Goal: Task Accomplishment & Management: Use online tool/utility

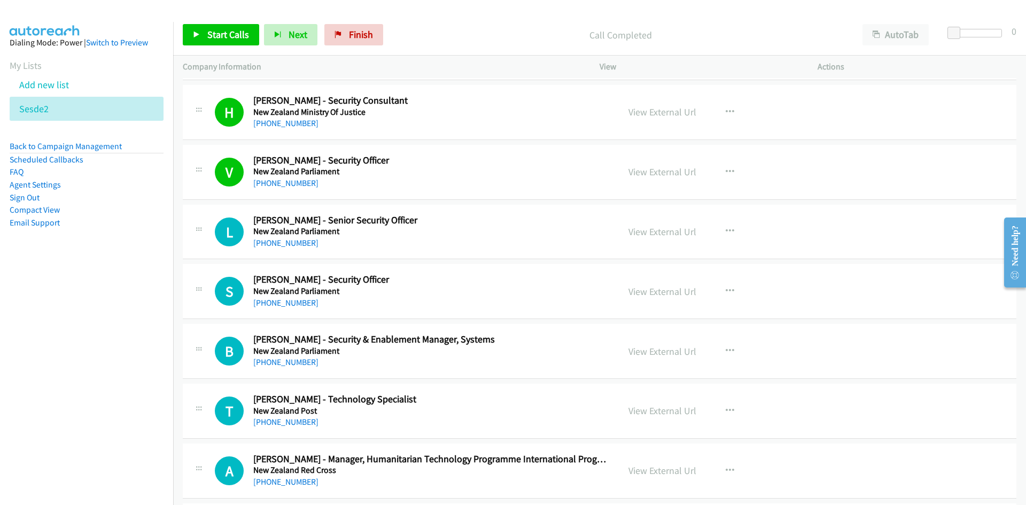
scroll to position [2438, 0]
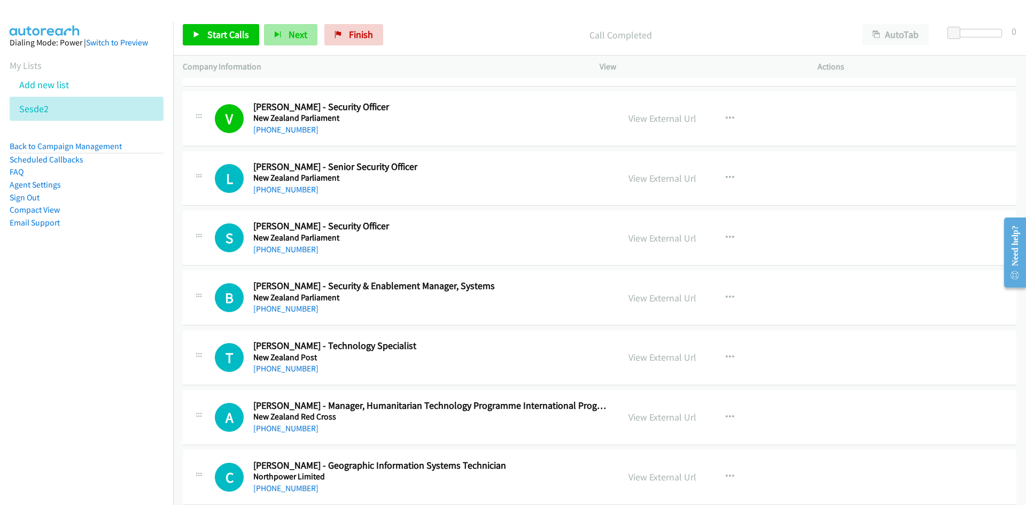
click at [293, 28] on span "Next" at bounding box center [297, 34] width 19 height 12
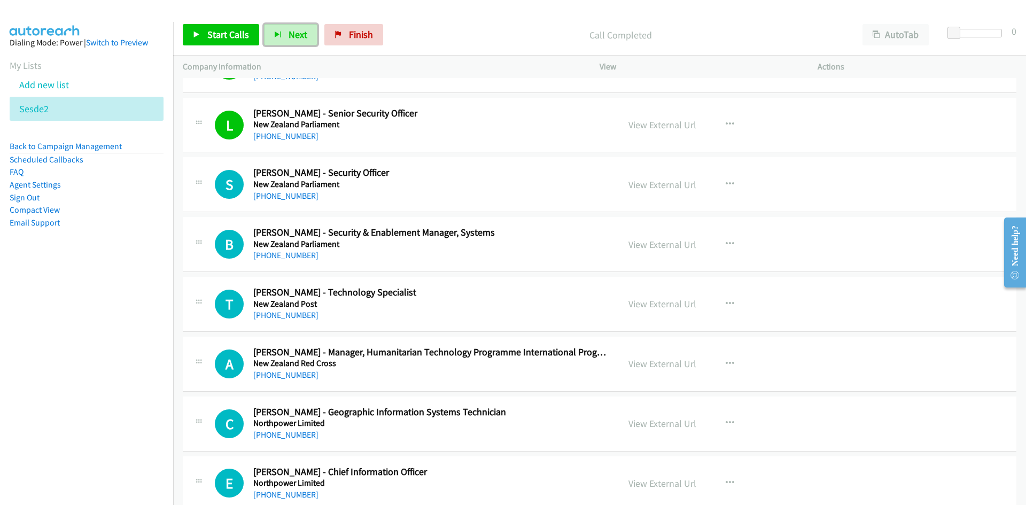
scroll to position [2545, 0]
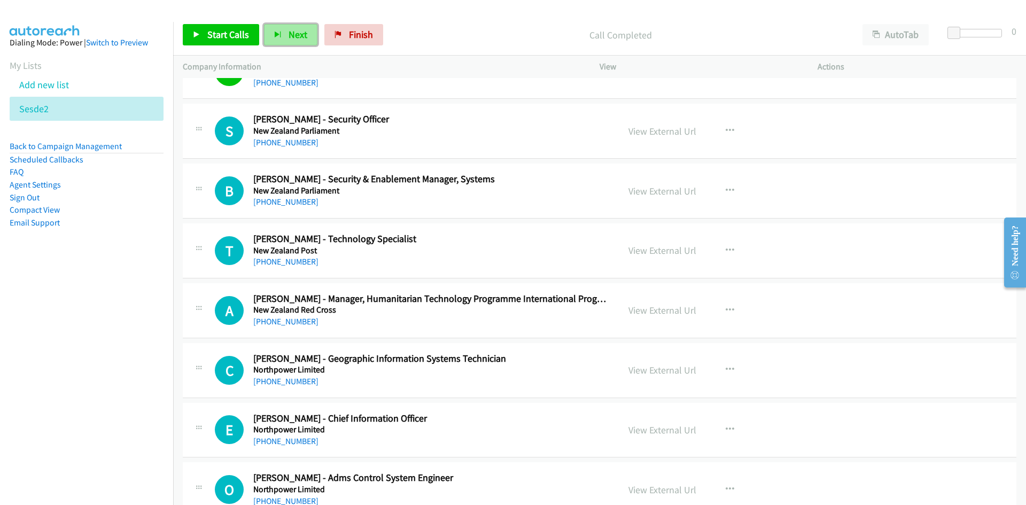
click at [298, 34] on span "Next" at bounding box center [297, 34] width 19 height 12
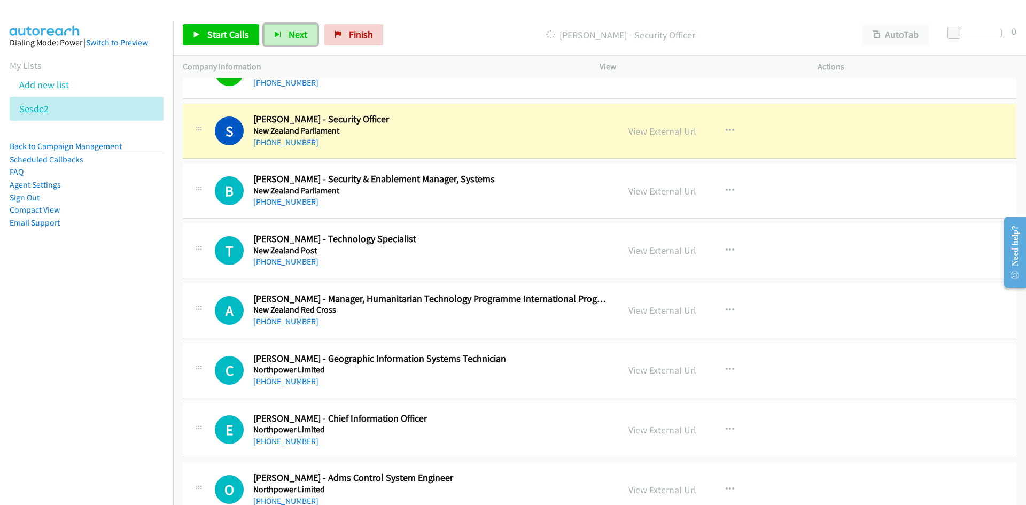
drag, startPoint x: 292, startPoint y: 32, endPoint x: 395, endPoint y: 145, distance: 152.8
click at [292, 32] on span "Next" at bounding box center [297, 34] width 19 height 12
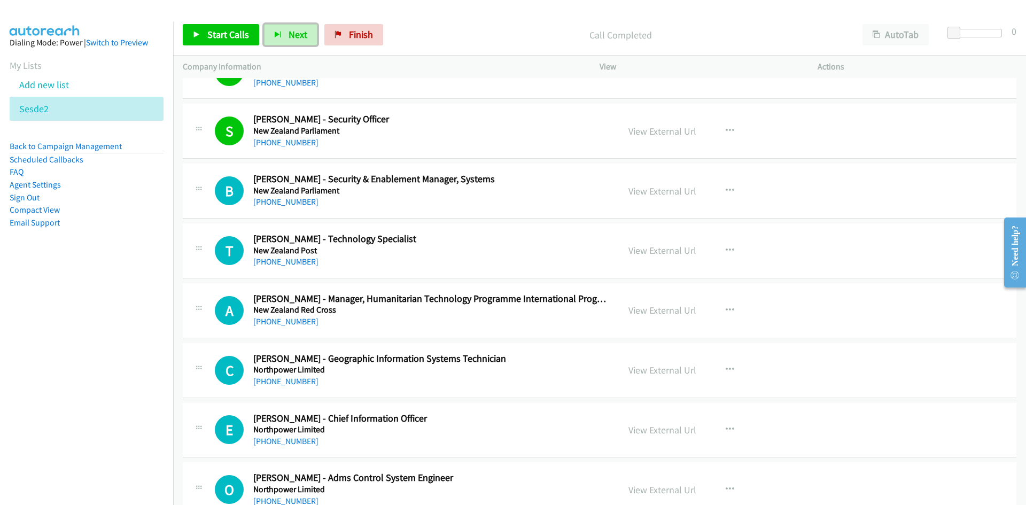
scroll to position [2598, 0]
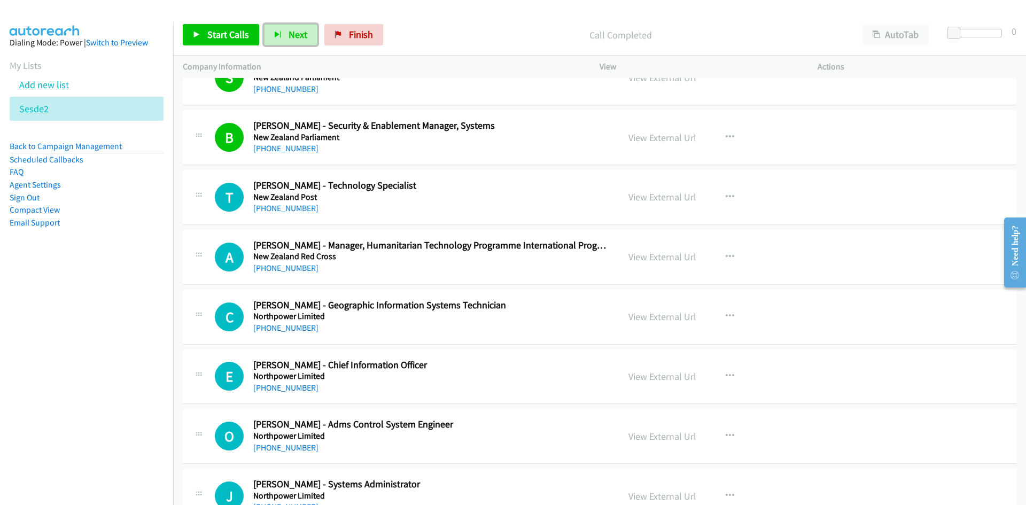
drag, startPoint x: 291, startPoint y: 32, endPoint x: 420, endPoint y: 195, distance: 208.7
click at [291, 32] on span "Next" at bounding box center [297, 34] width 19 height 12
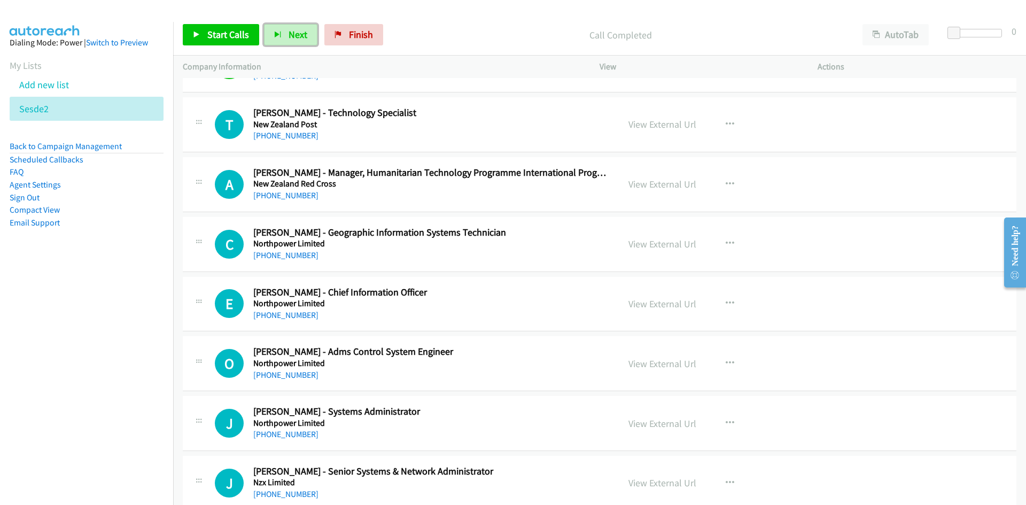
scroll to position [2652, 0]
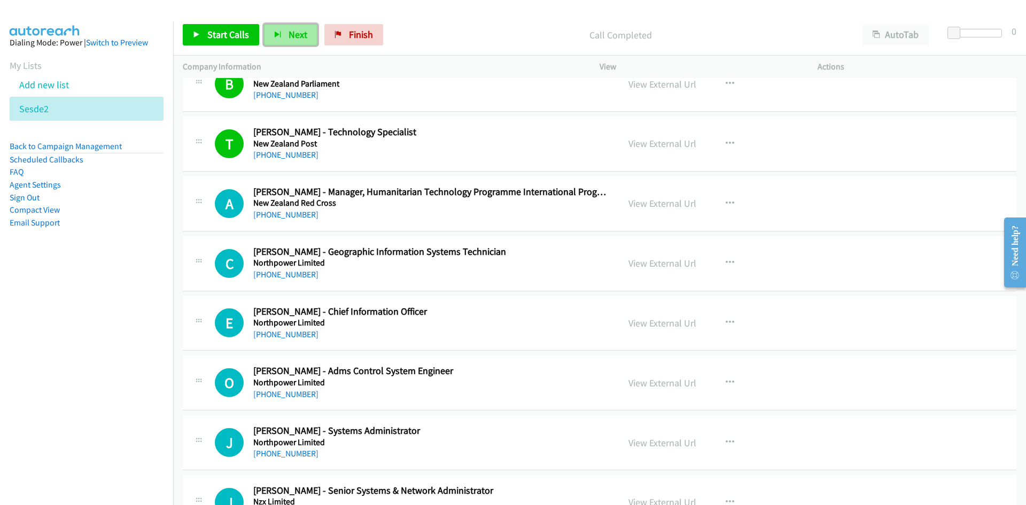
drag, startPoint x: 298, startPoint y: 37, endPoint x: 432, endPoint y: 158, distance: 180.1
click at [298, 37] on span "Next" at bounding box center [297, 34] width 19 height 12
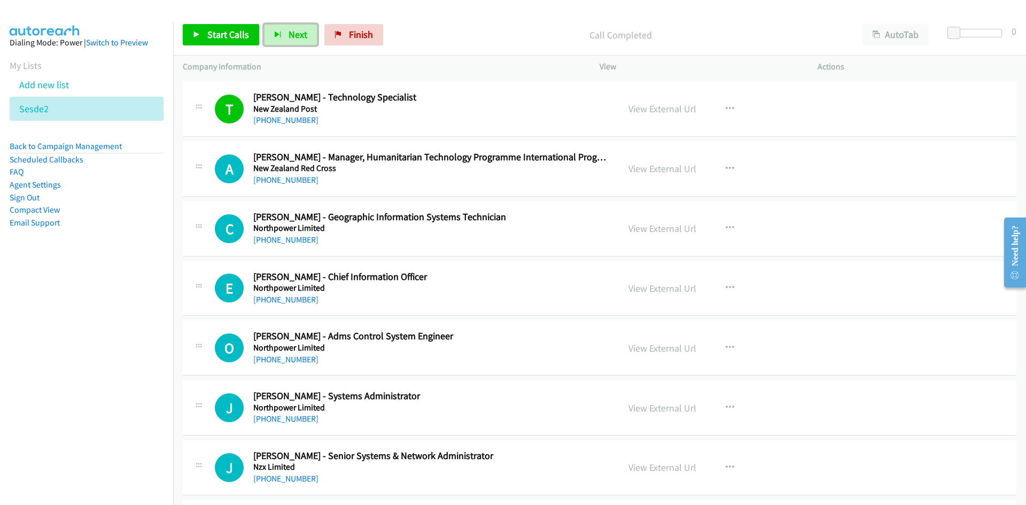
scroll to position [2705, 0]
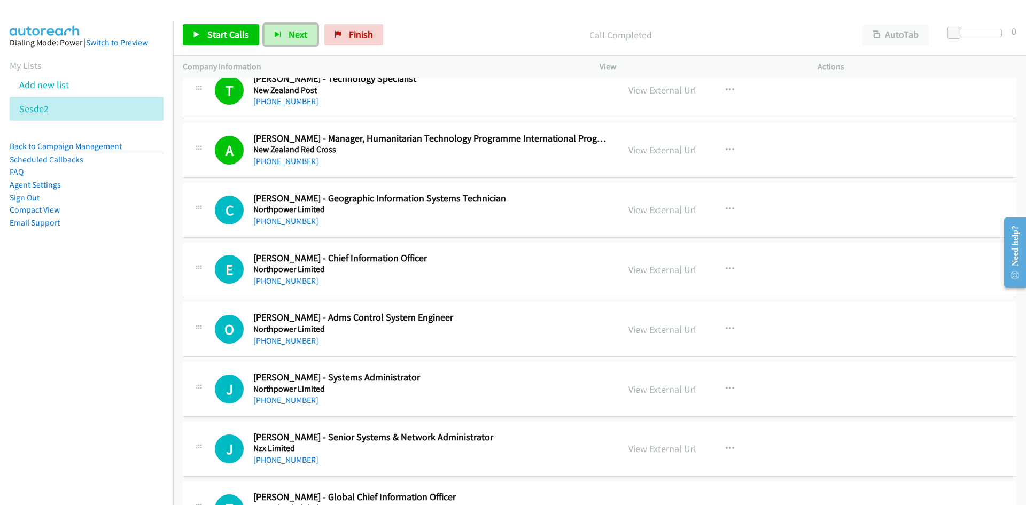
drag, startPoint x: 302, startPoint y: 30, endPoint x: 452, endPoint y: 179, distance: 211.1
click at [302, 30] on span "Next" at bounding box center [297, 34] width 19 height 12
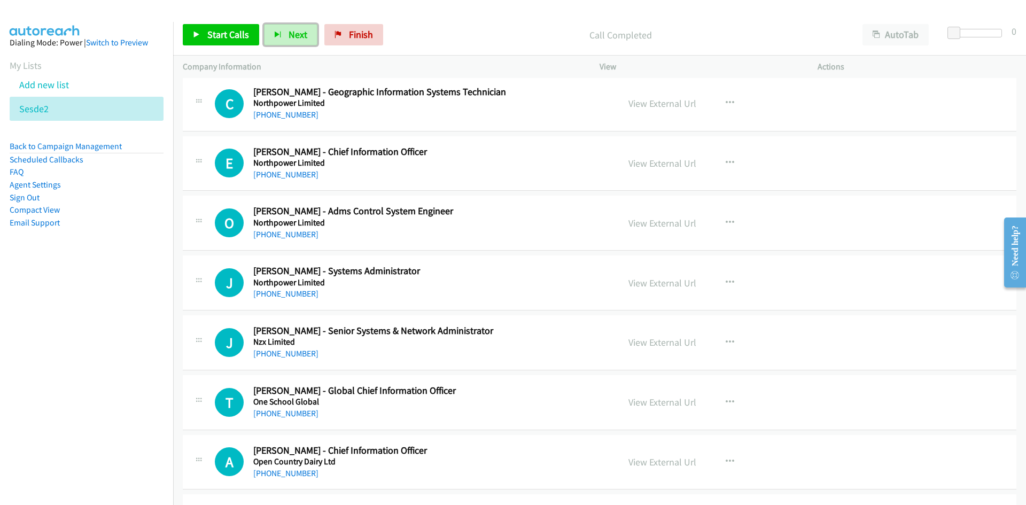
scroll to position [2812, 0]
drag, startPoint x: 296, startPoint y: 29, endPoint x: 378, endPoint y: 97, distance: 105.9
click at [296, 29] on span "Next" at bounding box center [297, 34] width 19 height 12
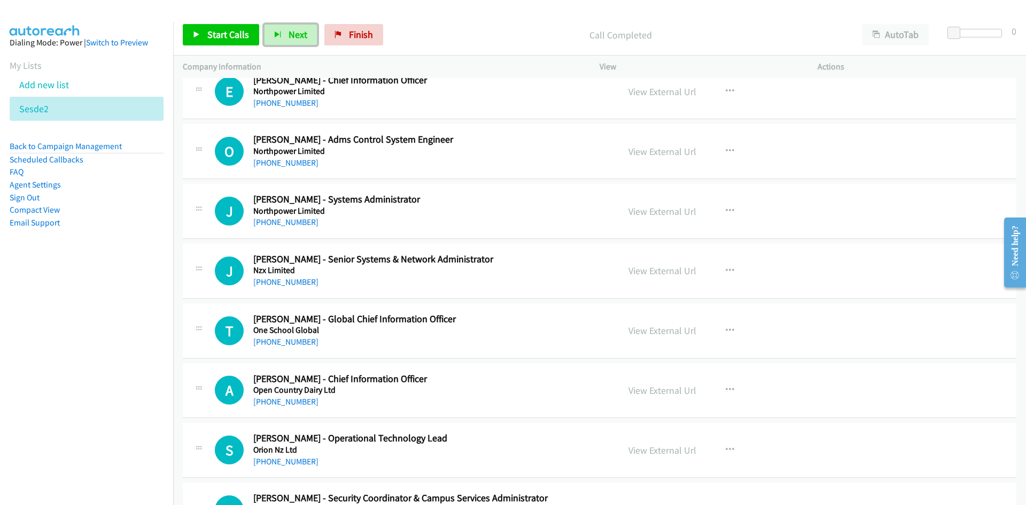
scroll to position [2865, 0]
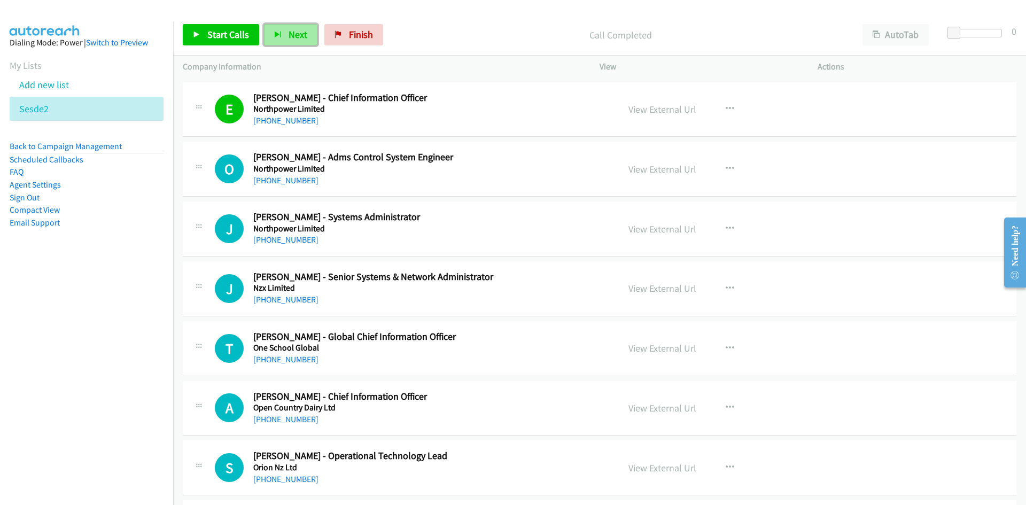
click at [301, 32] on span "Next" at bounding box center [297, 34] width 19 height 12
click at [303, 41] on button "Next" at bounding box center [290, 34] width 53 height 21
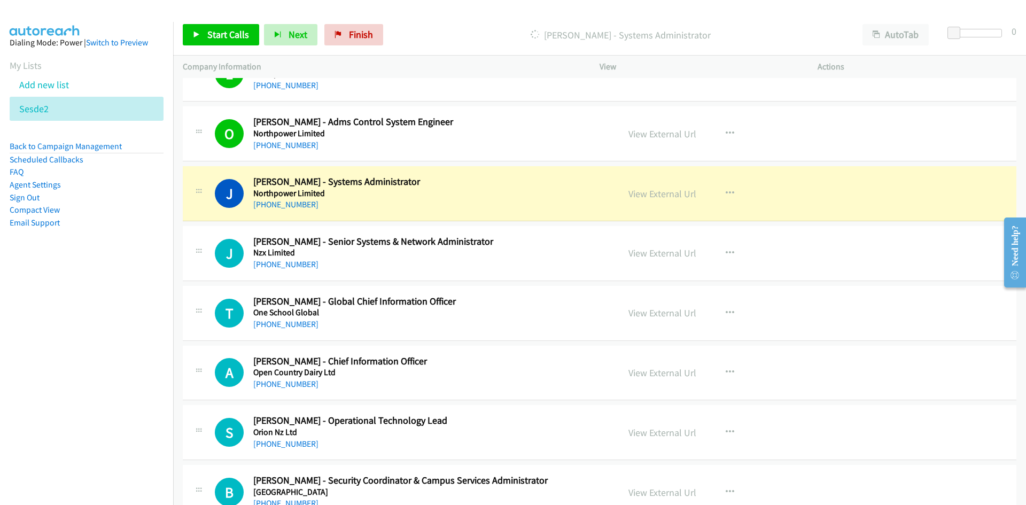
scroll to position [2919, 0]
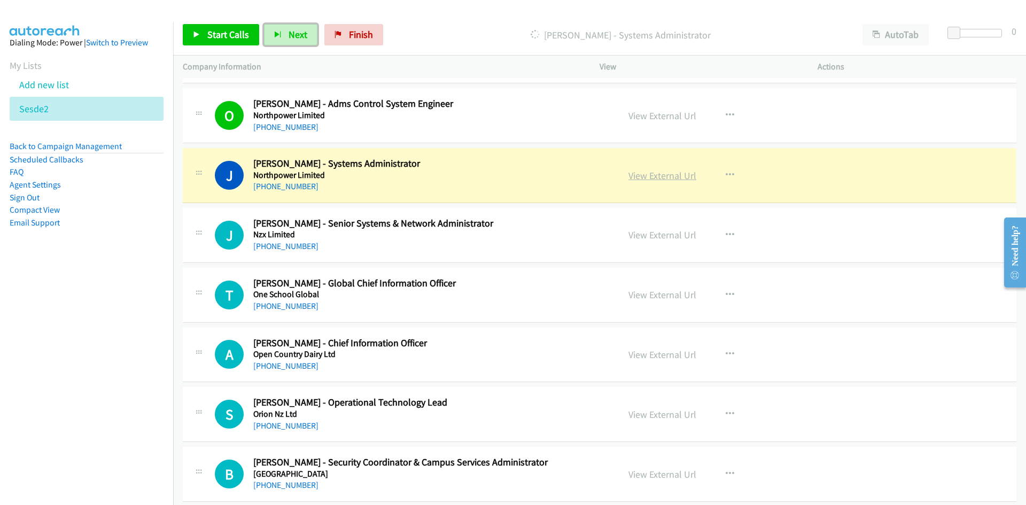
click at [660, 174] on link "View External Url" at bounding box center [662, 175] width 68 height 12
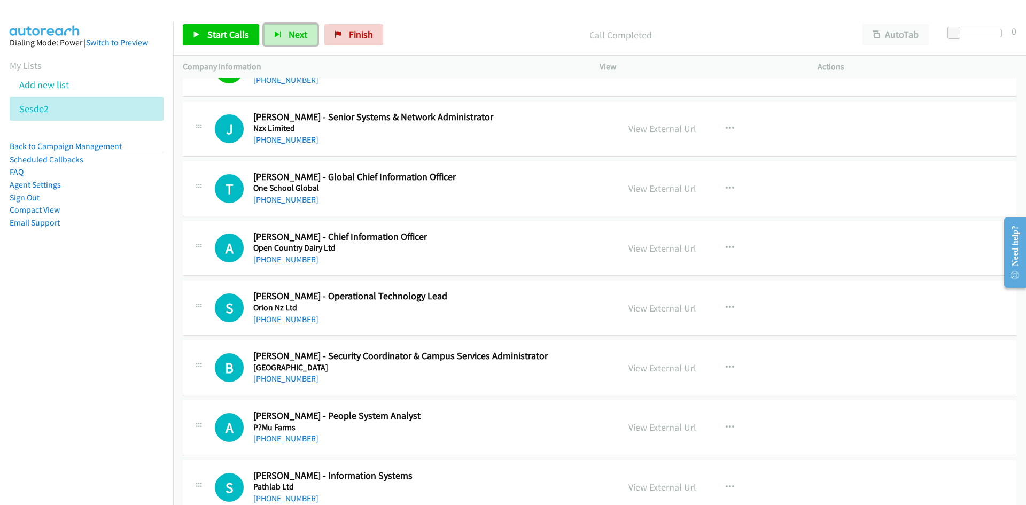
scroll to position [3026, 0]
click at [278, 25] on button "Next" at bounding box center [290, 34] width 53 height 21
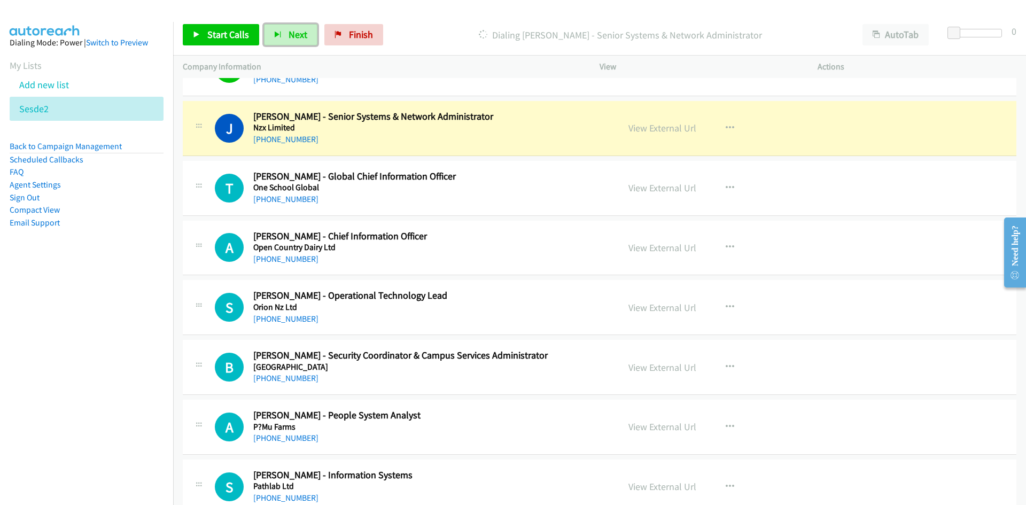
drag, startPoint x: 669, startPoint y: 124, endPoint x: 668, endPoint y: 152, distance: 27.2
click at [669, 124] on link "View External Url" at bounding box center [662, 128] width 68 height 12
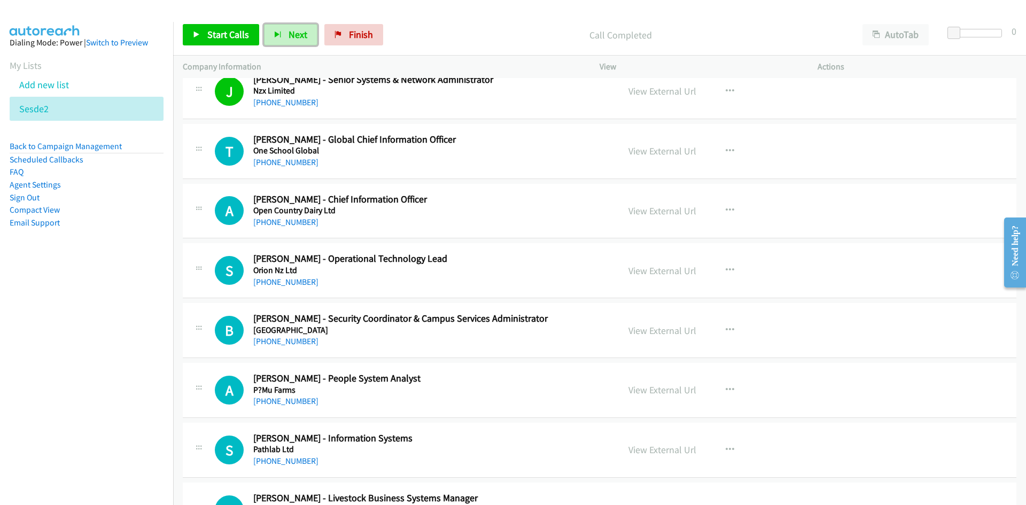
scroll to position [3079, 0]
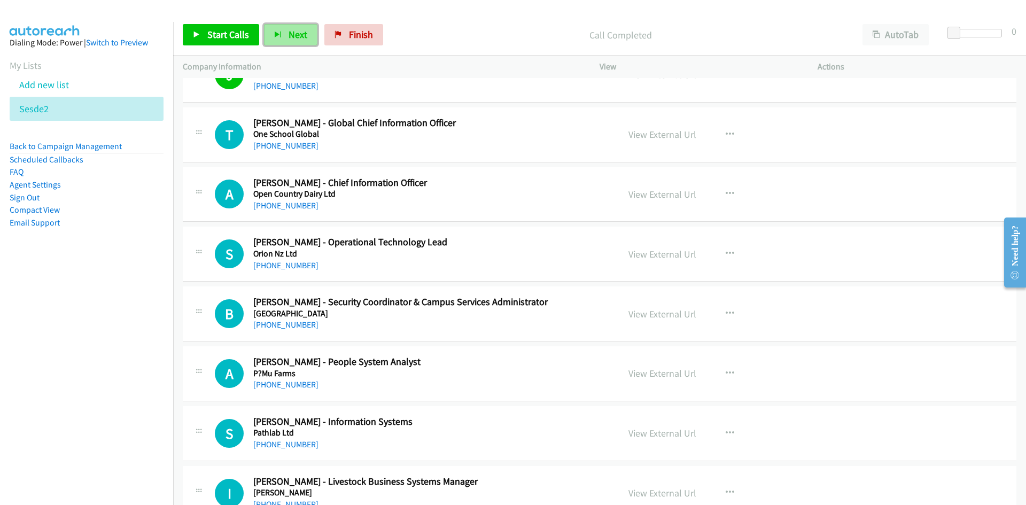
click at [281, 32] on button "Next" at bounding box center [290, 34] width 53 height 21
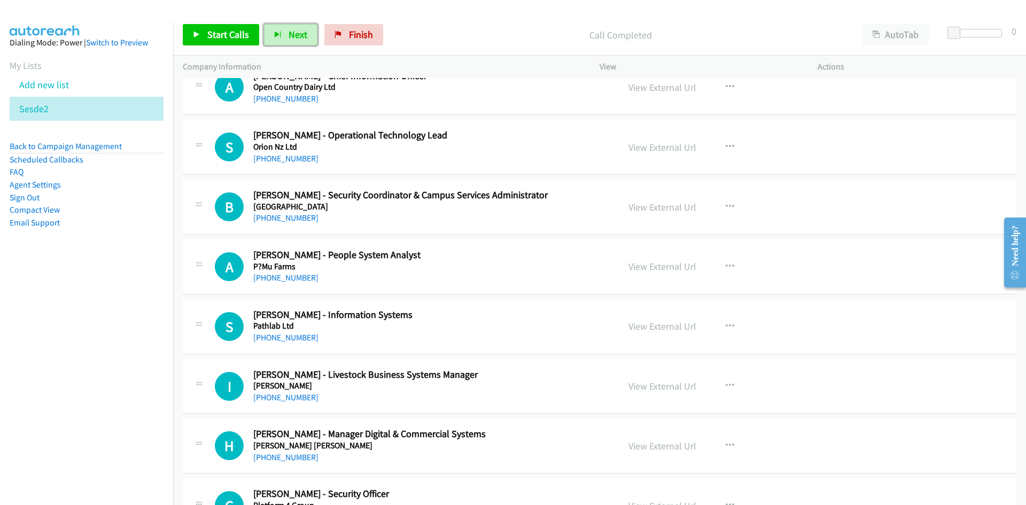
drag, startPoint x: 291, startPoint y: 34, endPoint x: 320, endPoint y: 61, distance: 40.5
click at [291, 34] on span "Next" at bounding box center [297, 34] width 19 height 12
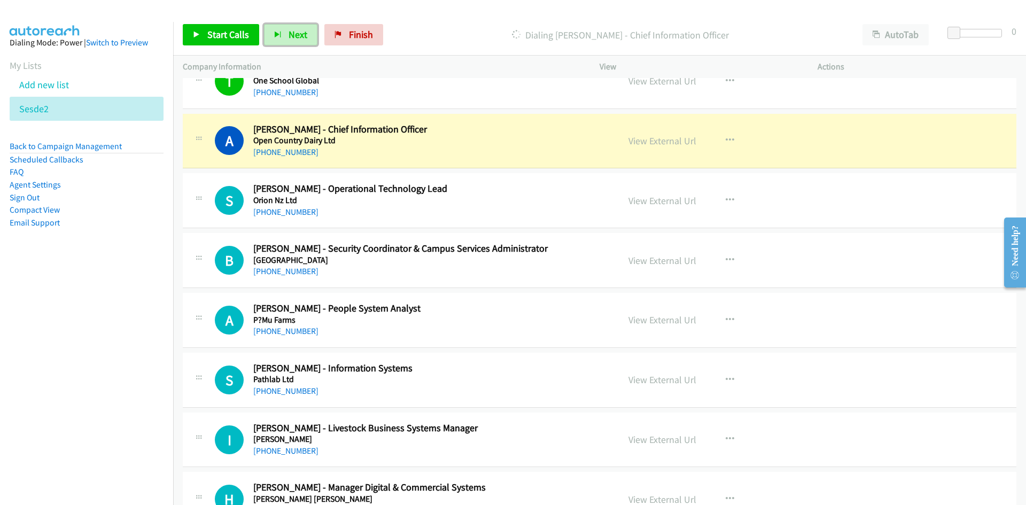
drag, startPoint x: 294, startPoint y: 29, endPoint x: 312, endPoint y: 51, distance: 28.5
click at [294, 29] on span "Next" at bounding box center [297, 34] width 19 height 12
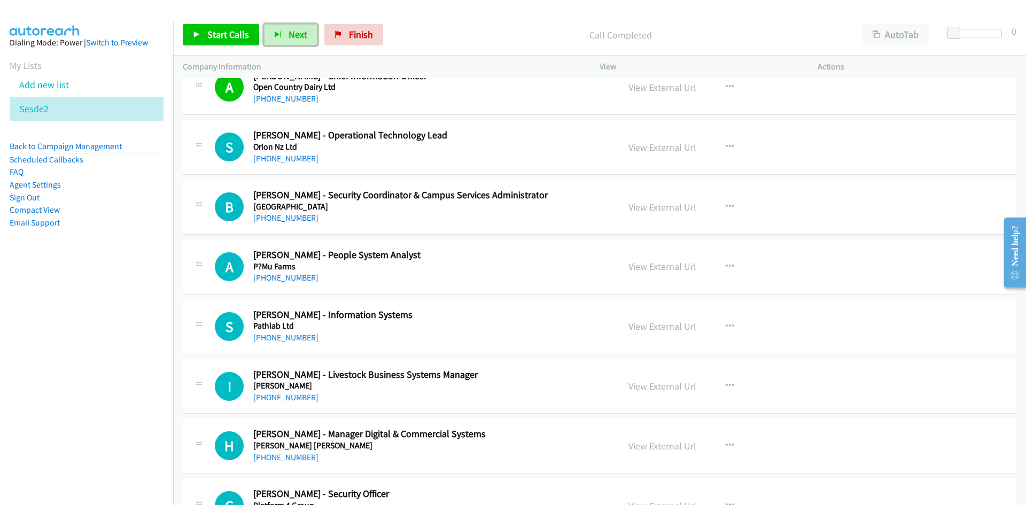
scroll to position [3239, 0]
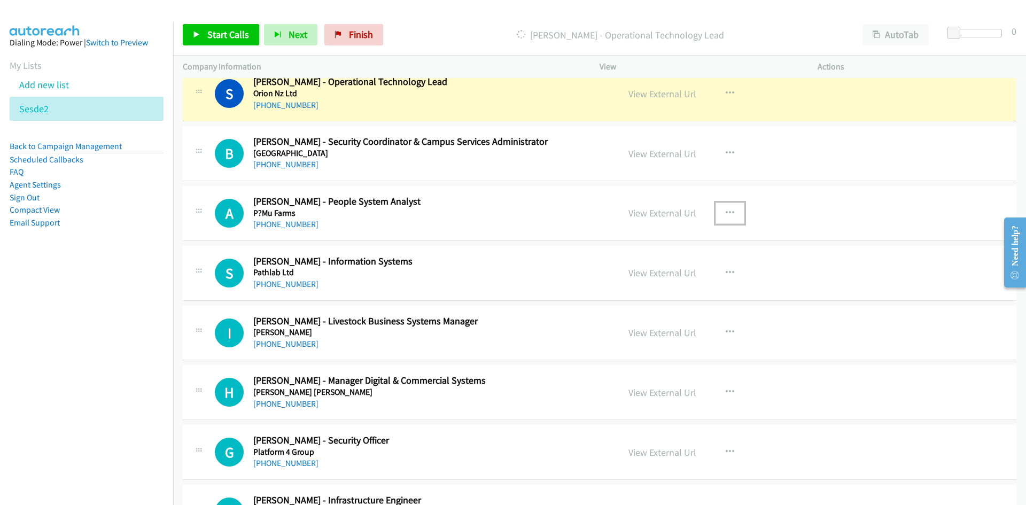
drag, startPoint x: 728, startPoint y: 205, endPoint x: 724, endPoint y: 221, distance: 17.1
click at [728, 205] on button "button" at bounding box center [729, 212] width 29 height 21
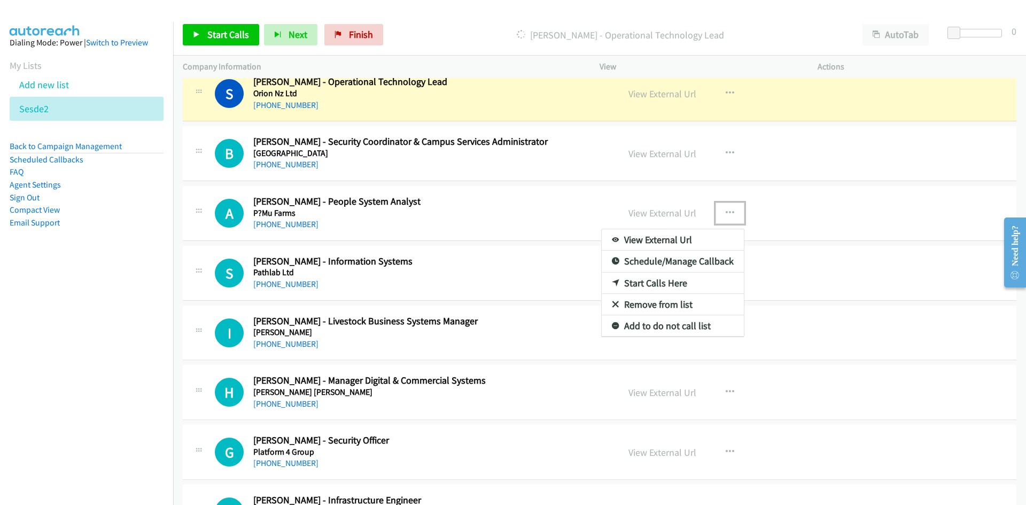
click at [650, 284] on link "Start Calls Here" at bounding box center [672, 282] width 142 height 21
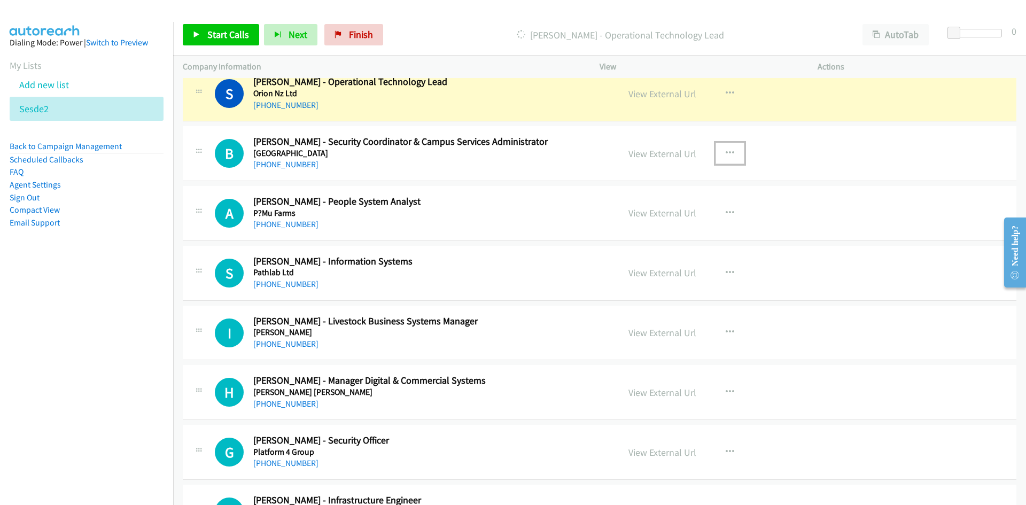
click at [725, 151] on icon "button" at bounding box center [729, 153] width 9 height 9
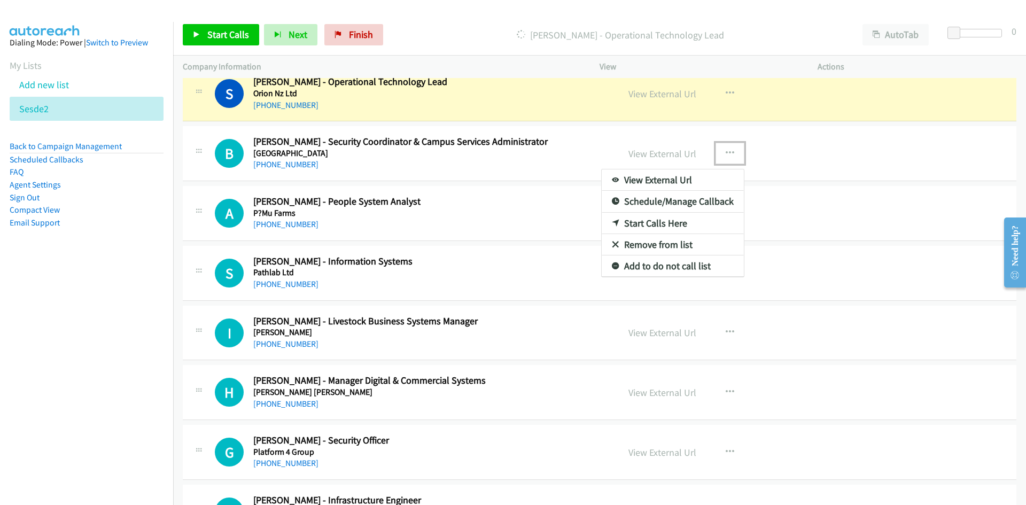
click at [653, 219] on link "Start Calls Here" at bounding box center [672, 223] width 142 height 21
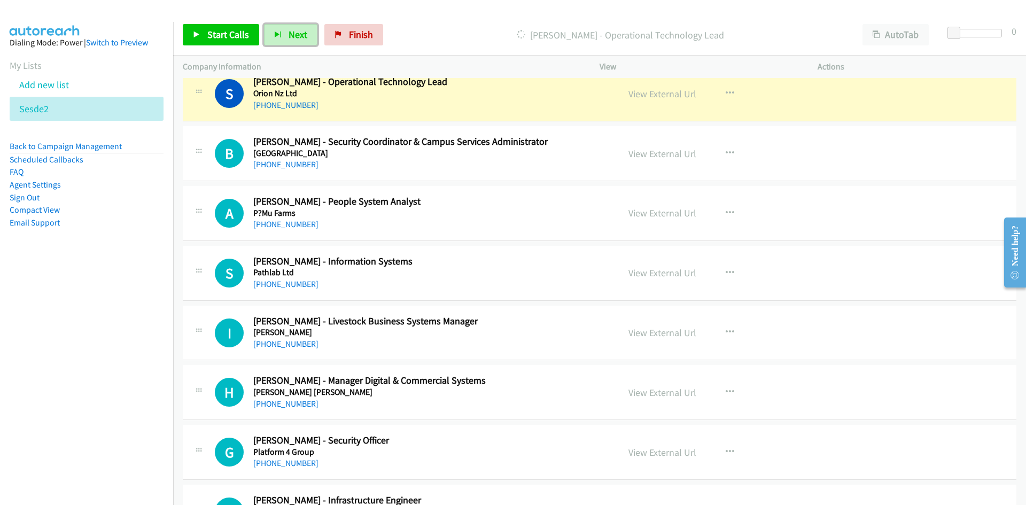
drag, startPoint x: 293, startPoint y: 25, endPoint x: 354, endPoint y: 88, distance: 88.0
click at [293, 25] on button "Next" at bounding box center [290, 34] width 53 height 21
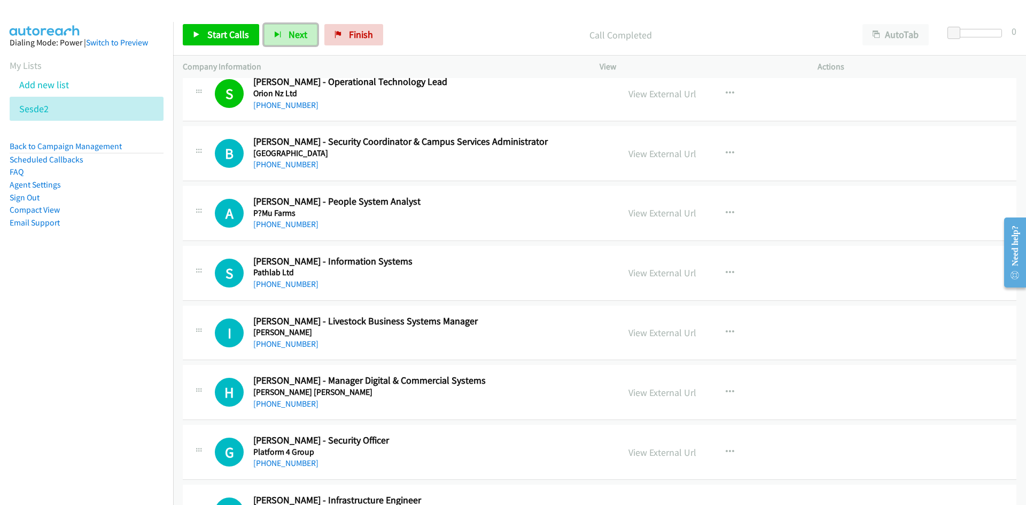
scroll to position [3293, 0]
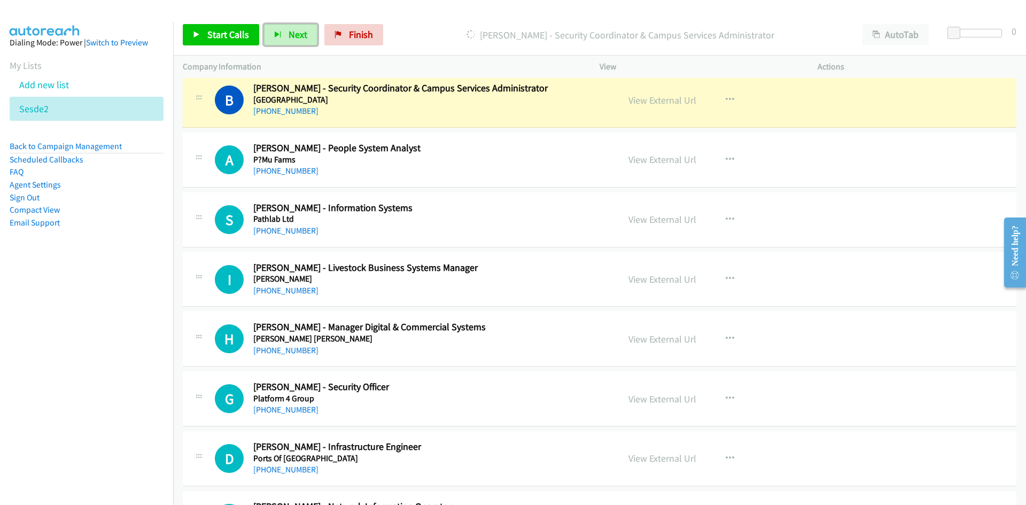
drag, startPoint x: 681, startPoint y: 102, endPoint x: 687, endPoint y: 137, distance: 35.4
click at [681, 102] on link "View External Url" at bounding box center [662, 100] width 68 height 12
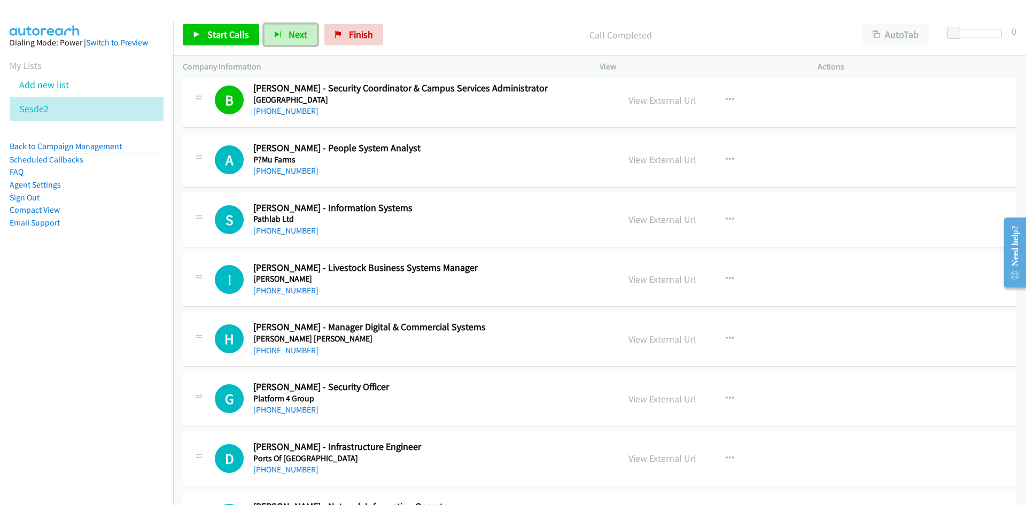
scroll to position [3346, 0]
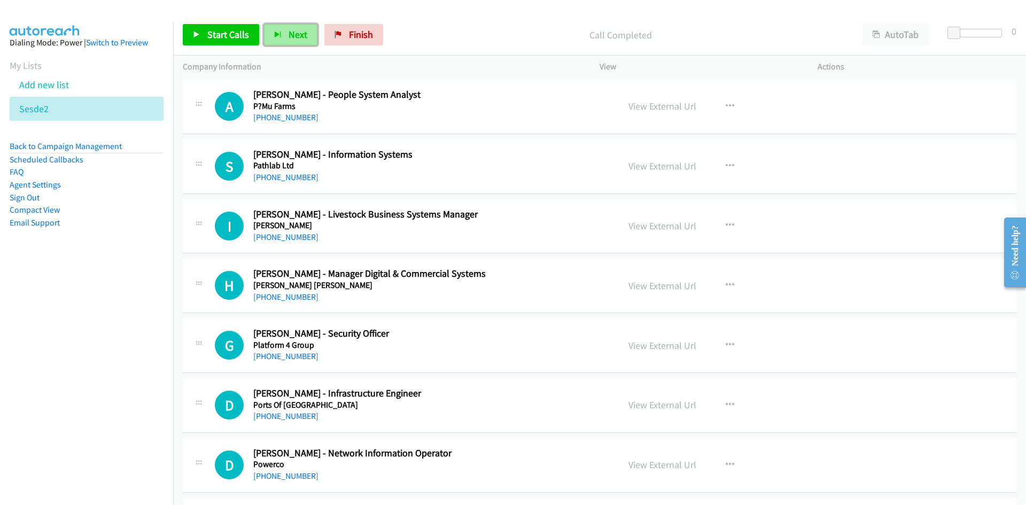
click at [294, 31] on span "Next" at bounding box center [297, 34] width 19 height 12
click at [295, 27] on button "Next" at bounding box center [290, 34] width 53 height 21
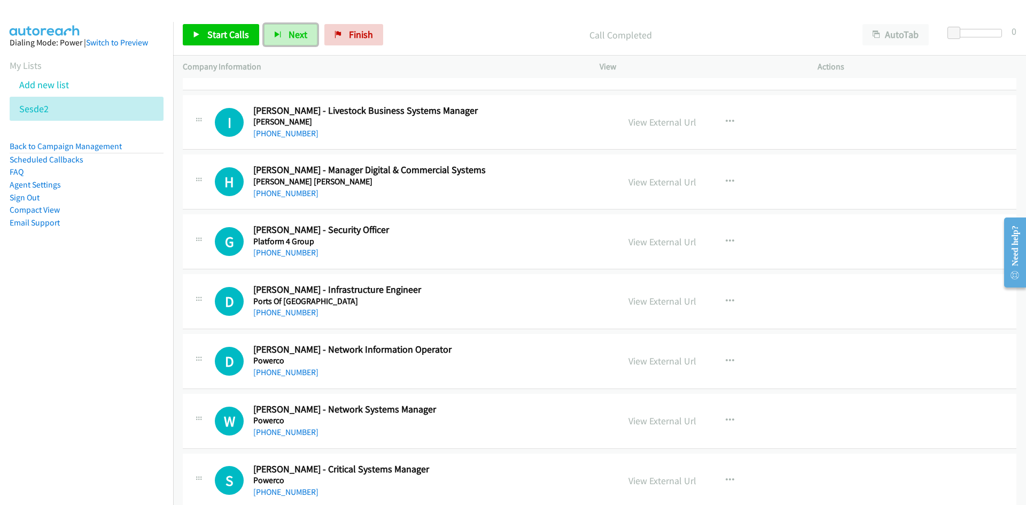
scroll to position [3453, 0]
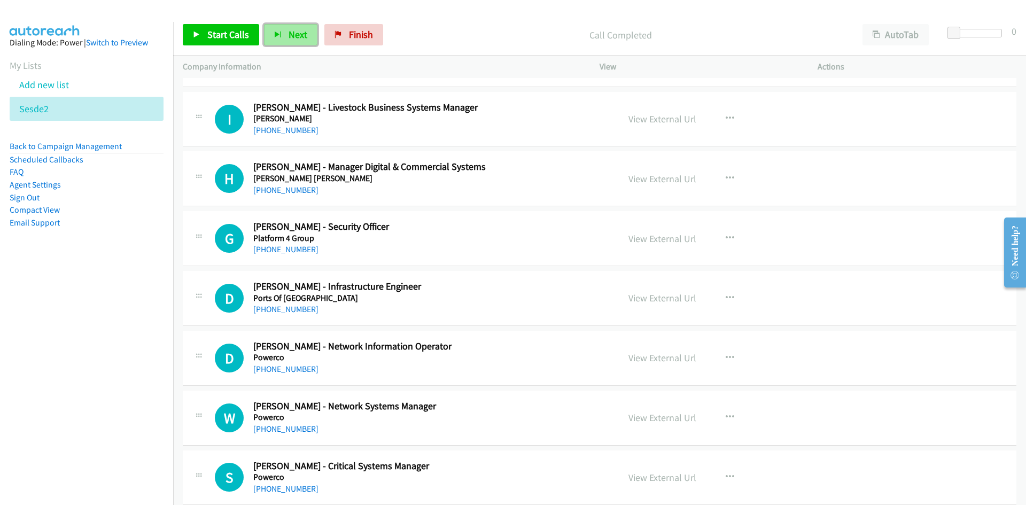
click at [280, 28] on button "Next" at bounding box center [290, 34] width 53 height 21
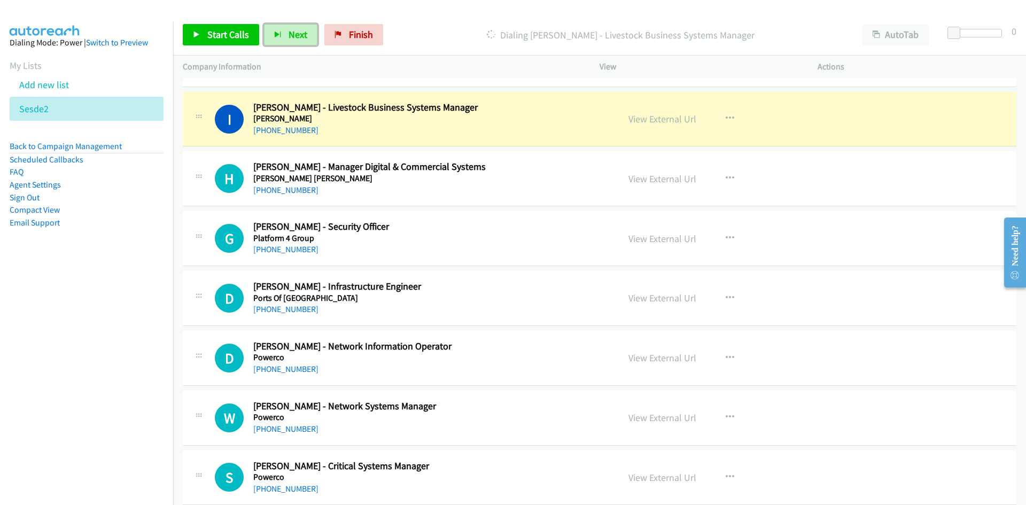
drag, startPoint x: 670, startPoint y: 119, endPoint x: 673, endPoint y: 129, distance: 9.8
click at [670, 119] on link "View External Url" at bounding box center [662, 119] width 68 height 12
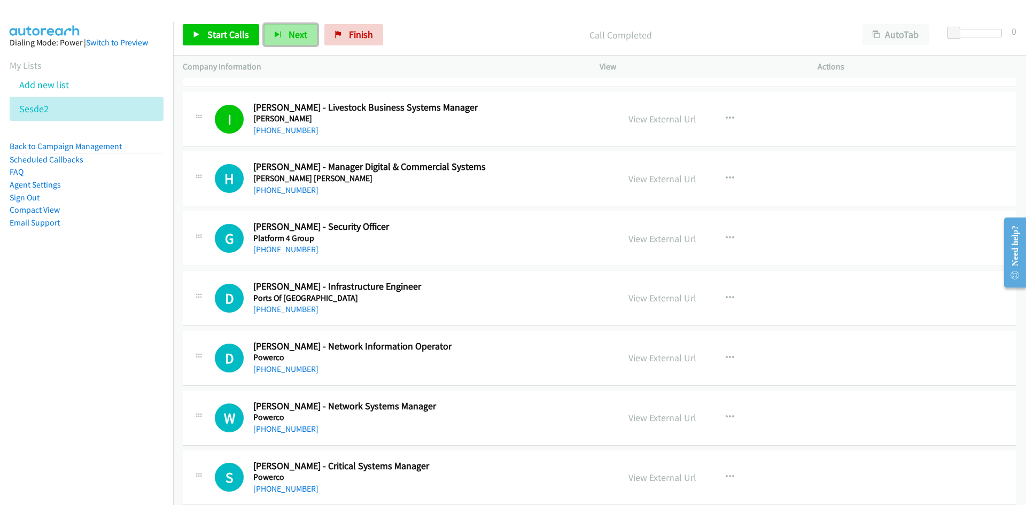
click at [290, 36] on span "Next" at bounding box center [297, 34] width 19 height 12
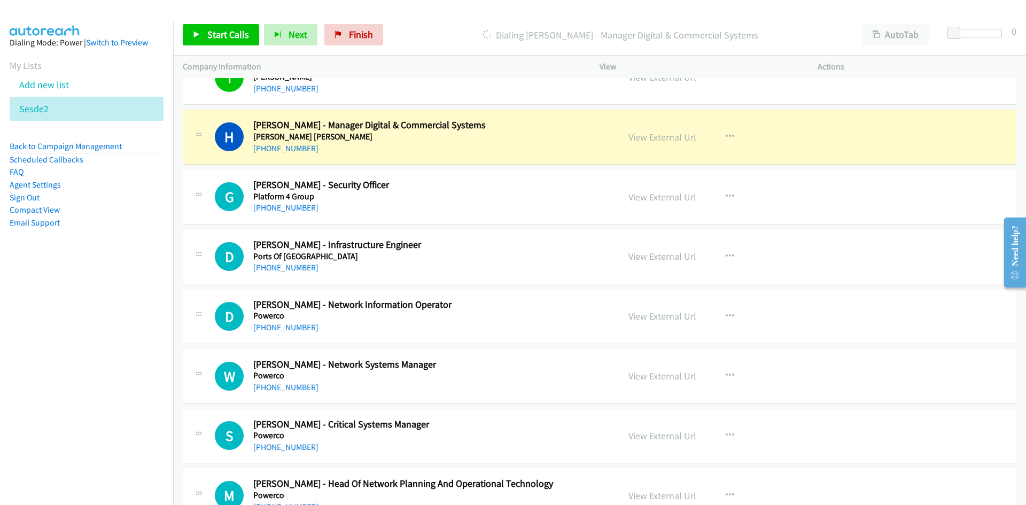
scroll to position [3506, 0]
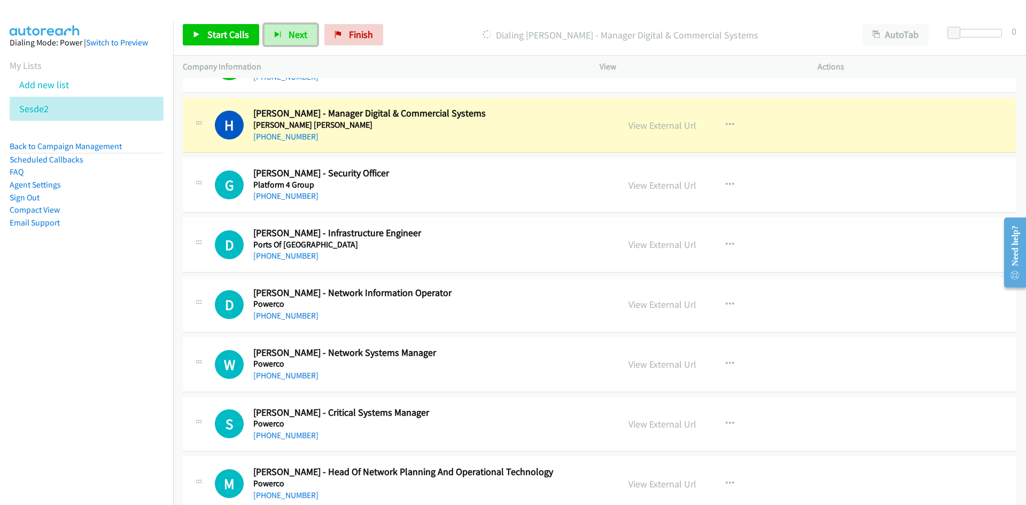
drag, startPoint x: 292, startPoint y: 39, endPoint x: 272, endPoint y: 1, distance: 43.5
click at [292, 39] on span "Next" at bounding box center [297, 34] width 19 height 12
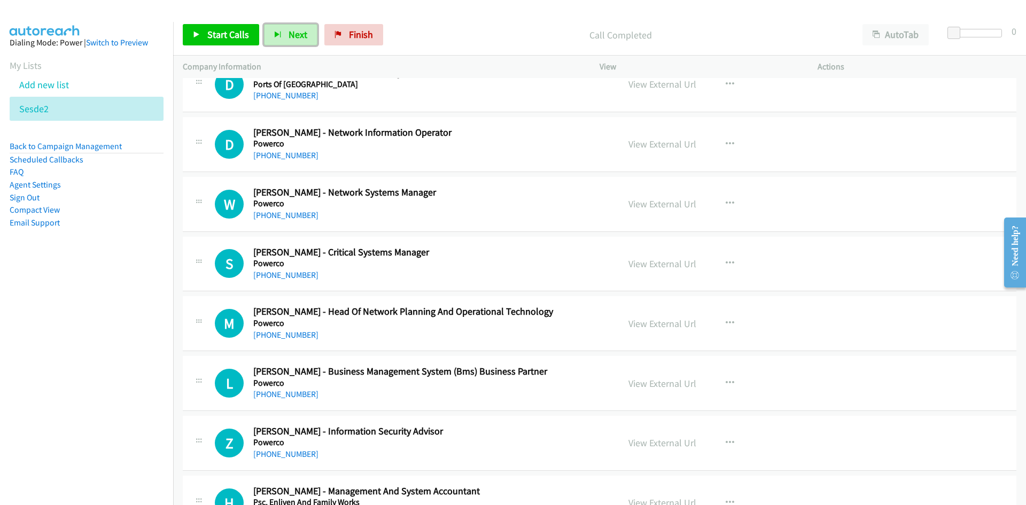
scroll to position [3613, 0]
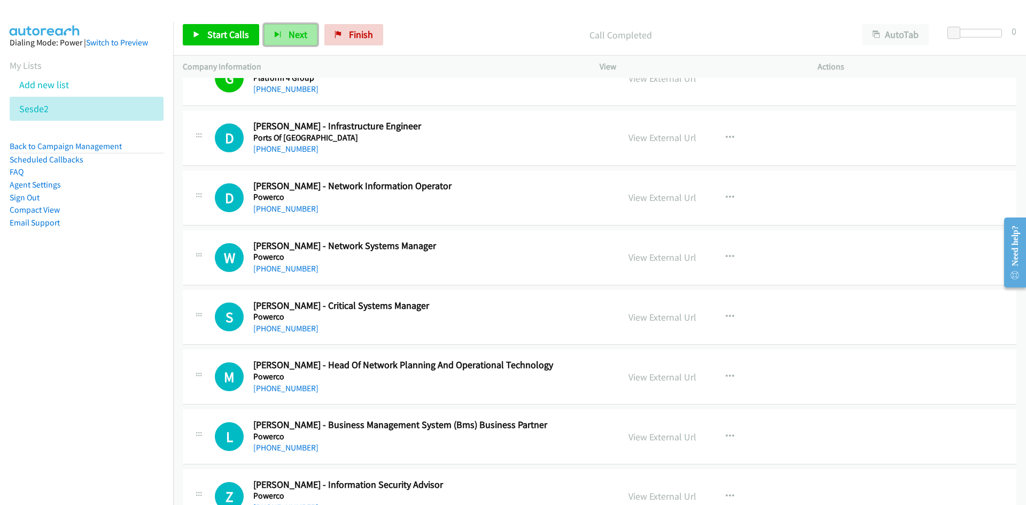
click at [289, 36] on span "Next" at bounding box center [297, 34] width 19 height 12
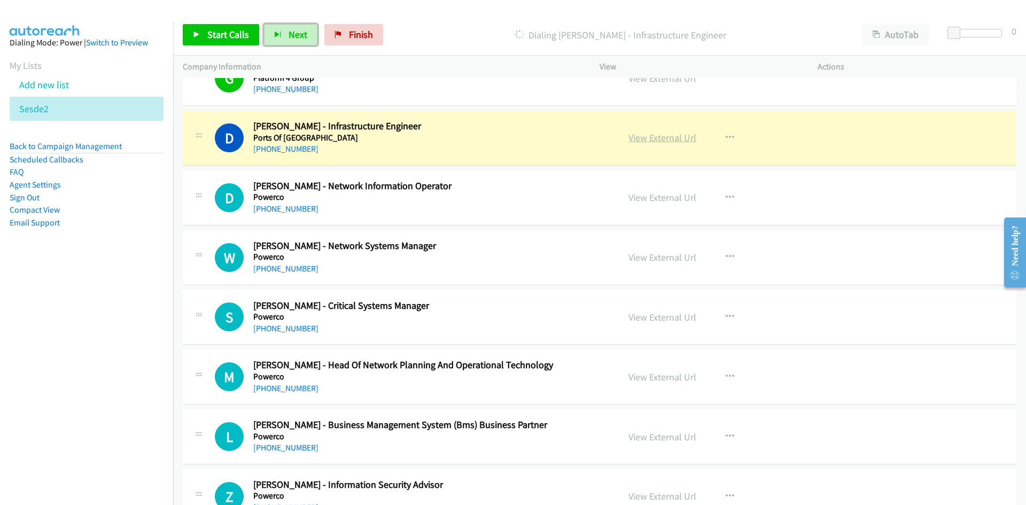
click at [659, 143] on link "View External Url" at bounding box center [662, 137] width 68 height 12
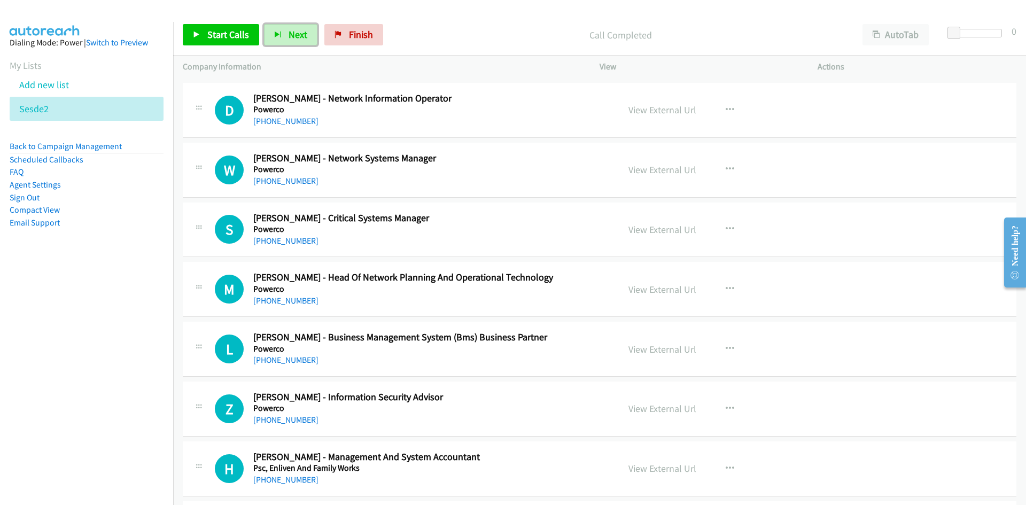
scroll to position [3667, 0]
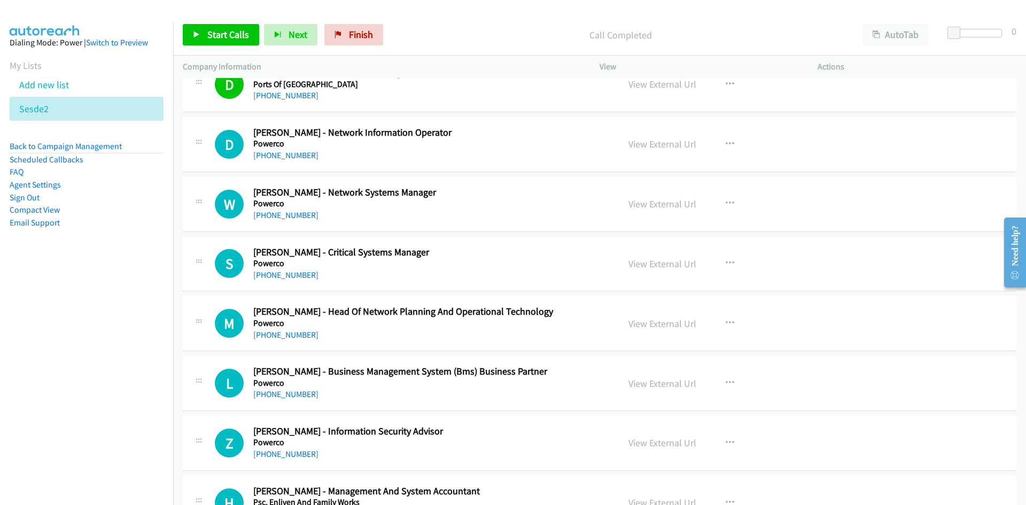
click at [291, 46] on div "Start Calls Pause Next Finish Call Completed AutoTab AutoTab 0" at bounding box center [599, 34] width 853 height 41
click at [284, 32] on button "Next" at bounding box center [290, 34] width 53 height 21
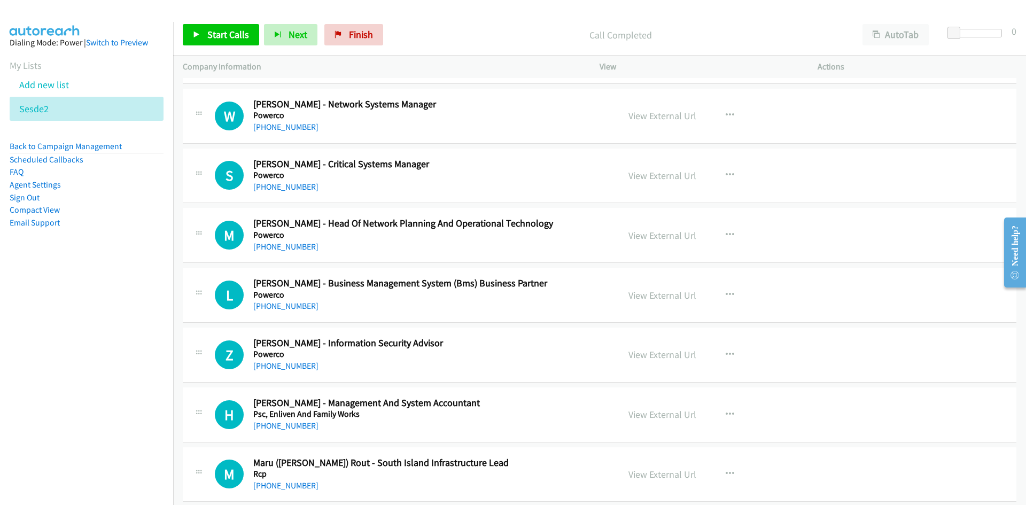
scroll to position [3773, 0]
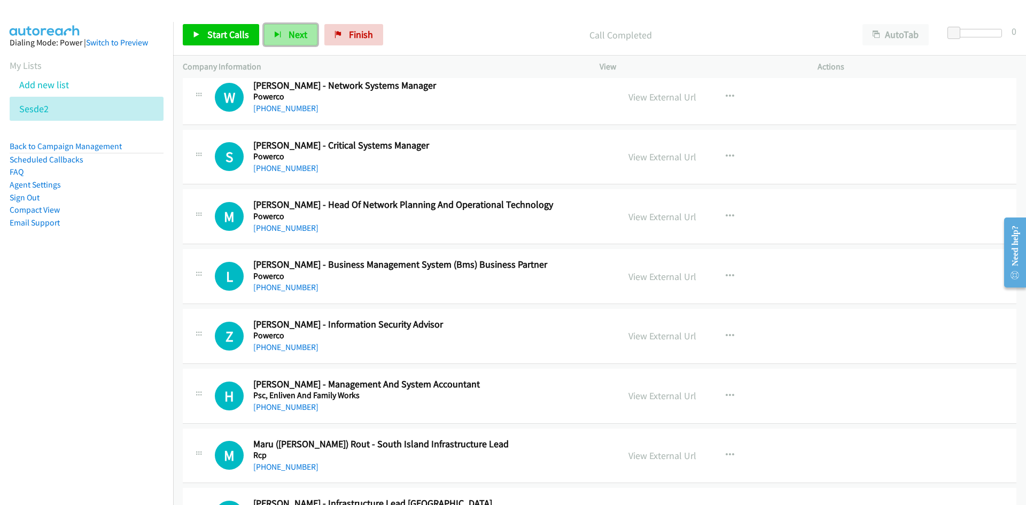
click at [303, 42] on button "Next" at bounding box center [290, 34] width 53 height 21
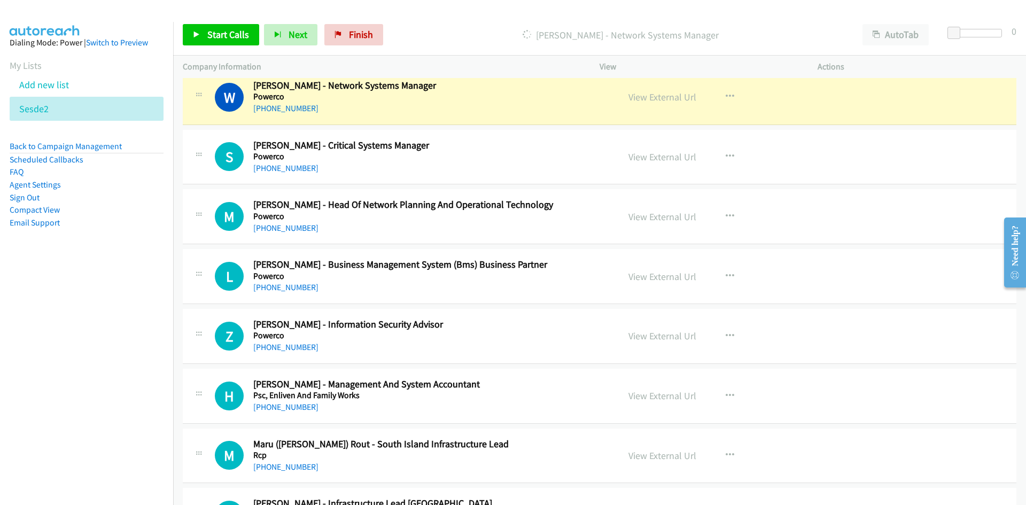
scroll to position [3827, 0]
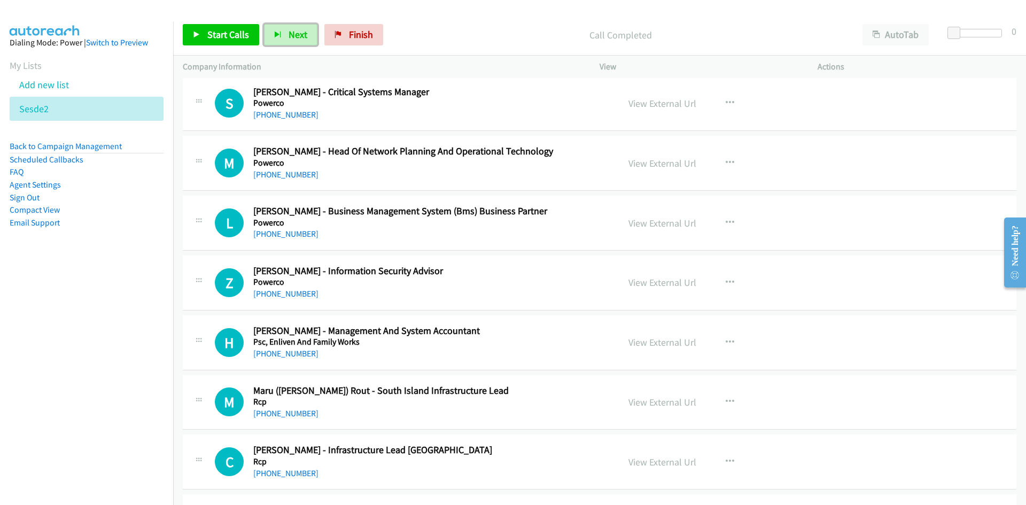
drag, startPoint x: 298, startPoint y: 34, endPoint x: 324, endPoint y: 62, distance: 38.6
click at [298, 34] on span "Next" at bounding box center [297, 34] width 19 height 12
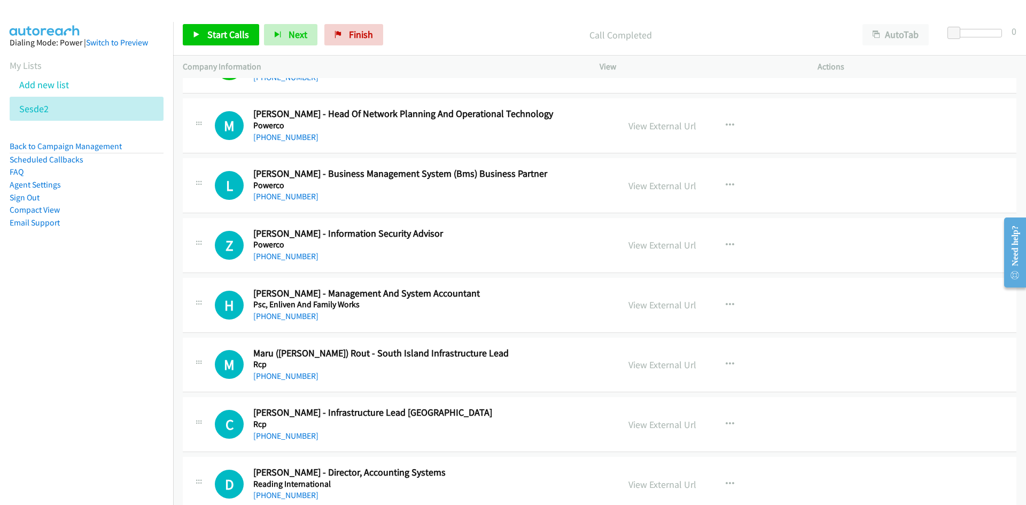
scroll to position [3880, 0]
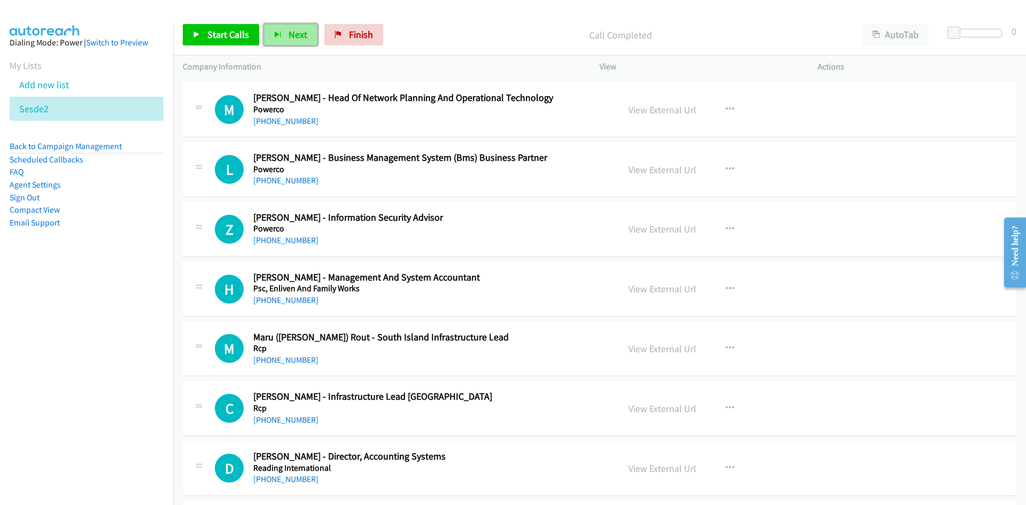
click at [285, 35] on button "Next" at bounding box center [290, 34] width 53 height 21
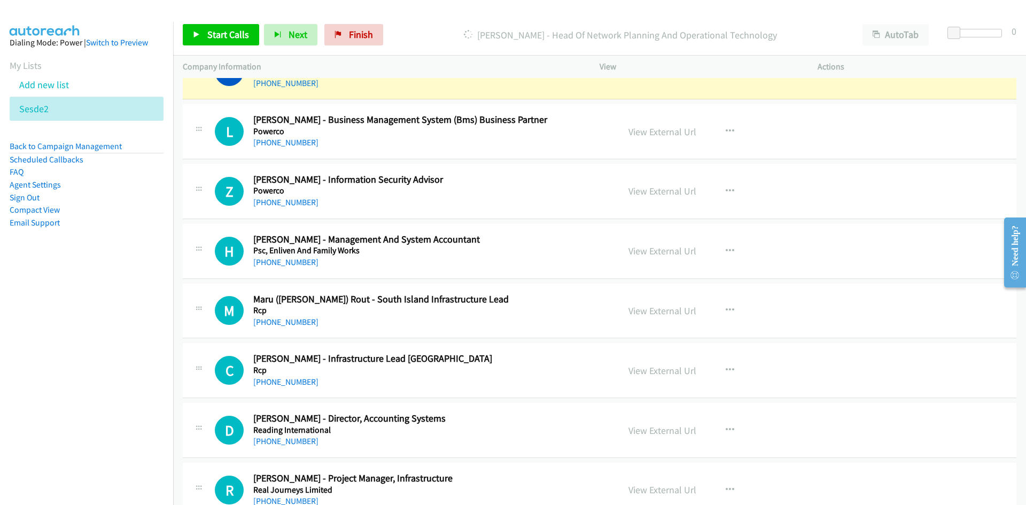
scroll to position [3934, 0]
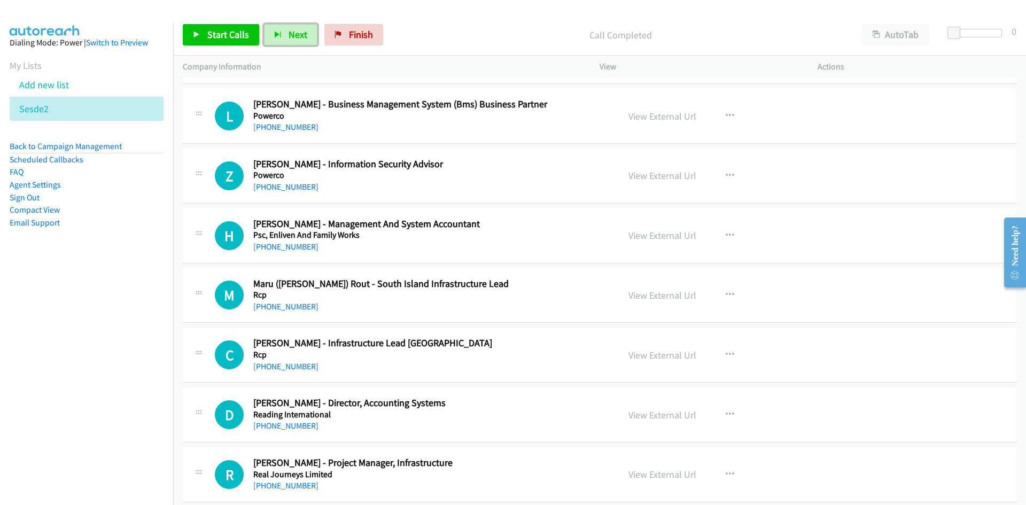
drag, startPoint x: 307, startPoint y: 32, endPoint x: 408, endPoint y: 102, distance: 122.7
click at [307, 32] on button "Next" at bounding box center [290, 34] width 53 height 21
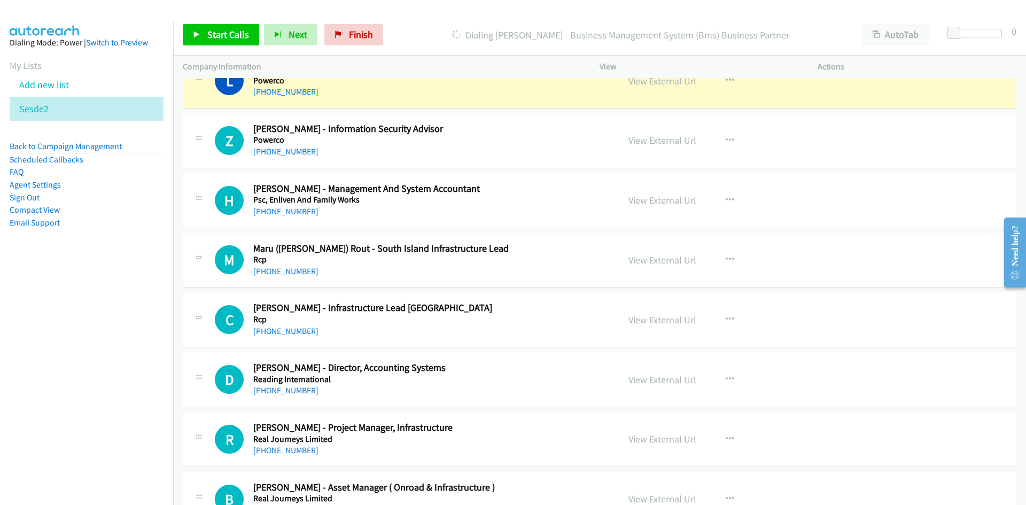
scroll to position [3987, 0]
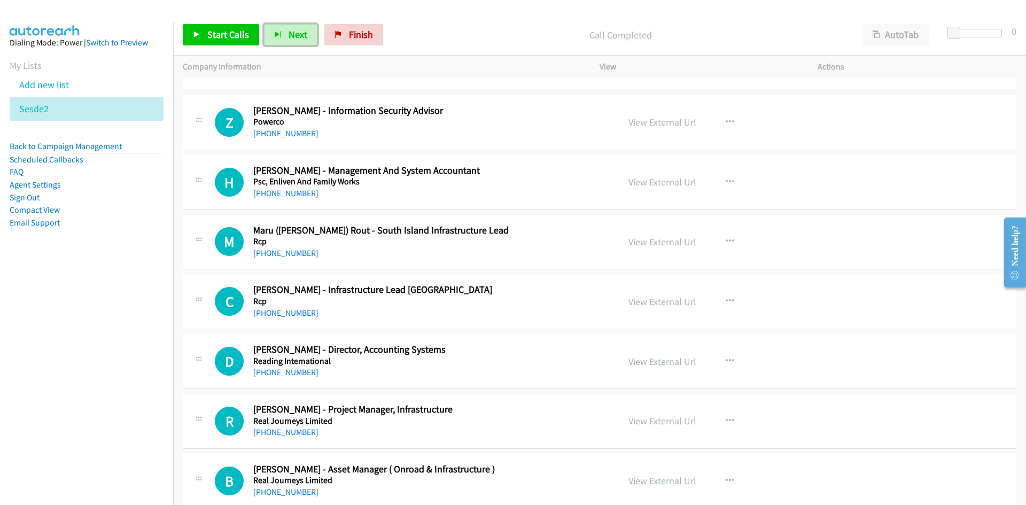
drag, startPoint x: 289, startPoint y: 34, endPoint x: 239, endPoint y: 32, distance: 49.7
click at [289, 34] on span "Next" at bounding box center [297, 34] width 19 height 12
drag, startPoint x: 286, startPoint y: 38, endPoint x: 460, endPoint y: 216, distance: 248.2
click at [288, 38] on span "Next" at bounding box center [297, 34] width 19 height 12
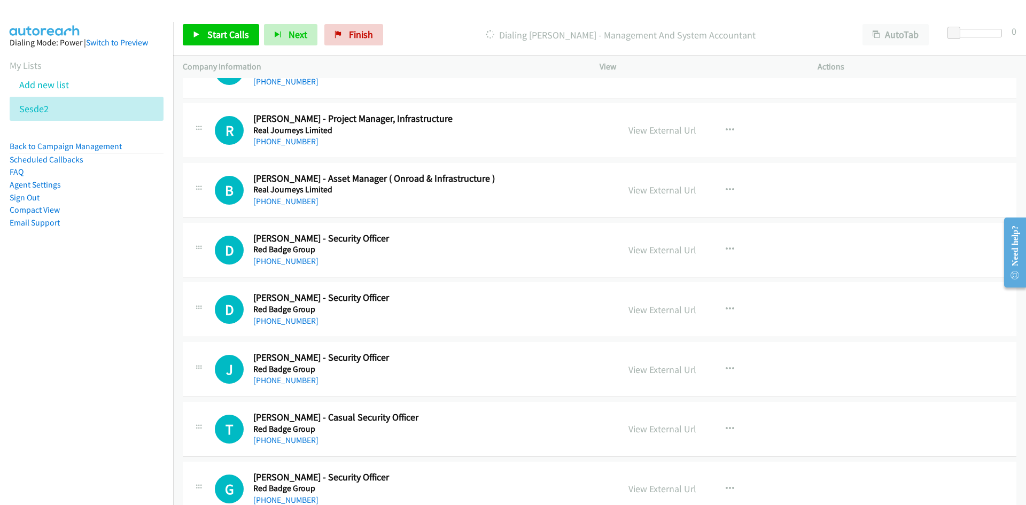
scroll to position [4308, 0]
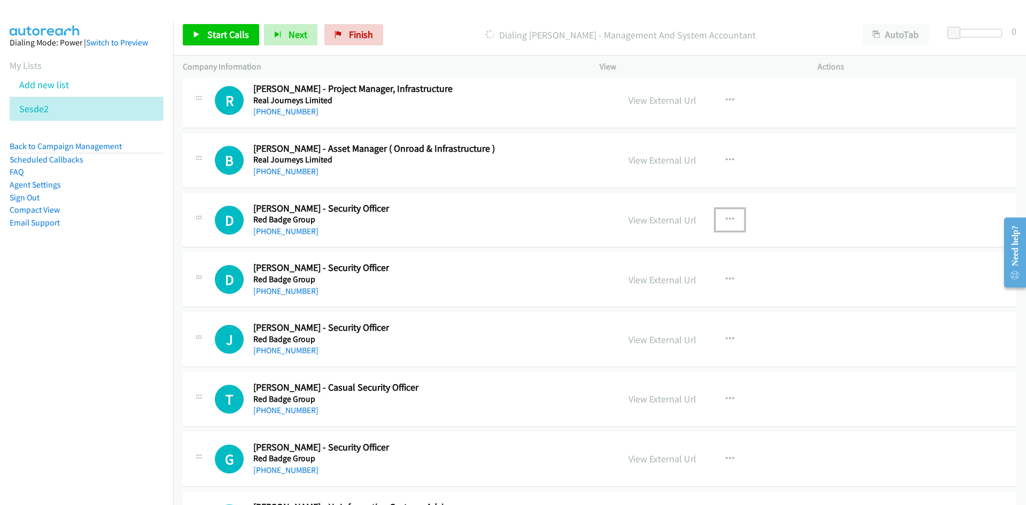
click at [726, 219] on icon "button" at bounding box center [729, 219] width 9 height 9
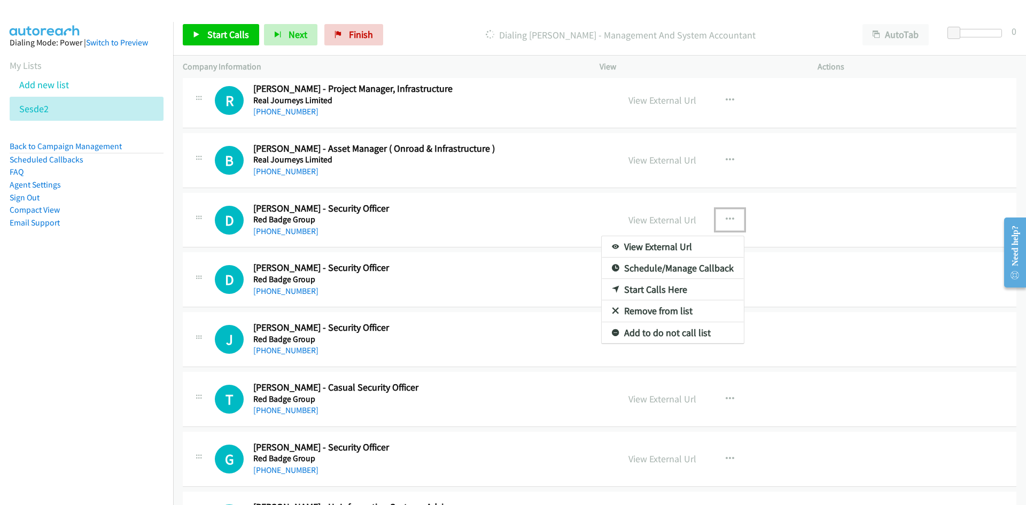
click at [652, 286] on link "Start Calls Here" at bounding box center [672, 289] width 142 height 21
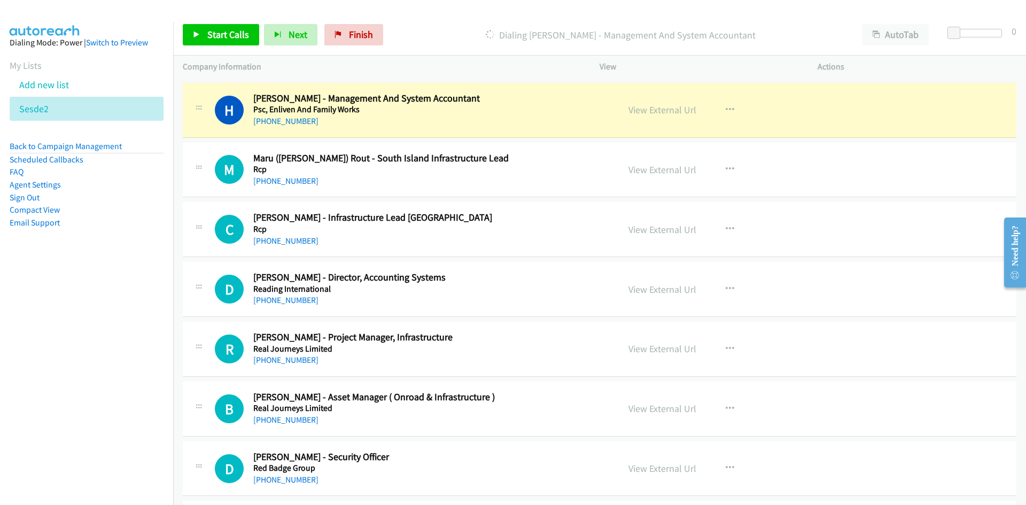
scroll to position [4040, 0]
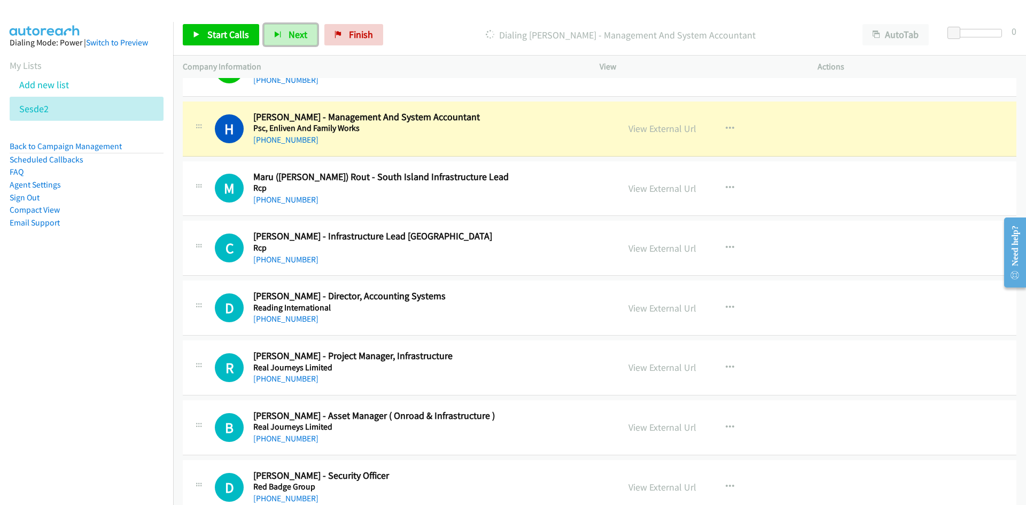
drag, startPoint x: 294, startPoint y: 31, endPoint x: 431, endPoint y: 171, distance: 196.4
click at [294, 31] on span "Next" at bounding box center [297, 34] width 19 height 12
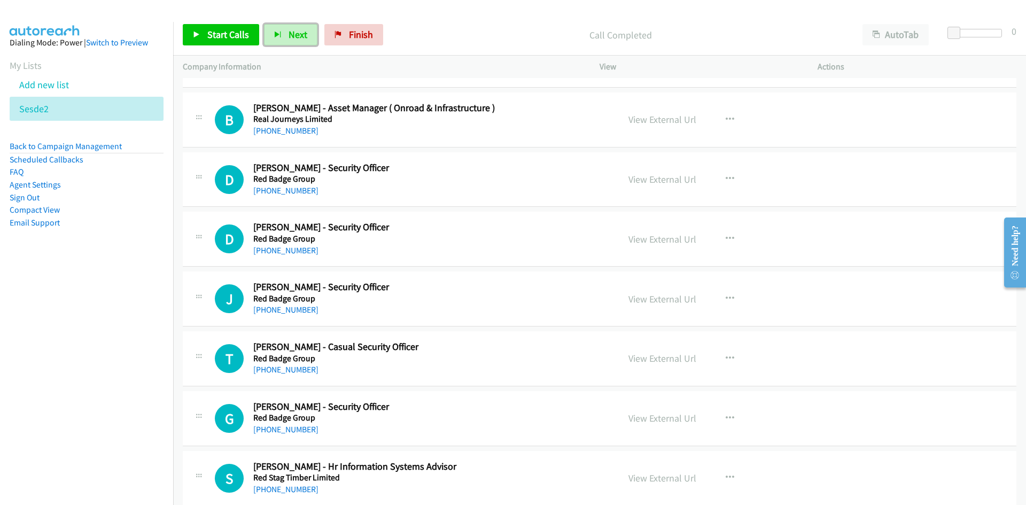
scroll to position [4414, 0]
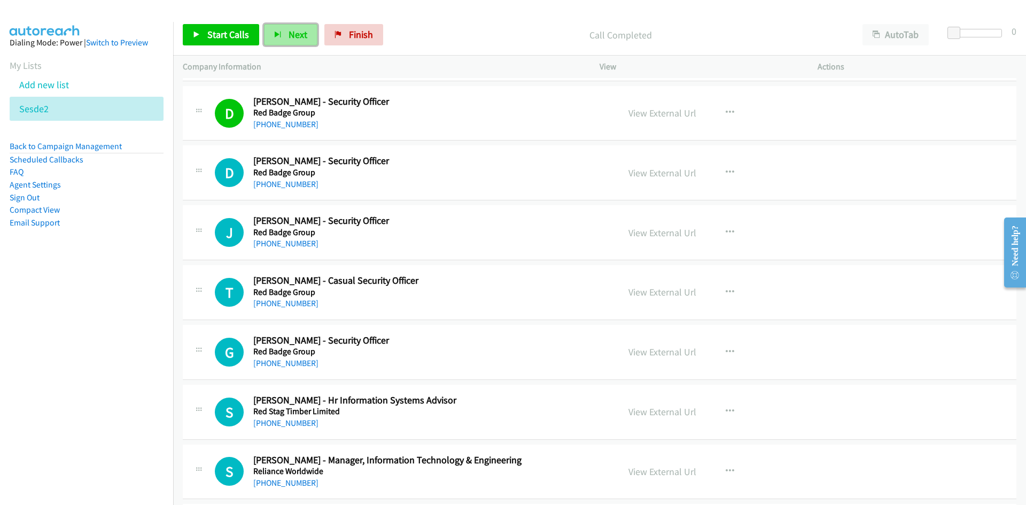
drag, startPoint x: 300, startPoint y: 32, endPoint x: 310, endPoint y: 42, distance: 14.4
click at [300, 32] on span "Next" at bounding box center [297, 34] width 19 height 12
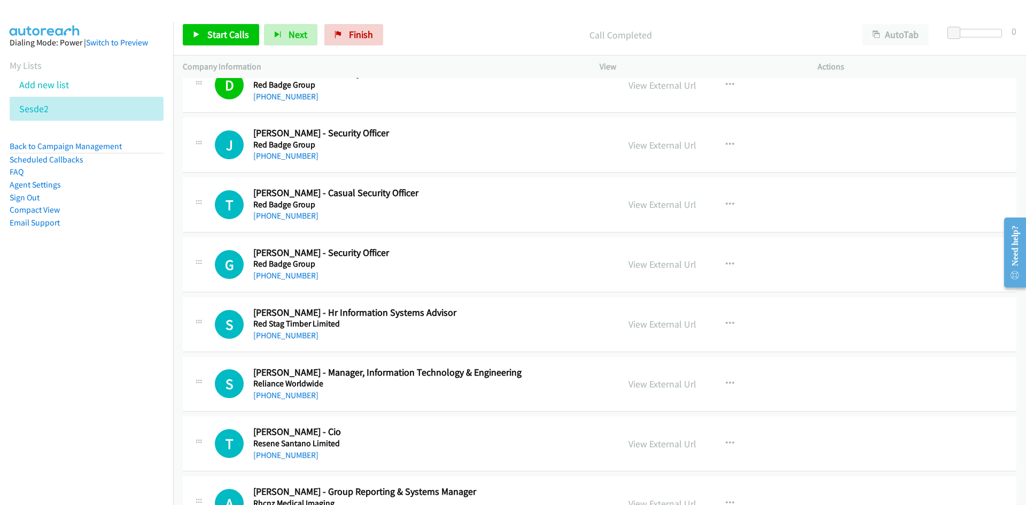
scroll to position [4521, 0]
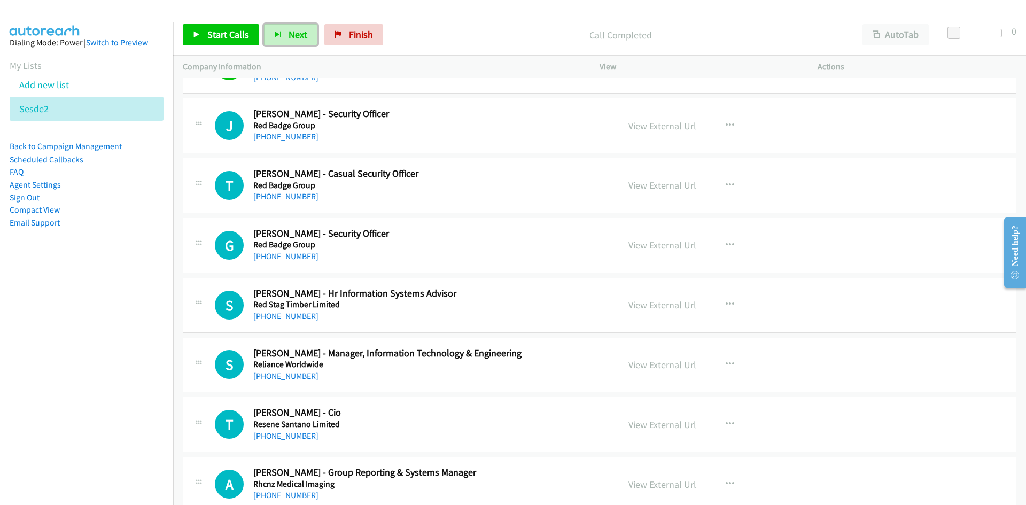
click at [296, 30] on span "Next" at bounding box center [297, 34] width 19 height 12
click at [299, 38] on span "Next" at bounding box center [297, 34] width 19 height 12
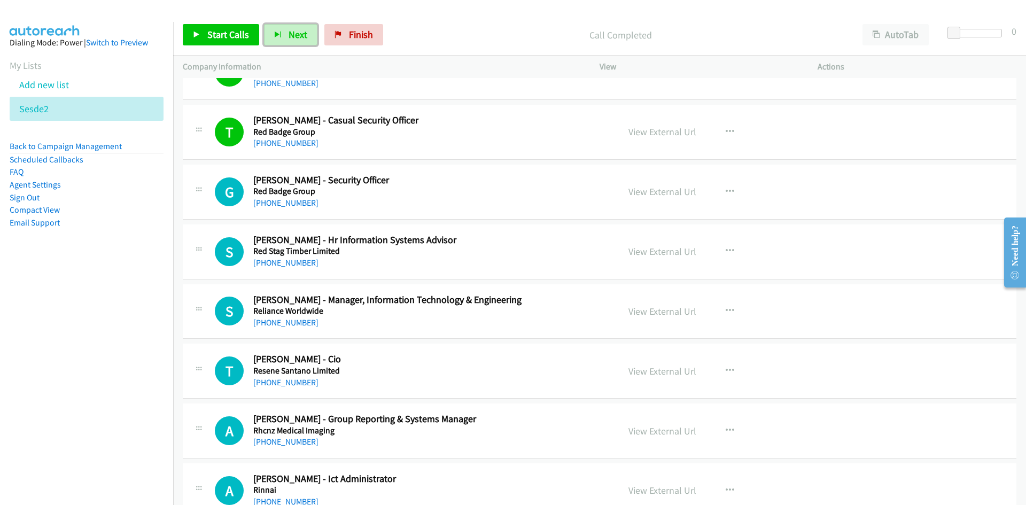
scroll to position [4628, 0]
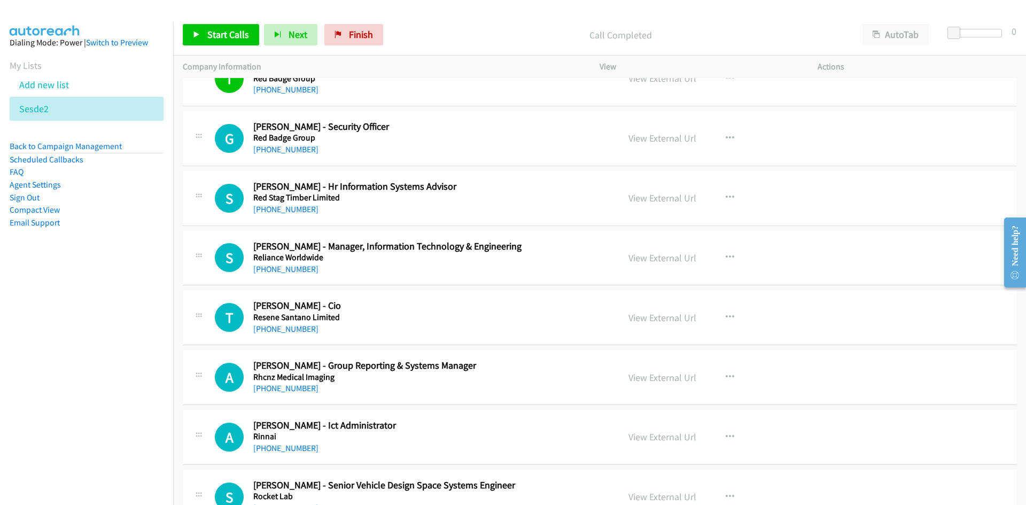
click at [297, 21] on div "Start Calls Pause Next Finish Call Completed AutoTab AutoTab 0" at bounding box center [599, 34] width 853 height 41
click at [297, 29] on span "Next" at bounding box center [297, 34] width 19 height 12
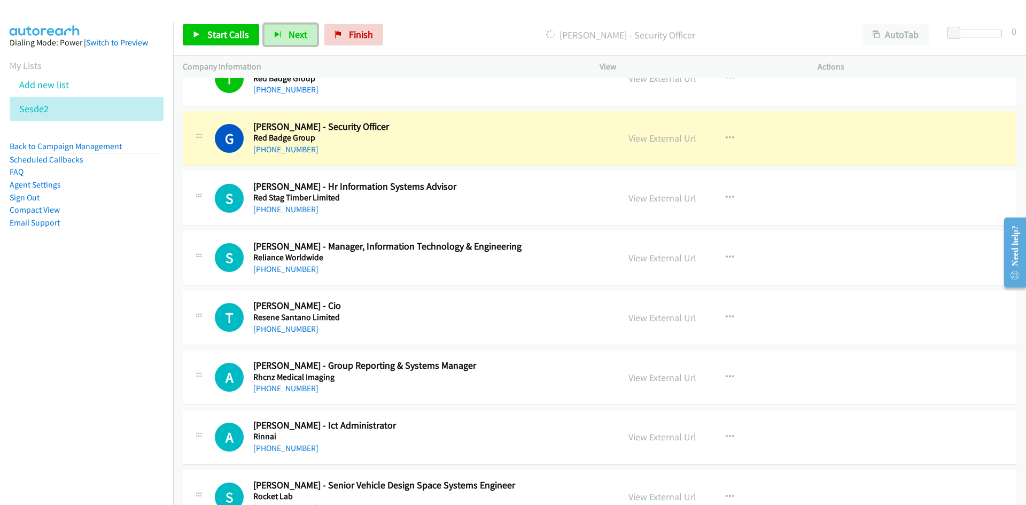
drag, startPoint x: 669, startPoint y: 142, endPoint x: 677, endPoint y: 224, distance: 83.2
click at [669, 142] on link "View External Url" at bounding box center [662, 138] width 68 height 12
drag, startPoint x: 285, startPoint y: 34, endPoint x: 445, endPoint y: 120, distance: 182.3
click at [285, 34] on button "Next" at bounding box center [290, 34] width 53 height 21
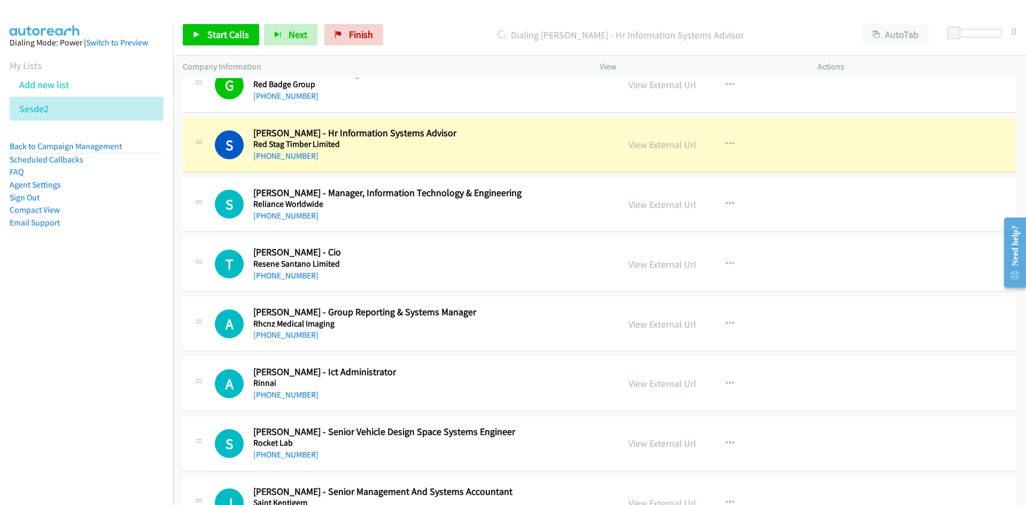
scroll to position [4735, 0]
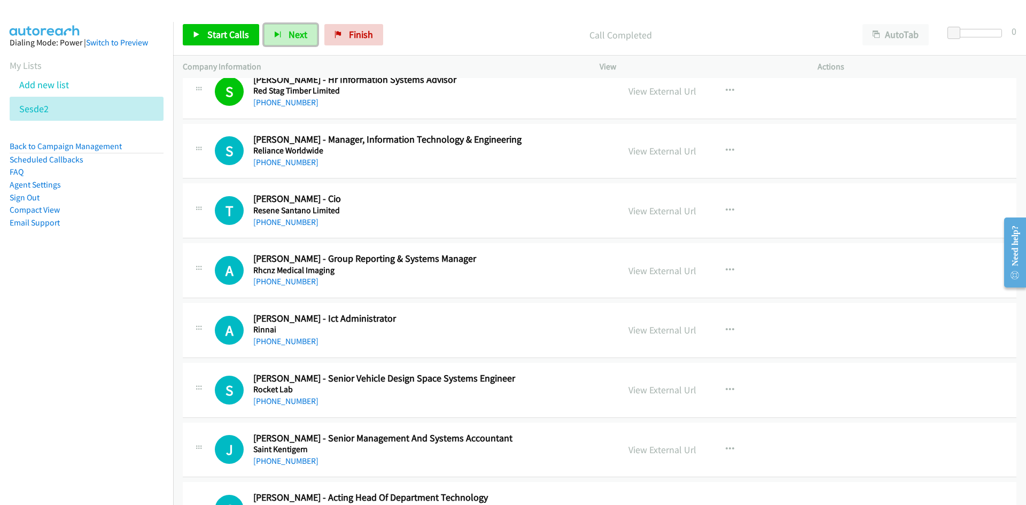
drag, startPoint x: 285, startPoint y: 43, endPoint x: 394, endPoint y: 135, distance: 142.9
click at [285, 43] on button "Next" at bounding box center [290, 34] width 53 height 21
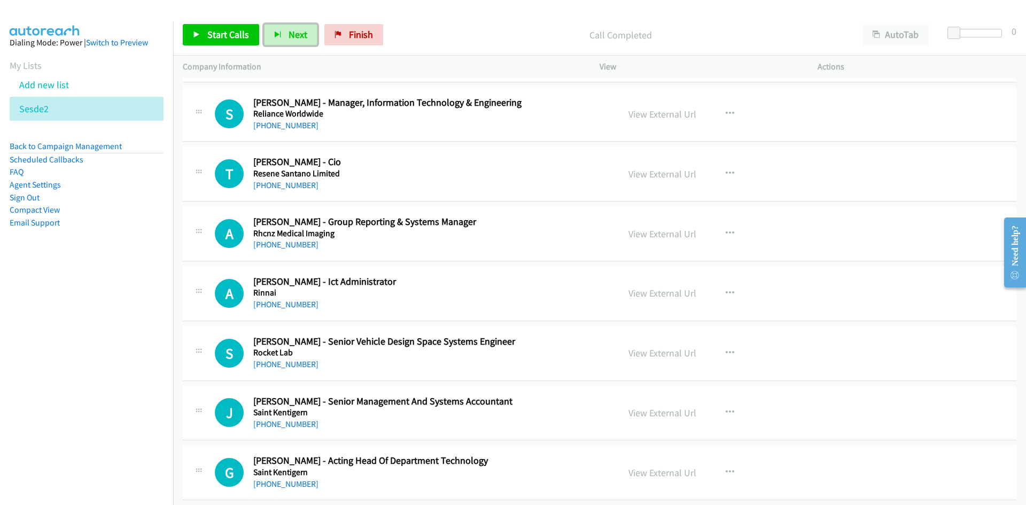
scroll to position [4788, 0]
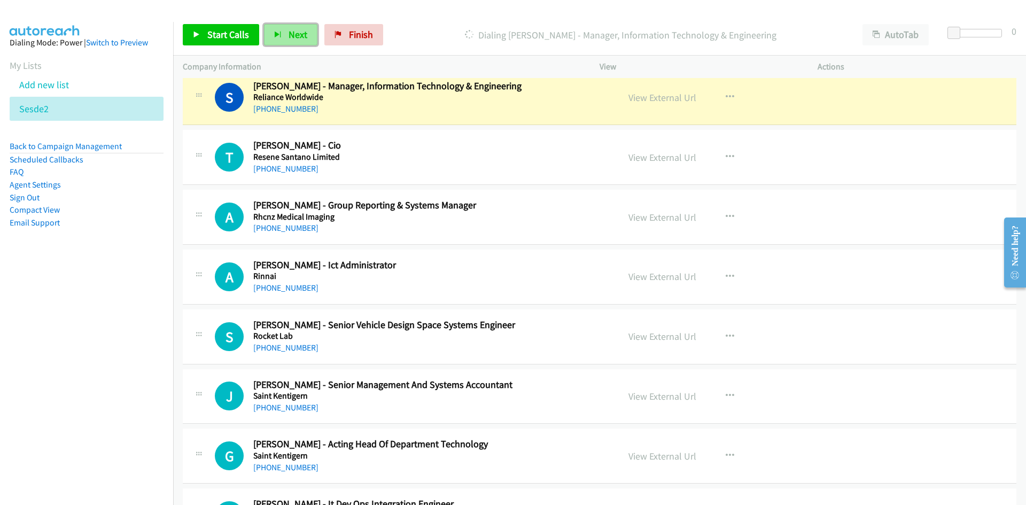
drag, startPoint x: 272, startPoint y: 37, endPoint x: 281, endPoint y: 42, distance: 10.1
click at [274, 37] on icon "button" at bounding box center [277, 35] width 7 height 7
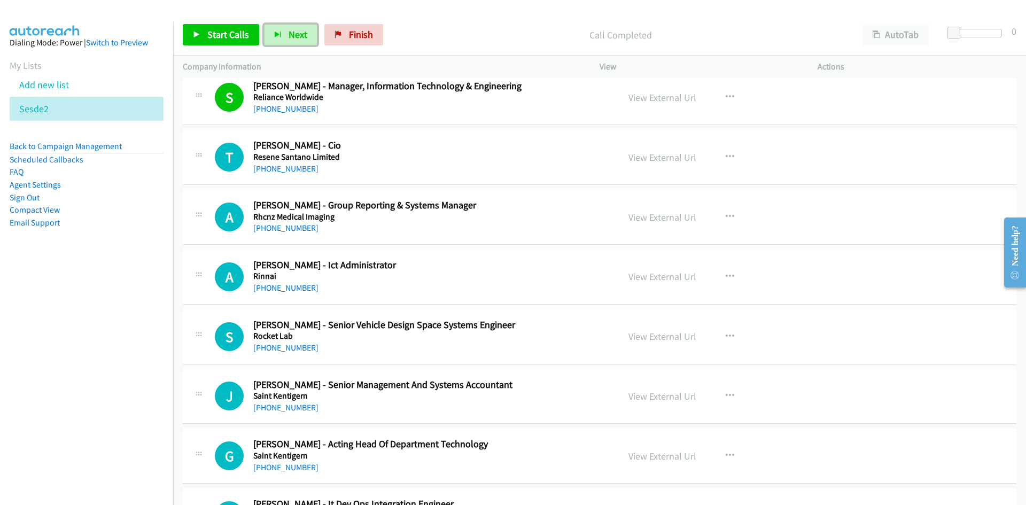
scroll to position [4842, 0]
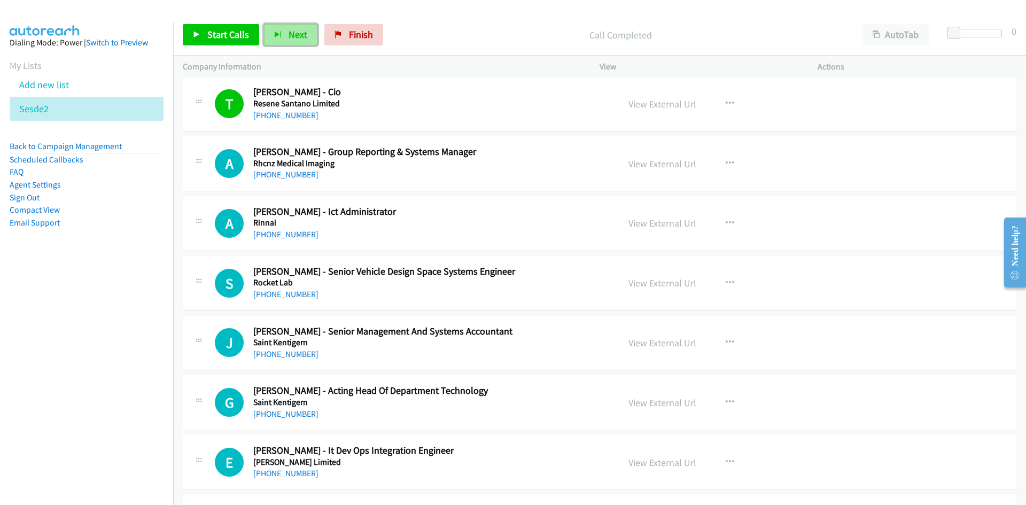
click at [292, 37] on span "Next" at bounding box center [297, 34] width 19 height 12
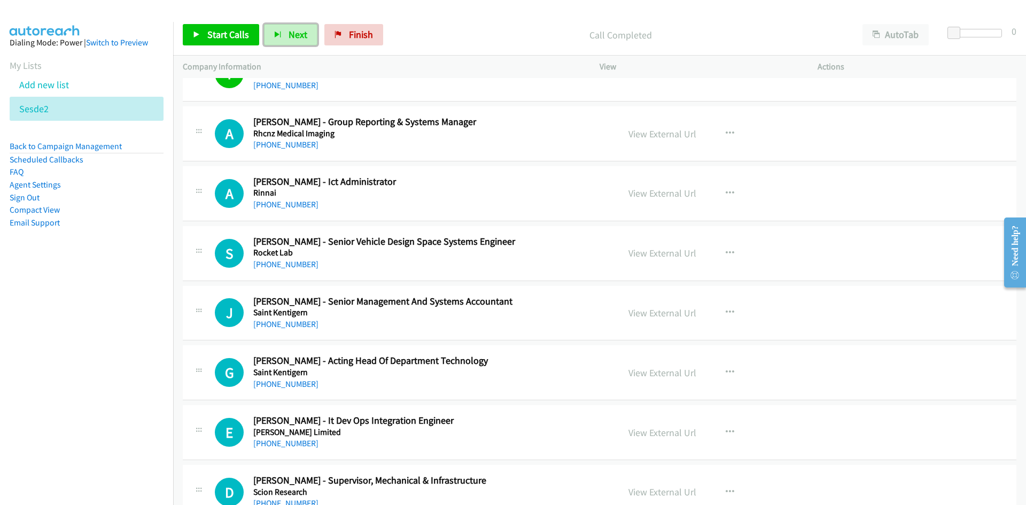
scroll to position [4895, 0]
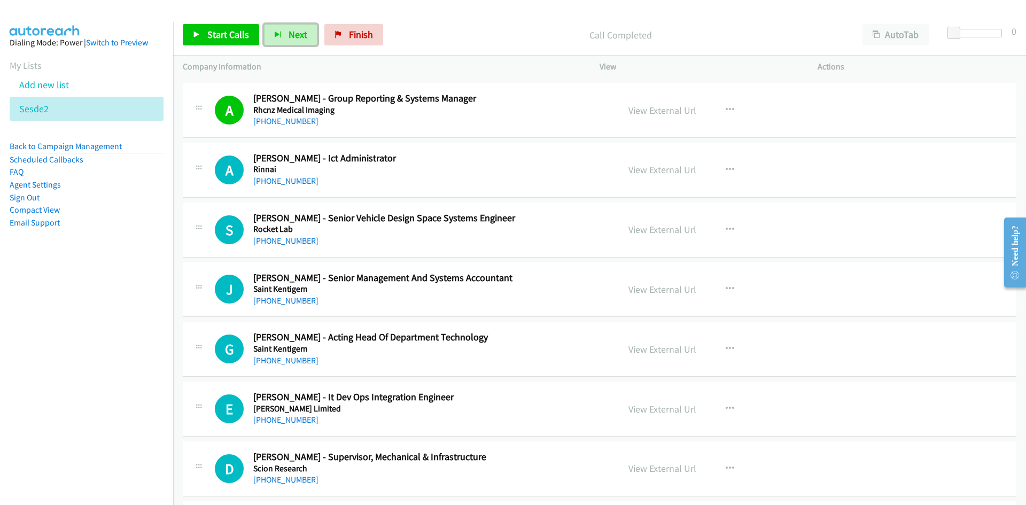
drag, startPoint x: 283, startPoint y: 35, endPoint x: 318, endPoint y: 80, distance: 57.1
click at [283, 35] on button "Next" at bounding box center [290, 34] width 53 height 21
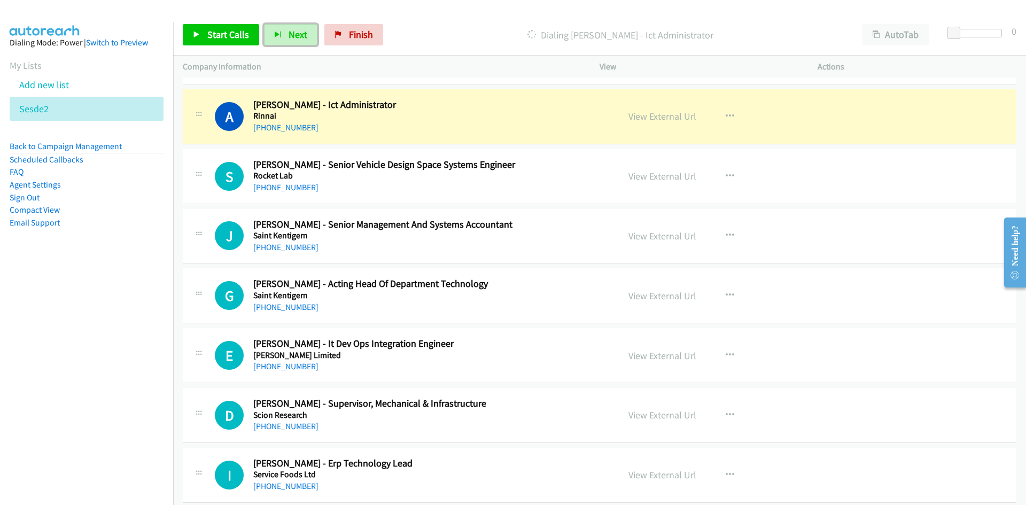
drag, startPoint x: 653, startPoint y: 113, endPoint x: 656, endPoint y: 145, distance: 32.2
click at [653, 113] on link "View External Url" at bounding box center [662, 116] width 68 height 12
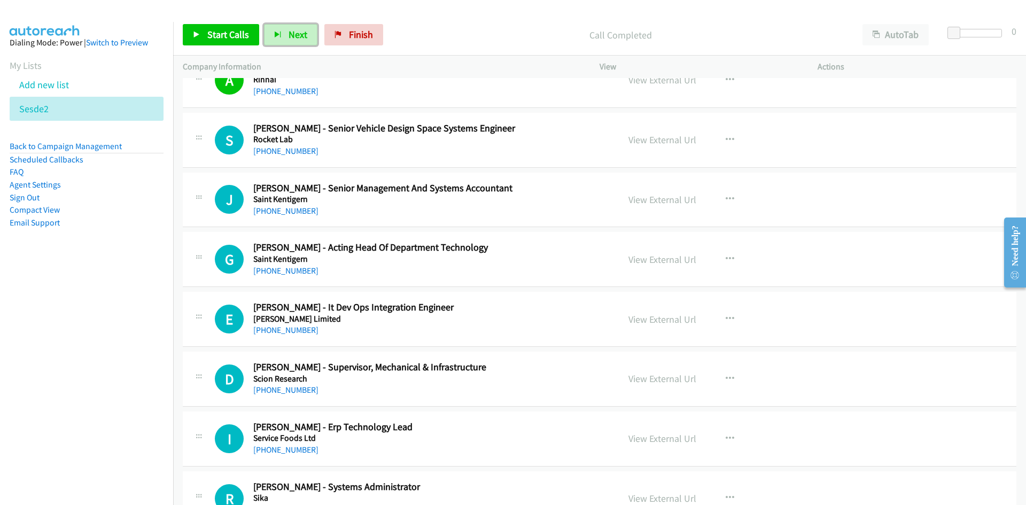
scroll to position [5002, 0]
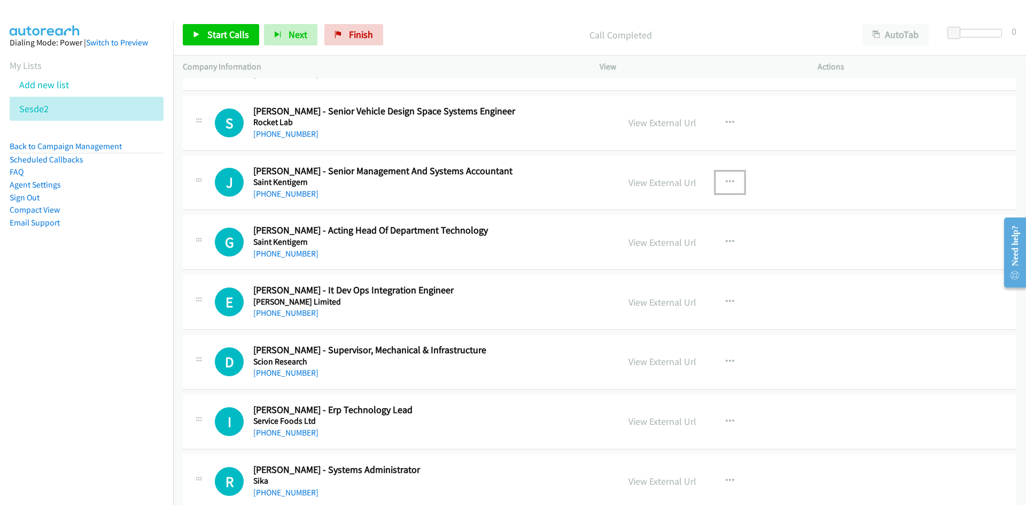
click at [725, 181] on icon "button" at bounding box center [729, 182] width 9 height 9
click at [648, 249] on link "Start Calls Here" at bounding box center [672, 251] width 142 height 21
click at [271, 35] on button "Next" at bounding box center [290, 34] width 53 height 21
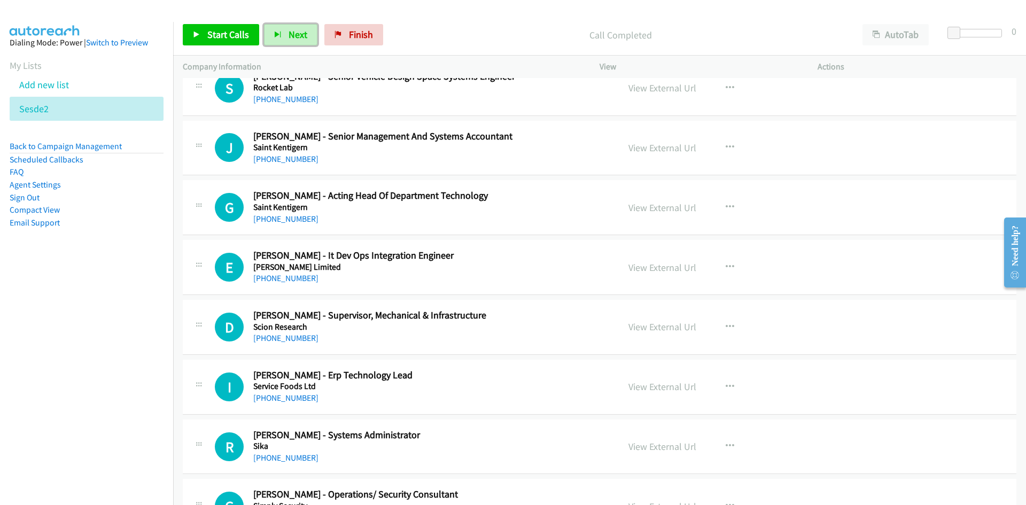
scroll to position [5055, 0]
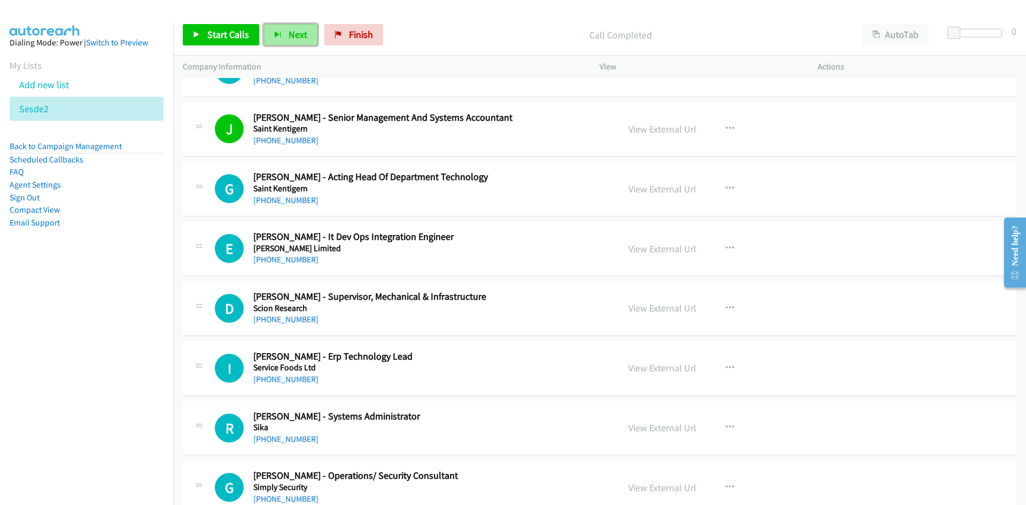
drag, startPoint x: 291, startPoint y: 36, endPoint x: 298, endPoint y: 45, distance: 11.4
click at [291, 36] on span "Next" at bounding box center [297, 34] width 19 height 12
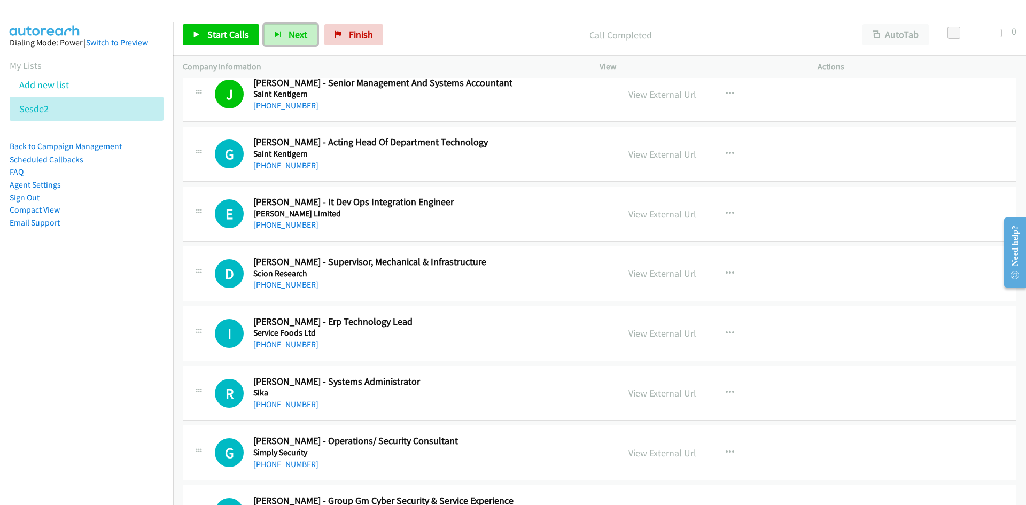
scroll to position [5109, 0]
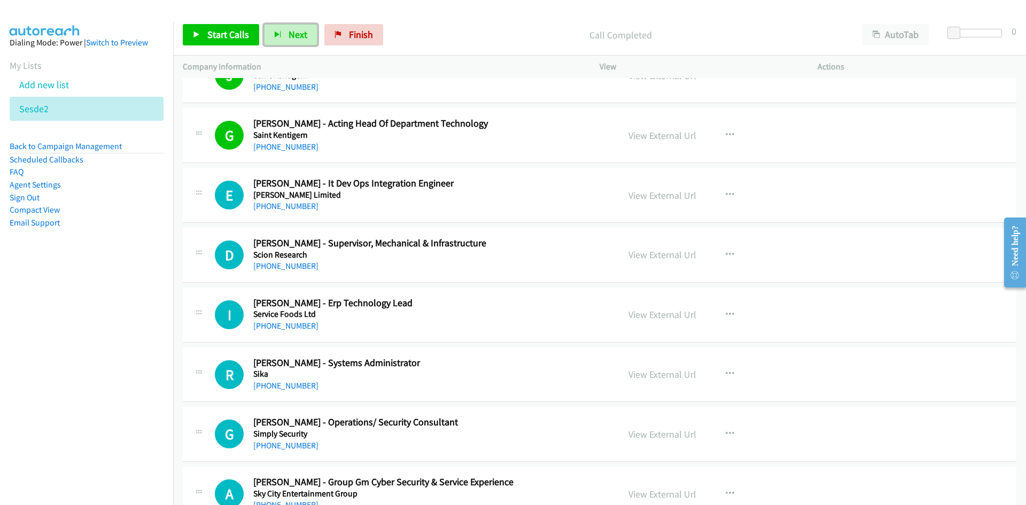
drag, startPoint x: 292, startPoint y: 35, endPoint x: 318, endPoint y: 75, distance: 47.9
click at [292, 35] on span "Next" at bounding box center [297, 34] width 19 height 12
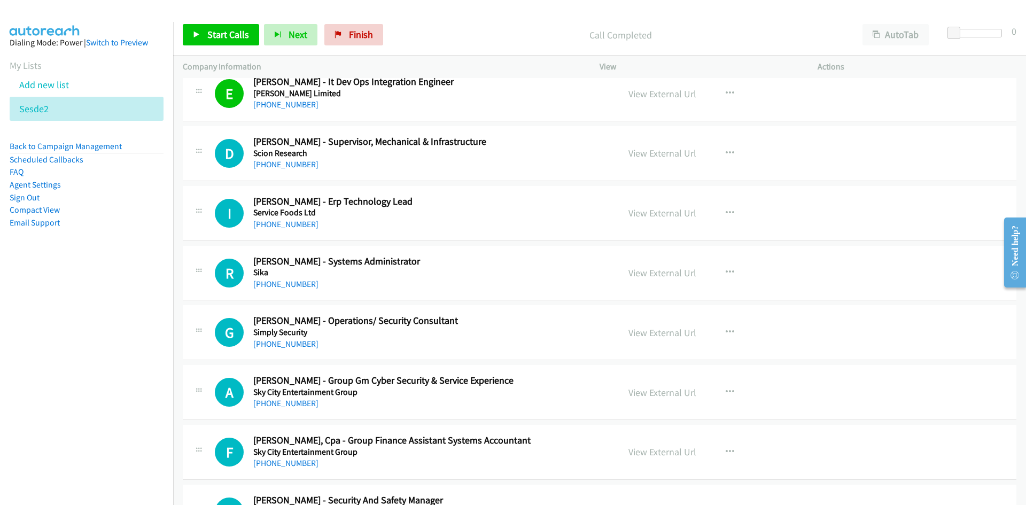
scroll to position [5269, 0]
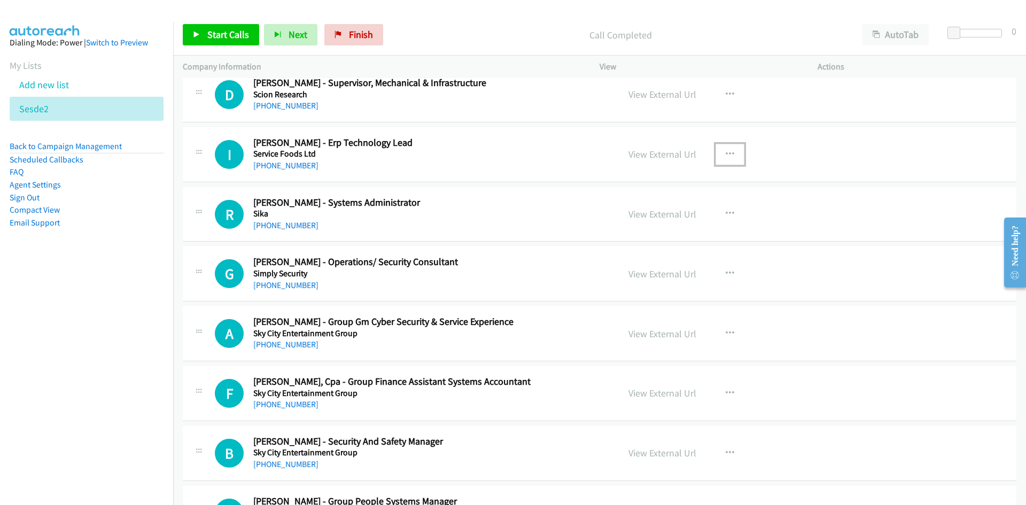
drag, startPoint x: 722, startPoint y: 152, endPoint x: 719, endPoint y: 161, distance: 9.0
click at [725, 152] on icon "button" at bounding box center [729, 154] width 9 height 9
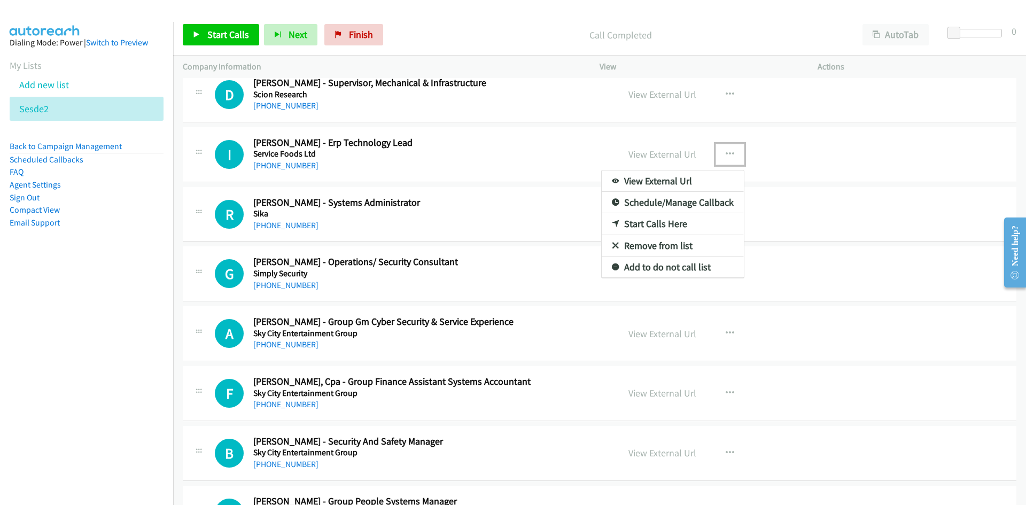
click at [652, 220] on link "Start Calls Here" at bounding box center [672, 223] width 142 height 21
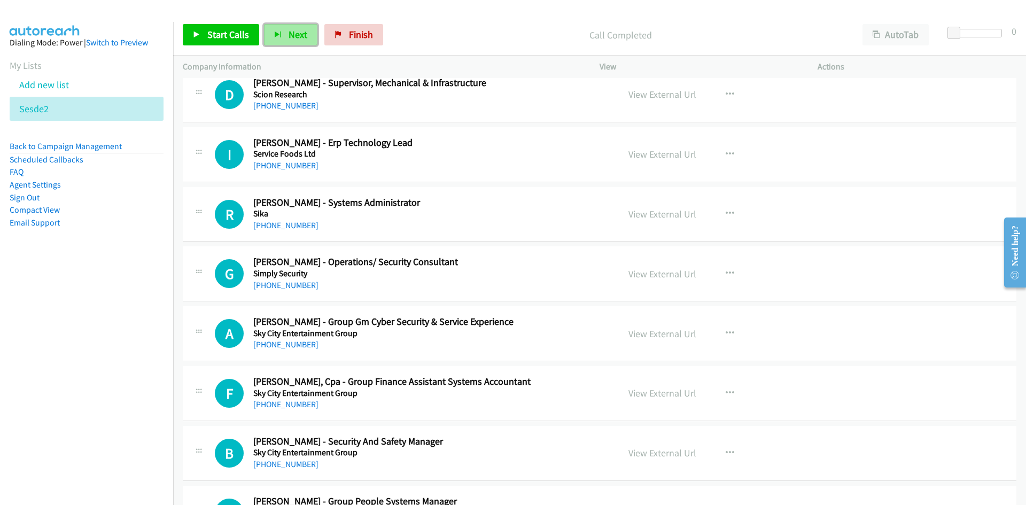
click at [297, 31] on span "Next" at bounding box center [297, 34] width 19 height 12
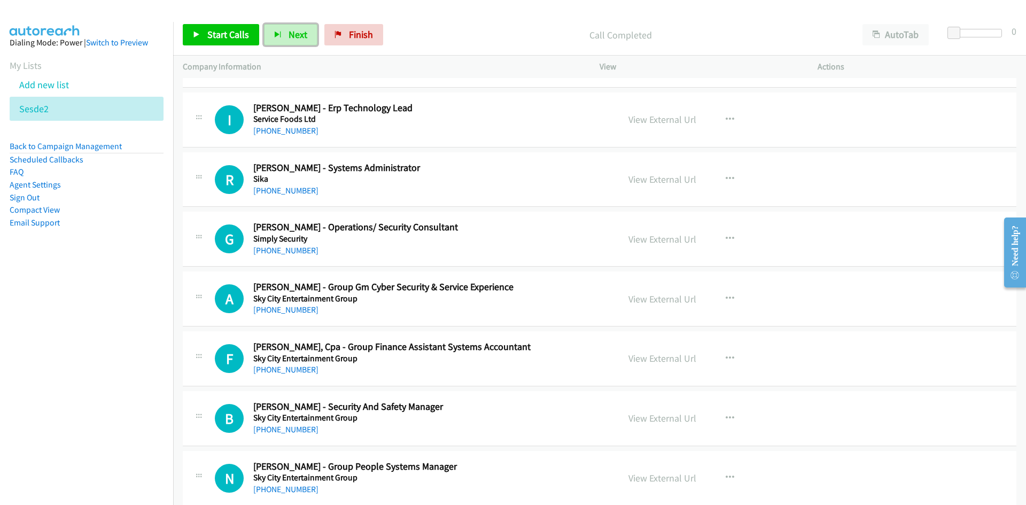
scroll to position [5322, 0]
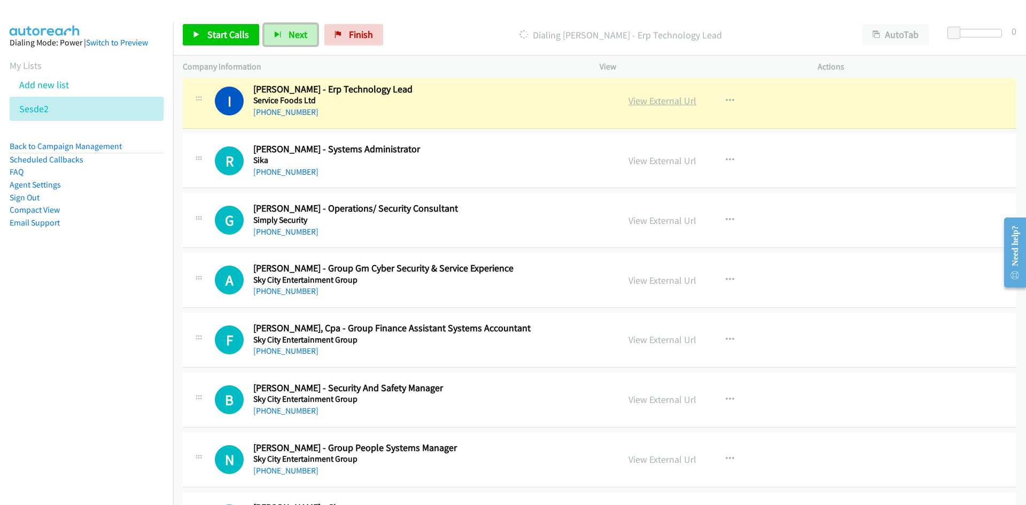
click at [663, 98] on link "View External Url" at bounding box center [662, 101] width 68 height 12
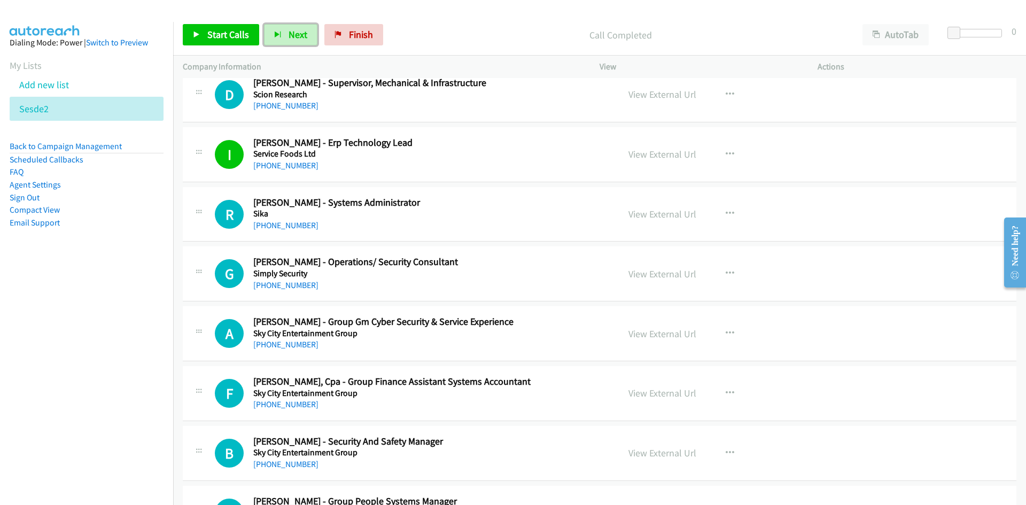
scroll to position [5376, 0]
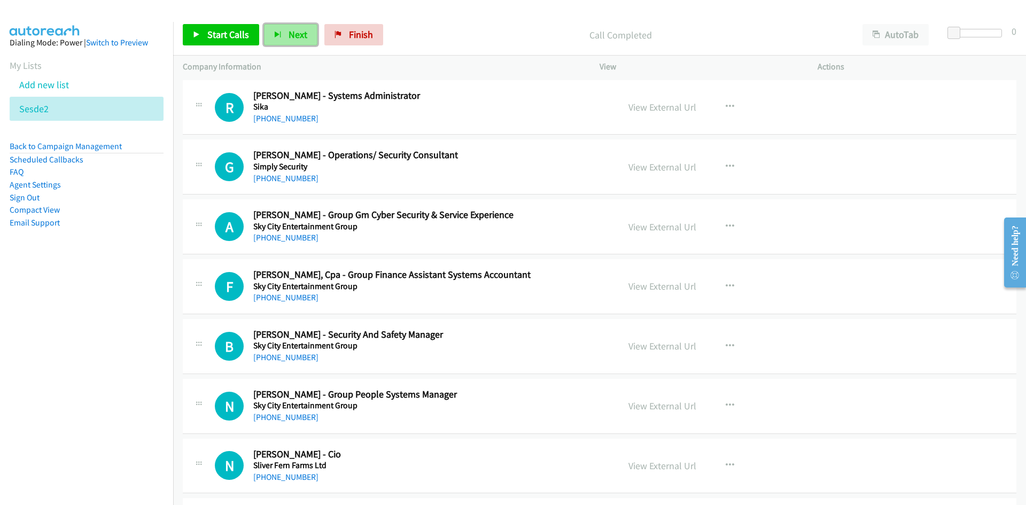
click at [296, 33] on span "Next" at bounding box center [297, 34] width 19 height 12
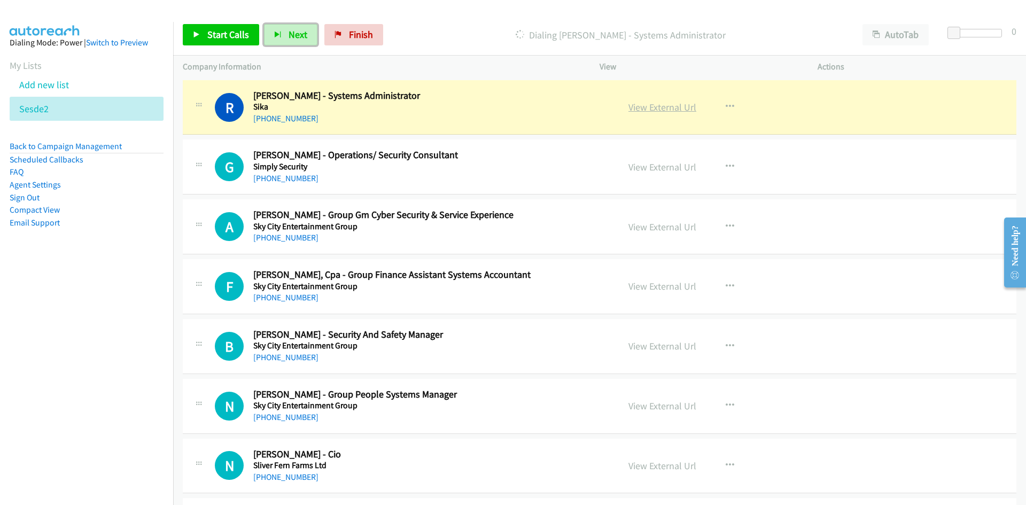
click at [663, 106] on link "View External Url" at bounding box center [662, 107] width 68 height 12
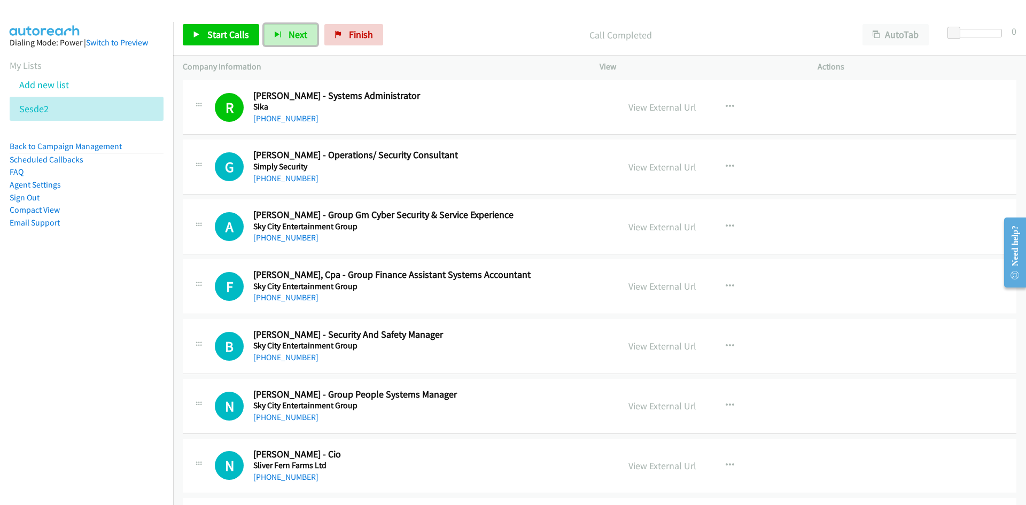
scroll to position [5429, 0]
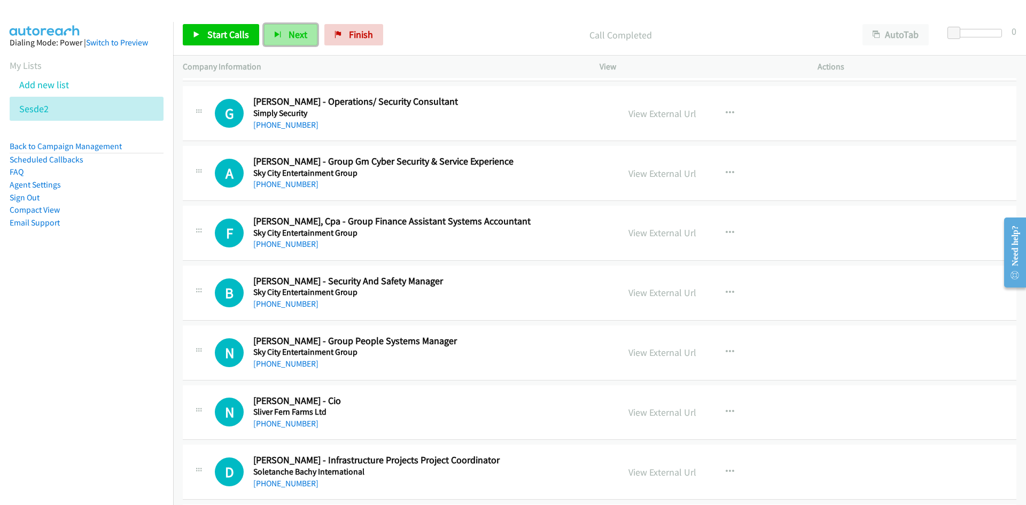
click at [290, 32] on span "Next" at bounding box center [297, 34] width 19 height 12
click at [305, 38] on button "Next" at bounding box center [290, 34] width 53 height 21
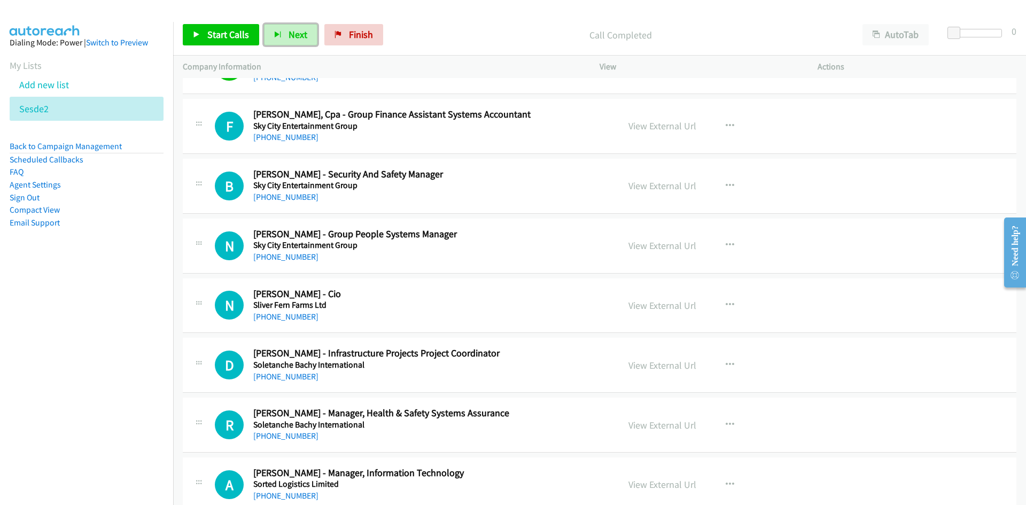
scroll to position [5590, 0]
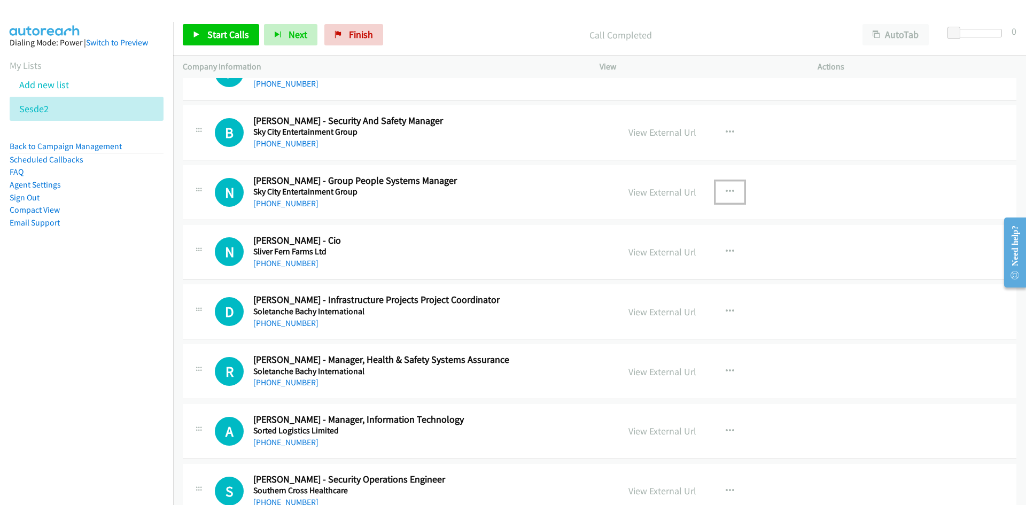
click at [726, 189] on icon "button" at bounding box center [729, 191] width 9 height 9
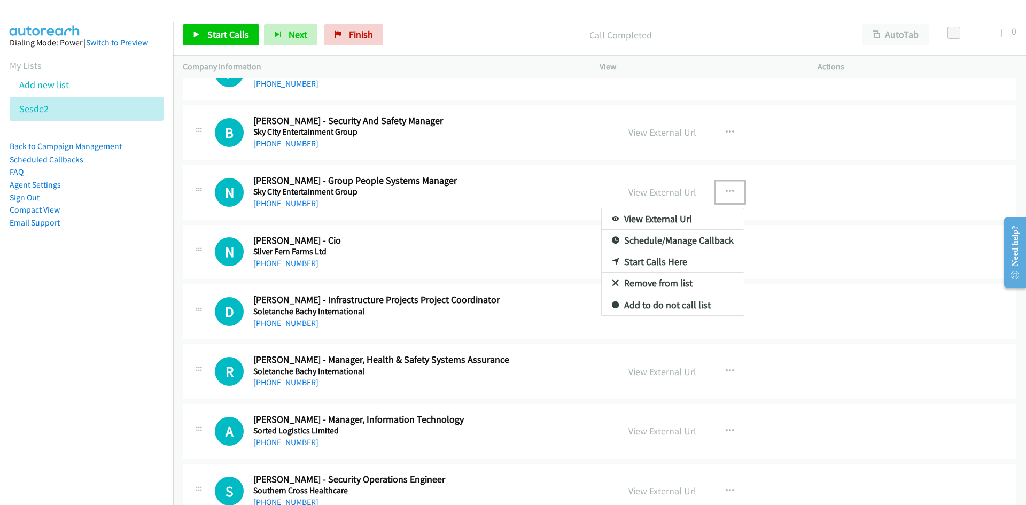
click at [652, 261] on link "Start Calls Here" at bounding box center [672, 261] width 142 height 21
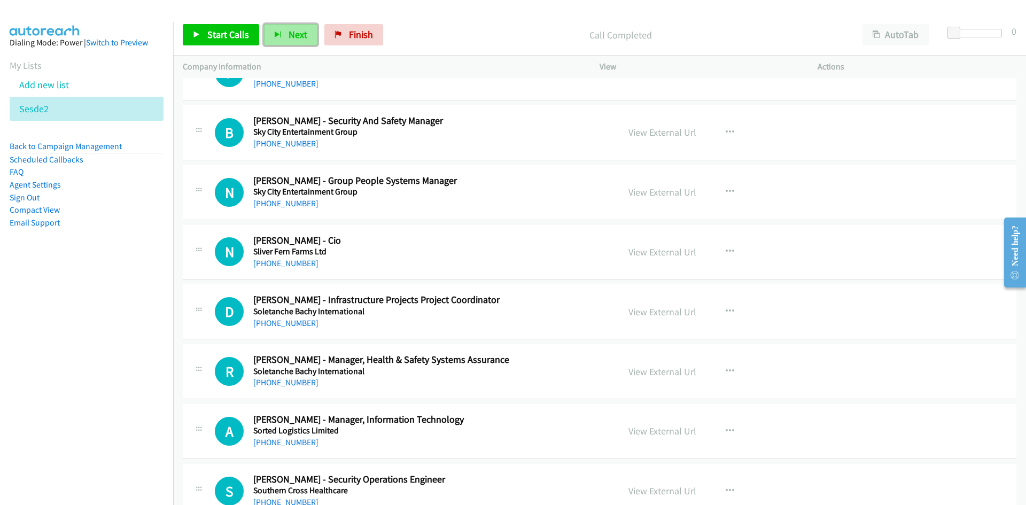
click at [290, 35] on span "Next" at bounding box center [297, 34] width 19 height 12
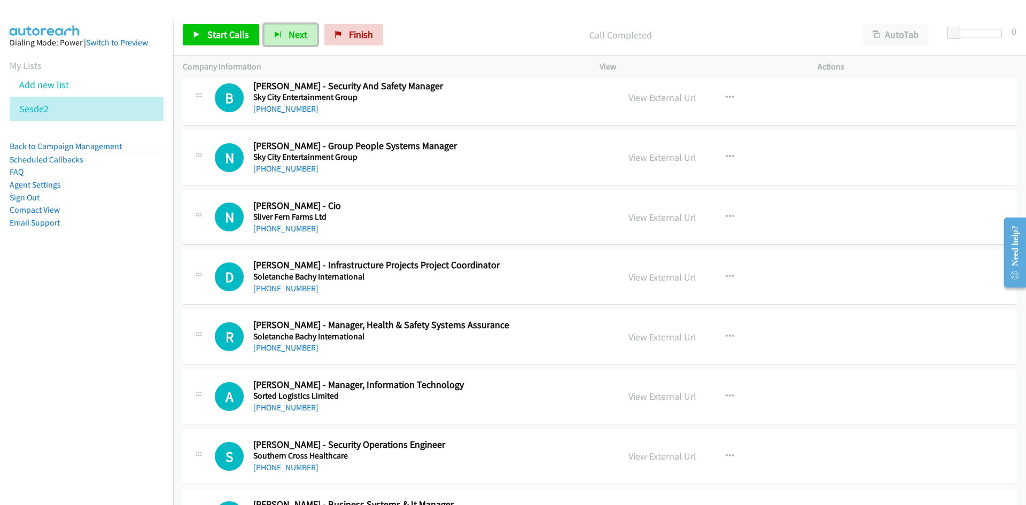
scroll to position [5643, 0]
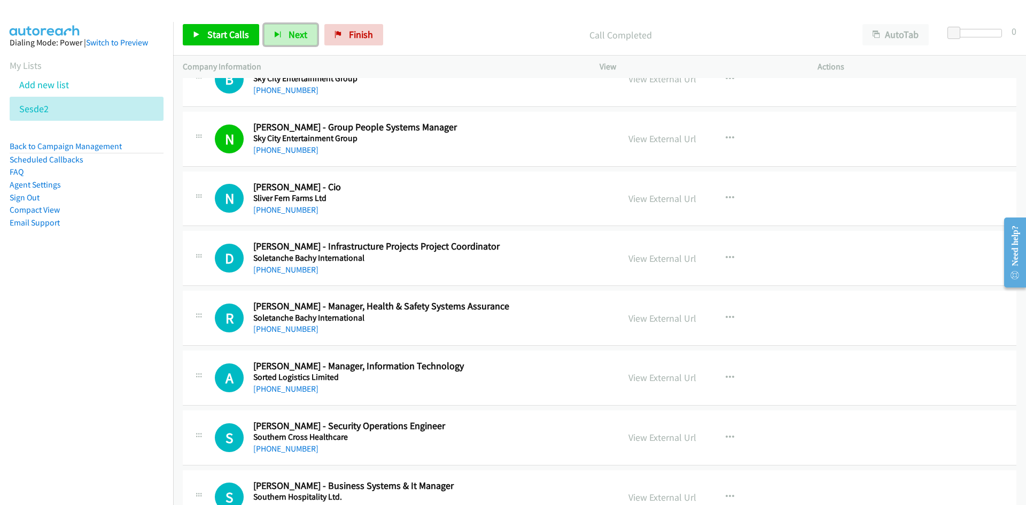
drag, startPoint x: 293, startPoint y: 34, endPoint x: 342, endPoint y: 96, distance: 78.7
click at [293, 34] on span "Next" at bounding box center [297, 34] width 19 height 12
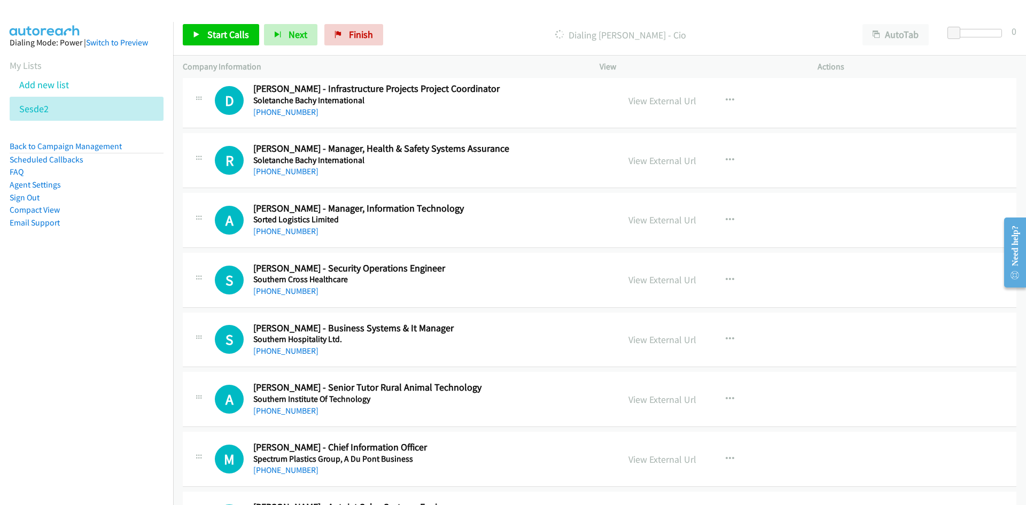
scroll to position [5803, 0]
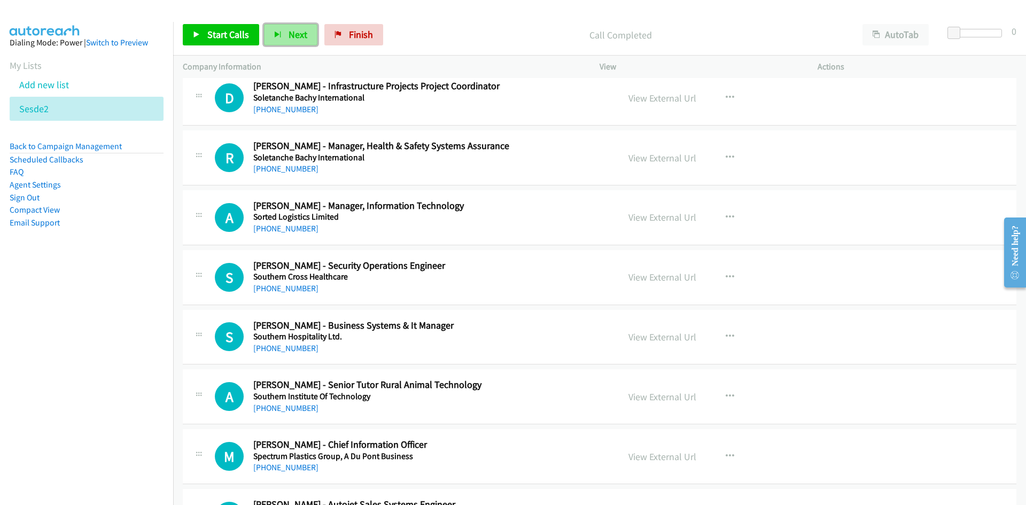
click at [298, 28] on span "Next" at bounding box center [297, 34] width 19 height 12
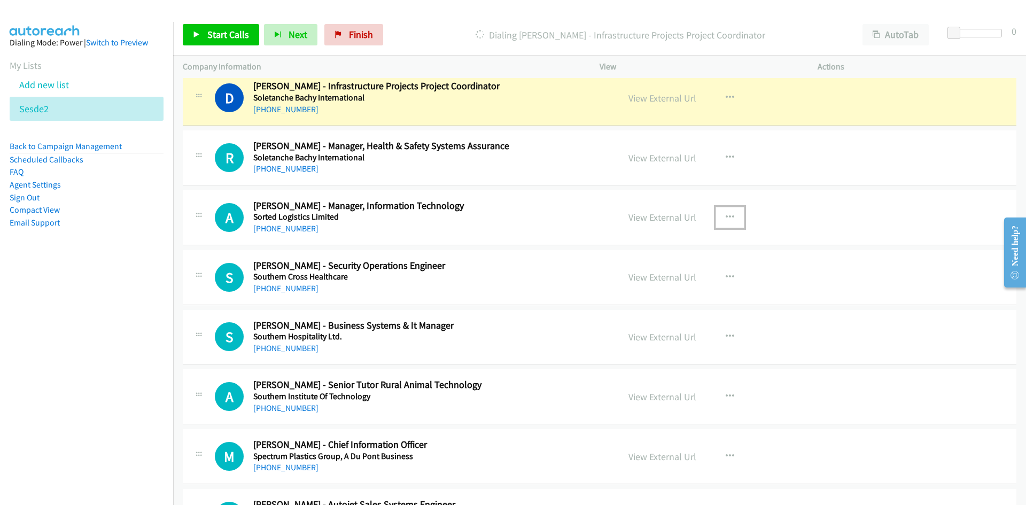
click at [725, 214] on icon "button" at bounding box center [729, 217] width 9 height 9
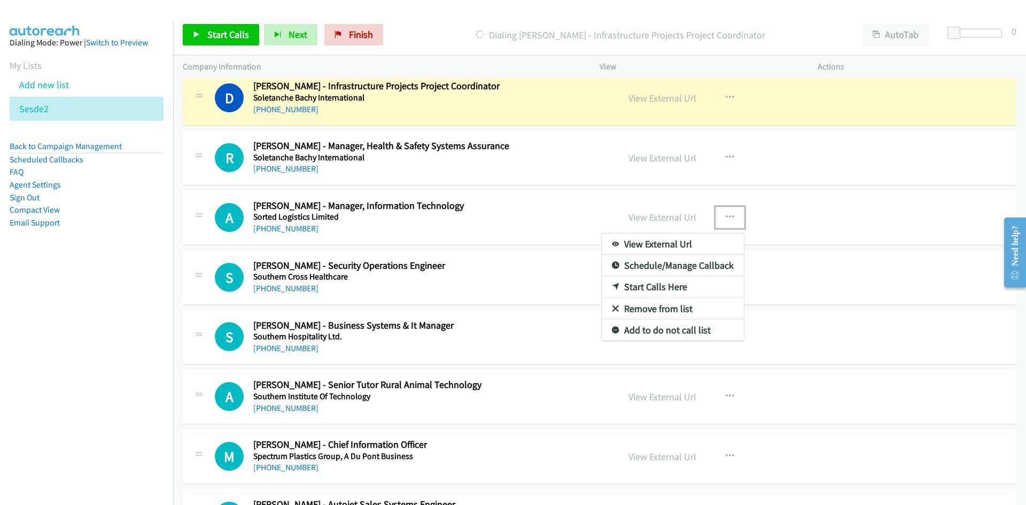
click at [645, 286] on link "Start Calls Here" at bounding box center [672, 286] width 142 height 21
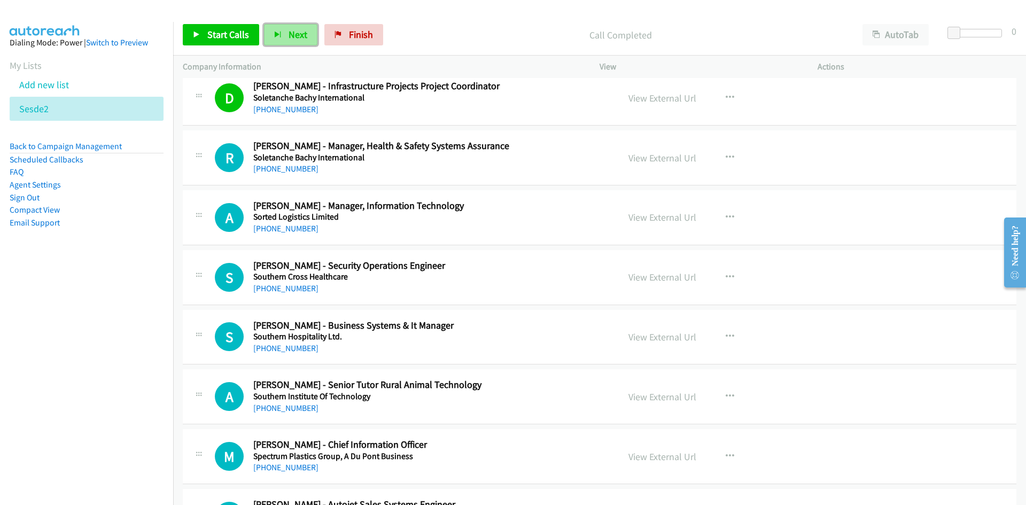
click at [288, 37] on span "Next" at bounding box center [297, 34] width 19 height 12
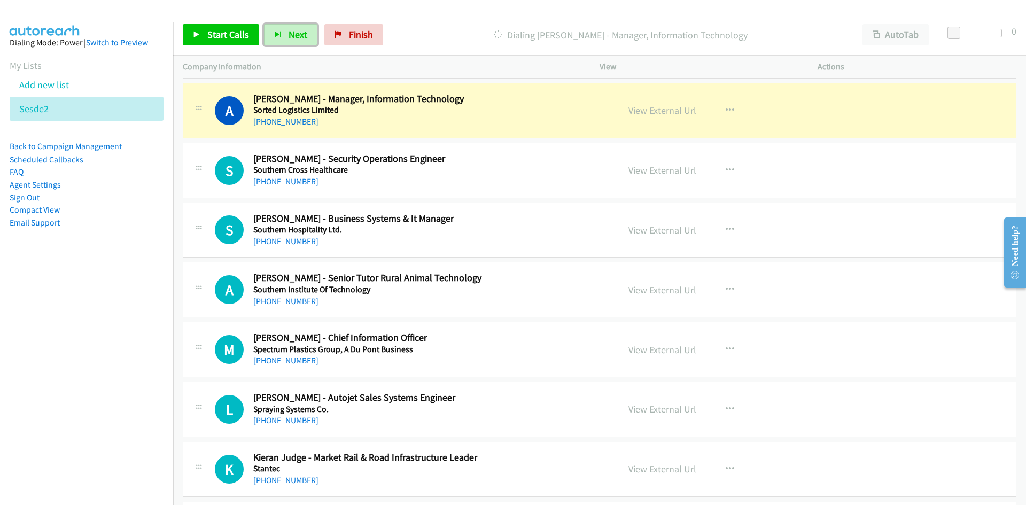
scroll to position [5963, 0]
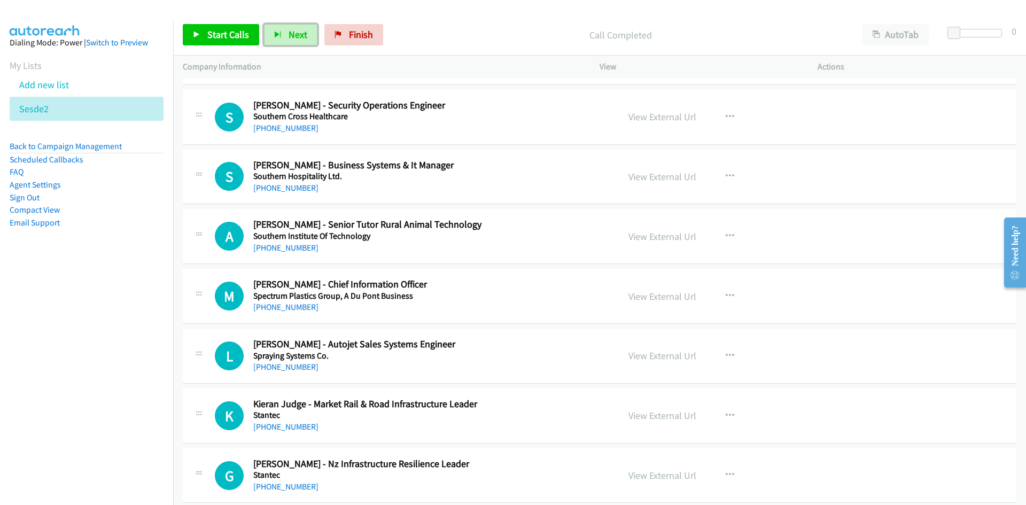
drag, startPoint x: 296, startPoint y: 34, endPoint x: 313, endPoint y: 57, distance: 27.9
click at [296, 34] on span "Next" at bounding box center [297, 34] width 19 height 12
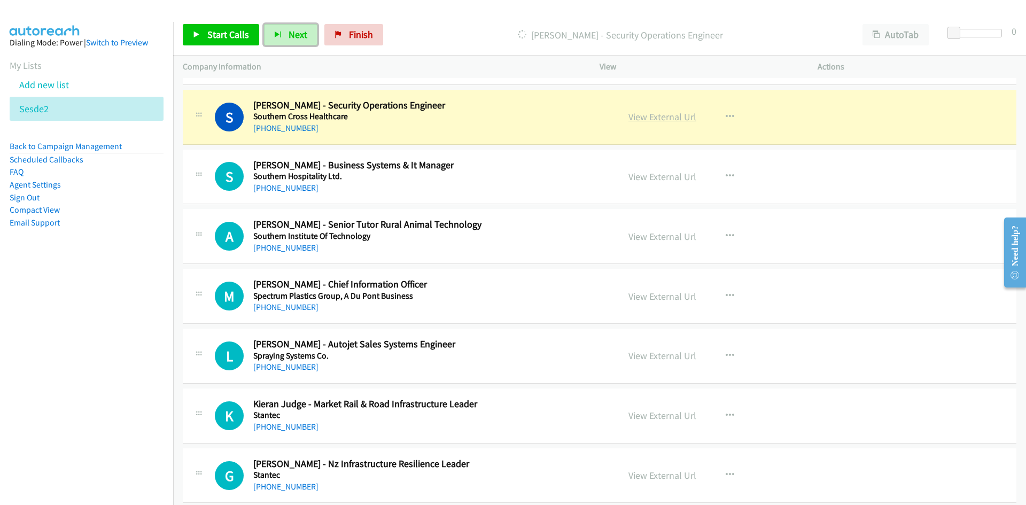
click at [670, 120] on link "View External Url" at bounding box center [662, 117] width 68 height 12
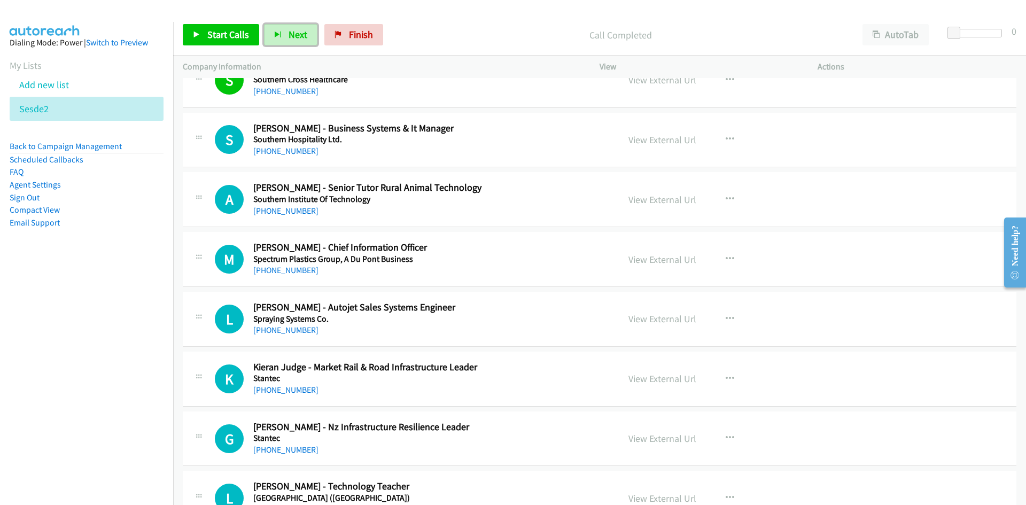
scroll to position [6017, 0]
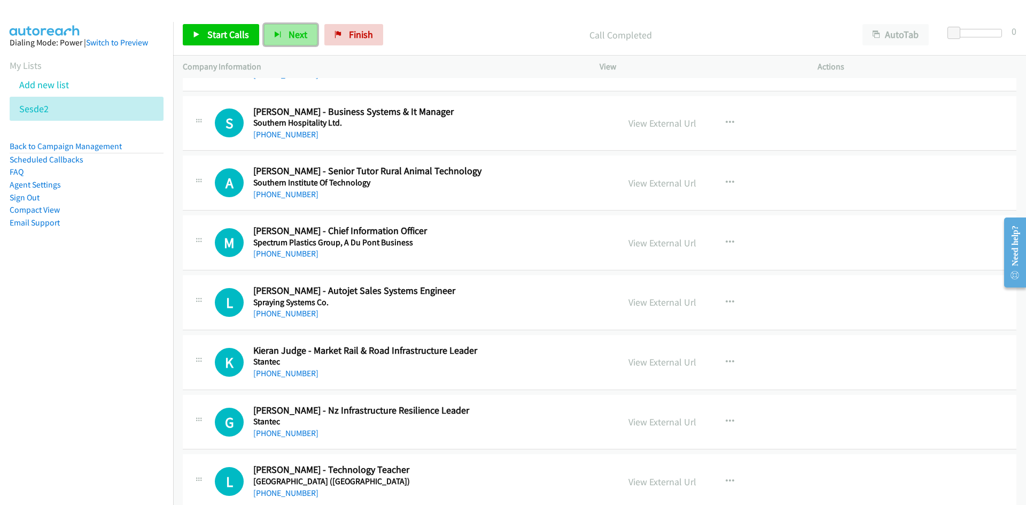
click at [288, 30] on span "Next" at bounding box center [297, 34] width 19 height 12
drag, startPoint x: 291, startPoint y: 37, endPoint x: 398, endPoint y: 149, distance: 155.3
click at [291, 37] on span "Next" at bounding box center [297, 34] width 19 height 12
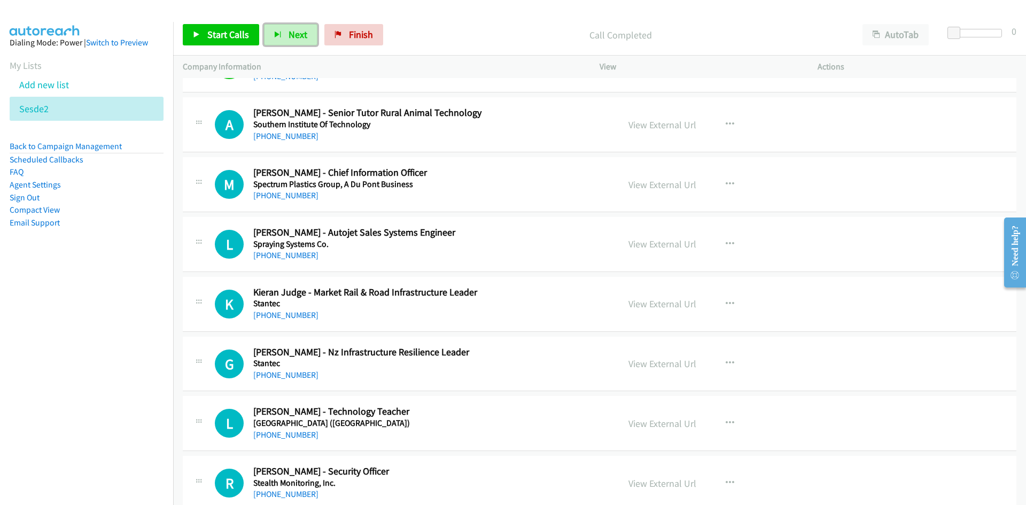
scroll to position [6070, 0]
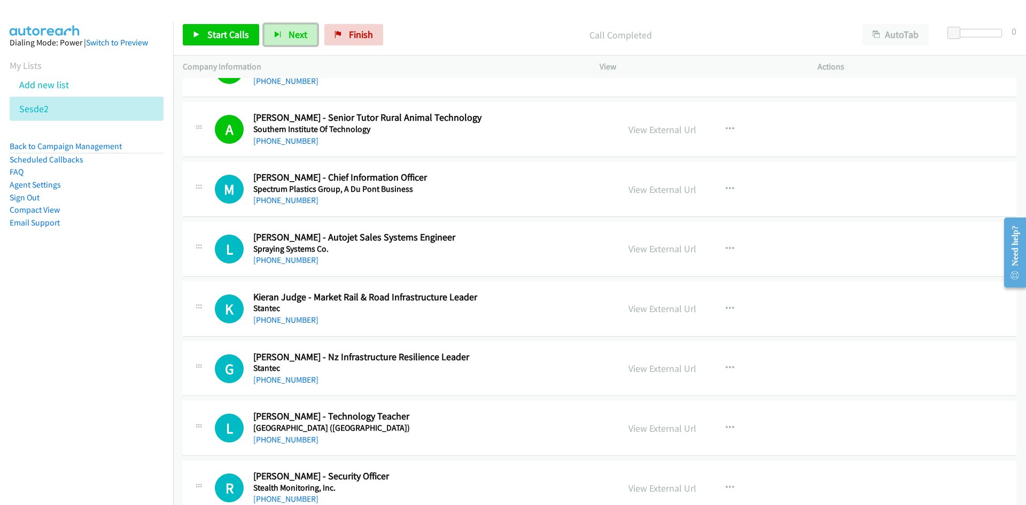
drag, startPoint x: 294, startPoint y: 27, endPoint x: 309, endPoint y: 62, distance: 38.5
click at [294, 27] on button "Next" at bounding box center [290, 34] width 53 height 21
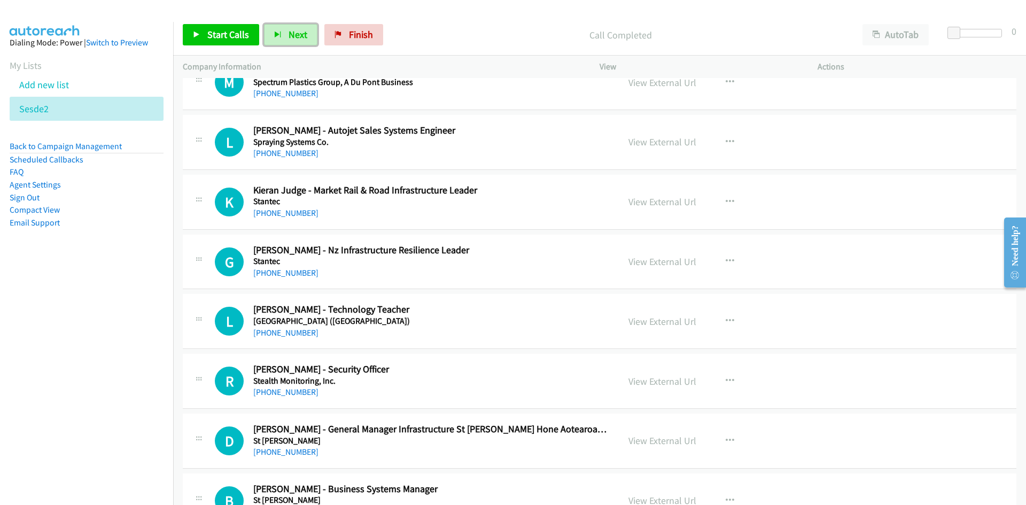
scroll to position [6124, 0]
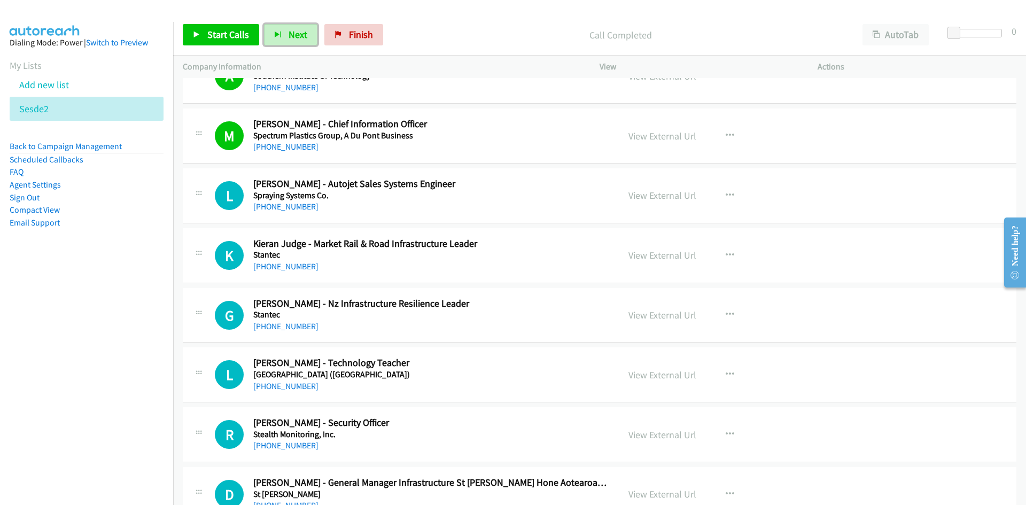
drag, startPoint x: 291, startPoint y: 34, endPoint x: 351, endPoint y: 229, distance: 204.6
click at [291, 34] on span "Next" at bounding box center [297, 34] width 19 height 12
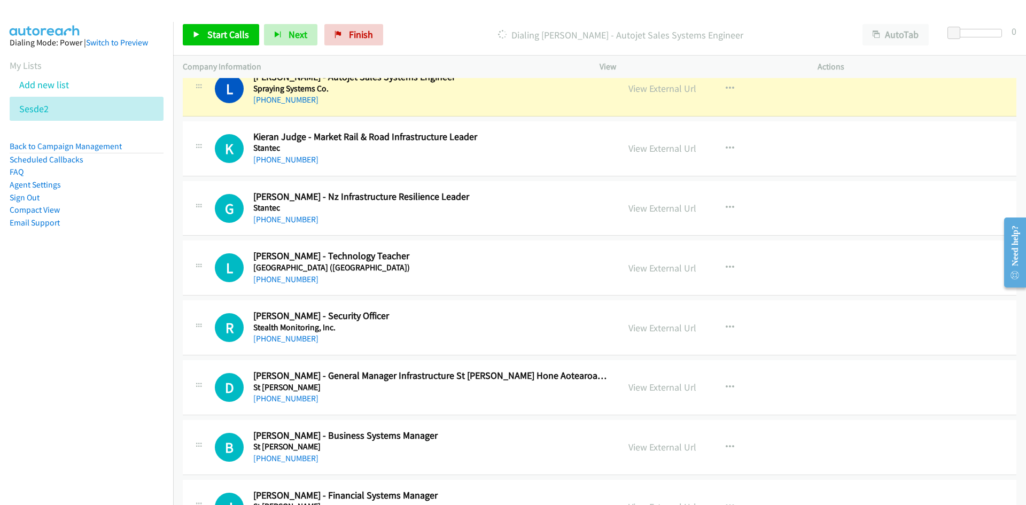
scroll to position [6177, 0]
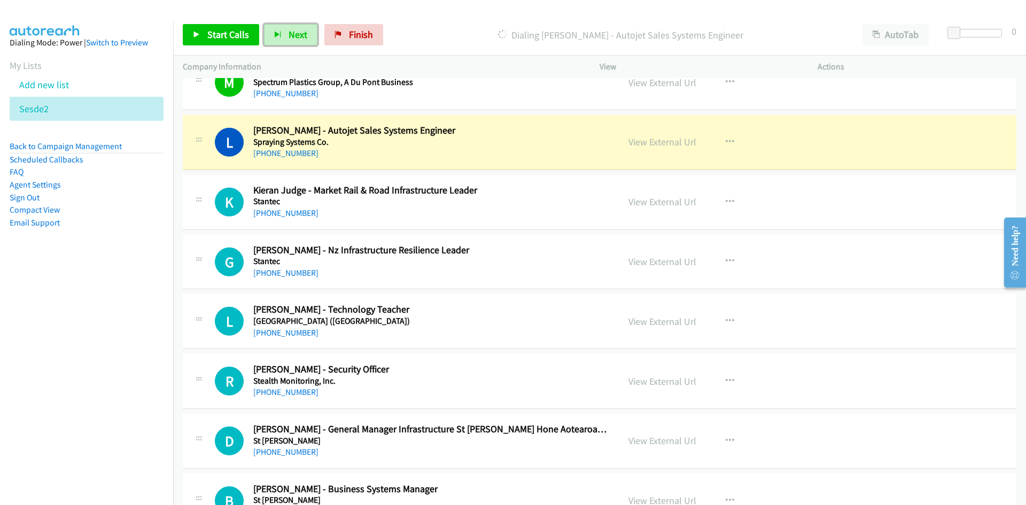
drag, startPoint x: 652, startPoint y: 144, endPoint x: 652, endPoint y: 151, distance: 7.5
click at [652, 144] on link "View External Url" at bounding box center [662, 142] width 68 height 12
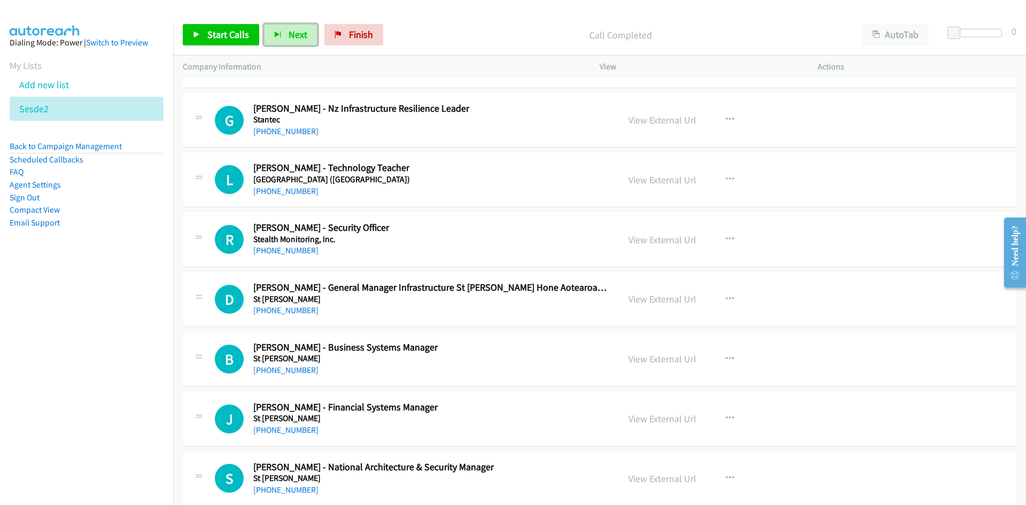
scroll to position [6337, 0]
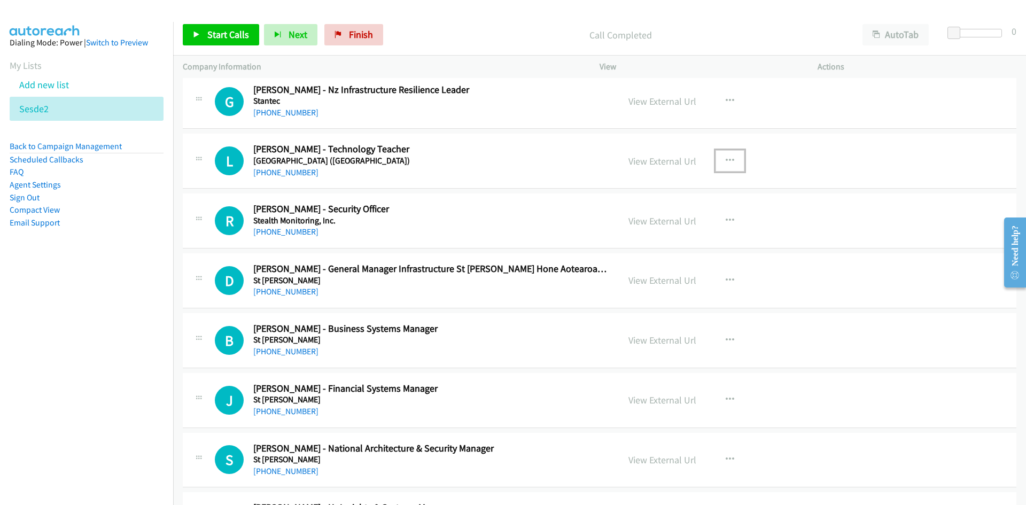
click at [731, 160] on button "button" at bounding box center [729, 160] width 29 height 21
click at [653, 230] on link "Start Calls Here" at bounding box center [672, 230] width 142 height 21
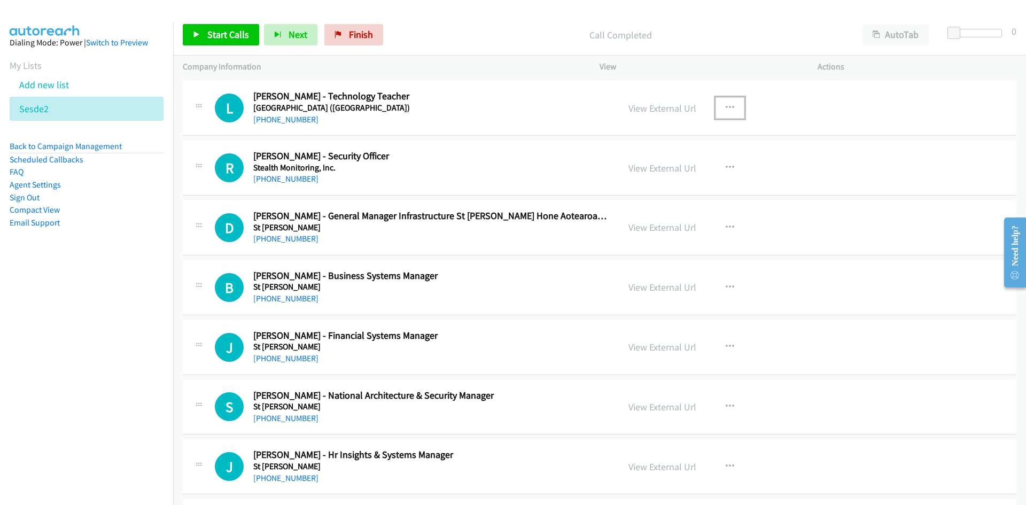
scroll to position [6391, 0]
click at [725, 169] on icon "button" at bounding box center [729, 167] width 9 height 9
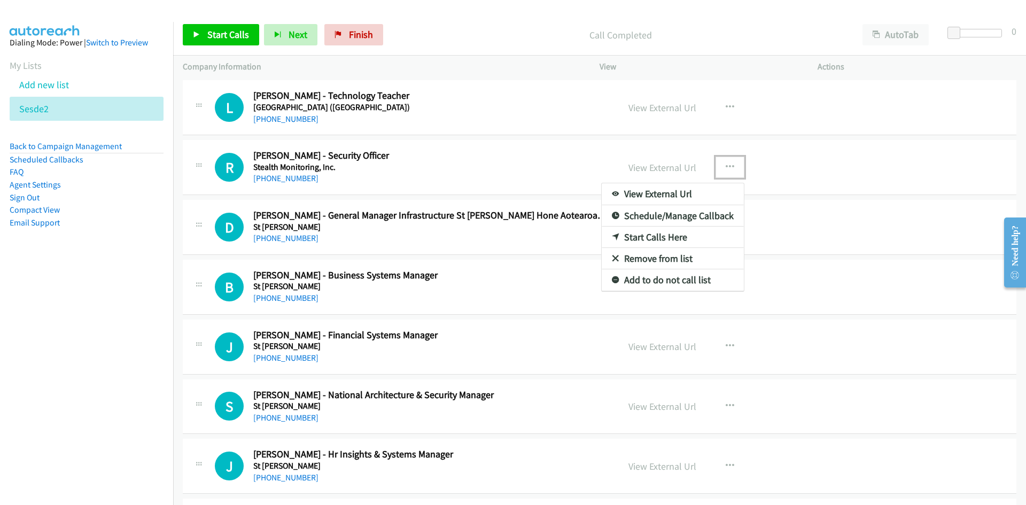
click at [655, 234] on link "Start Calls Here" at bounding box center [672, 236] width 142 height 21
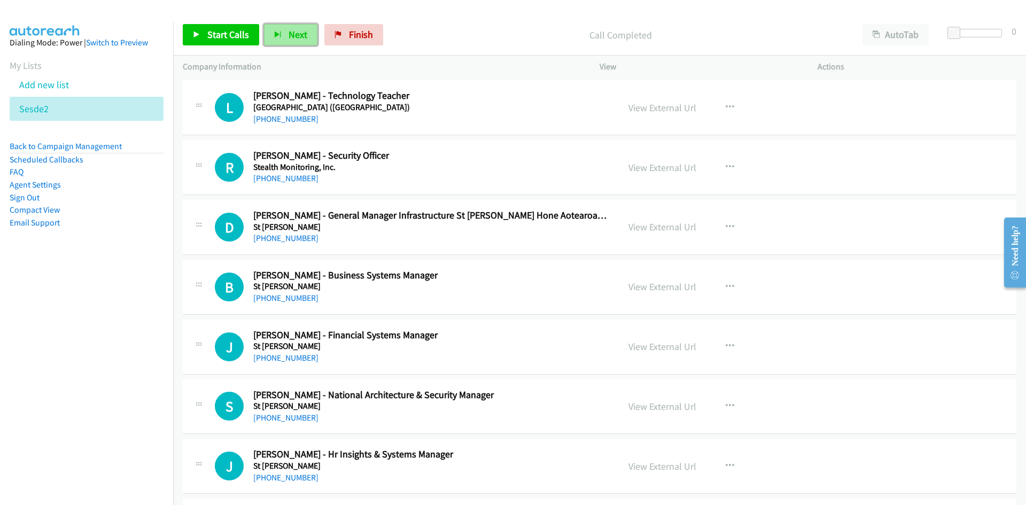
click at [310, 31] on button "Next" at bounding box center [290, 34] width 53 height 21
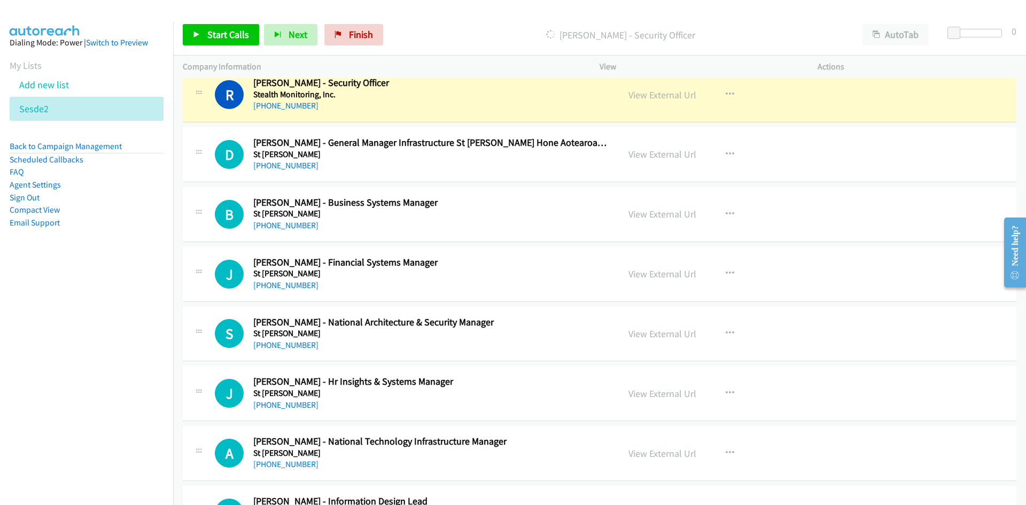
scroll to position [6498, 0]
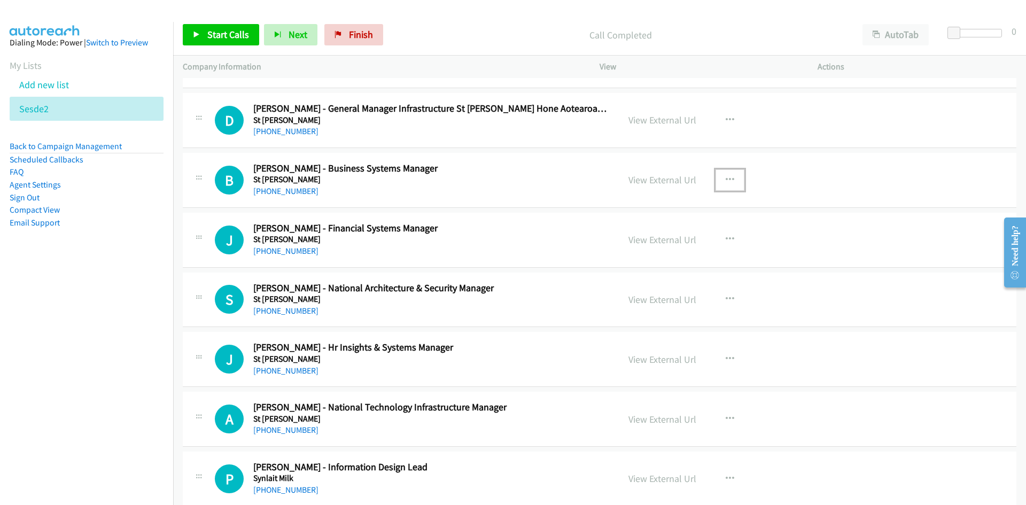
click at [725, 183] on icon "button" at bounding box center [729, 180] width 9 height 9
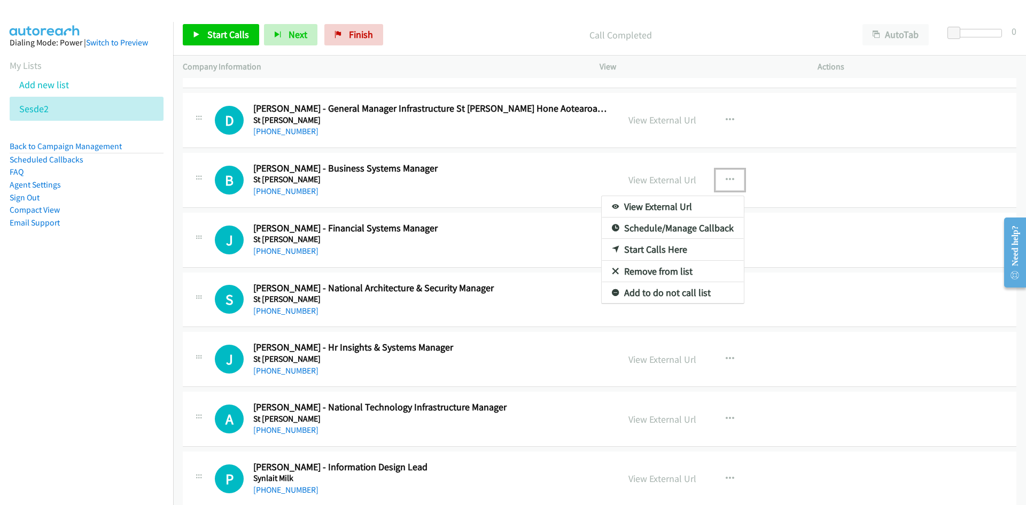
click at [650, 249] on link "Start Calls Here" at bounding box center [672, 249] width 142 height 21
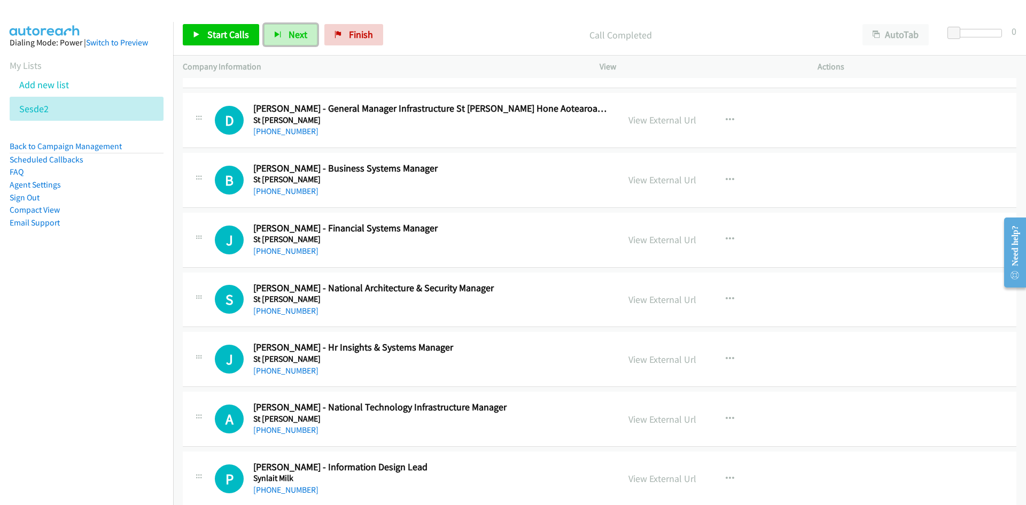
drag, startPoint x: 275, startPoint y: 28, endPoint x: 378, endPoint y: 93, distance: 122.1
click at [275, 28] on button "Next" at bounding box center [290, 34] width 53 height 21
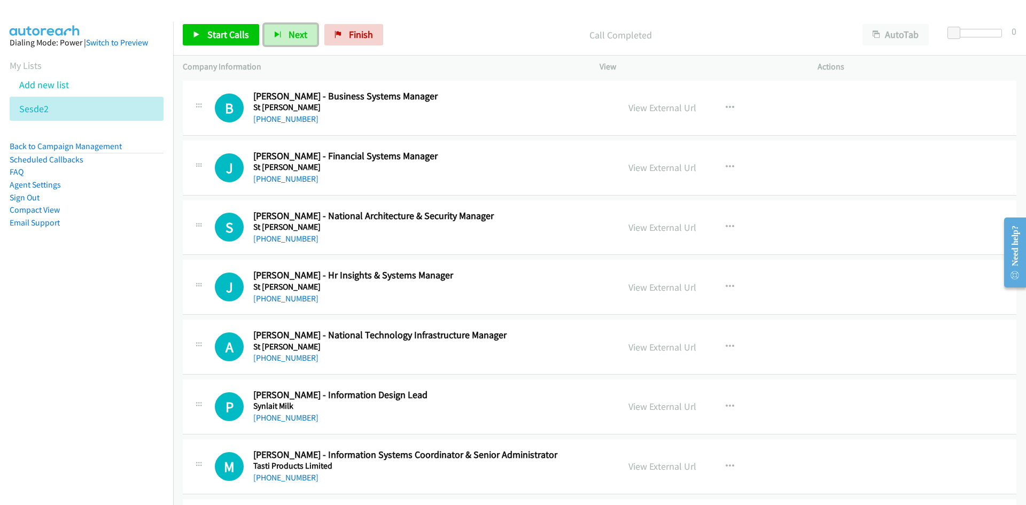
scroll to position [6551, 0]
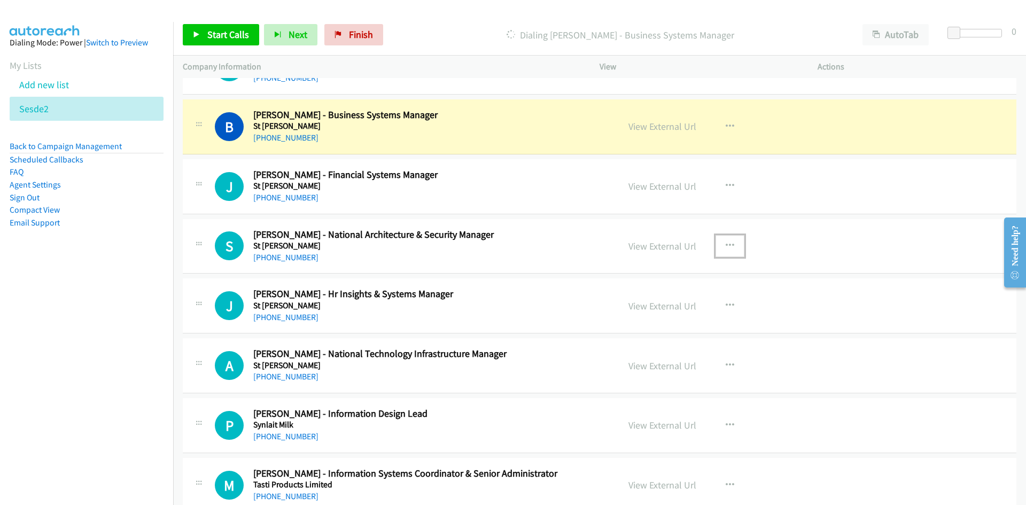
click at [725, 245] on icon "button" at bounding box center [729, 245] width 9 height 9
click at [653, 313] on link "Start Calls Here" at bounding box center [672, 315] width 142 height 21
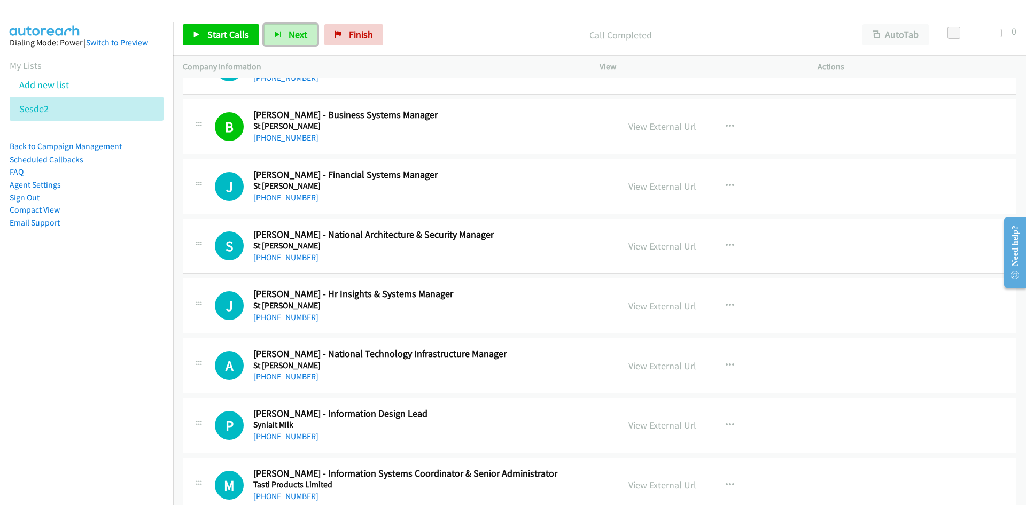
drag, startPoint x: 297, startPoint y: 31, endPoint x: 345, endPoint y: 119, distance: 99.7
click at [297, 31] on span "Next" at bounding box center [297, 34] width 19 height 12
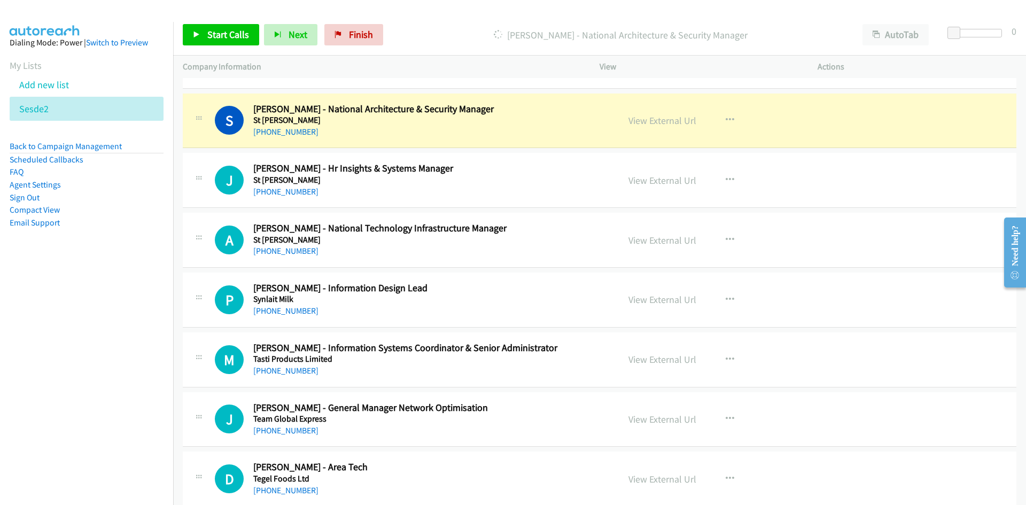
scroll to position [6658, 0]
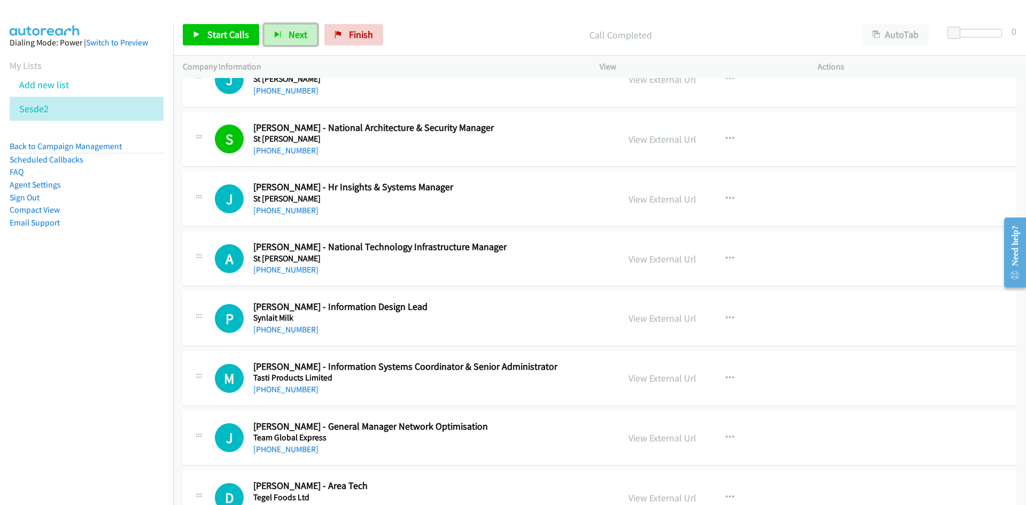
click at [284, 35] on button "Next" at bounding box center [290, 34] width 53 height 21
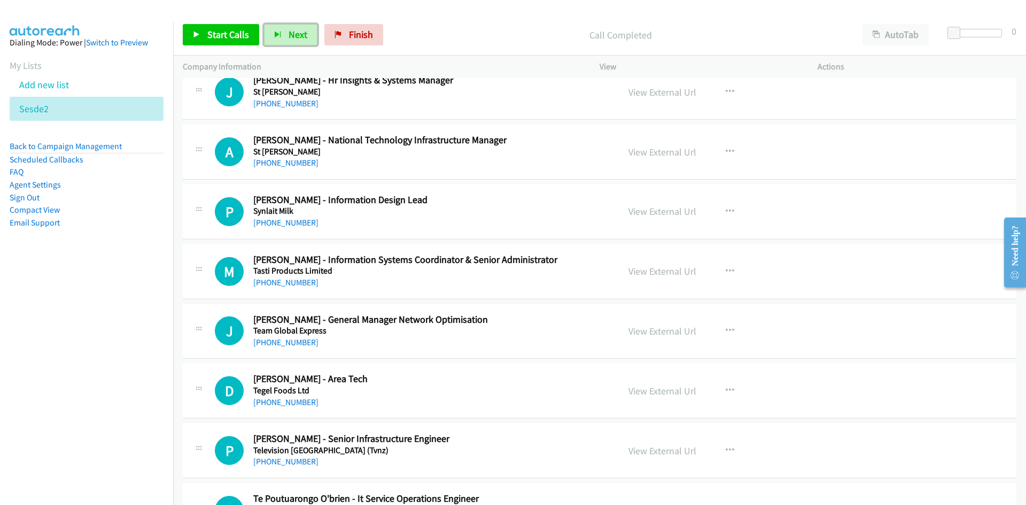
scroll to position [6711, 0]
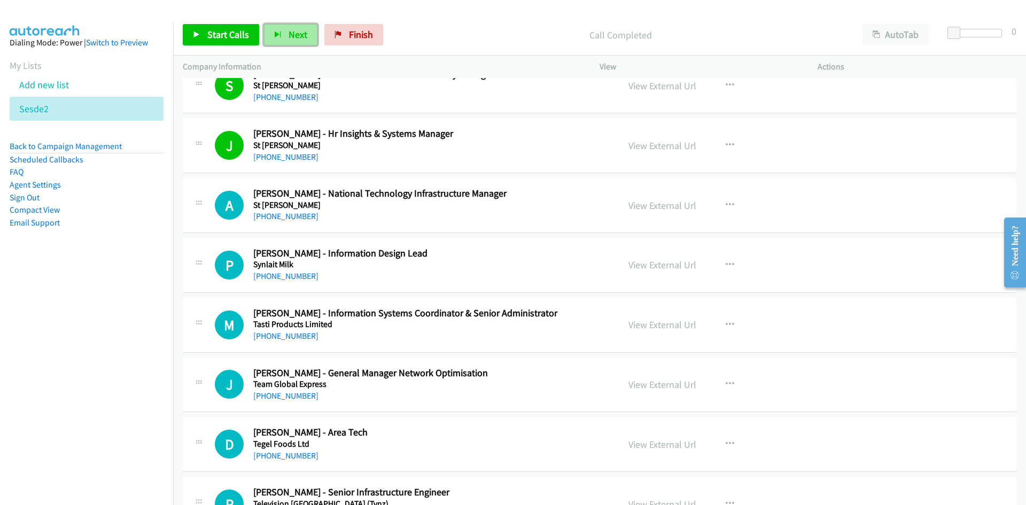
click at [284, 27] on button "Next" at bounding box center [290, 34] width 53 height 21
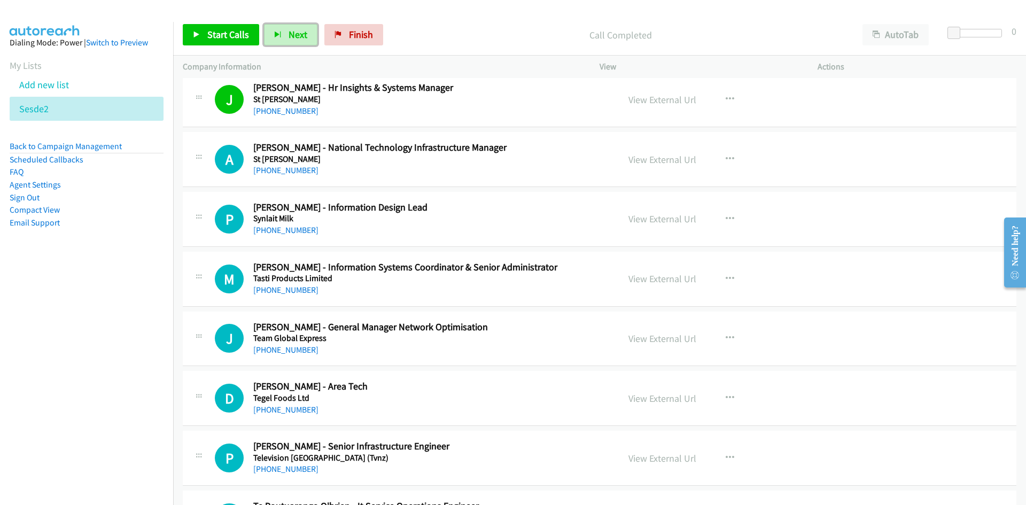
scroll to position [6818, 0]
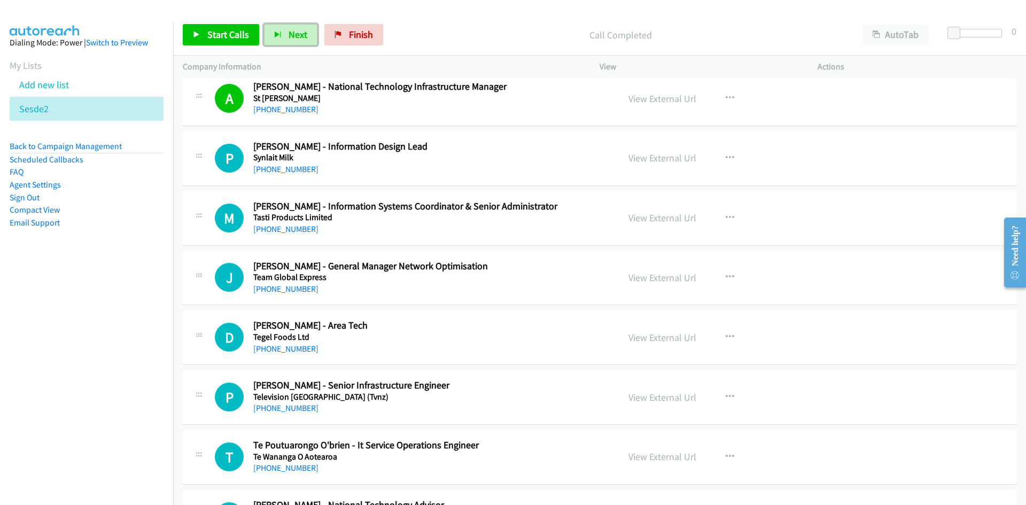
drag, startPoint x: 287, startPoint y: 34, endPoint x: 449, endPoint y: 212, distance: 239.7
click at [288, 34] on span "Next" at bounding box center [297, 34] width 19 height 12
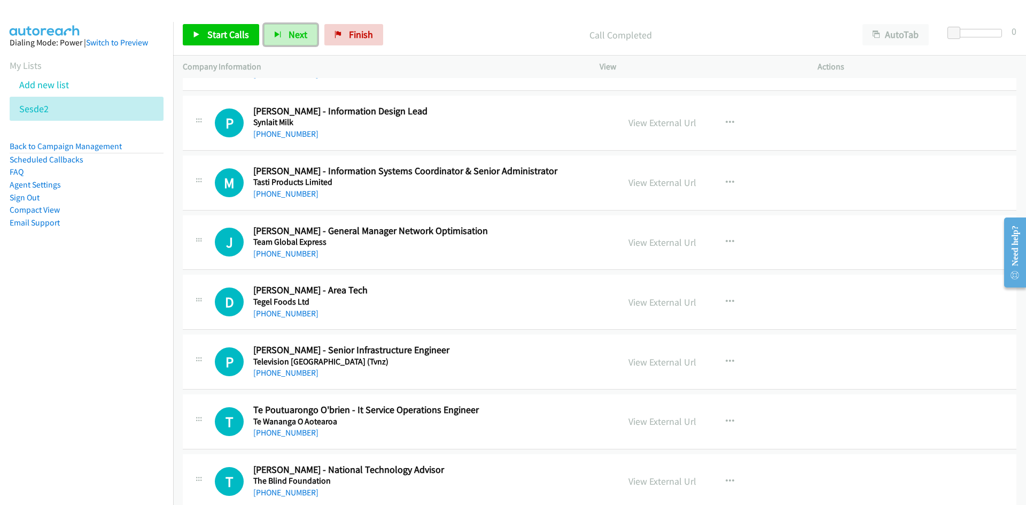
scroll to position [6872, 0]
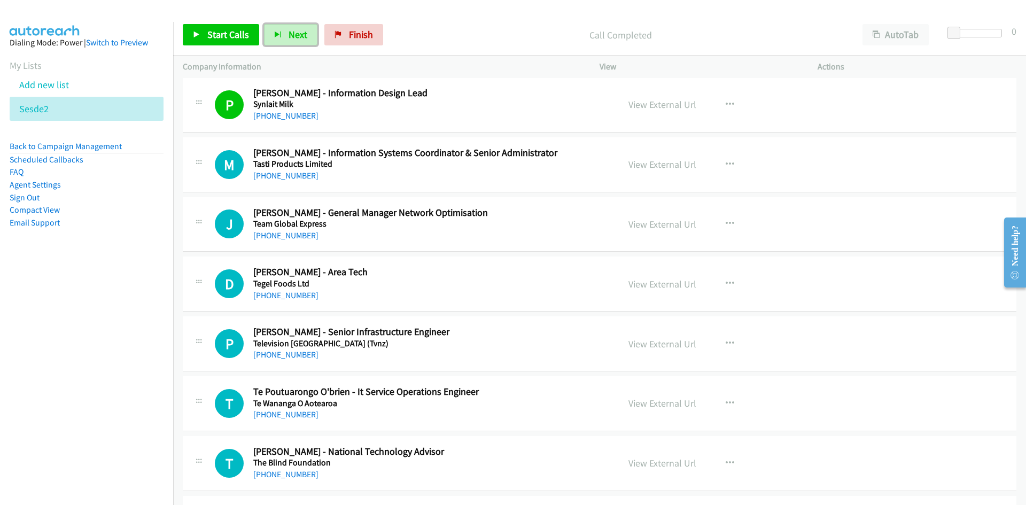
drag, startPoint x: 303, startPoint y: 40, endPoint x: 321, endPoint y: 73, distance: 37.3
click at [303, 40] on span "Next" at bounding box center [297, 34] width 19 height 12
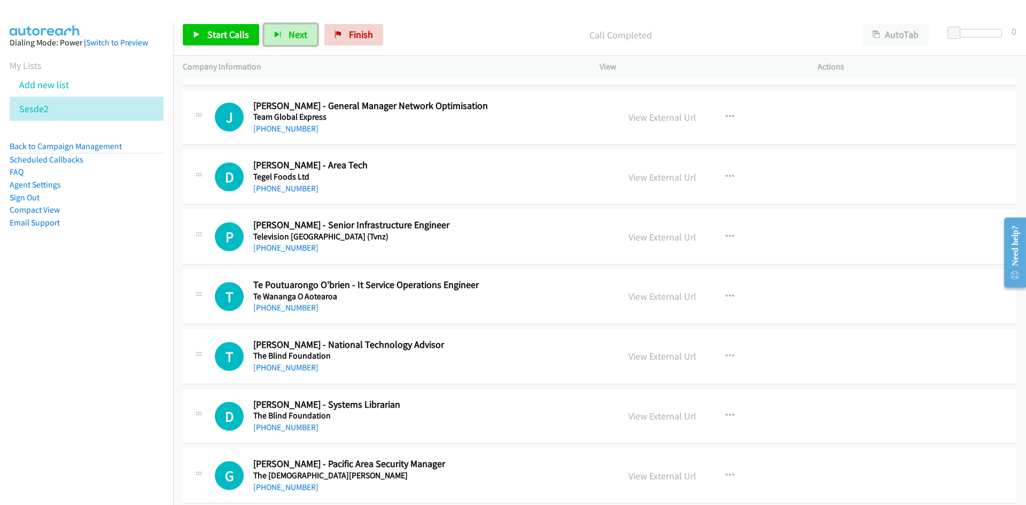
scroll to position [6925, 0]
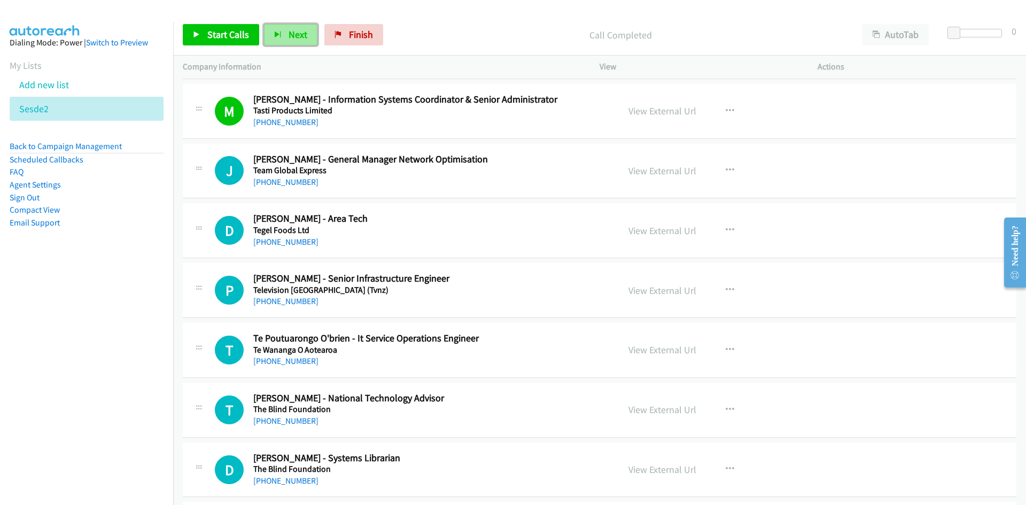
drag, startPoint x: 293, startPoint y: 33, endPoint x: 319, endPoint y: 60, distance: 38.2
click at [293, 33] on span "Next" at bounding box center [297, 34] width 19 height 12
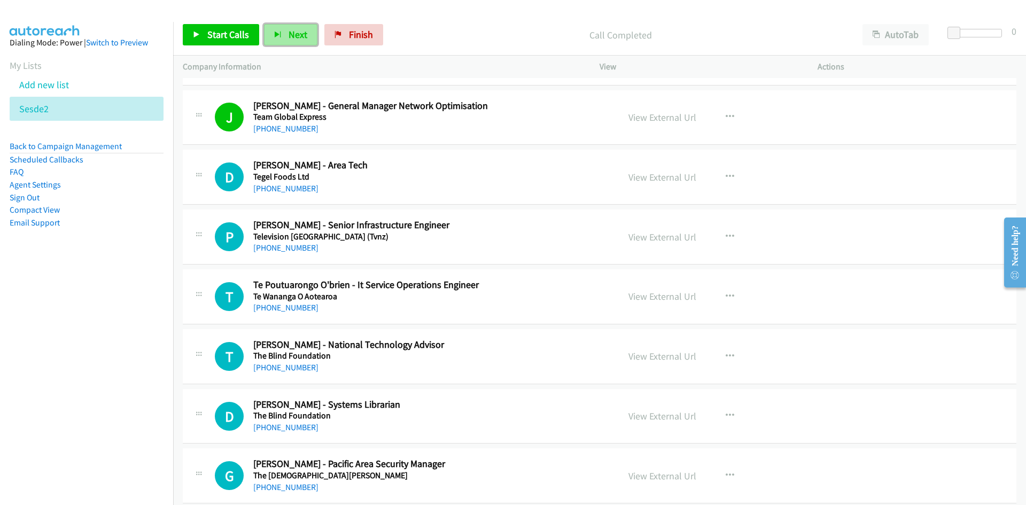
click at [289, 32] on span "Next" at bounding box center [297, 34] width 19 height 12
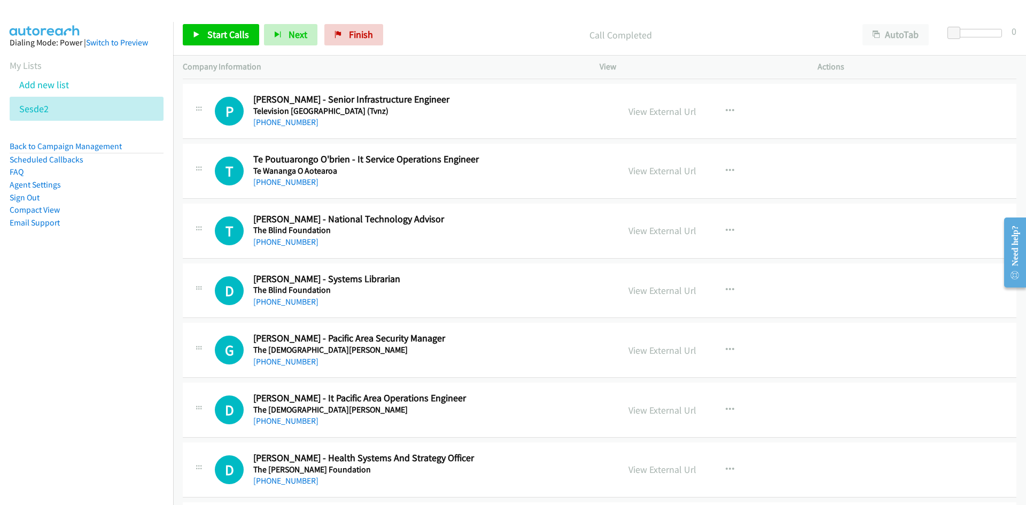
scroll to position [7085, 0]
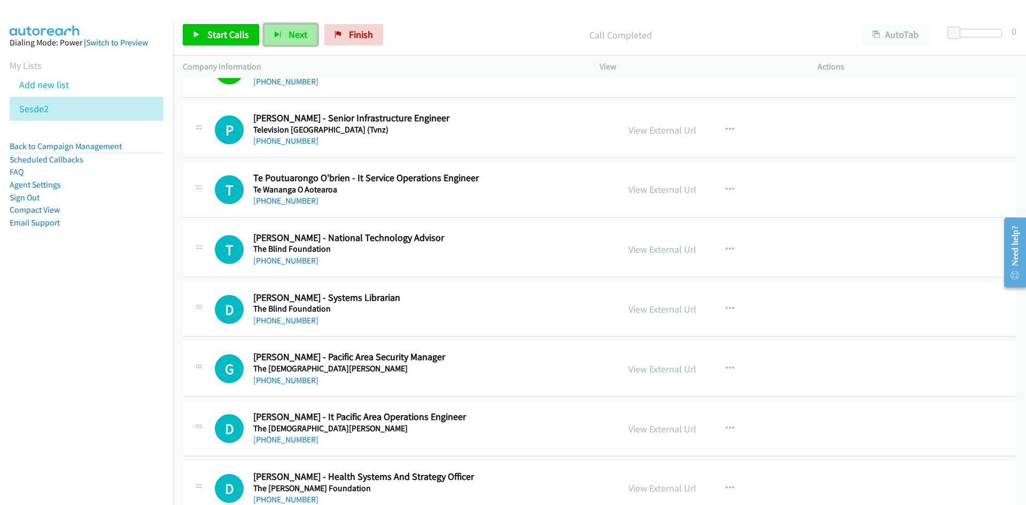
click at [292, 39] on span "Next" at bounding box center [297, 34] width 19 height 12
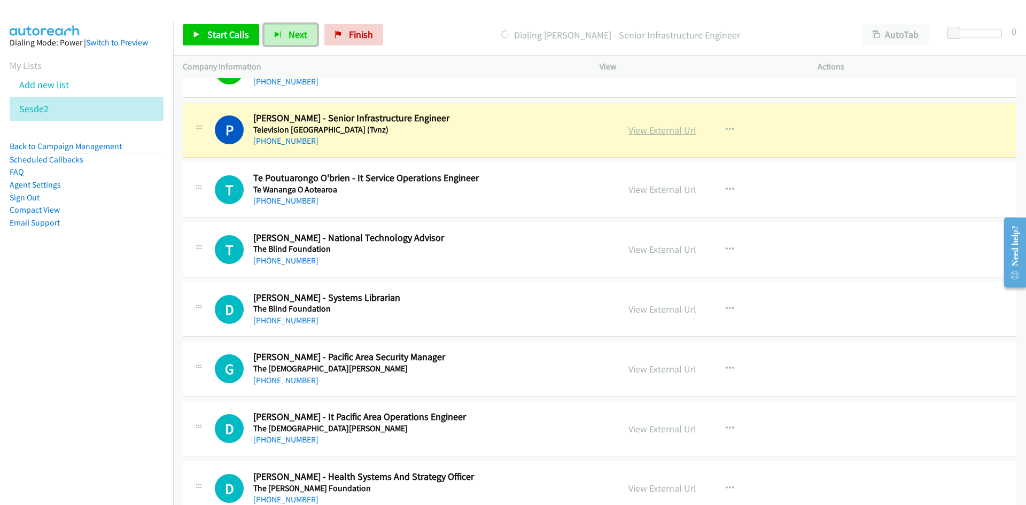
click at [639, 133] on link "View External Url" at bounding box center [662, 130] width 68 height 12
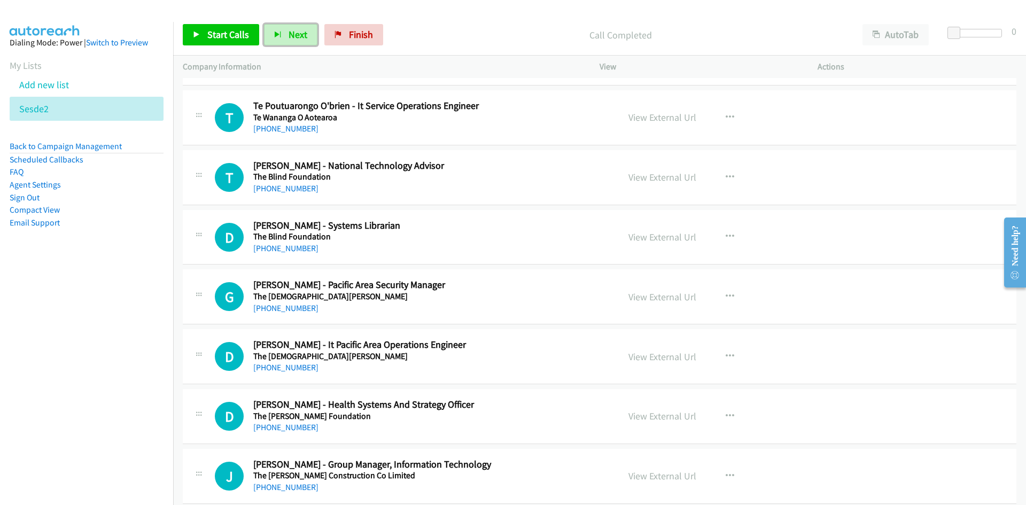
scroll to position [7139, 0]
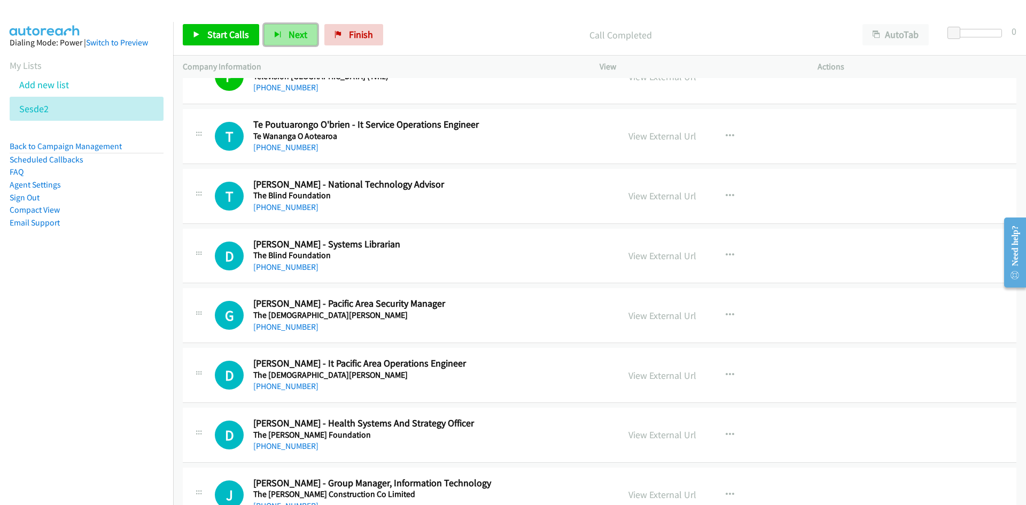
click at [293, 32] on span "Next" at bounding box center [297, 34] width 19 height 12
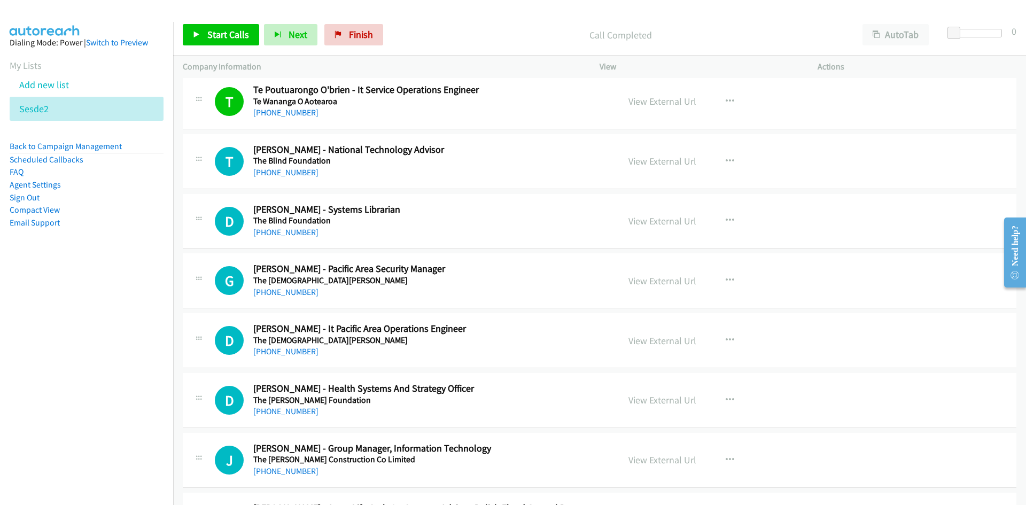
scroll to position [7192, 0]
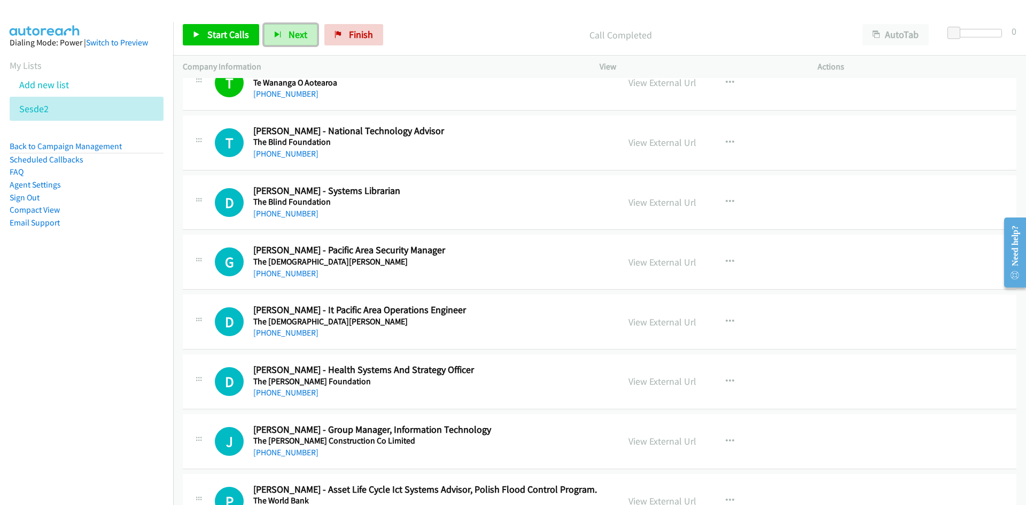
drag, startPoint x: 279, startPoint y: 30, endPoint x: 320, endPoint y: 73, distance: 60.1
click at [279, 30] on button "Next" at bounding box center [290, 34] width 53 height 21
click at [278, 36] on icon "button" at bounding box center [277, 35] width 7 height 7
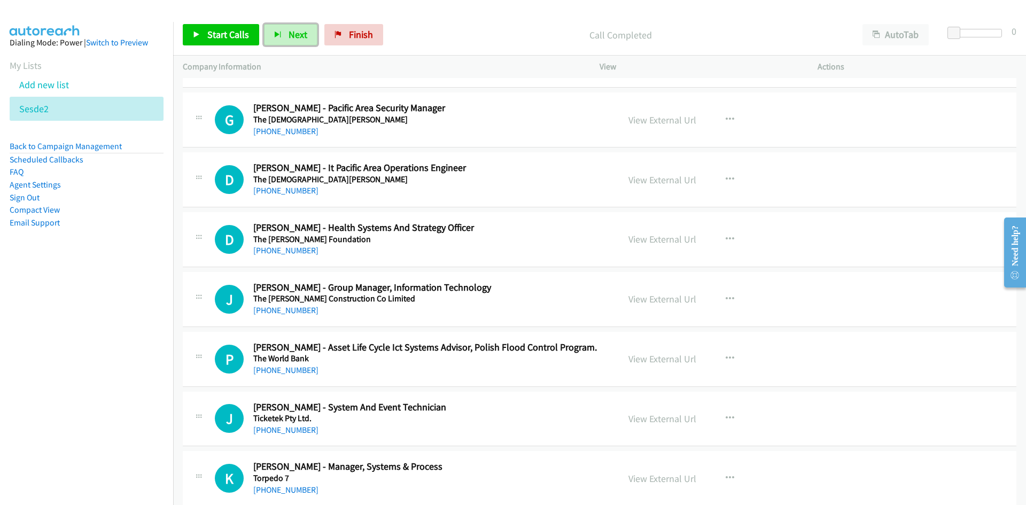
scroll to position [7352, 0]
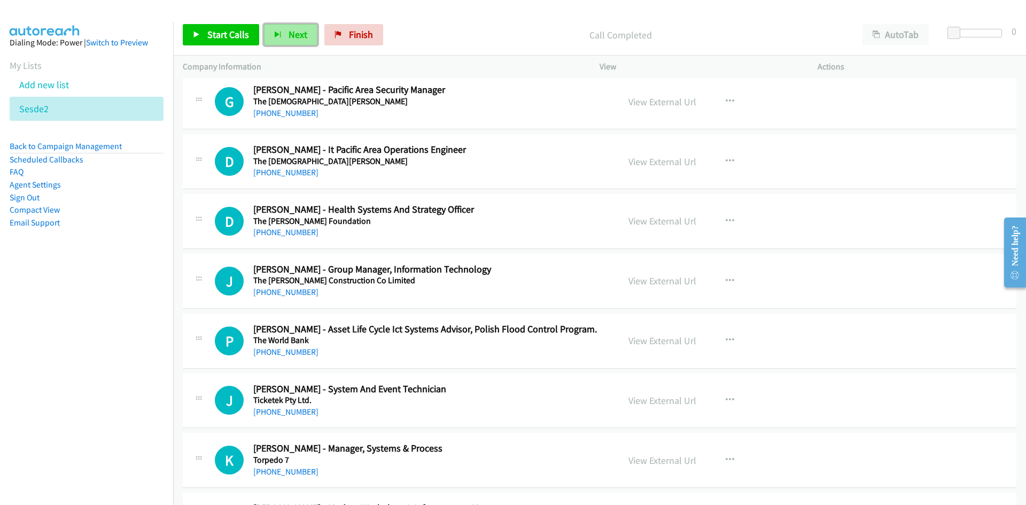
click at [294, 34] on span "Next" at bounding box center [297, 34] width 19 height 12
drag, startPoint x: 298, startPoint y: 32, endPoint x: 419, endPoint y: 176, distance: 188.4
click at [298, 32] on span "Next" at bounding box center [297, 34] width 19 height 12
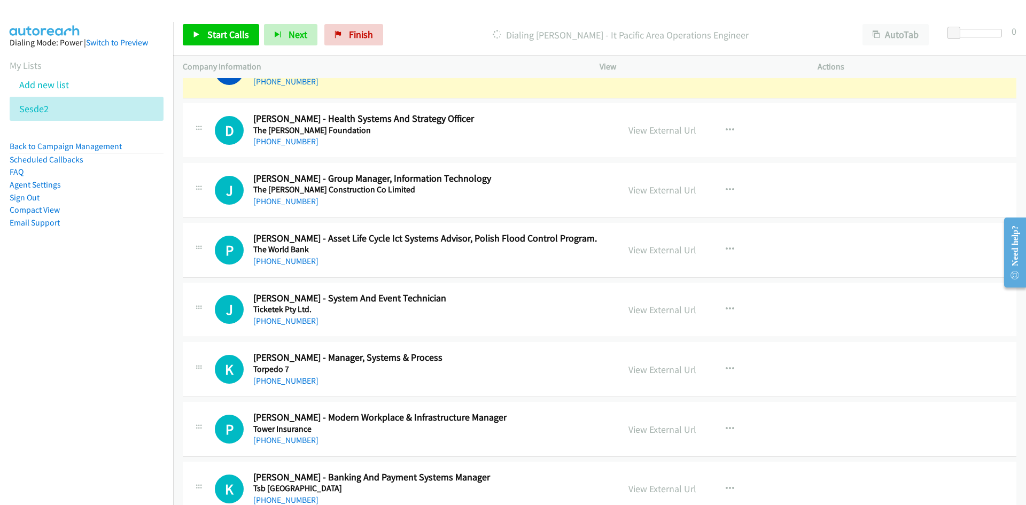
scroll to position [7459, 0]
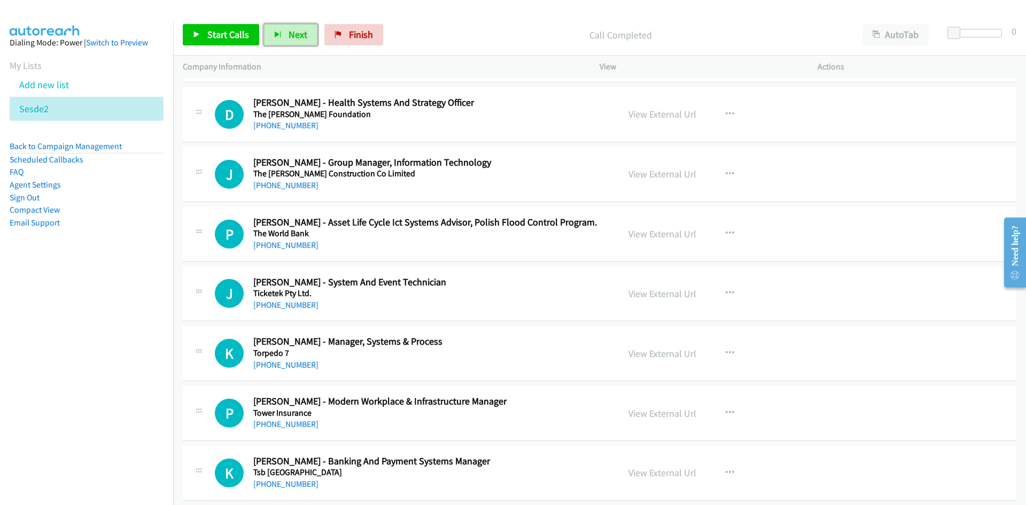
drag, startPoint x: 292, startPoint y: 32, endPoint x: 273, endPoint y: 1, distance: 36.2
click at [292, 32] on span "Next" at bounding box center [297, 34] width 19 height 12
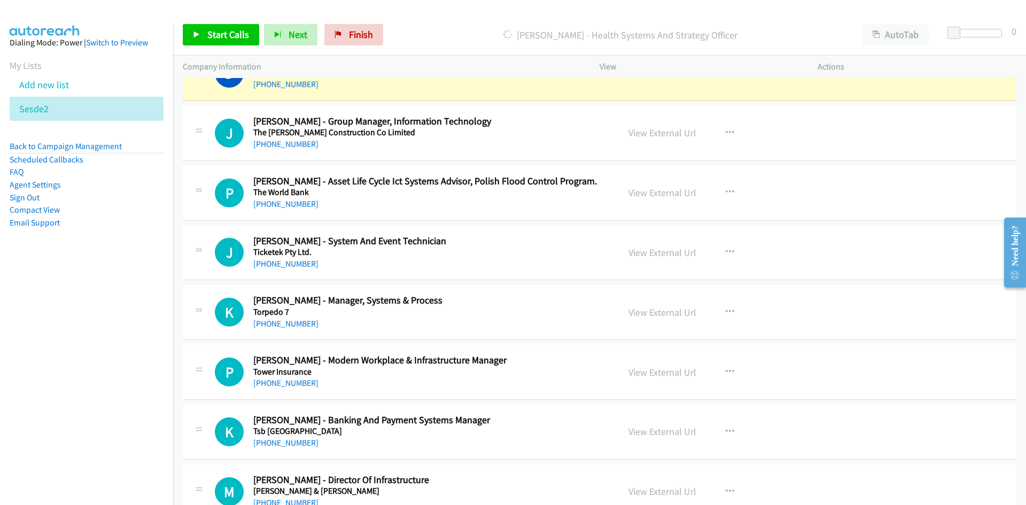
scroll to position [7513, 0]
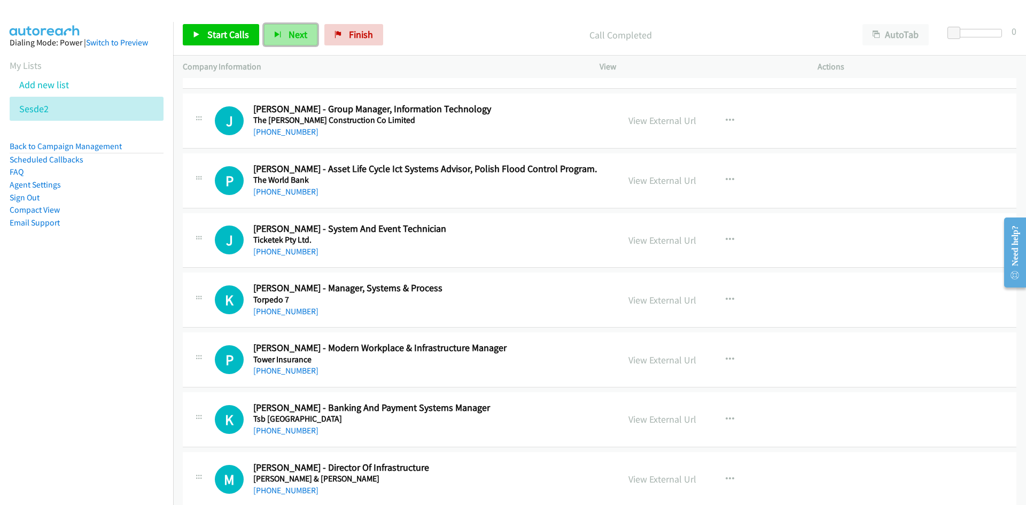
click at [292, 38] on span "Next" at bounding box center [297, 34] width 19 height 12
click at [728, 238] on icon "button" at bounding box center [729, 240] width 9 height 9
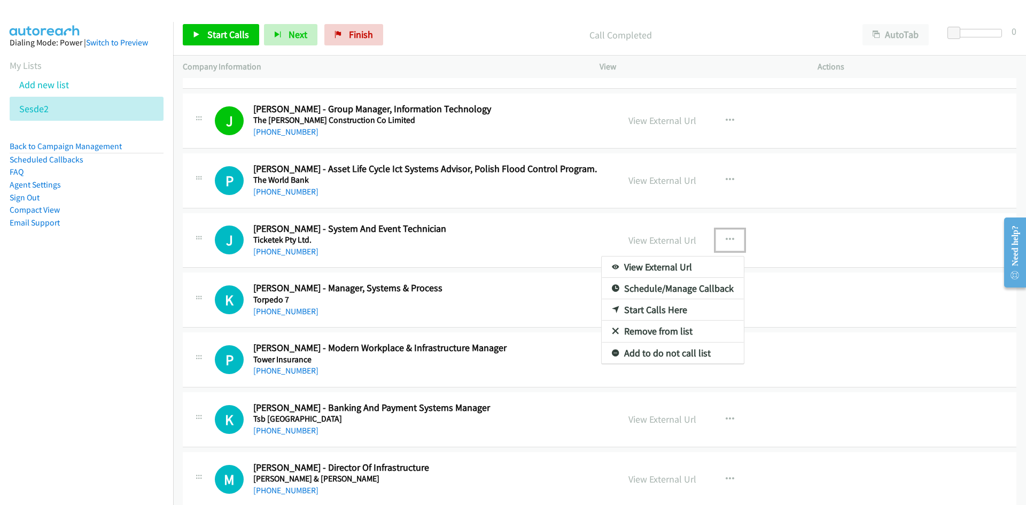
click at [651, 307] on link "Start Calls Here" at bounding box center [672, 309] width 142 height 21
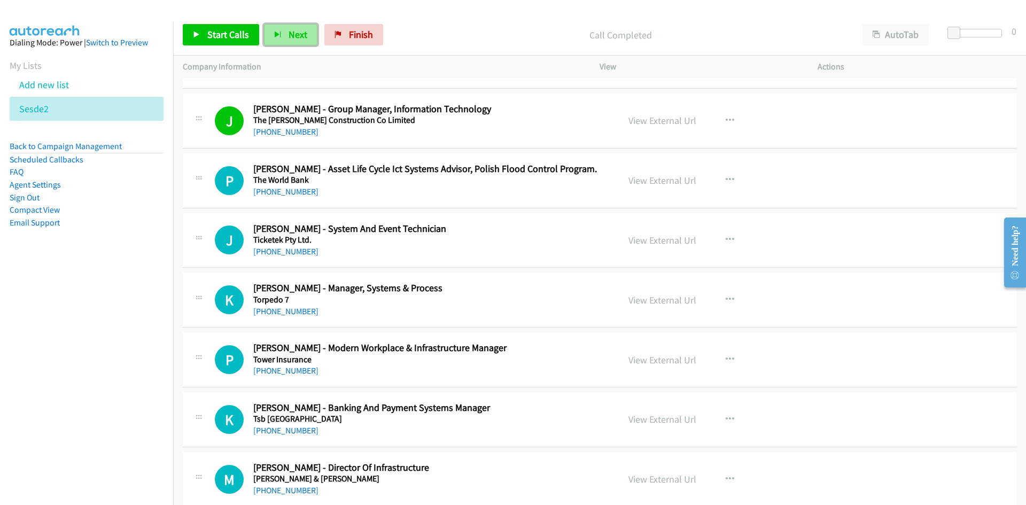
click at [311, 30] on button "Next" at bounding box center [290, 34] width 53 height 21
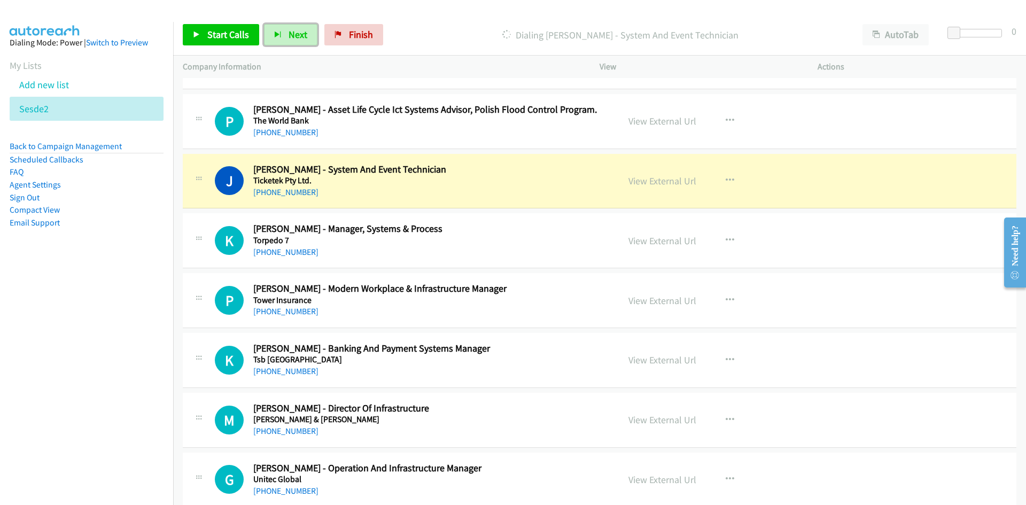
scroll to position [7619, 0]
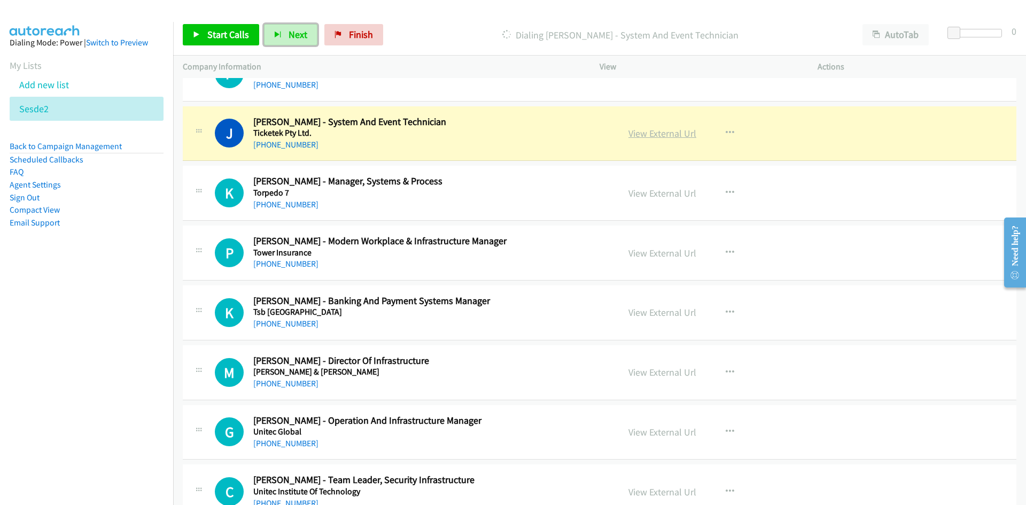
click at [683, 134] on link "View External Url" at bounding box center [662, 133] width 68 height 12
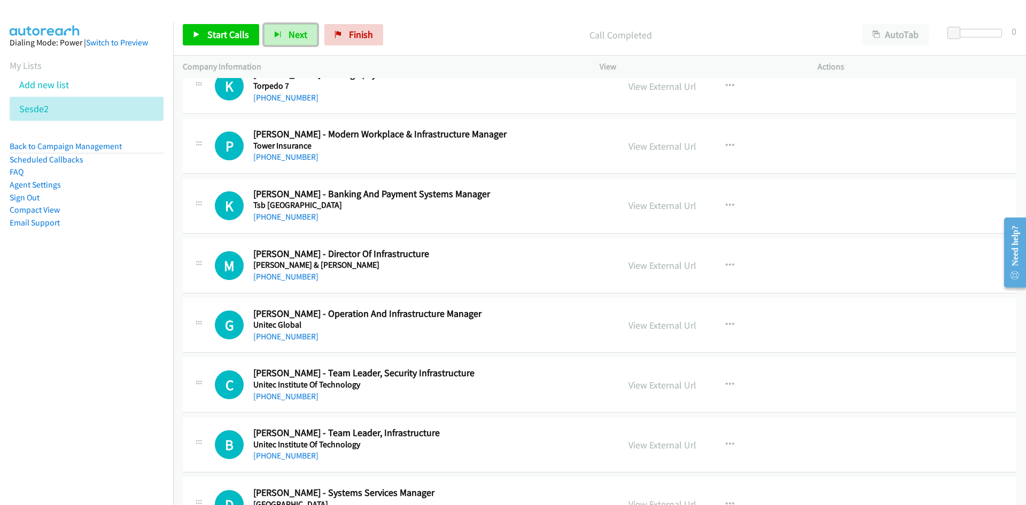
scroll to position [7673, 0]
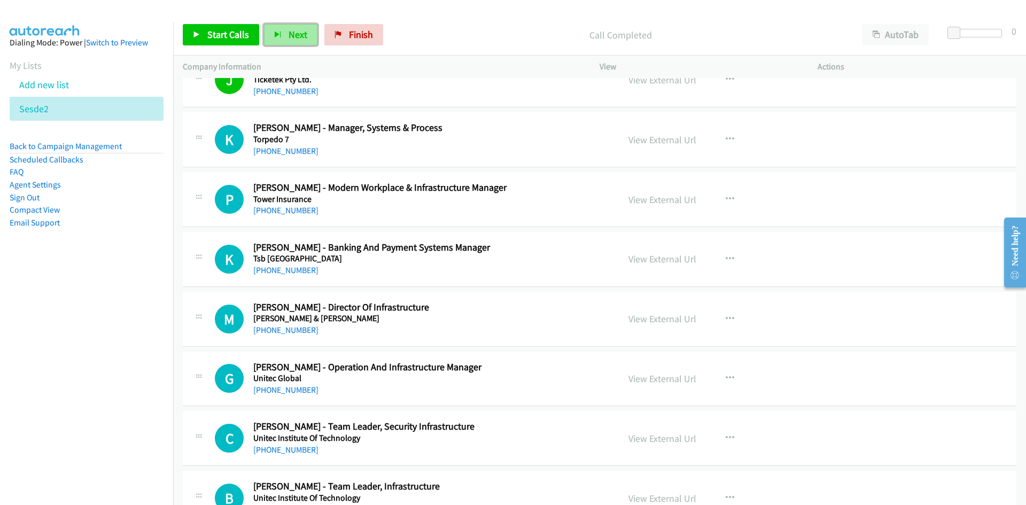
click at [269, 32] on button "Next" at bounding box center [290, 34] width 53 height 21
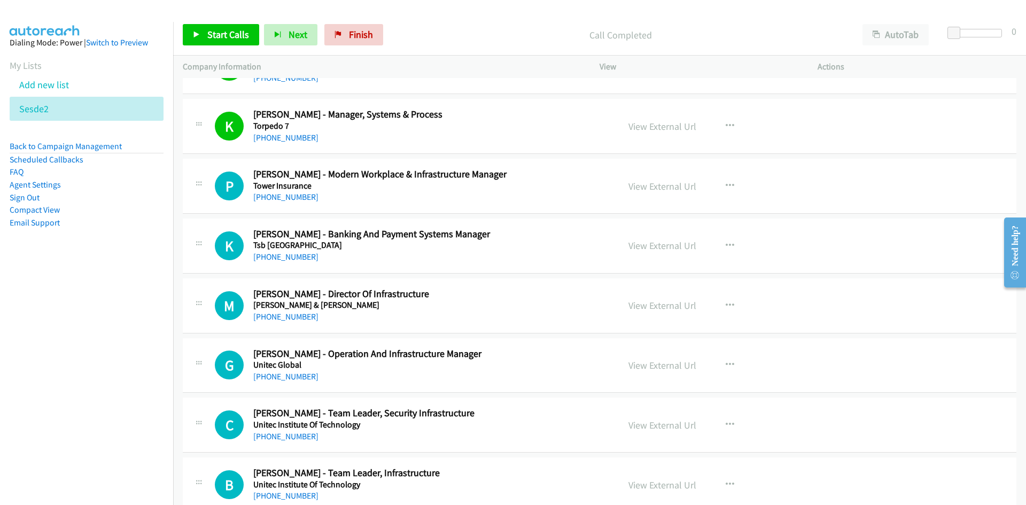
scroll to position [7726, 0]
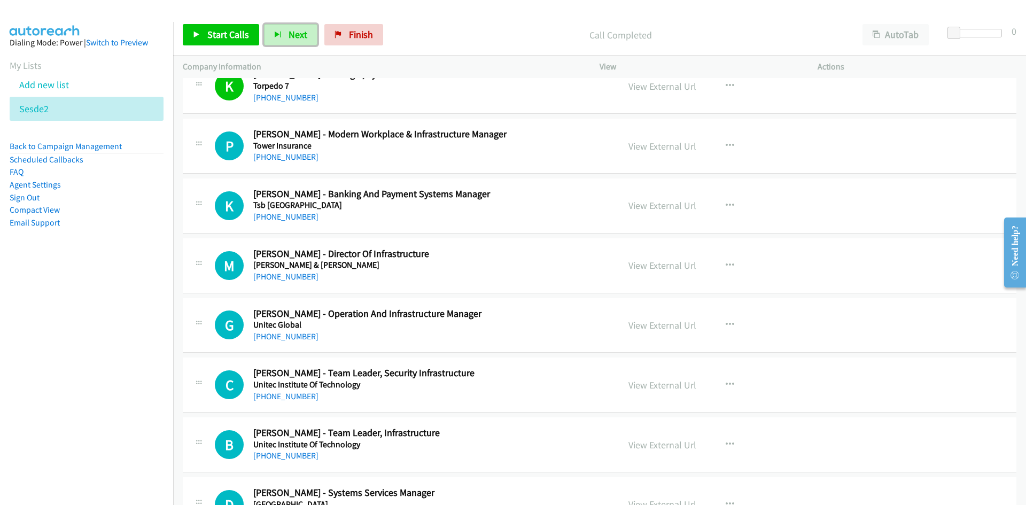
drag, startPoint x: 299, startPoint y: 30, endPoint x: 268, endPoint y: 14, distance: 34.6
click at [299, 30] on span "Next" at bounding box center [297, 34] width 19 height 12
drag, startPoint x: 285, startPoint y: 37, endPoint x: 300, endPoint y: 73, distance: 38.8
click at [285, 37] on button "Next" at bounding box center [290, 34] width 53 height 21
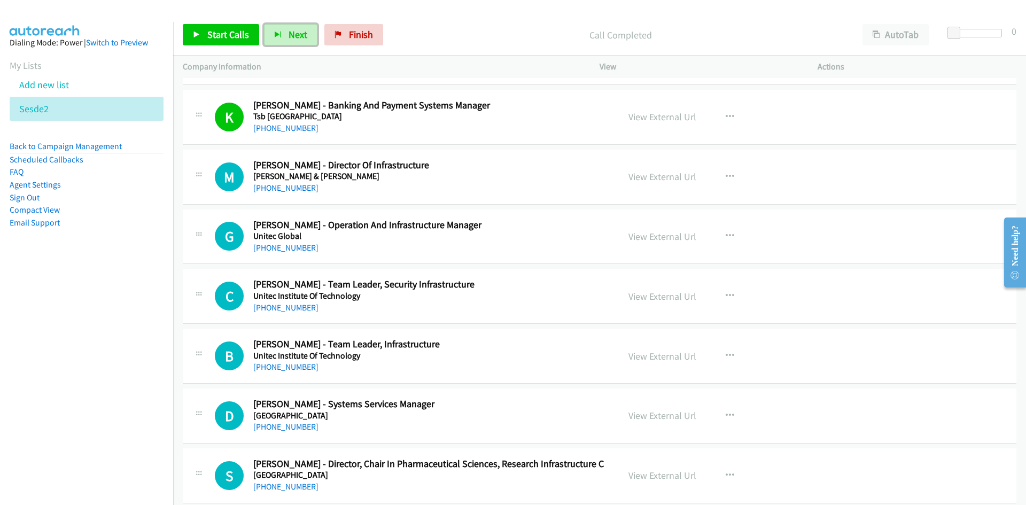
scroll to position [7833, 0]
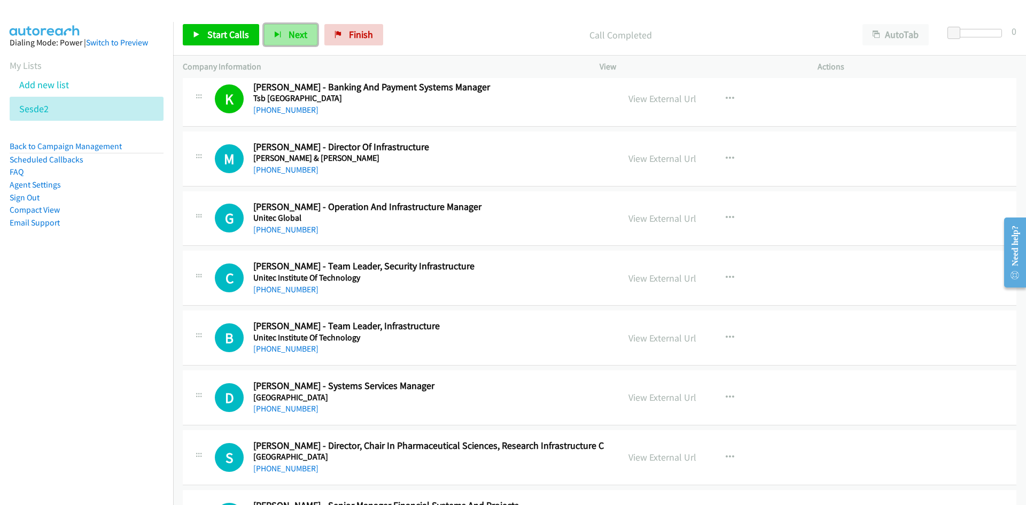
click at [302, 33] on span "Next" at bounding box center [297, 34] width 19 height 12
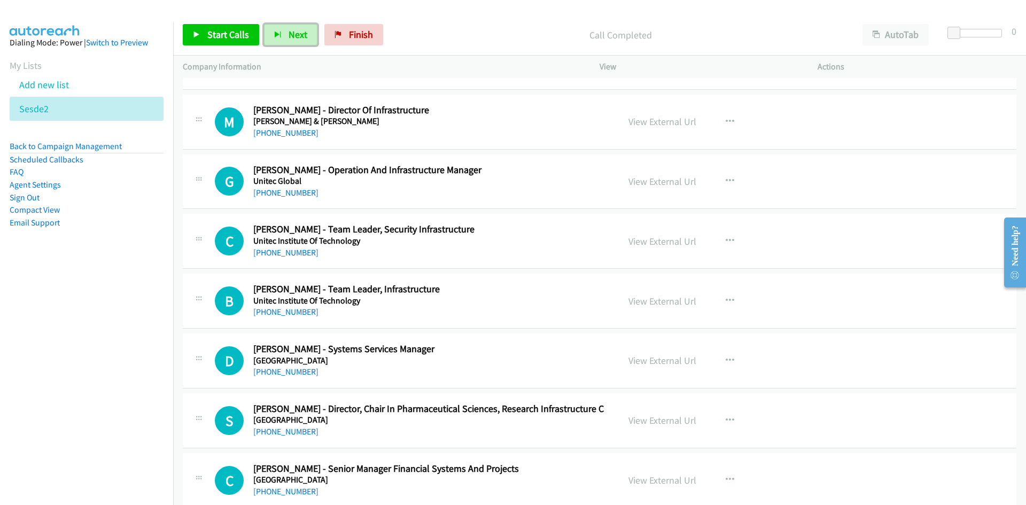
scroll to position [7886, 0]
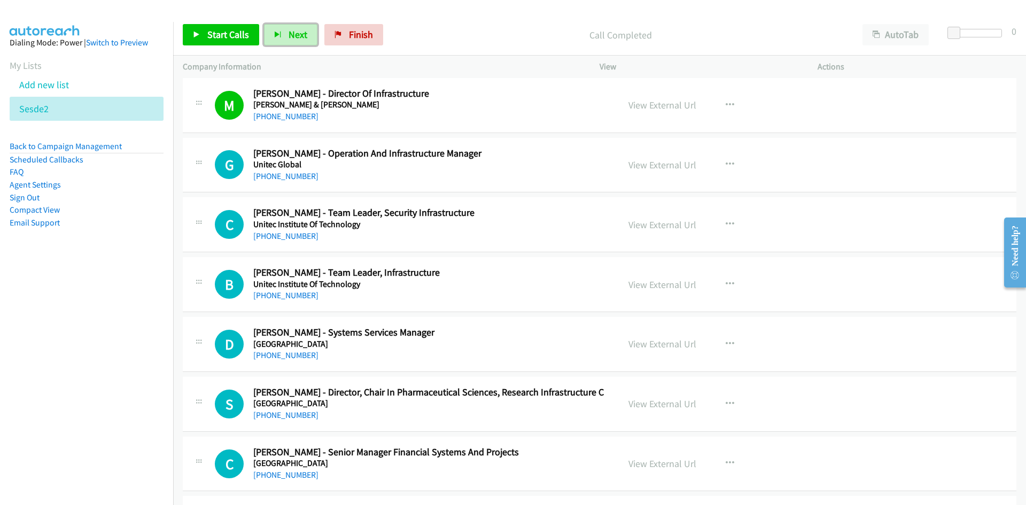
drag, startPoint x: 296, startPoint y: 41, endPoint x: 389, endPoint y: 102, distance: 110.7
click at [296, 41] on button "Next" at bounding box center [290, 34] width 53 height 21
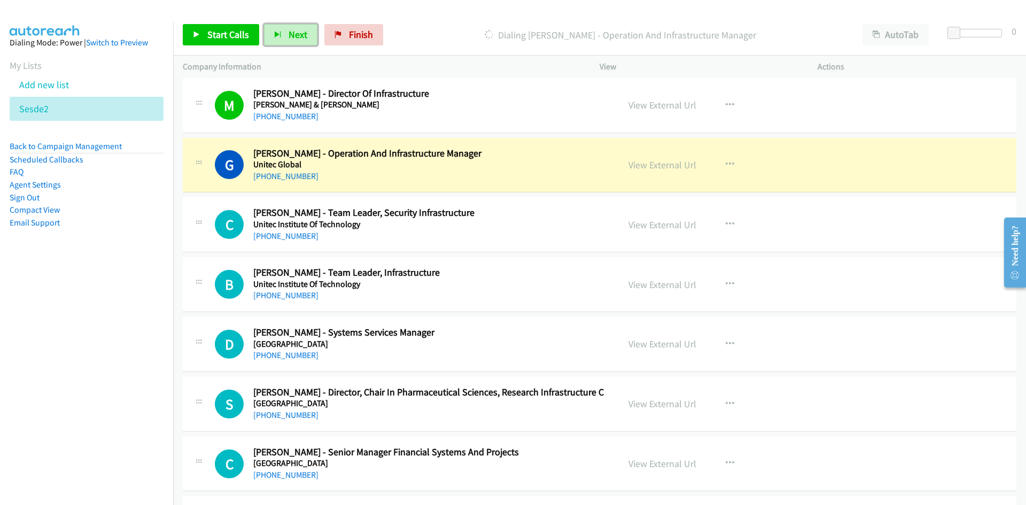
drag, startPoint x: 294, startPoint y: 29, endPoint x: 373, endPoint y: 185, distance: 175.1
click at [294, 29] on span "Next" at bounding box center [297, 34] width 19 height 12
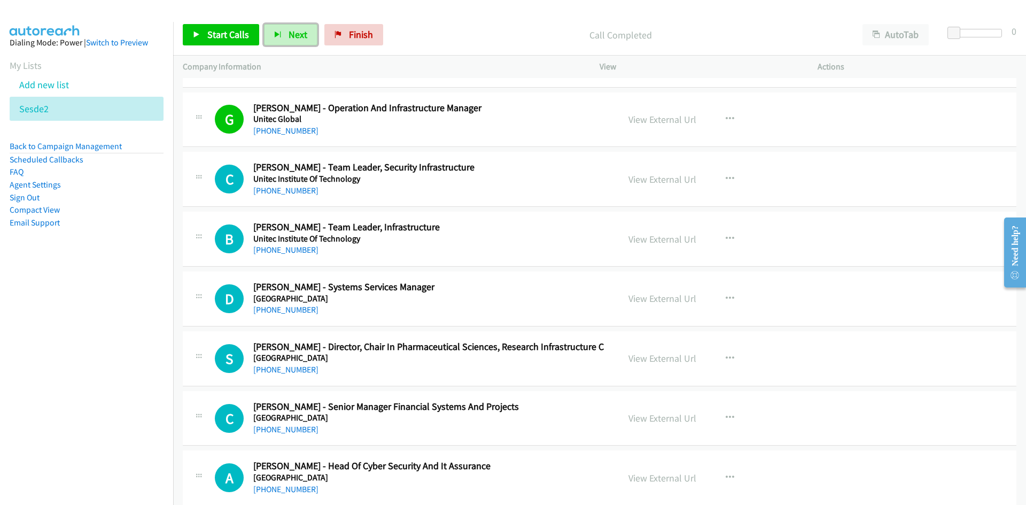
scroll to position [7993, 0]
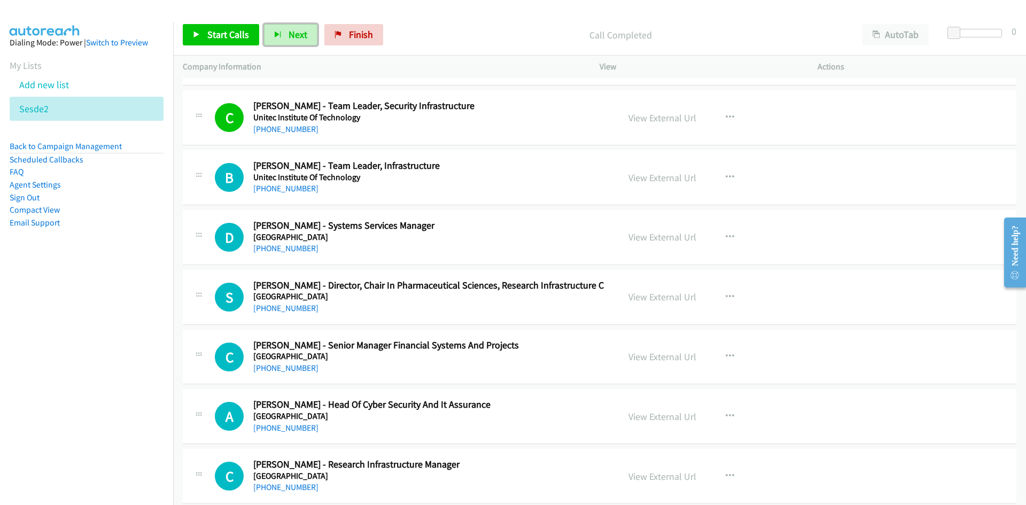
drag, startPoint x: 292, startPoint y: 36, endPoint x: 250, endPoint y: 18, distance: 45.5
click at [292, 36] on span "Next" at bounding box center [297, 34] width 19 height 12
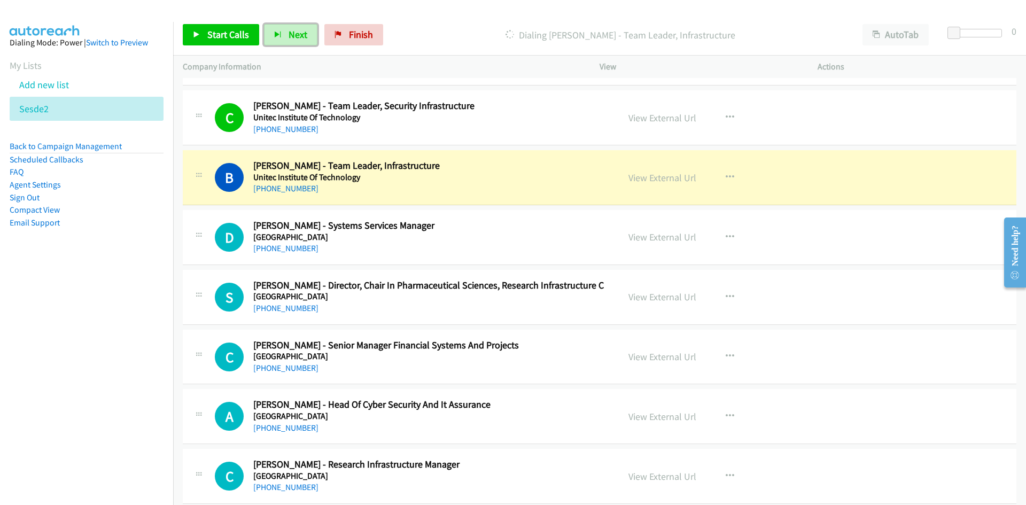
scroll to position [8047, 0]
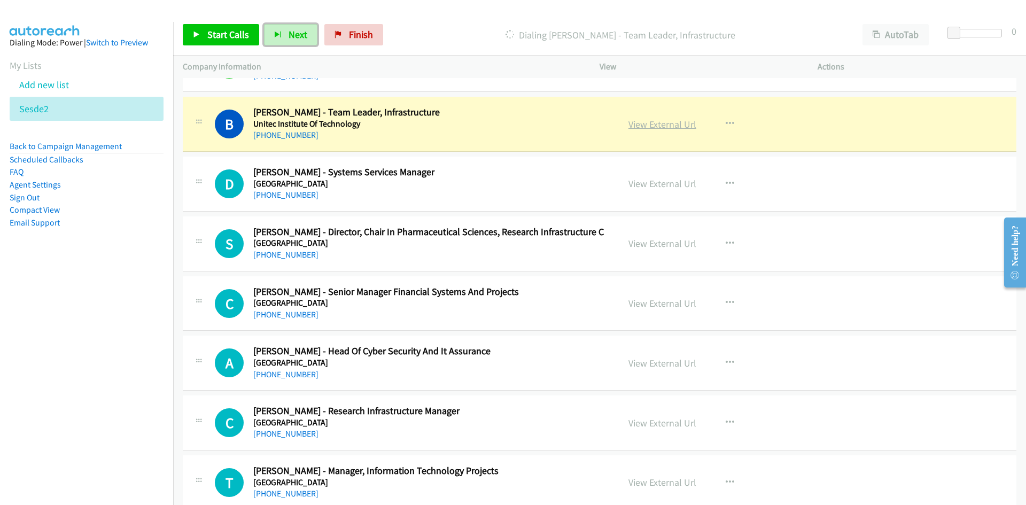
click at [653, 127] on link "View External Url" at bounding box center [662, 124] width 68 height 12
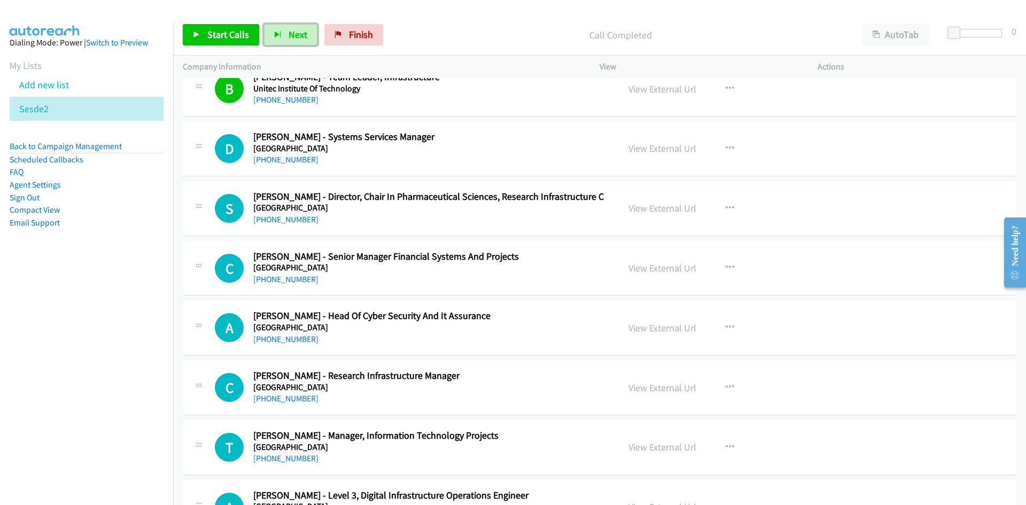
scroll to position [8100, 0]
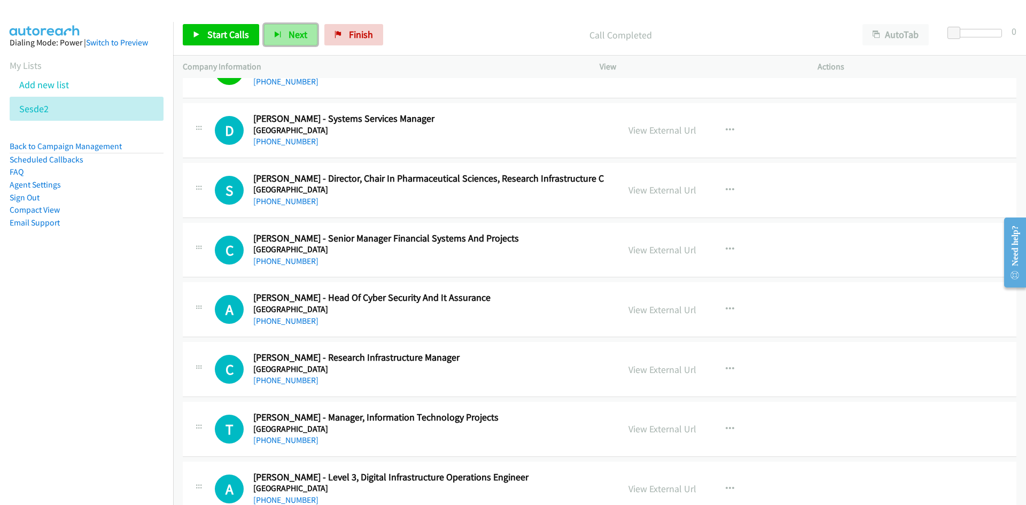
click at [288, 33] on span "Next" at bounding box center [297, 34] width 19 height 12
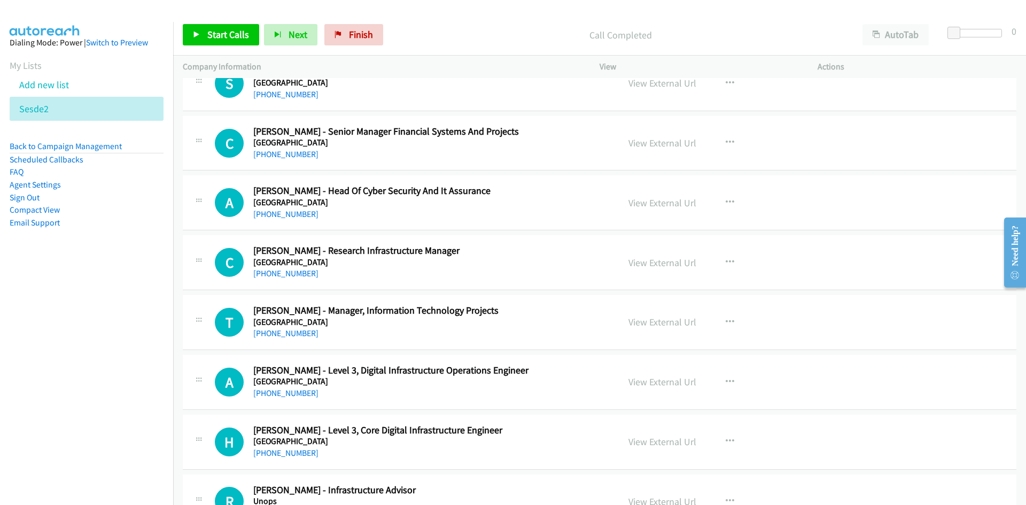
scroll to position [8260, 0]
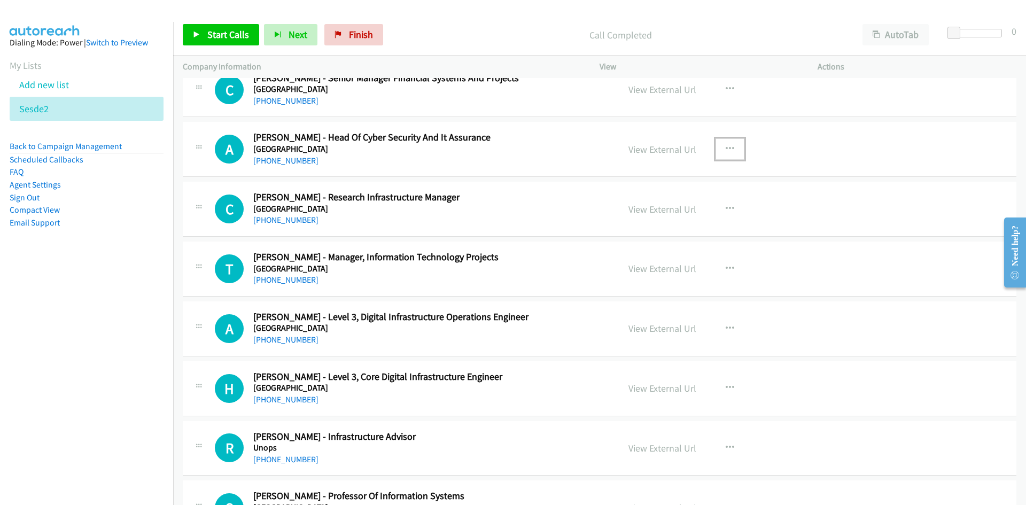
drag, startPoint x: 722, startPoint y: 150, endPoint x: 710, endPoint y: 162, distance: 17.4
click at [725, 150] on icon "button" at bounding box center [729, 149] width 9 height 9
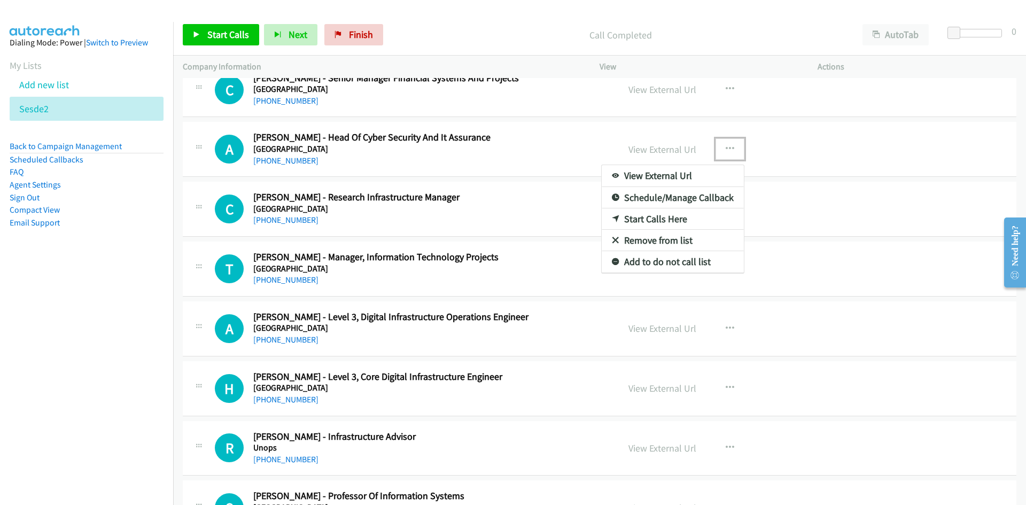
click at [650, 219] on link "Start Calls Here" at bounding box center [672, 218] width 142 height 21
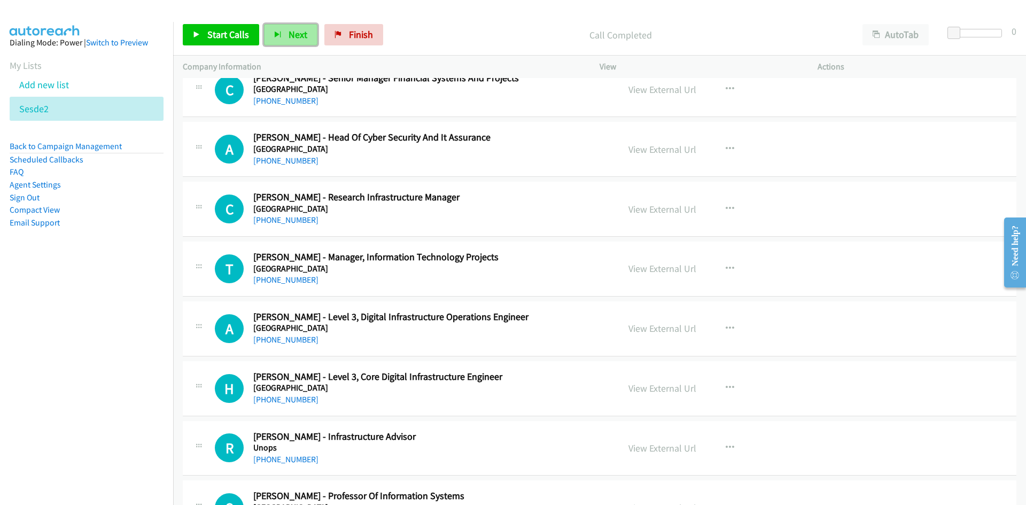
click at [292, 41] on button "Next" at bounding box center [290, 34] width 53 height 21
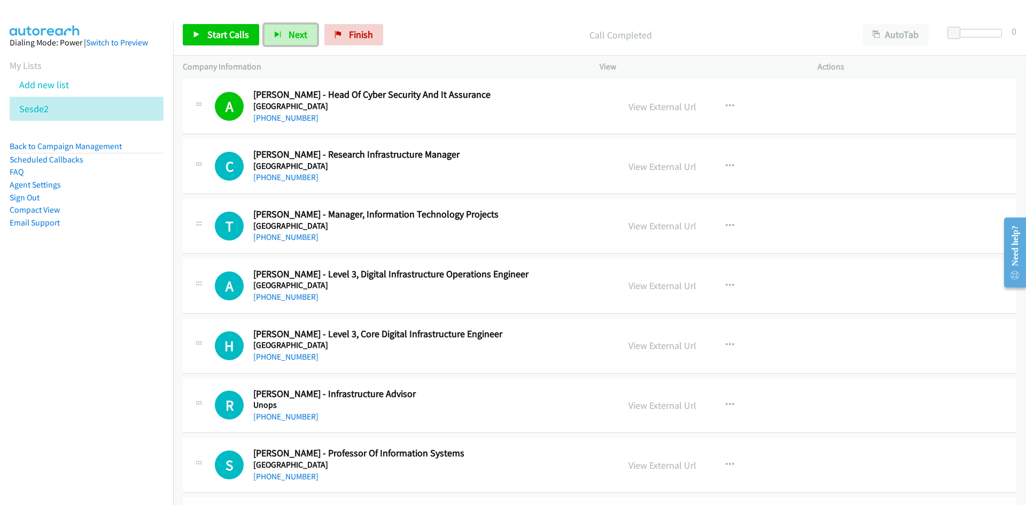
scroll to position [8367, 0]
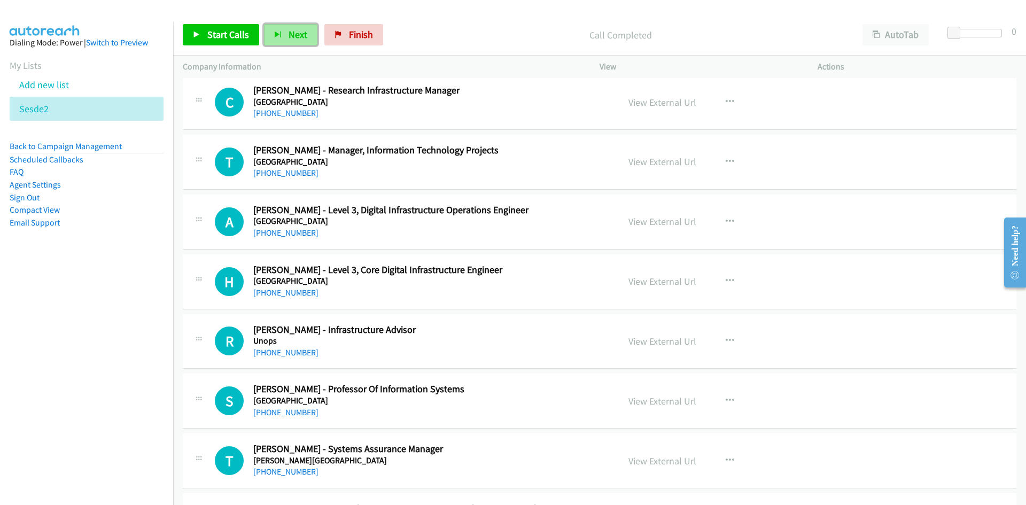
click at [291, 32] on span "Next" at bounding box center [297, 34] width 19 height 12
drag, startPoint x: 302, startPoint y: 34, endPoint x: 304, endPoint y: 57, distance: 22.6
click at [302, 34] on span "Next" at bounding box center [297, 34] width 19 height 12
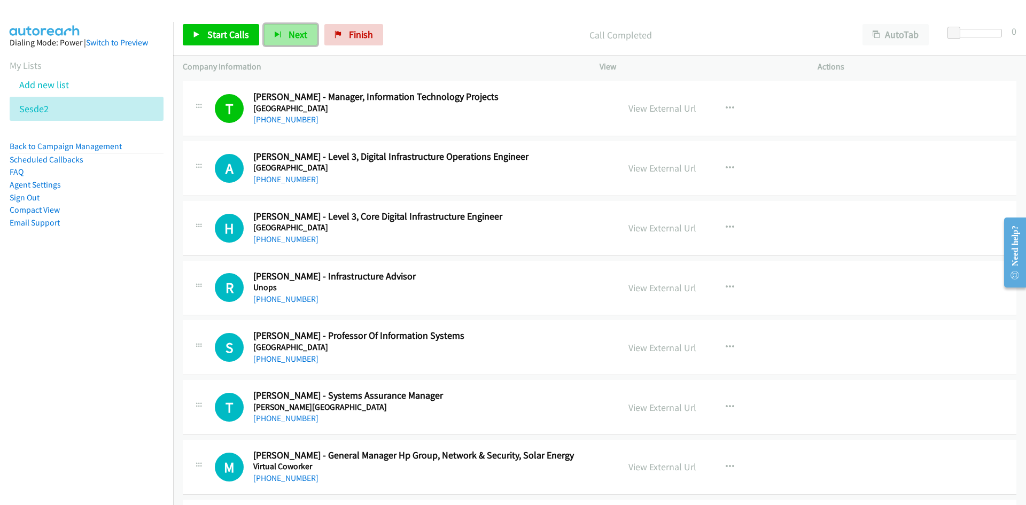
click at [291, 43] on button "Next" at bounding box center [290, 34] width 53 height 21
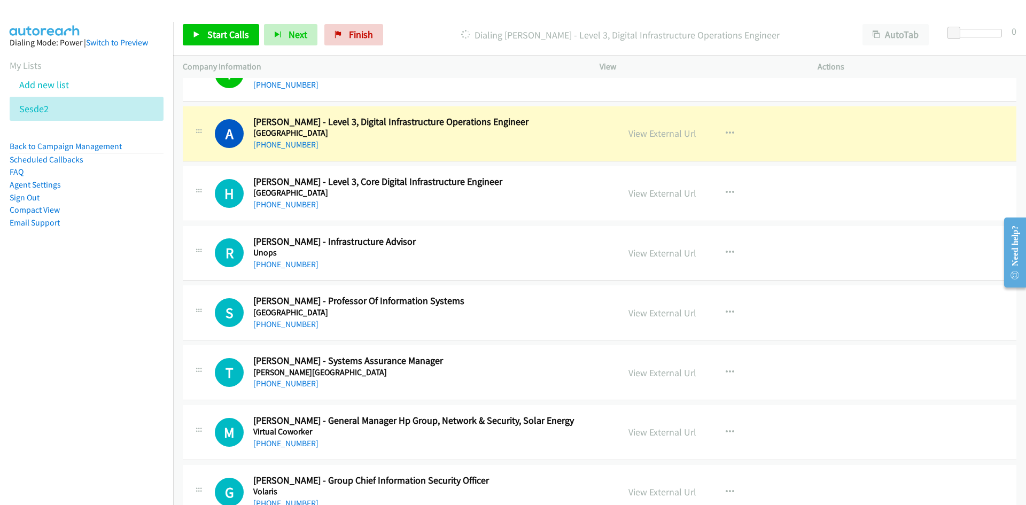
scroll to position [8474, 0]
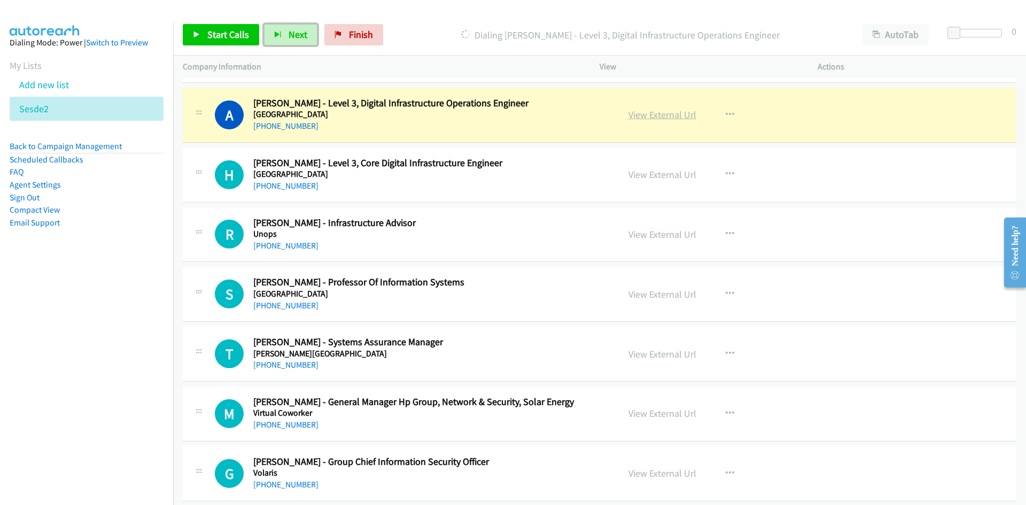
click at [657, 119] on link "View External Url" at bounding box center [662, 114] width 68 height 12
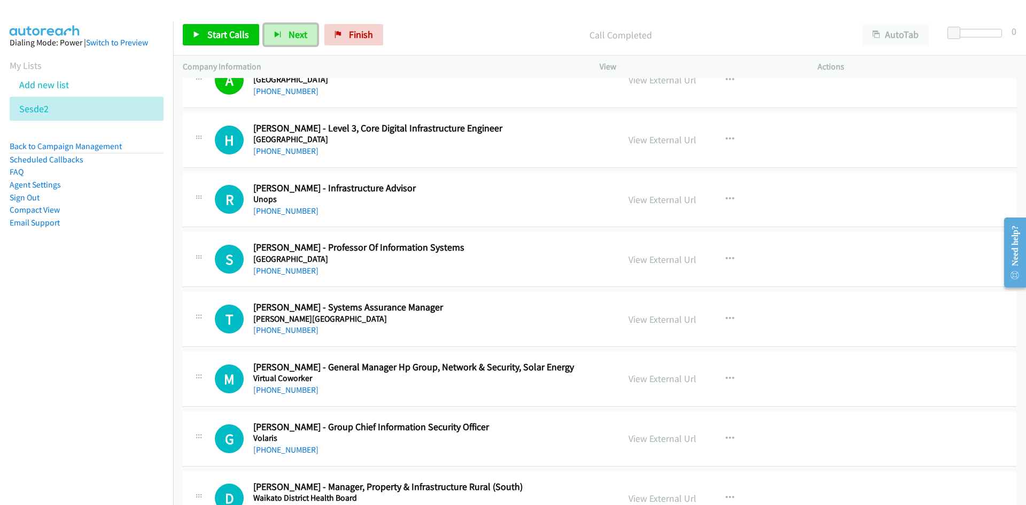
scroll to position [8527, 0]
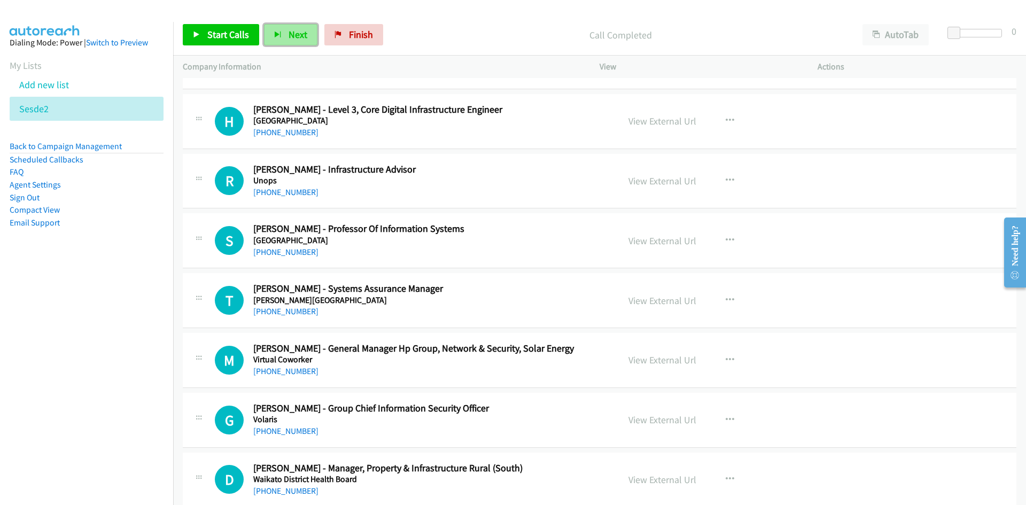
click at [288, 34] on span "Next" at bounding box center [297, 34] width 19 height 12
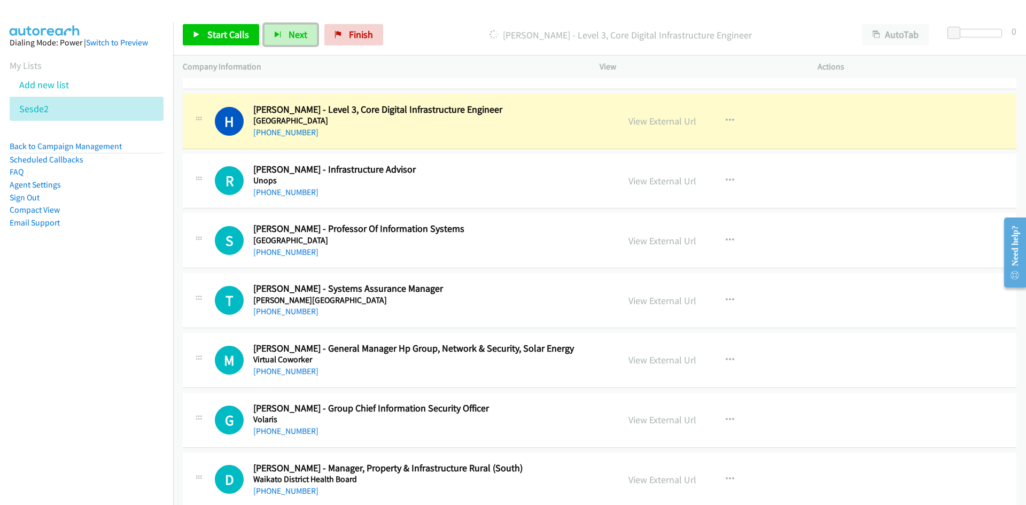
drag, startPoint x: 672, startPoint y: 122, endPoint x: 728, endPoint y: 498, distance: 379.6
click at [677, 126] on link "View External Url" at bounding box center [662, 121] width 68 height 12
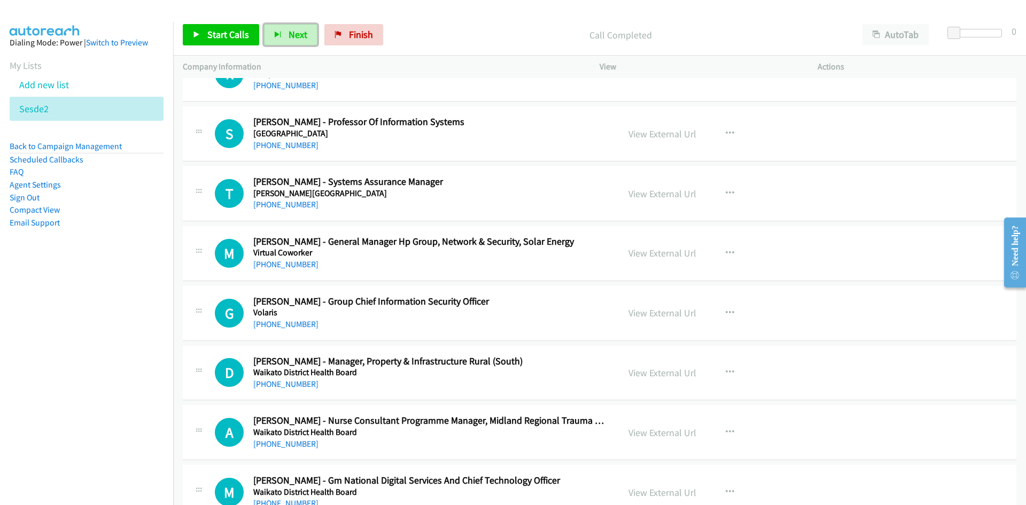
scroll to position [8581, 0]
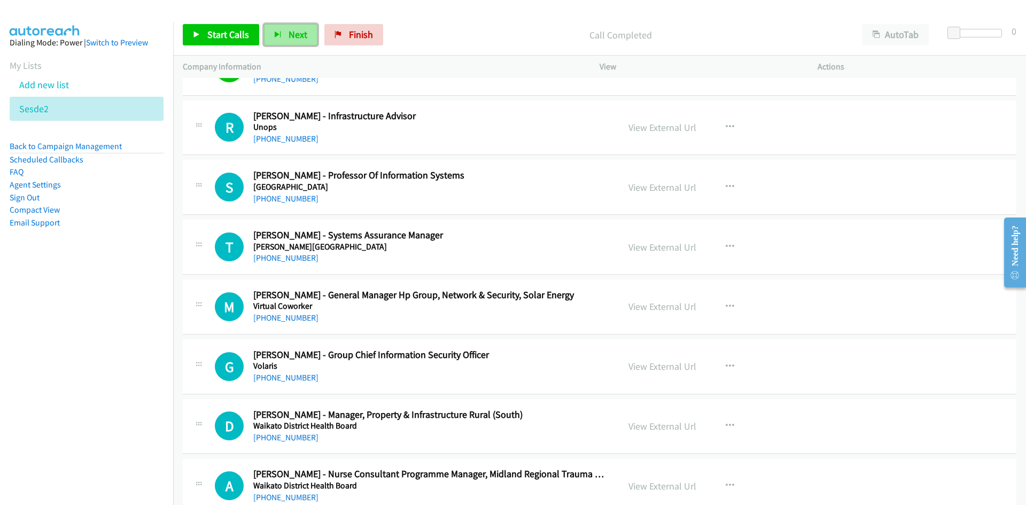
click at [306, 29] on button "Next" at bounding box center [290, 34] width 53 height 21
click at [732, 247] on button "button" at bounding box center [729, 246] width 29 height 21
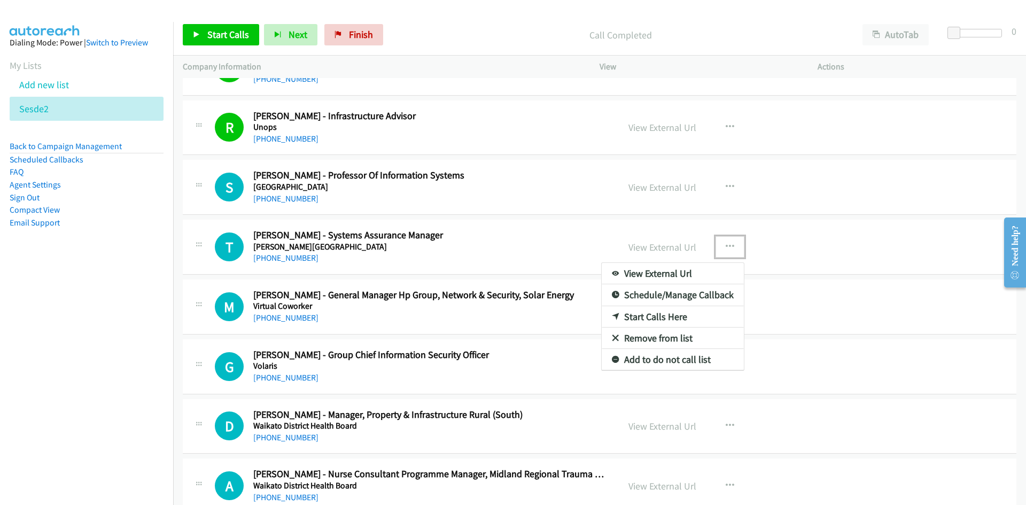
click at [653, 315] on link "Start Calls Here" at bounding box center [672, 316] width 142 height 21
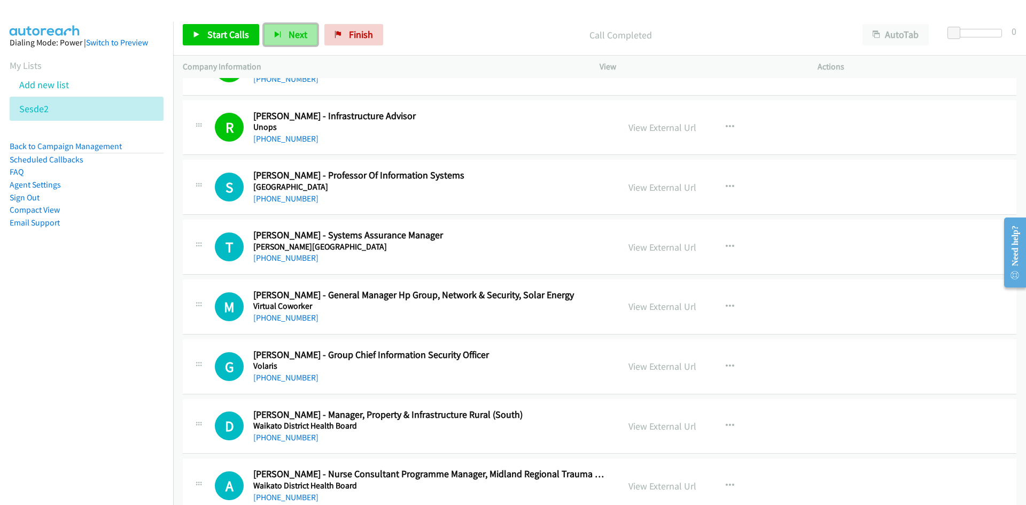
click at [288, 32] on span "Next" at bounding box center [297, 34] width 19 height 12
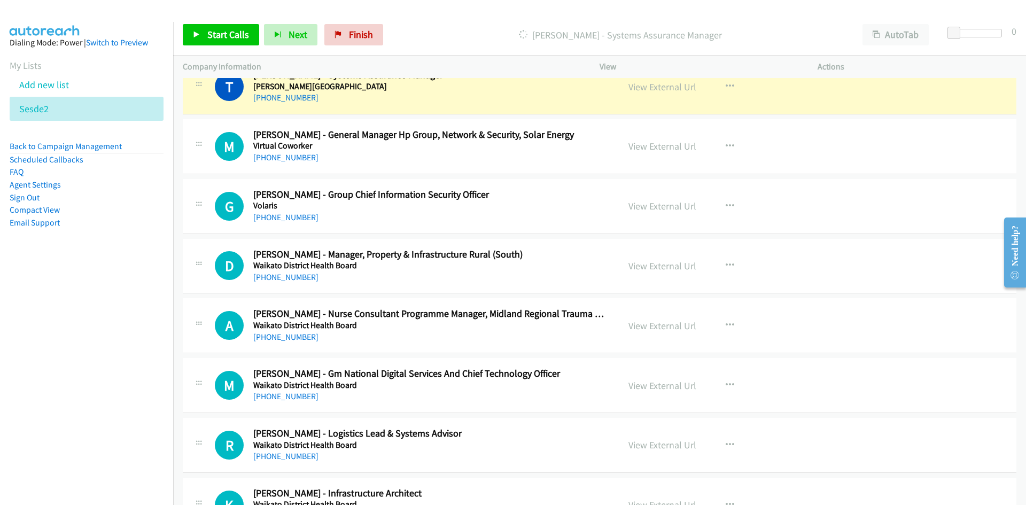
scroll to position [8688, 0]
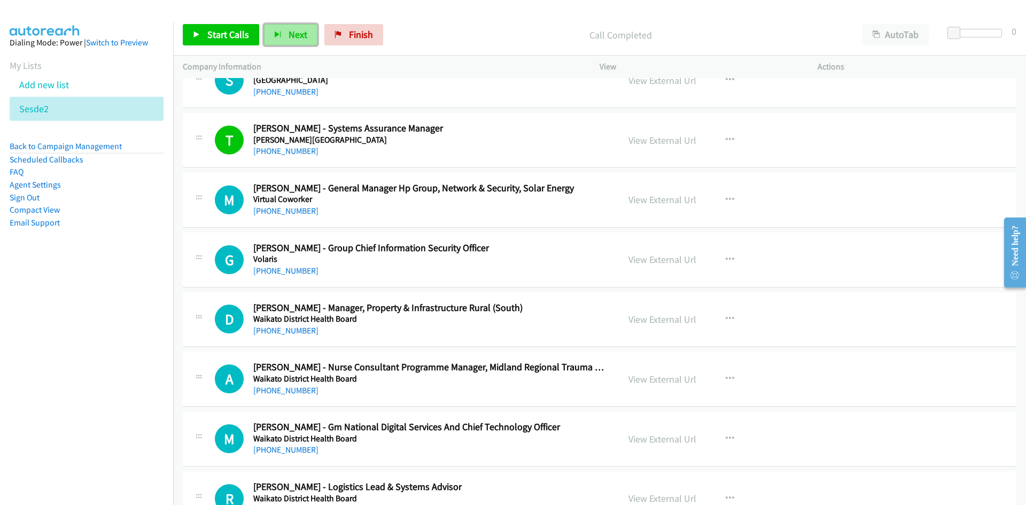
drag, startPoint x: 287, startPoint y: 34, endPoint x: 290, endPoint y: 41, distance: 7.6
click at [288, 34] on span "Next" at bounding box center [297, 34] width 19 height 12
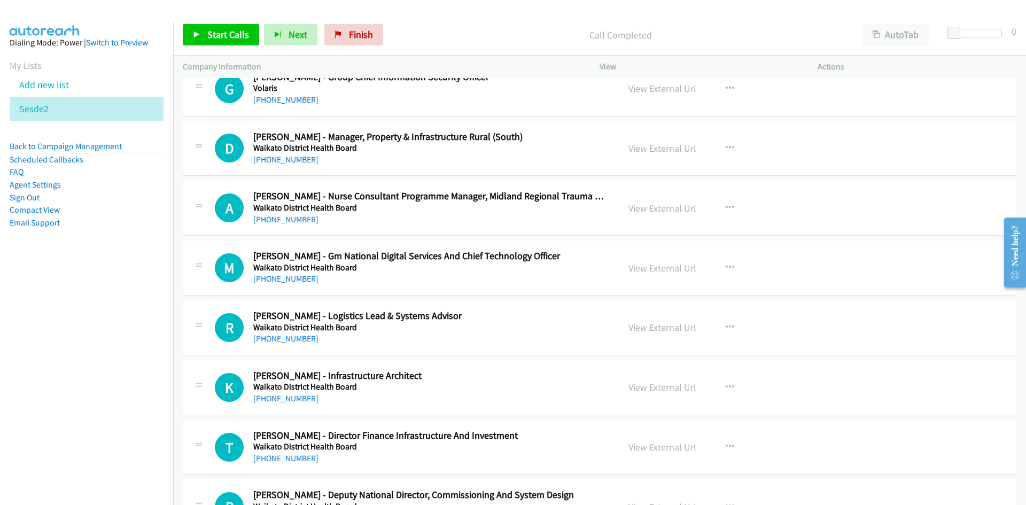
scroll to position [8795, 0]
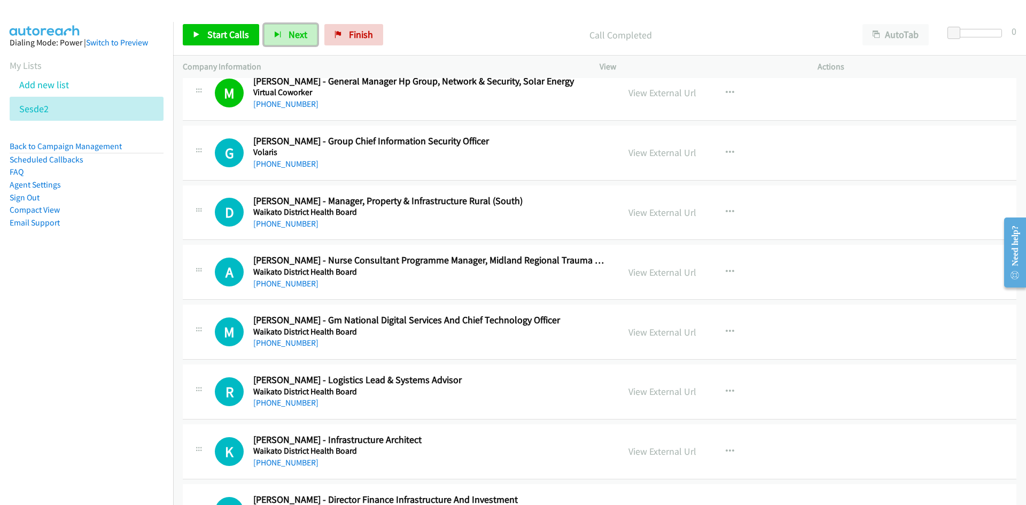
drag, startPoint x: 293, startPoint y: 40, endPoint x: 433, endPoint y: 156, distance: 182.1
click at [293, 40] on span "Next" at bounding box center [297, 34] width 19 height 12
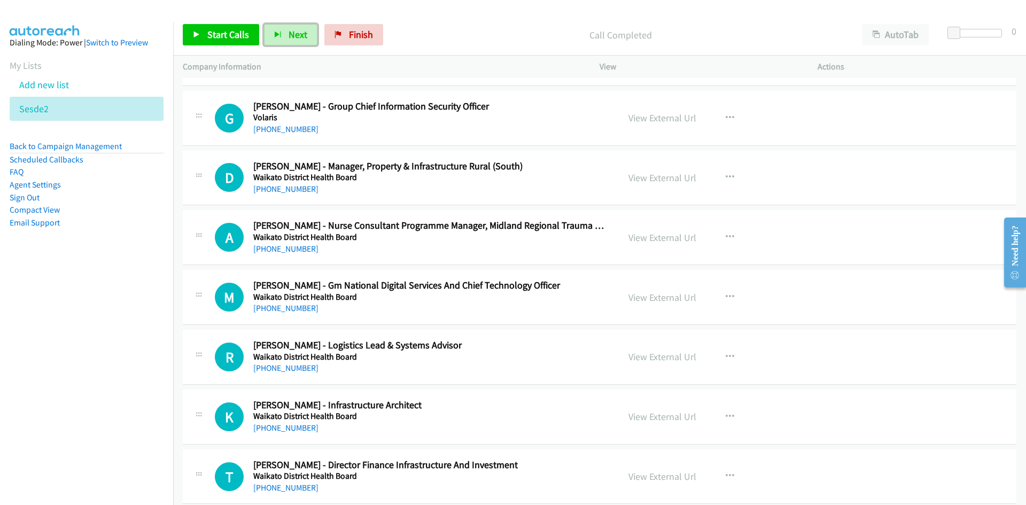
scroll to position [8848, 0]
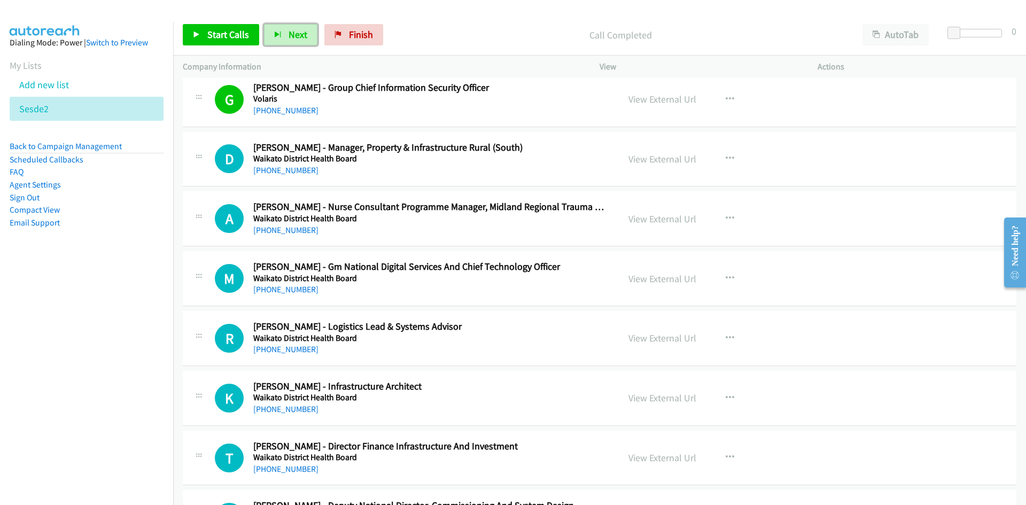
drag, startPoint x: 287, startPoint y: 39, endPoint x: 368, endPoint y: 142, distance: 130.5
click at [288, 39] on span "Next" at bounding box center [297, 34] width 19 height 12
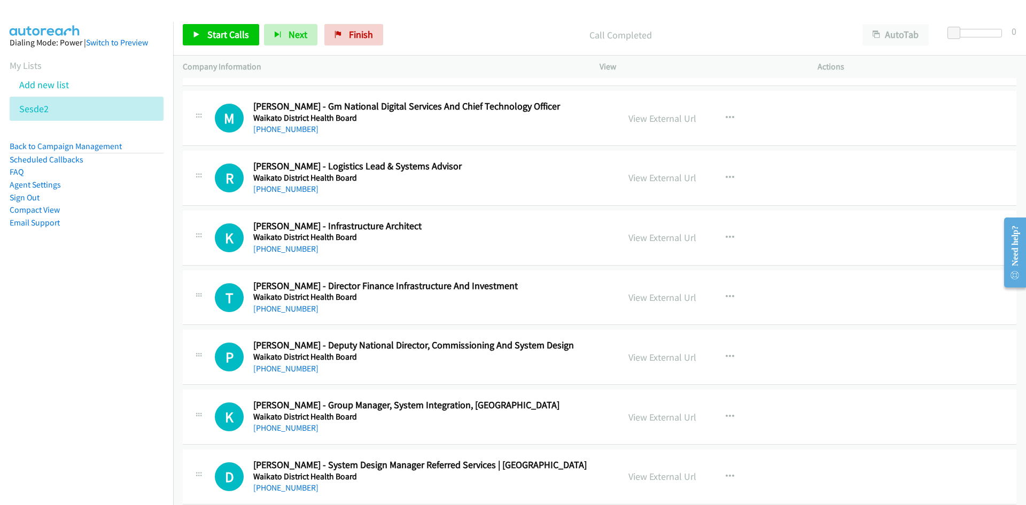
scroll to position [8955, 0]
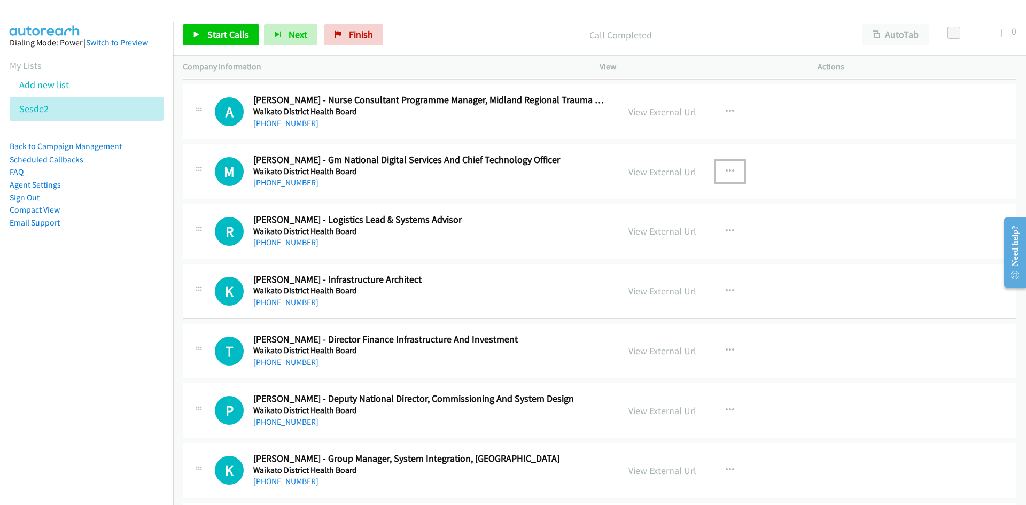
click at [725, 168] on icon "button" at bounding box center [729, 171] width 9 height 9
click at [650, 240] on link "Start Calls Here" at bounding box center [672, 241] width 142 height 21
drag, startPoint x: 289, startPoint y: 35, endPoint x: 368, endPoint y: 95, distance: 99.0
click at [290, 35] on span "Next" at bounding box center [297, 34] width 19 height 12
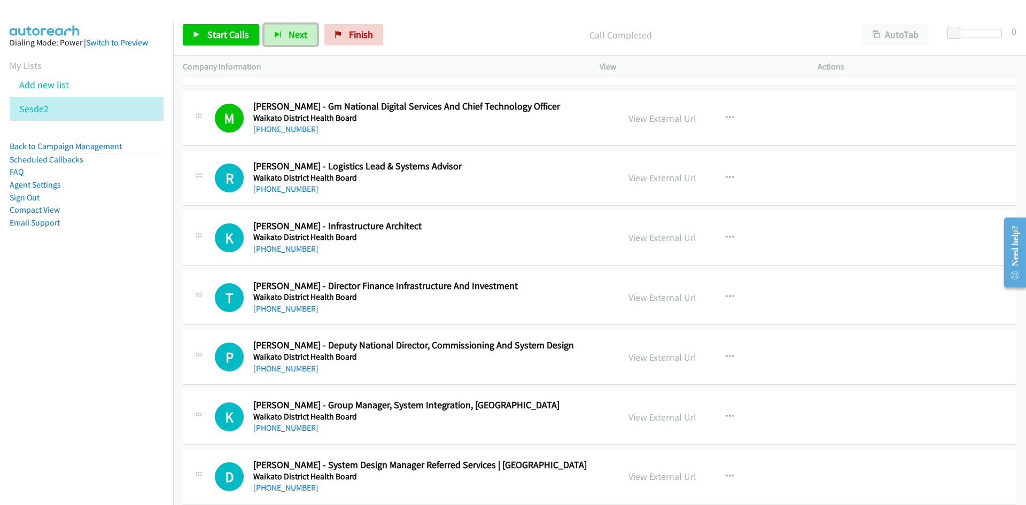
click at [296, 34] on span "Next" at bounding box center [297, 34] width 19 height 12
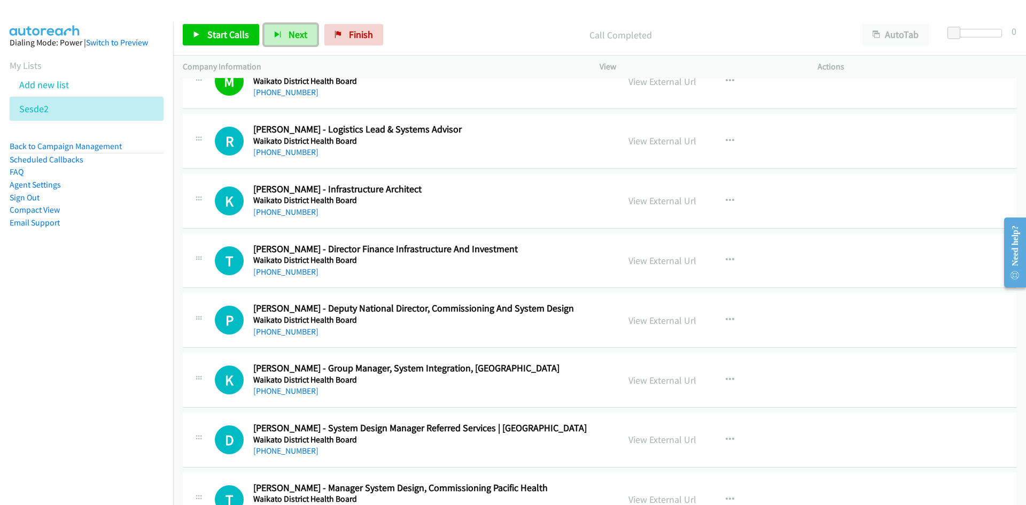
scroll to position [9062, 0]
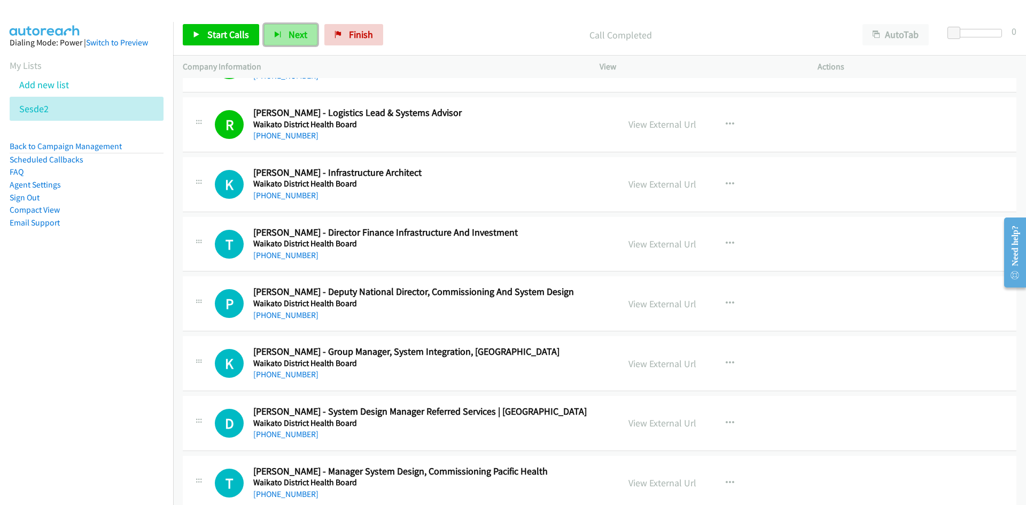
click at [282, 33] on button "Next" at bounding box center [290, 34] width 53 height 21
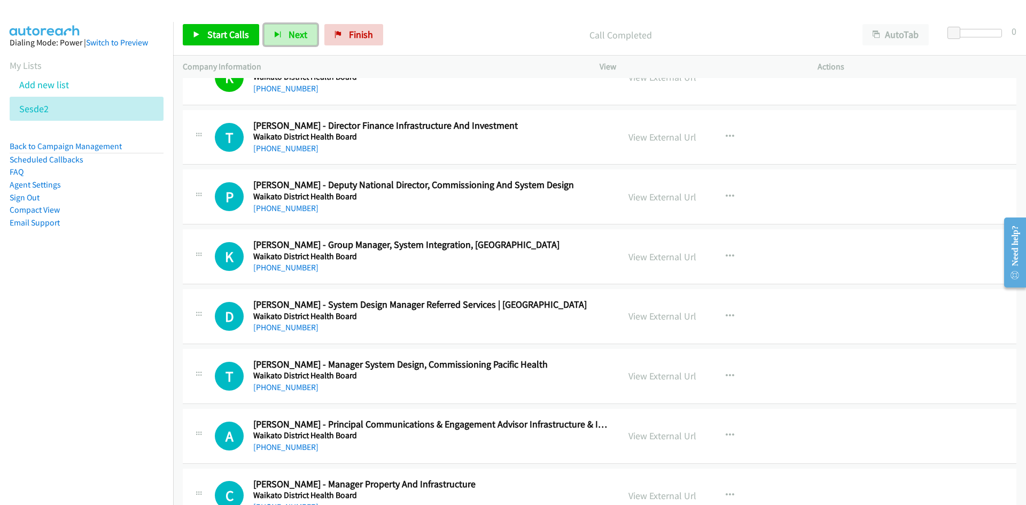
scroll to position [9222, 0]
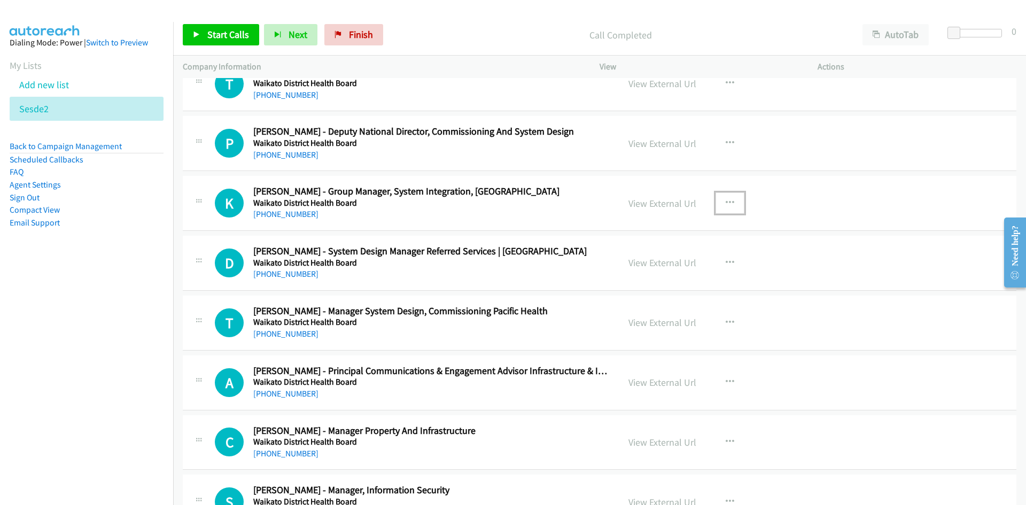
click at [727, 201] on icon "button" at bounding box center [729, 203] width 9 height 9
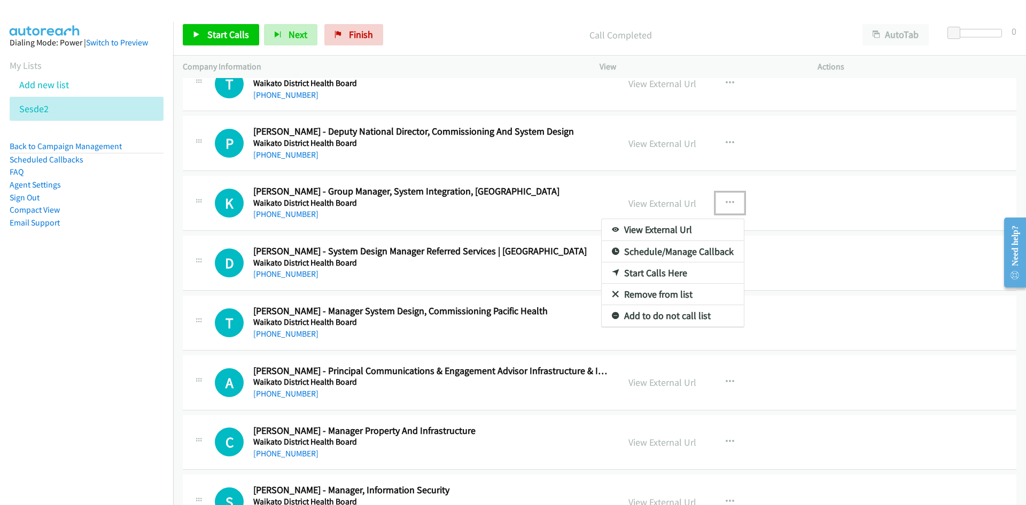
click at [654, 269] on link "Start Calls Here" at bounding box center [672, 272] width 142 height 21
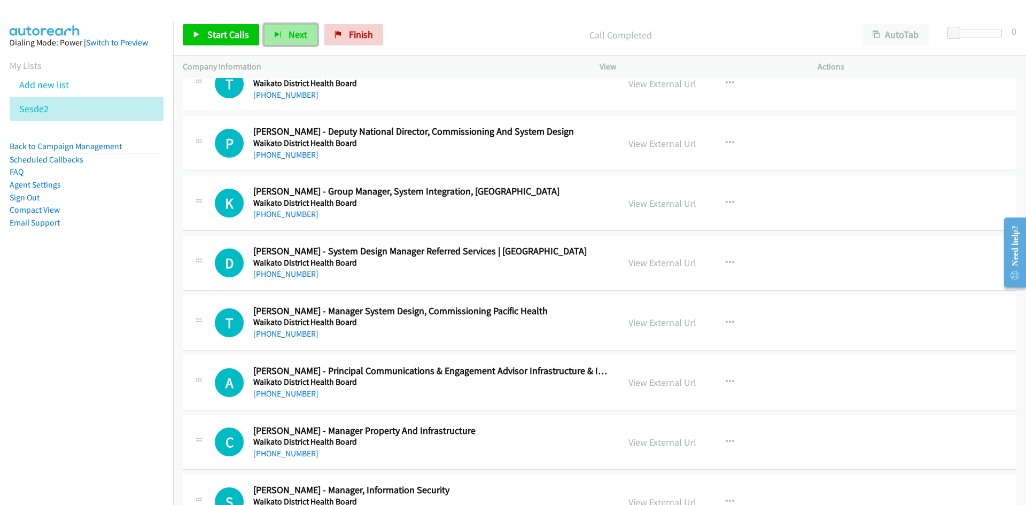
click at [290, 36] on span "Next" at bounding box center [297, 34] width 19 height 12
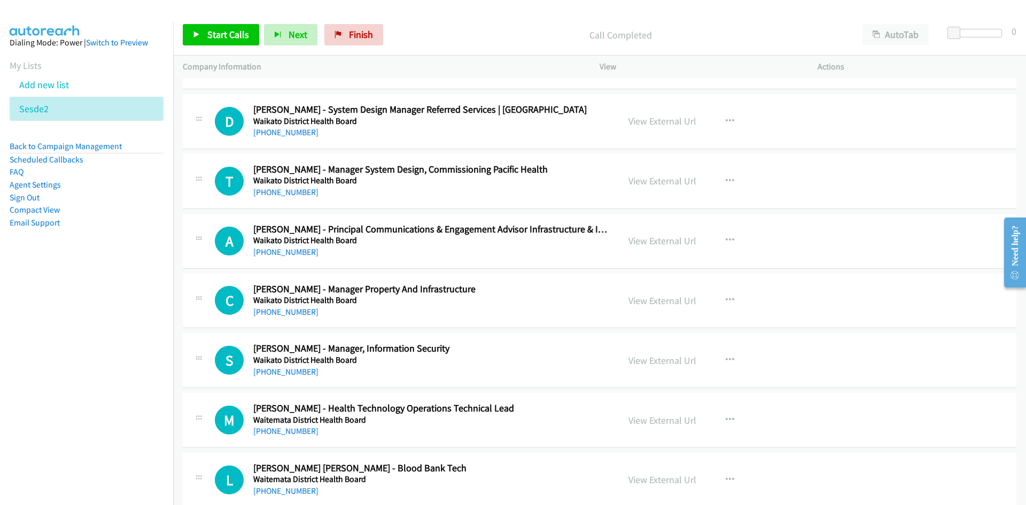
scroll to position [9382, 0]
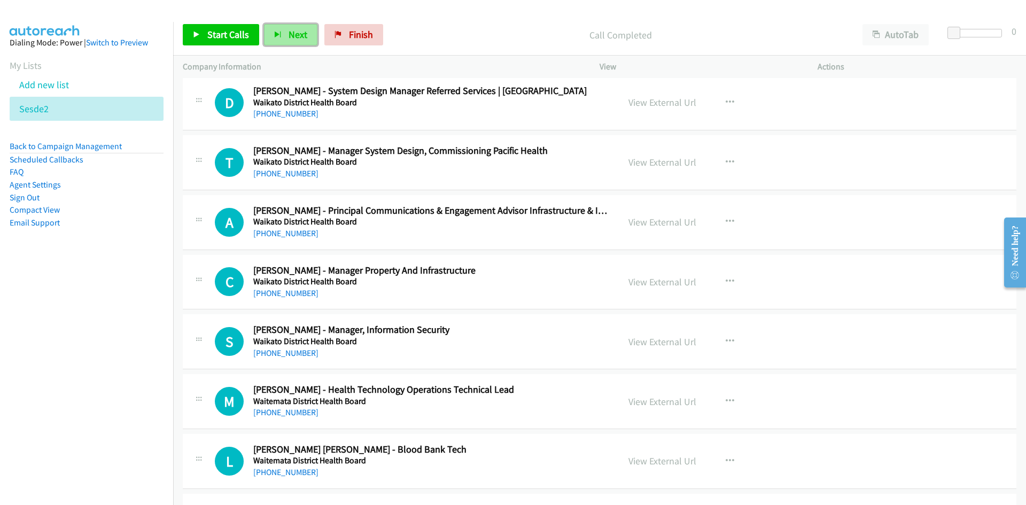
click at [294, 28] on button "Next" at bounding box center [290, 34] width 53 height 21
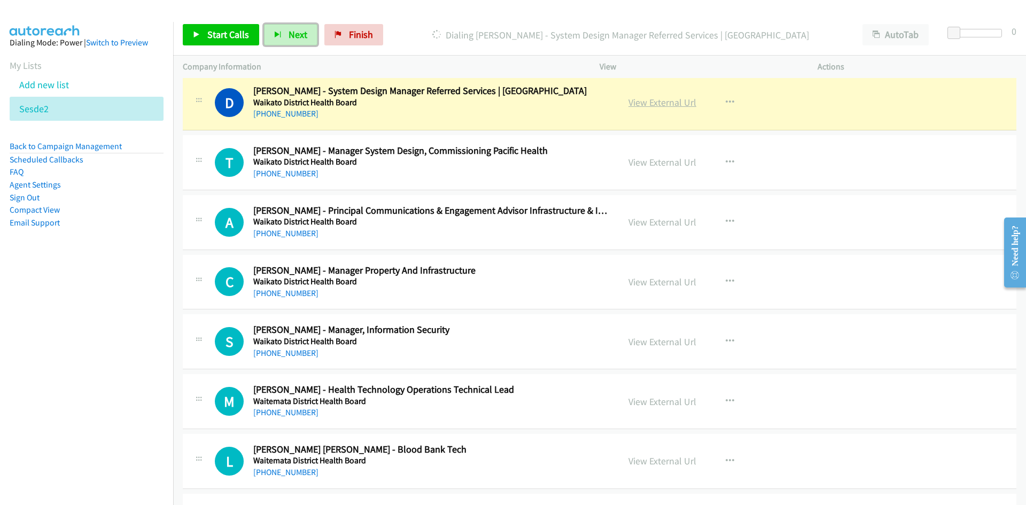
click at [685, 101] on link "View External Url" at bounding box center [662, 102] width 68 height 12
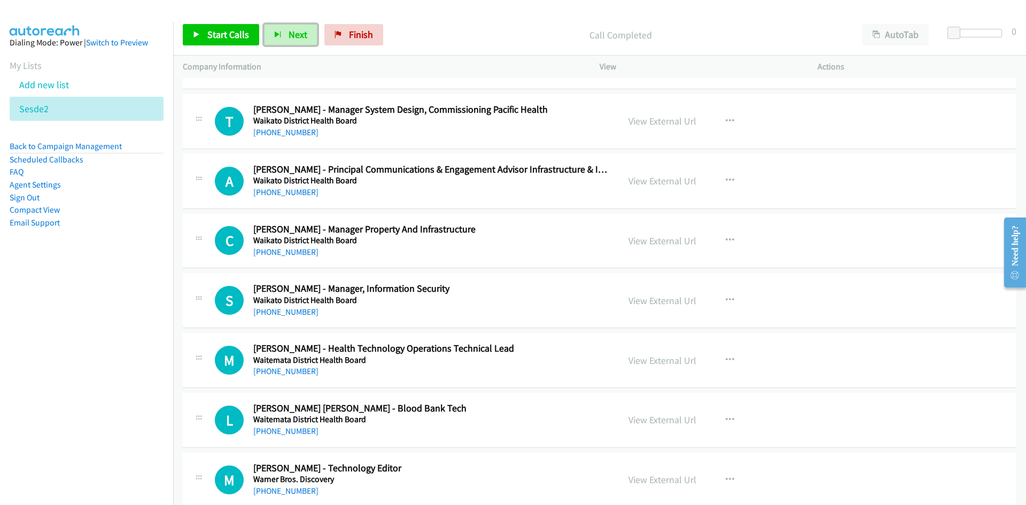
scroll to position [9436, 0]
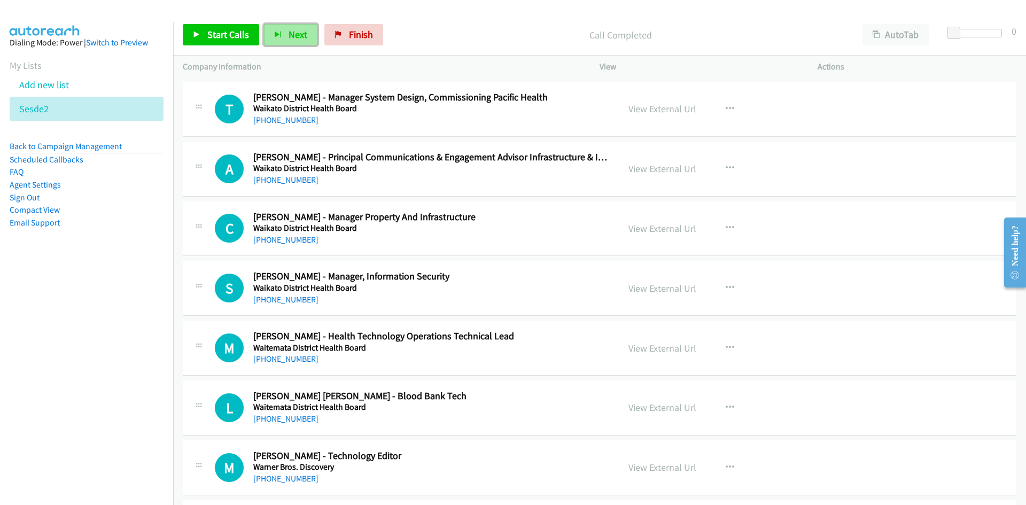
click at [294, 28] on span "Next" at bounding box center [297, 34] width 19 height 12
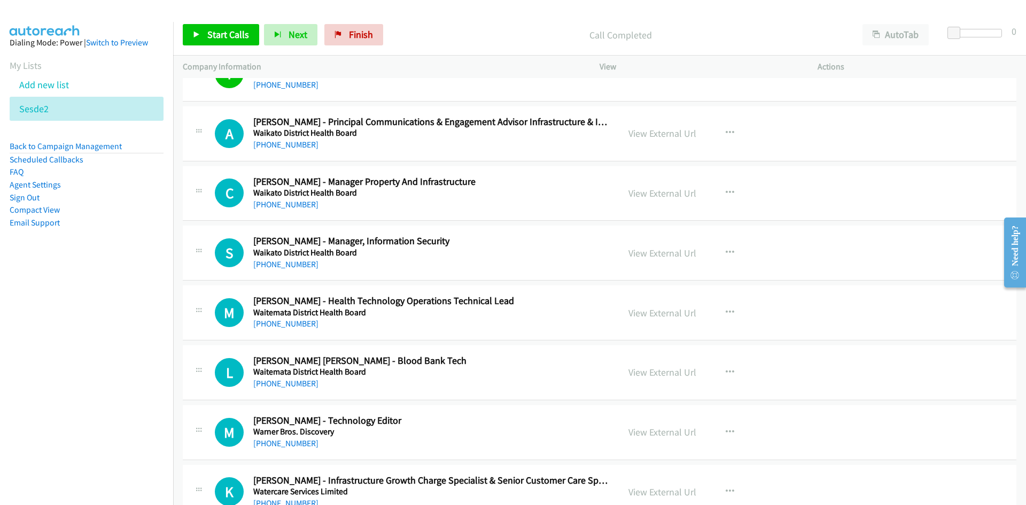
scroll to position [9489, 0]
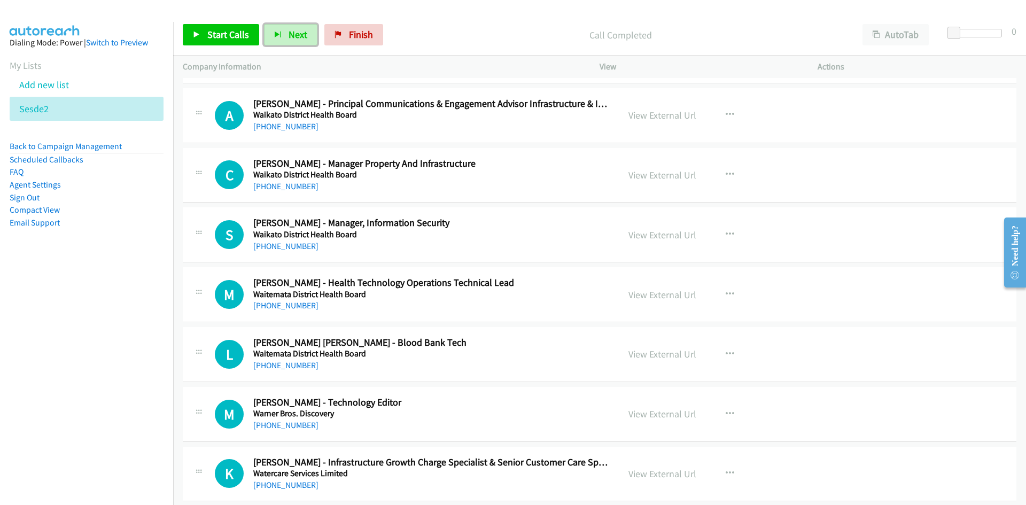
drag, startPoint x: 296, startPoint y: 32, endPoint x: 557, endPoint y: 250, distance: 339.4
click at [296, 32] on span "Next" at bounding box center [297, 34] width 19 height 12
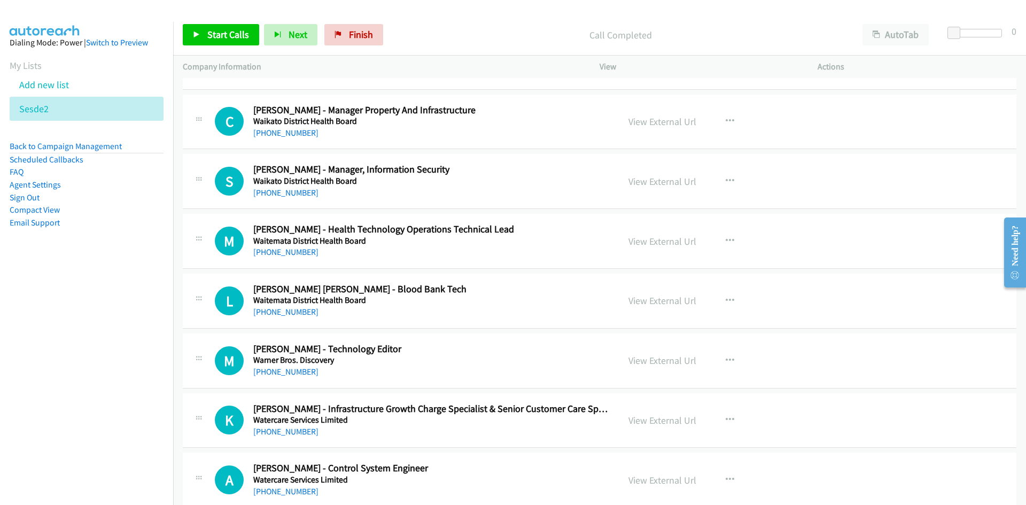
scroll to position [9596, 0]
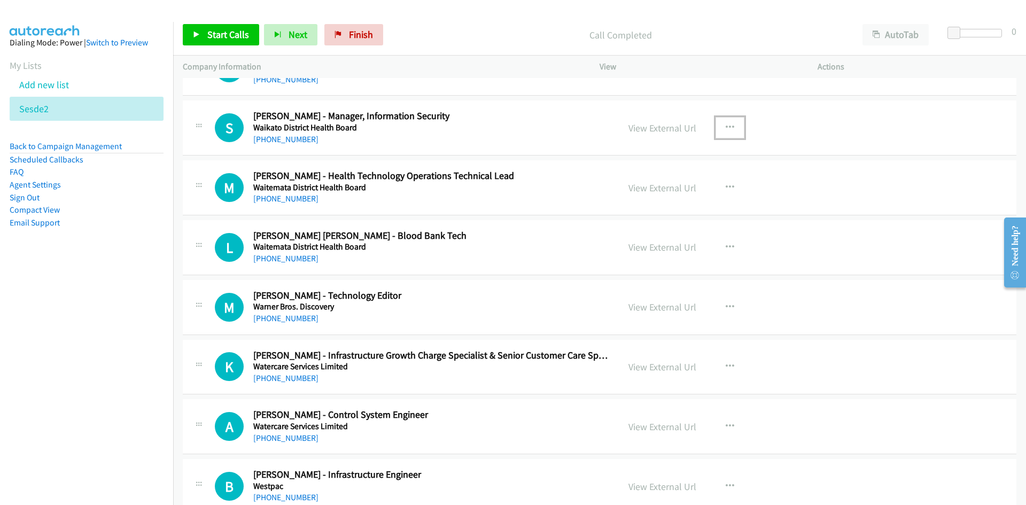
click at [725, 126] on icon "button" at bounding box center [729, 127] width 9 height 9
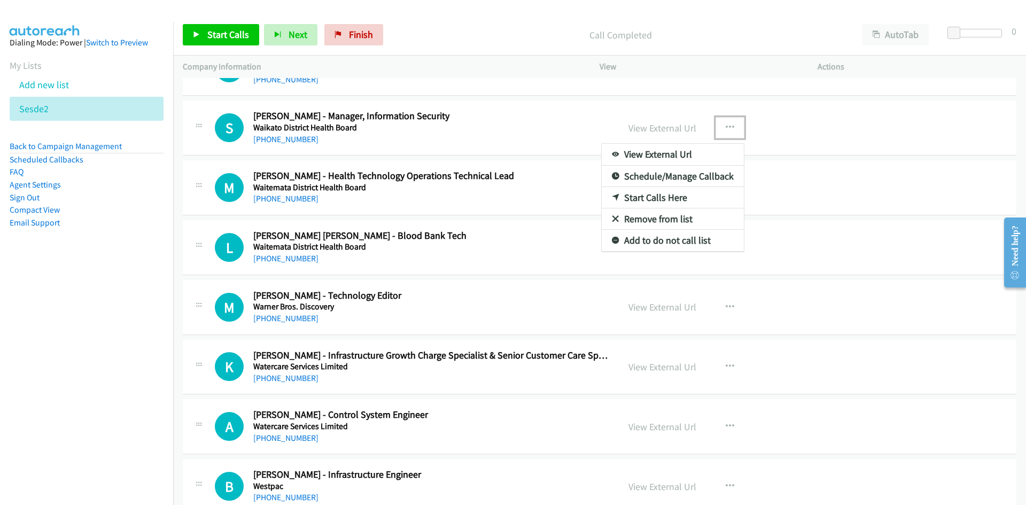
click at [655, 199] on link "Start Calls Here" at bounding box center [672, 197] width 142 height 21
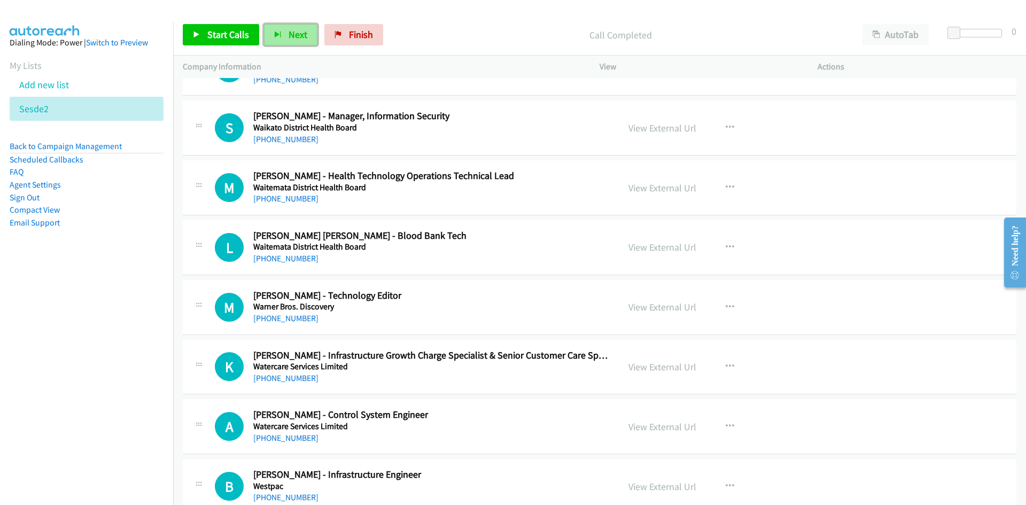
click at [289, 30] on span "Next" at bounding box center [297, 34] width 19 height 12
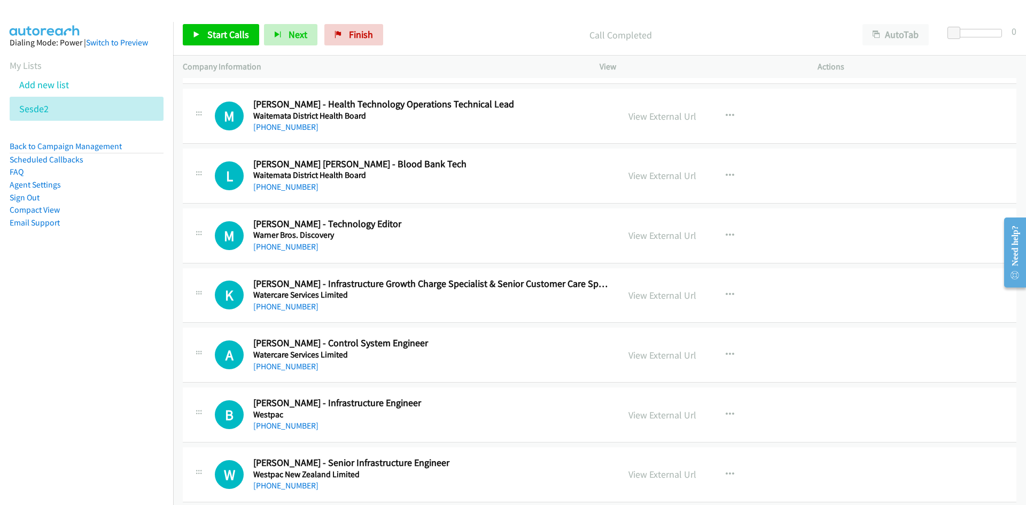
scroll to position [9649, 0]
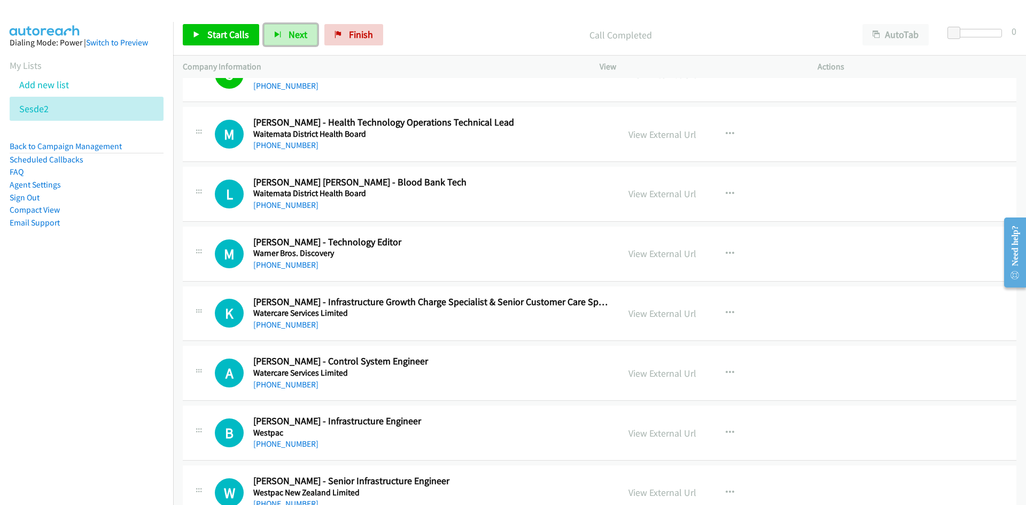
drag, startPoint x: 288, startPoint y: 34, endPoint x: 364, endPoint y: 82, distance: 89.8
click at [288, 34] on span "Next" at bounding box center [297, 34] width 19 height 12
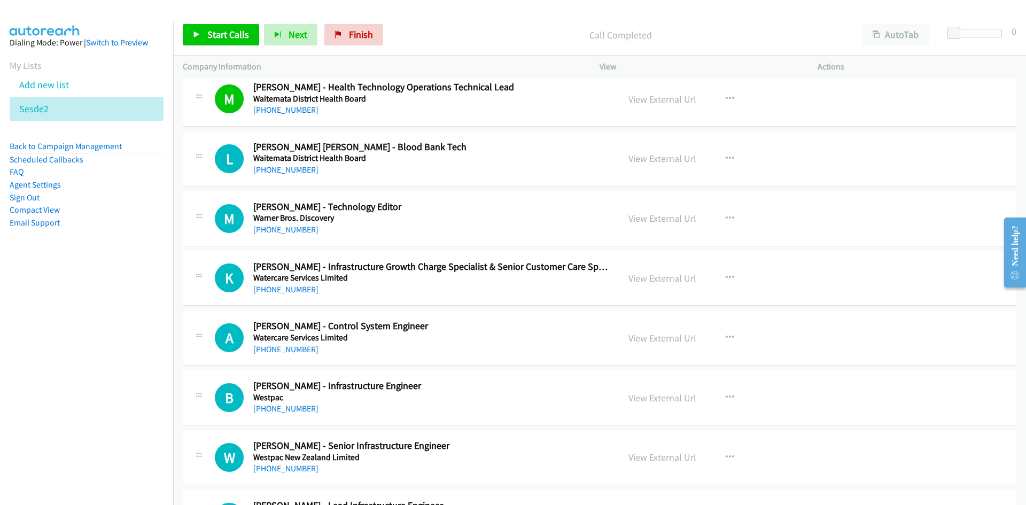
scroll to position [9703, 0]
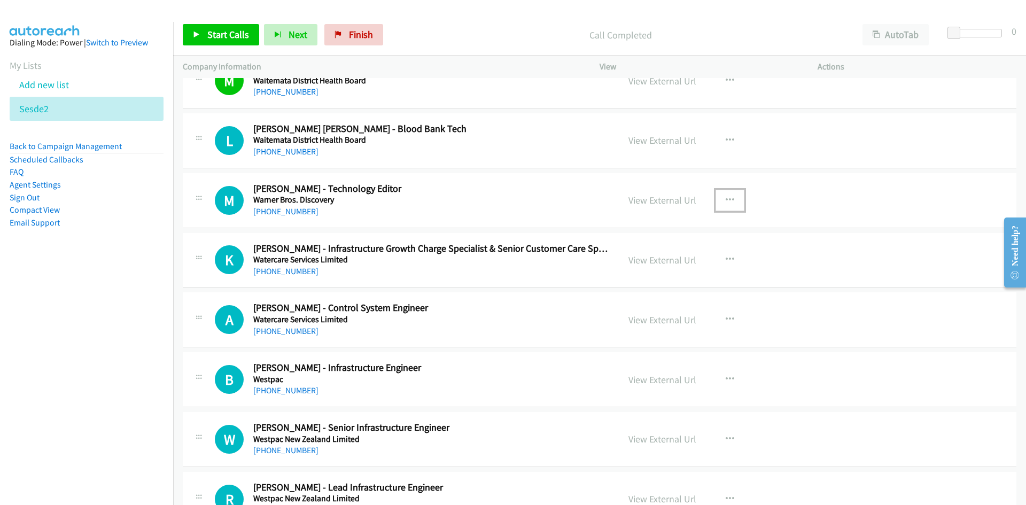
click at [730, 194] on button "button" at bounding box center [729, 200] width 29 height 21
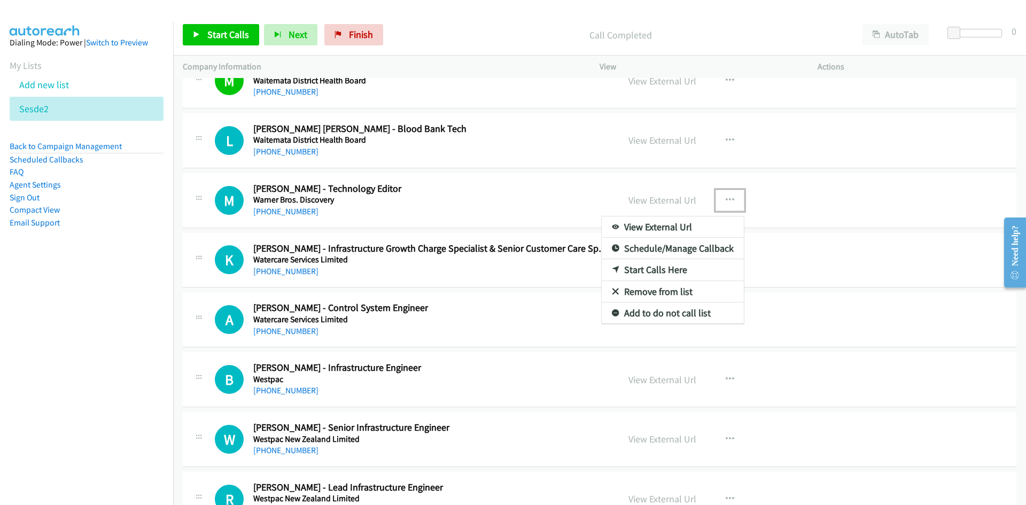
click at [656, 269] on link "Start Calls Here" at bounding box center [672, 269] width 142 height 21
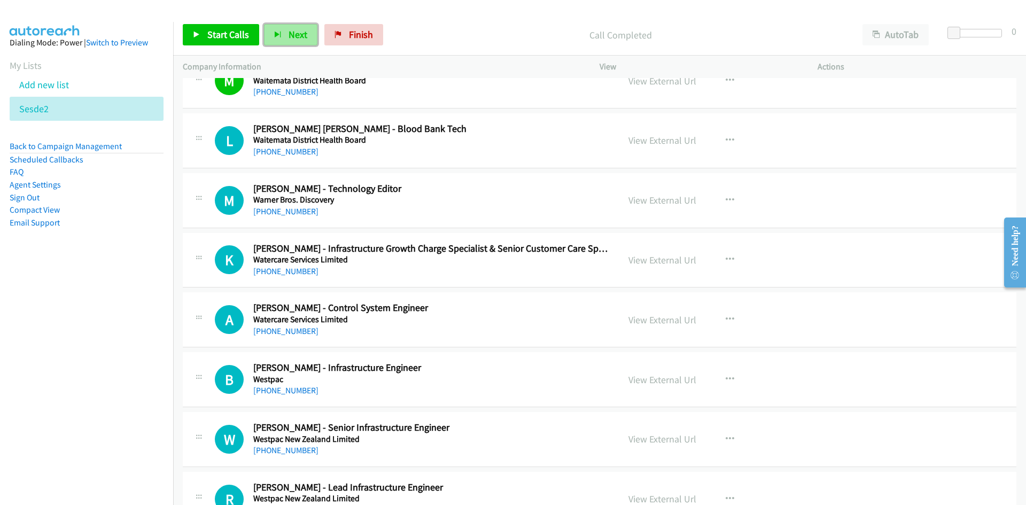
click at [300, 35] on span "Next" at bounding box center [297, 34] width 19 height 12
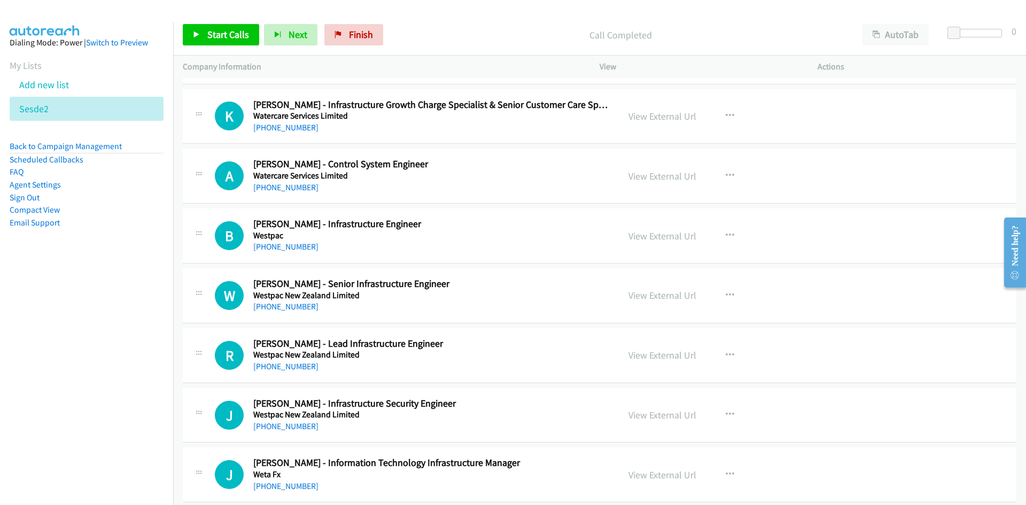
scroll to position [9863, 0]
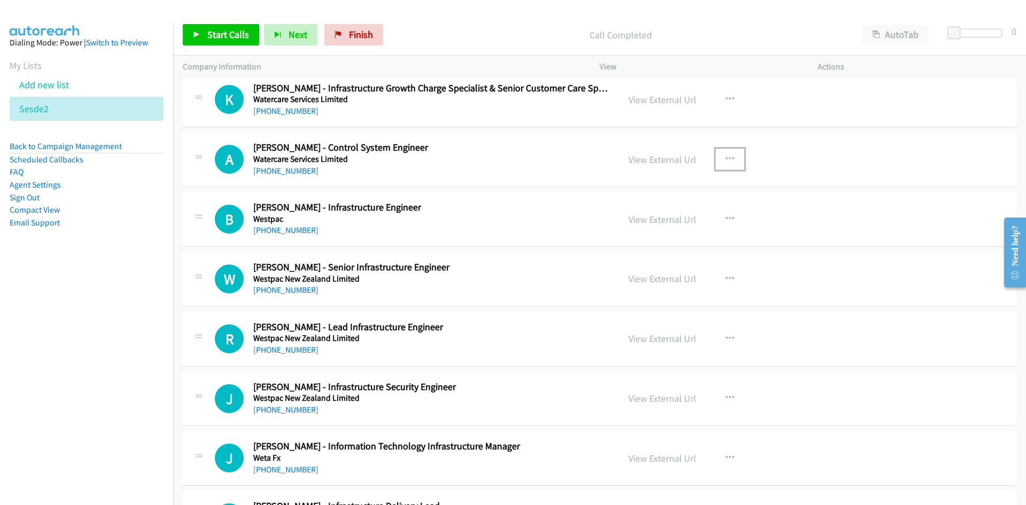
drag, startPoint x: 727, startPoint y: 158, endPoint x: 718, endPoint y: 161, distance: 9.1
click at [727, 158] on icon "button" at bounding box center [729, 159] width 9 height 9
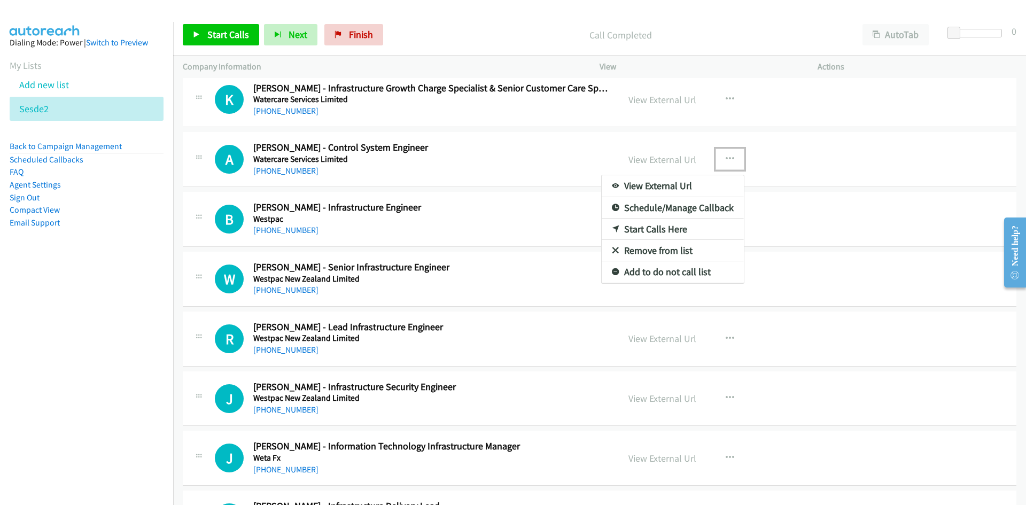
click at [652, 229] on link "Start Calls Here" at bounding box center [672, 228] width 142 height 21
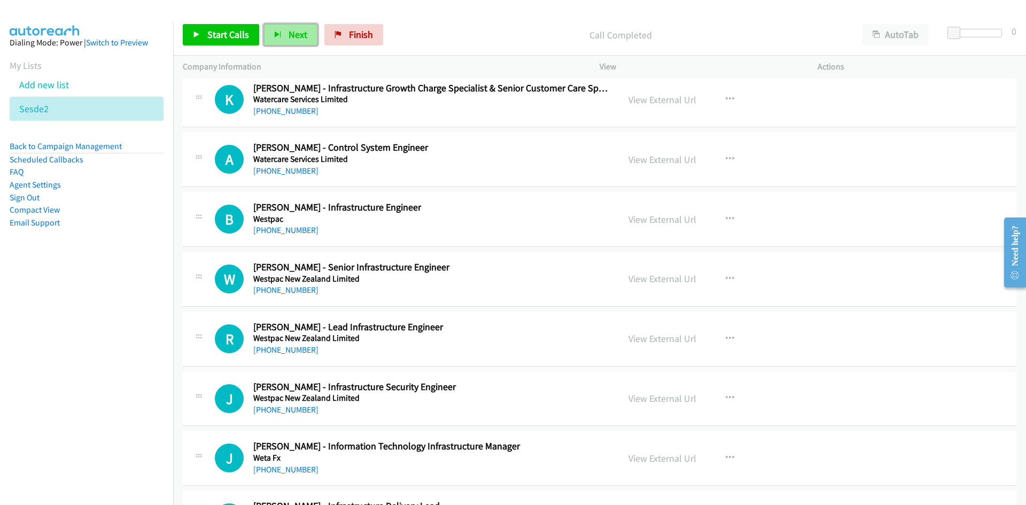
click at [294, 32] on span "Next" at bounding box center [297, 34] width 19 height 12
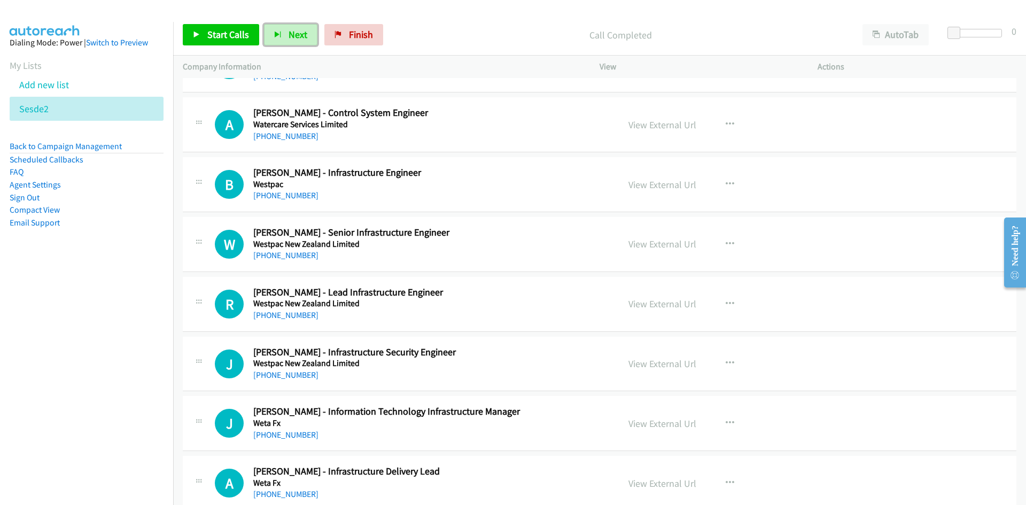
scroll to position [9916, 0]
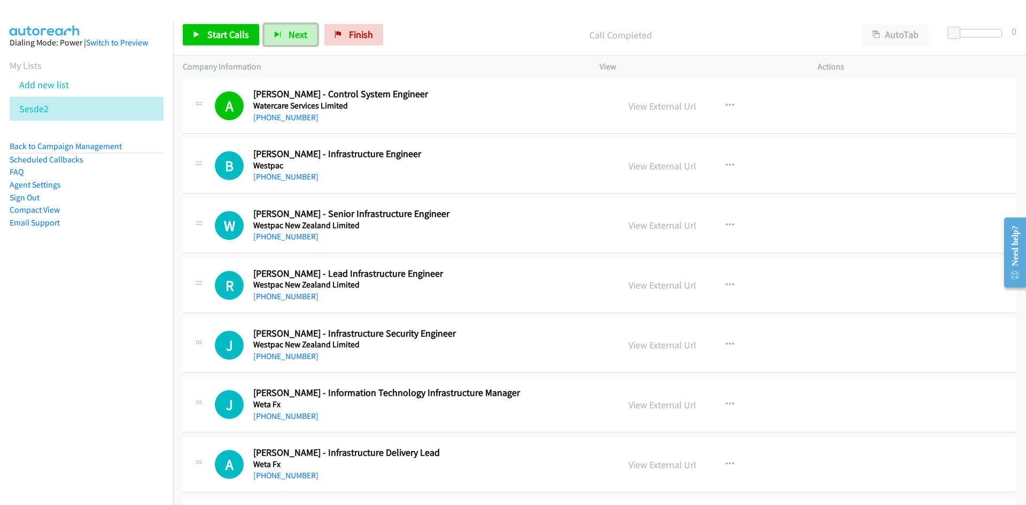
drag, startPoint x: 288, startPoint y: 35, endPoint x: 340, endPoint y: 88, distance: 74.0
click at [288, 35] on span "Next" at bounding box center [297, 34] width 19 height 12
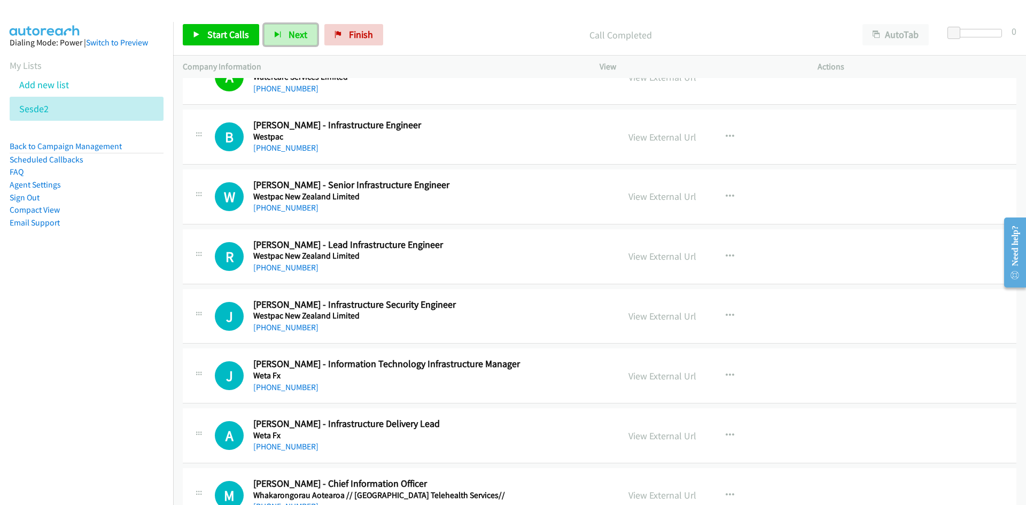
scroll to position [9970, 0]
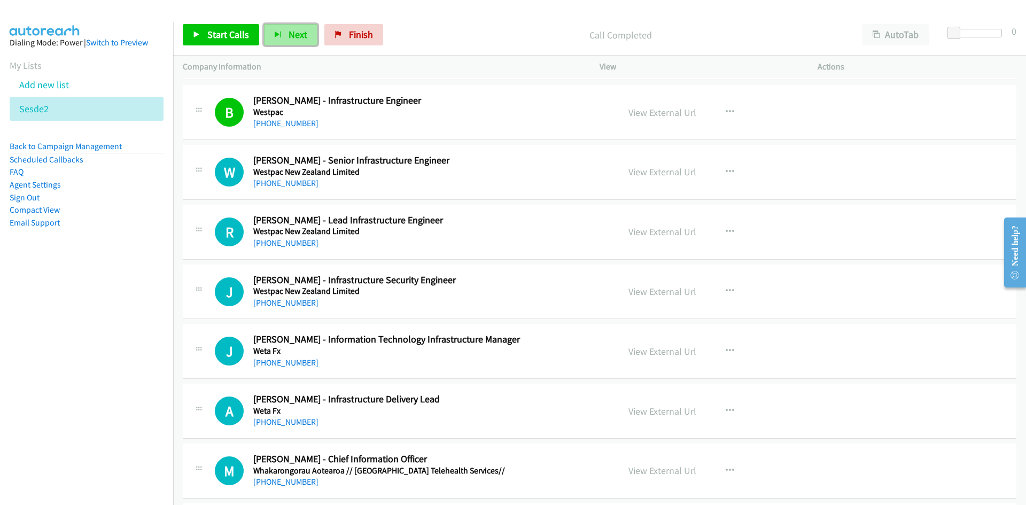
click at [291, 35] on span "Next" at bounding box center [297, 34] width 19 height 12
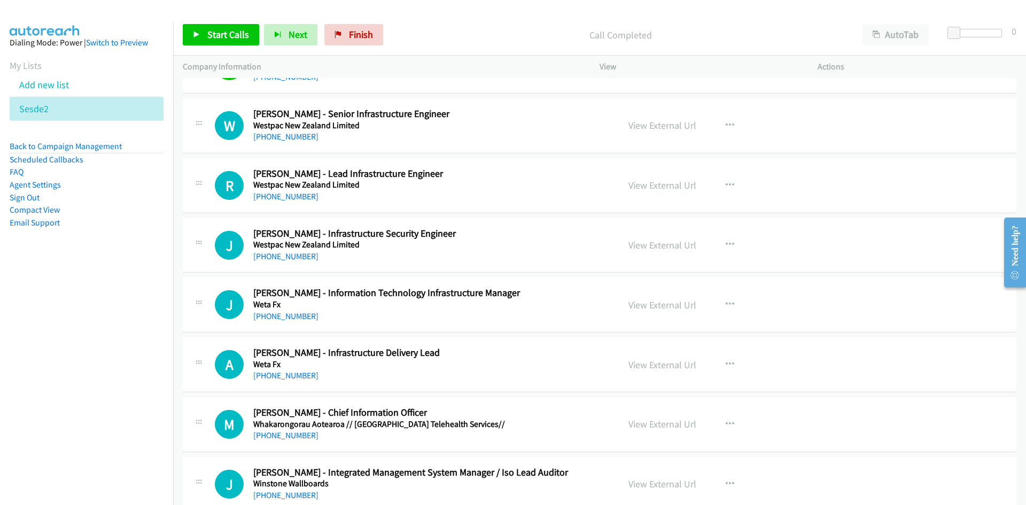
scroll to position [10023, 0]
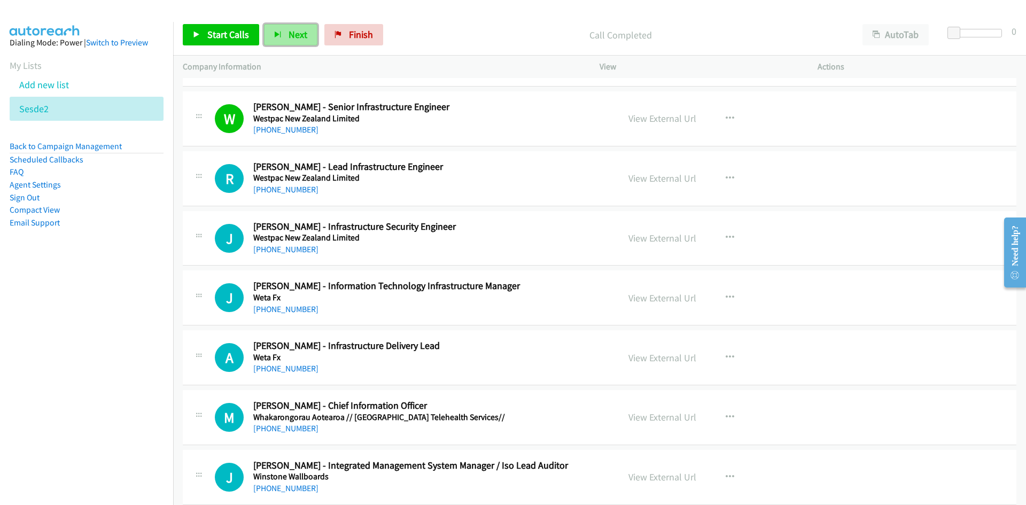
click at [299, 36] on span "Next" at bounding box center [297, 34] width 19 height 12
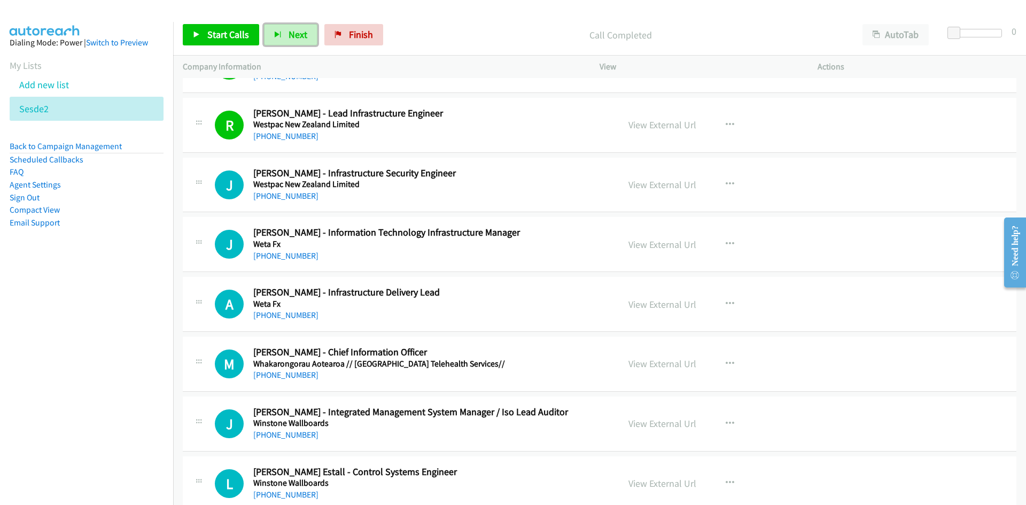
drag, startPoint x: 287, startPoint y: 39, endPoint x: 215, endPoint y: 0, distance: 81.5
click at [288, 39] on span "Next" at bounding box center [297, 34] width 19 height 12
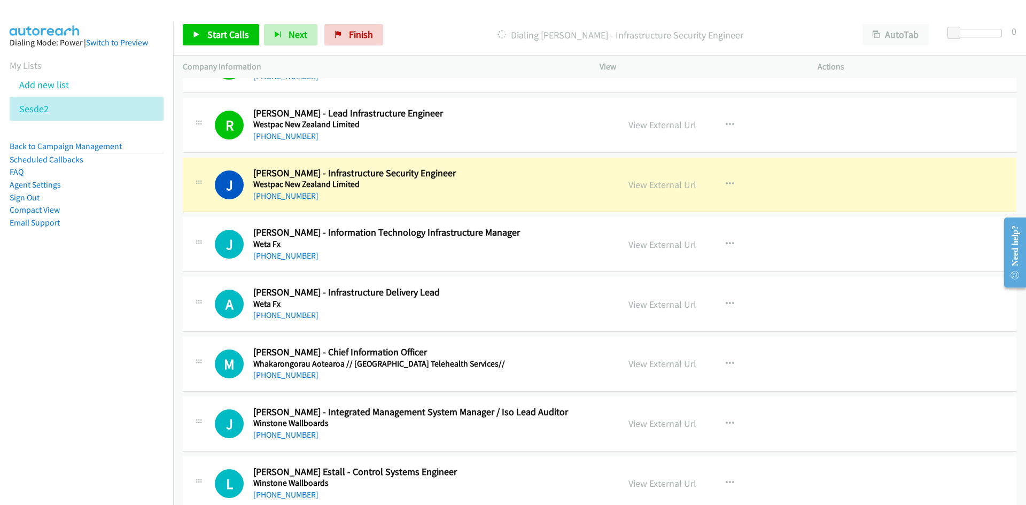
scroll to position [10130, 0]
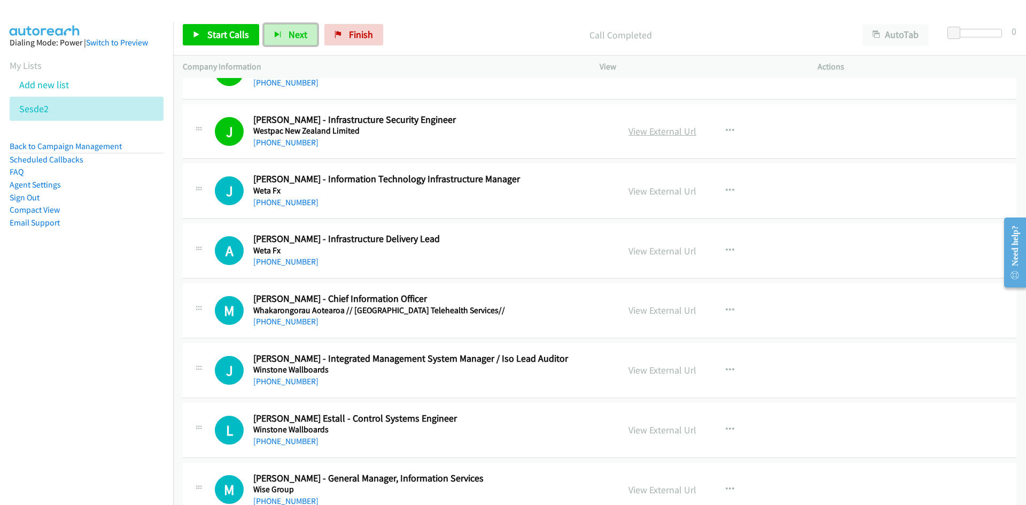
click at [669, 131] on link "View External Url" at bounding box center [662, 131] width 68 height 12
click at [362, 43] on link "Finish" at bounding box center [353, 34] width 59 height 21
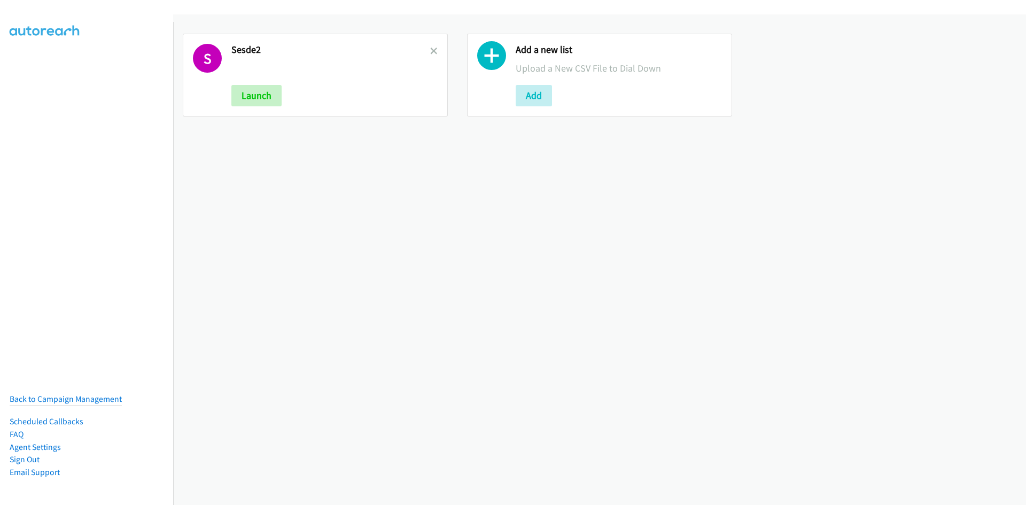
click at [436, 55] on div "S Sesde2 Launch" at bounding box center [315, 75] width 265 height 83
click at [431, 51] on icon at bounding box center [433, 51] width 7 height 7
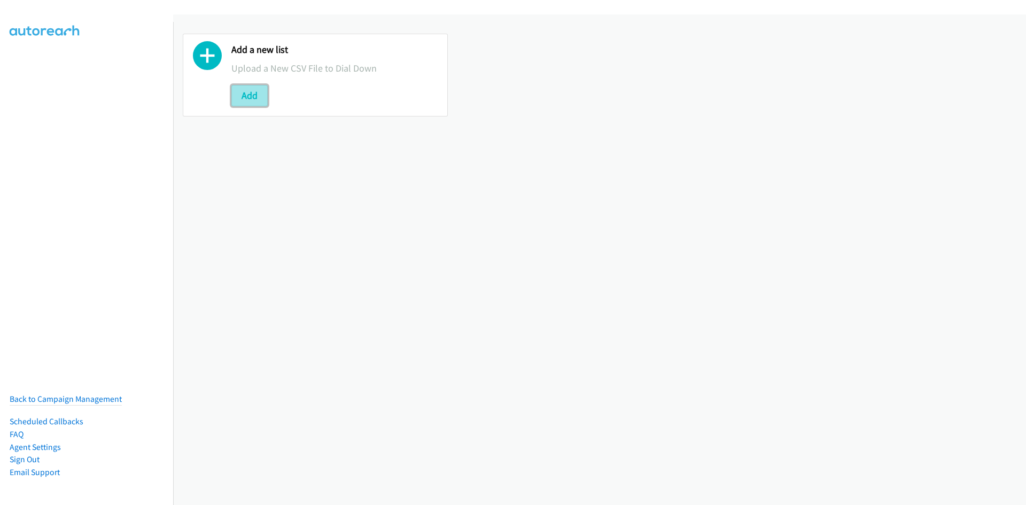
click at [260, 95] on button "Add" at bounding box center [249, 95] width 36 height 21
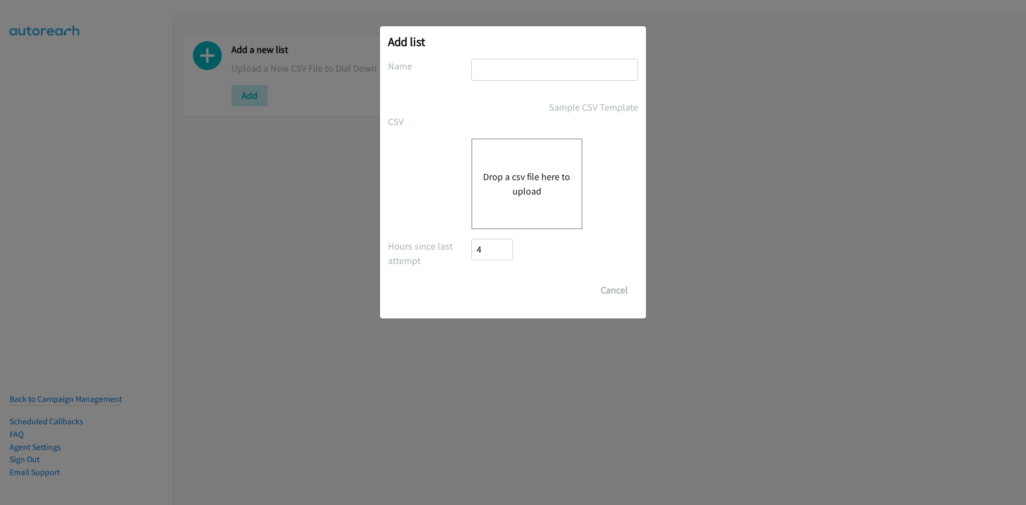
click at [502, 80] on input "text" at bounding box center [554, 70] width 167 height 22
type input "sesde4"
click at [503, 152] on div "Drop a csv file here to upload" at bounding box center [526, 183] width 111 height 91
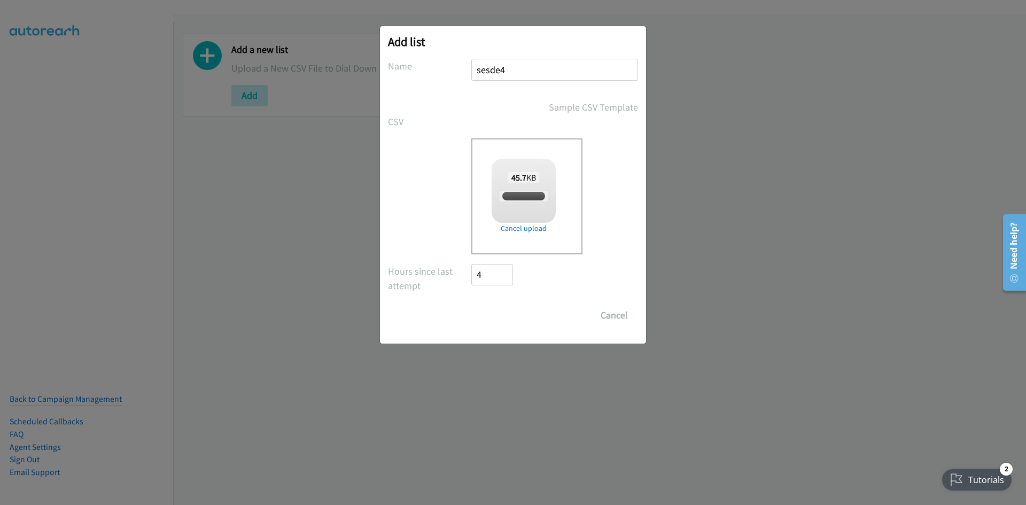
checkbox input "true"
click at [505, 322] on input "Save List" at bounding box center [499, 314] width 56 height 21
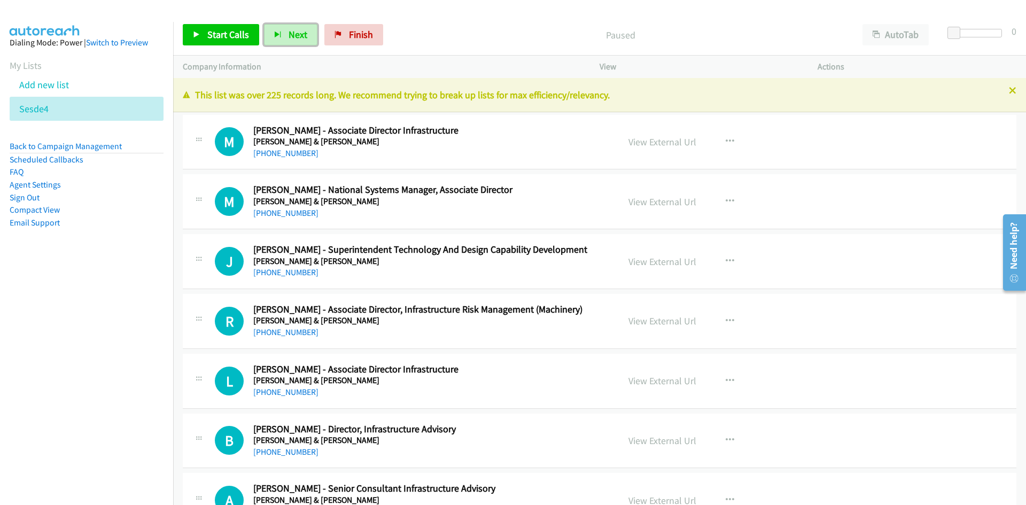
drag, startPoint x: 307, startPoint y: 37, endPoint x: 339, endPoint y: 82, distance: 54.8
click at [307, 37] on button "Next" at bounding box center [290, 34] width 53 height 21
click at [291, 36] on span "Next" at bounding box center [297, 34] width 19 height 12
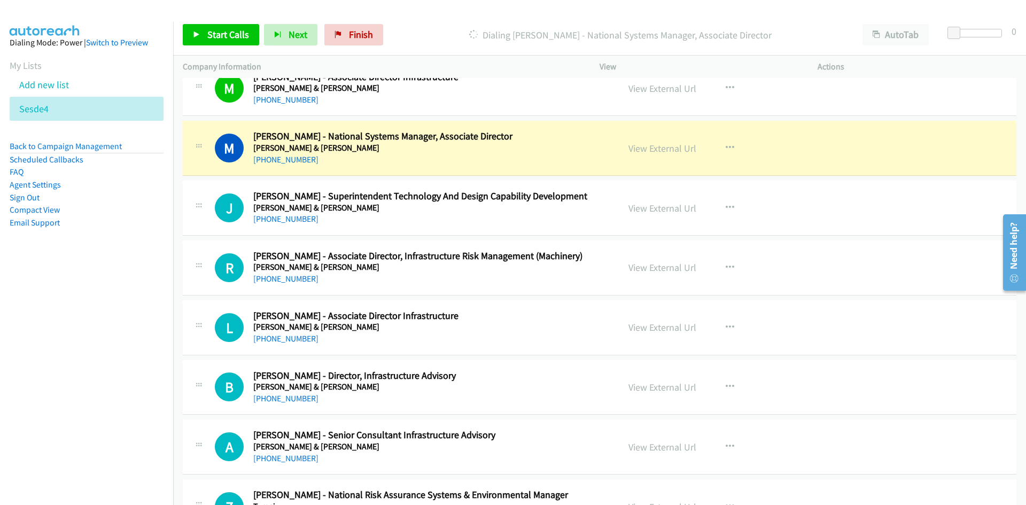
scroll to position [107, 0]
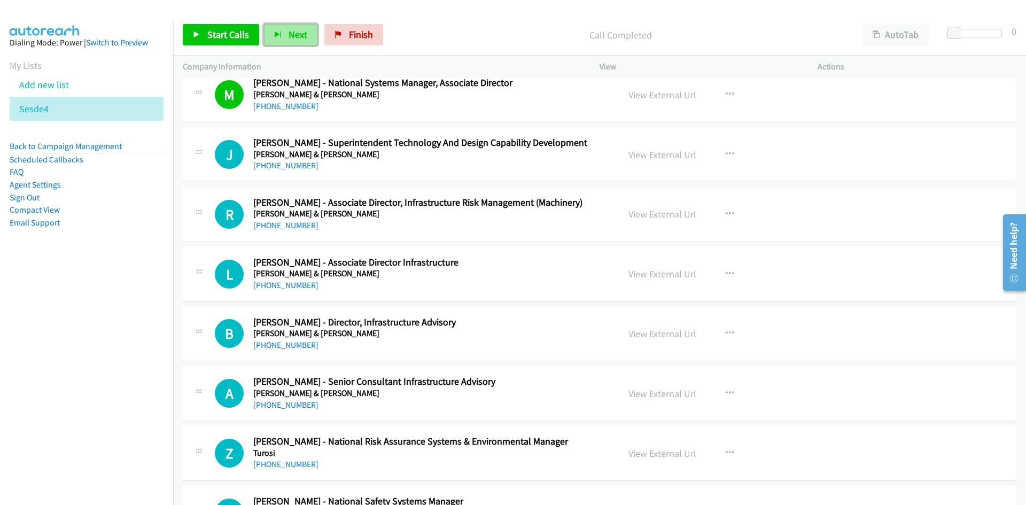
click at [288, 29] on span "Next" at bounding box center [297, 34] width 19 height 12
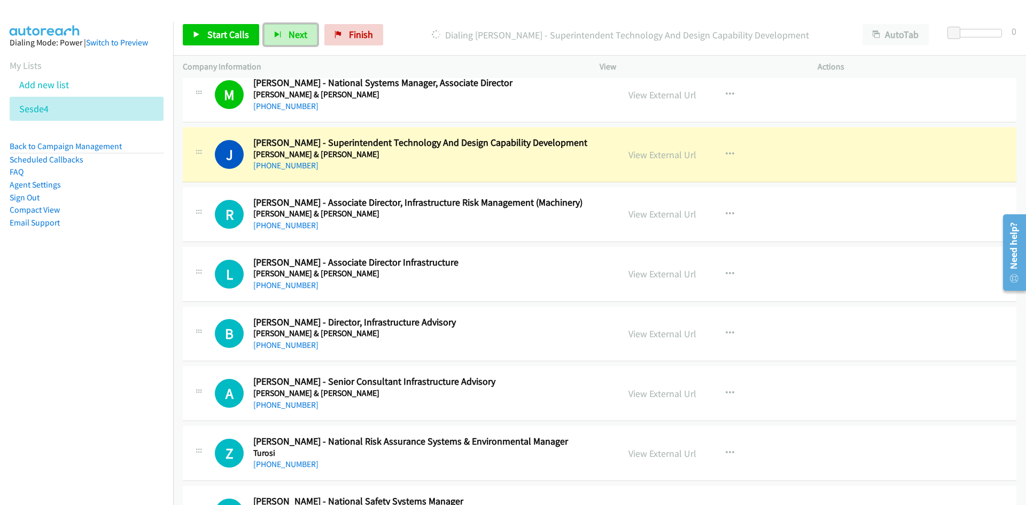
click at [673, 162] on div "View External Url View External Url Schedule/Manage Callback Start Calls Here R…" at bounding box center [733, 154] width 228 height 35
click at [669, 151] on link "View External Url" at bounding box center [662, 154] width 68 height 12
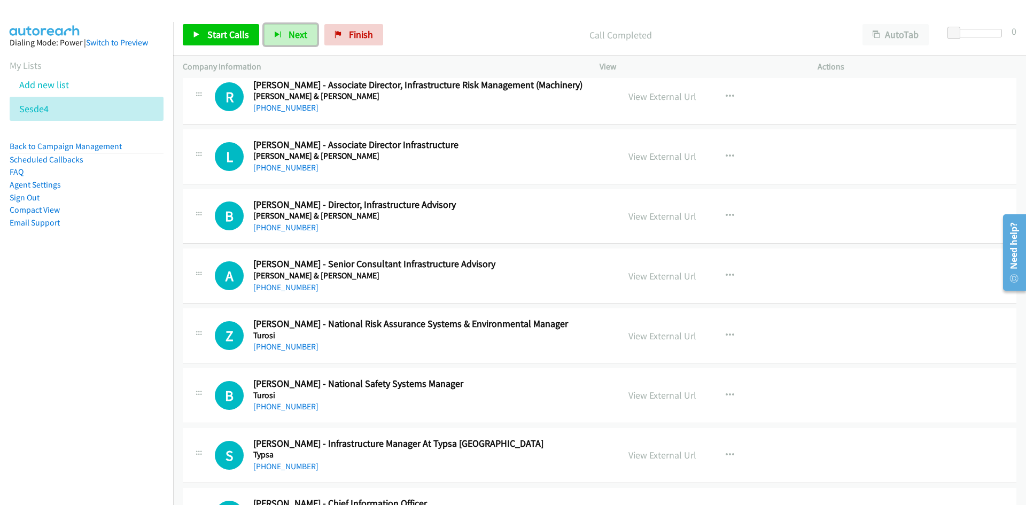
scroll to position [214, 0]
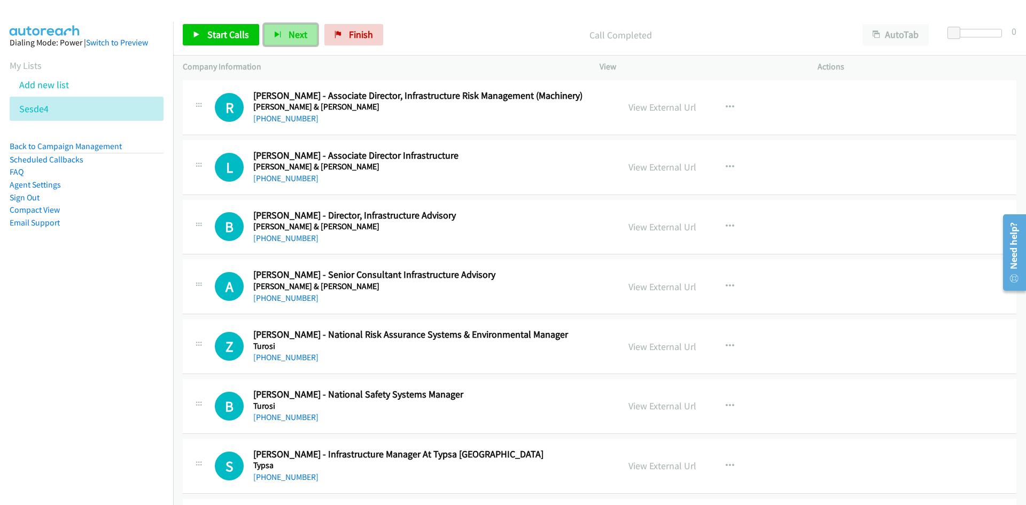
click at [299, 27] on button "Next" at bounding box center [290, 34] width 53 height 21
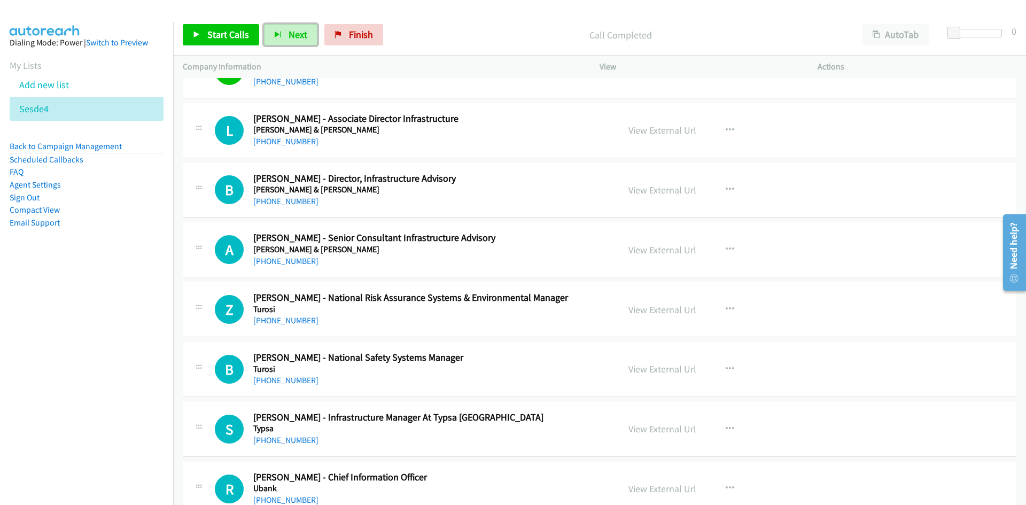
scroll to position [267, 0]
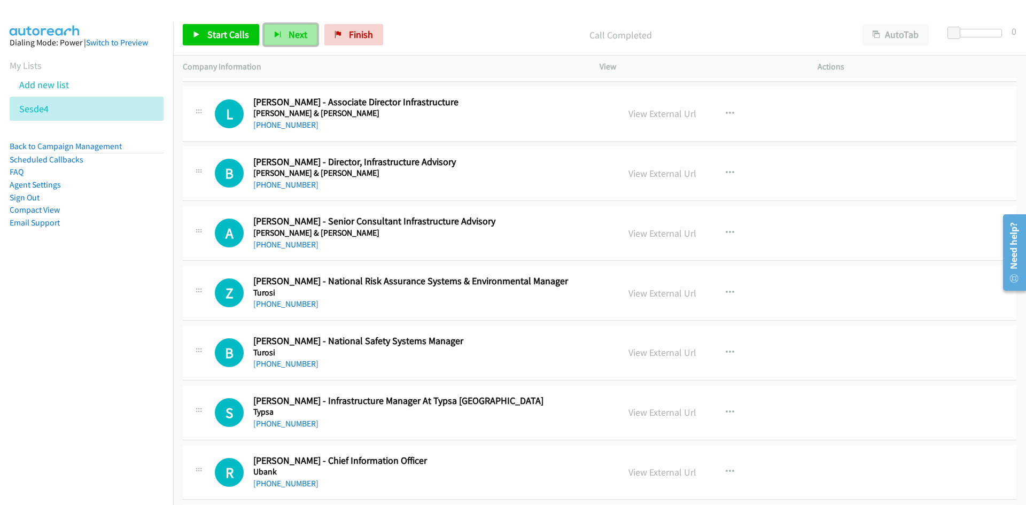
click at [294, 33] on span "Next" at bounding box center [297, 34] width 19 height 12
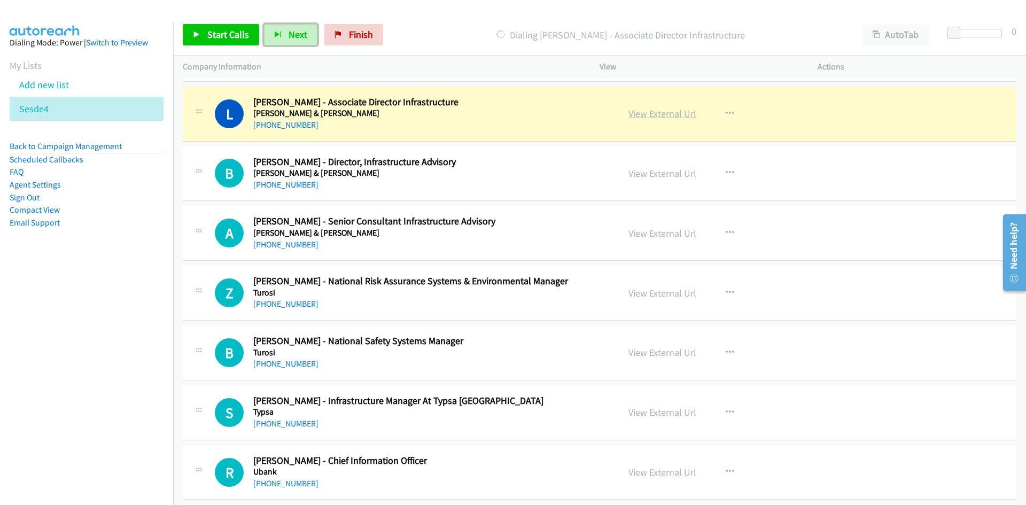
click at [648, 118] on link "View External Url" at bounding box center [662, 113] width 68 height 12
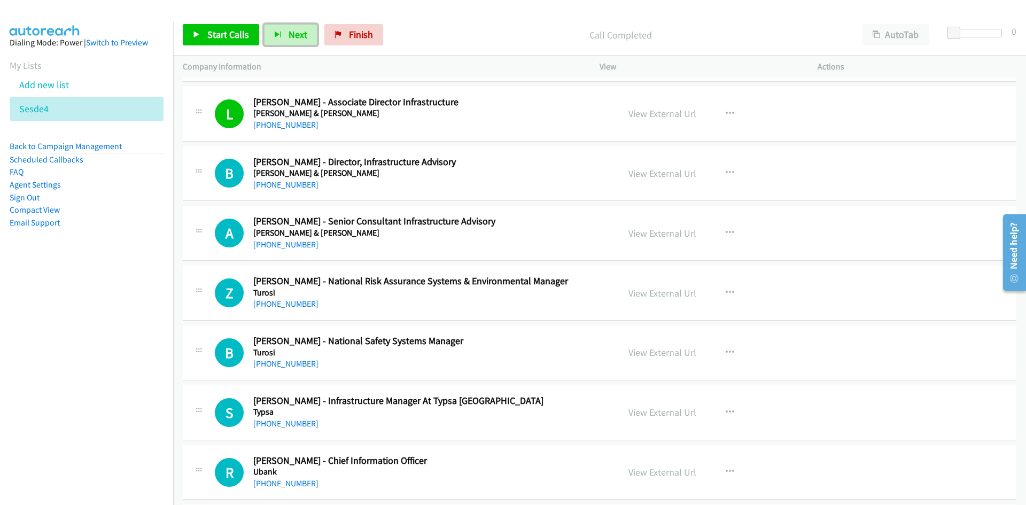
scroll to position [320, 0]
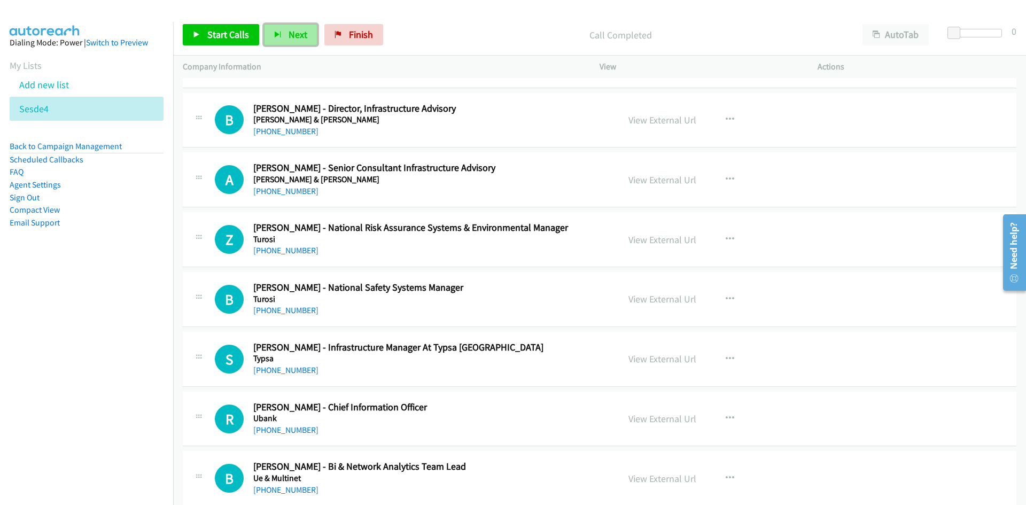
click at [292, 37] on span "Next" at bounding box center [297, 34] width 19 height 12
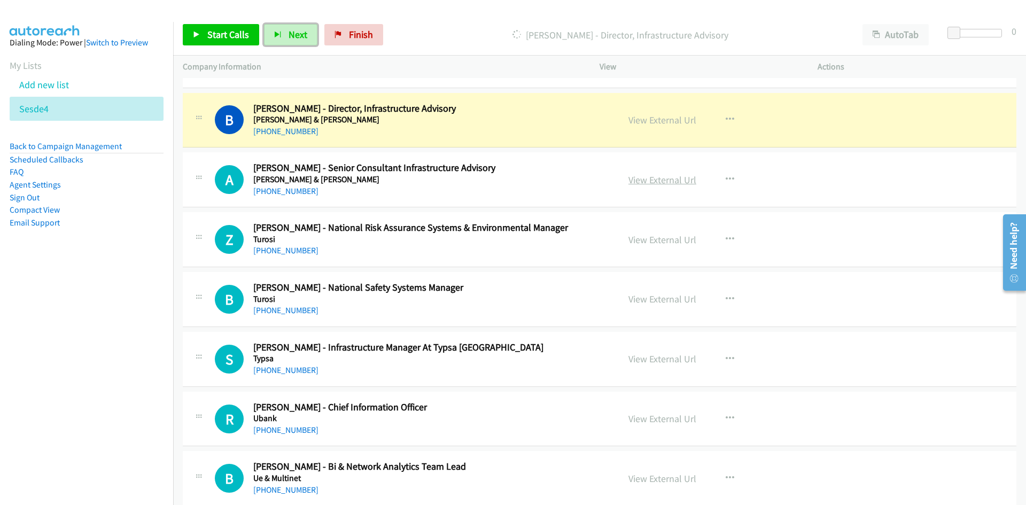
drag, startPoint x: 669, startPoint y: 125, endPoint x: 662, endPoint y: 182, distance: 57.0
click at [669, 125] on link "View External Url" at bounding box center [662, 120] width 68 height 12
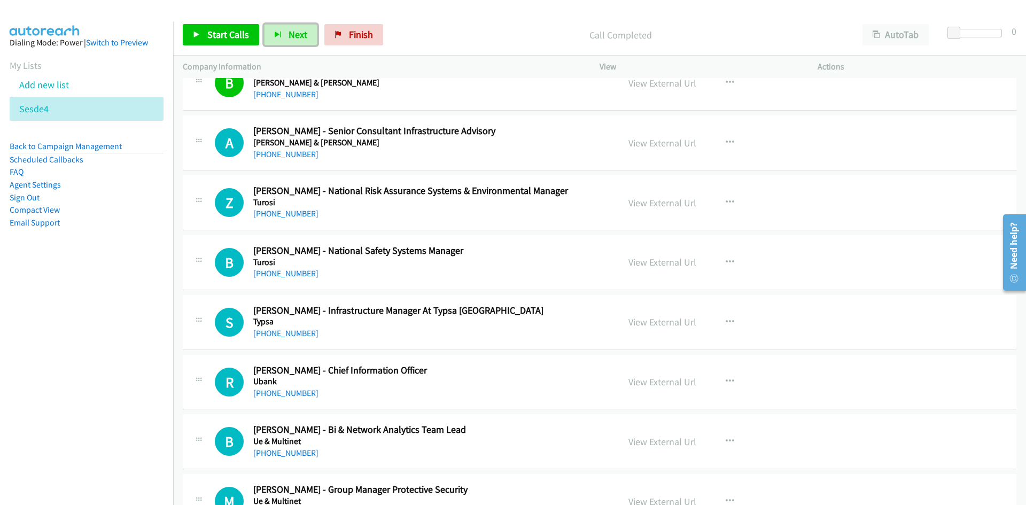
scroll to position [374, 0]
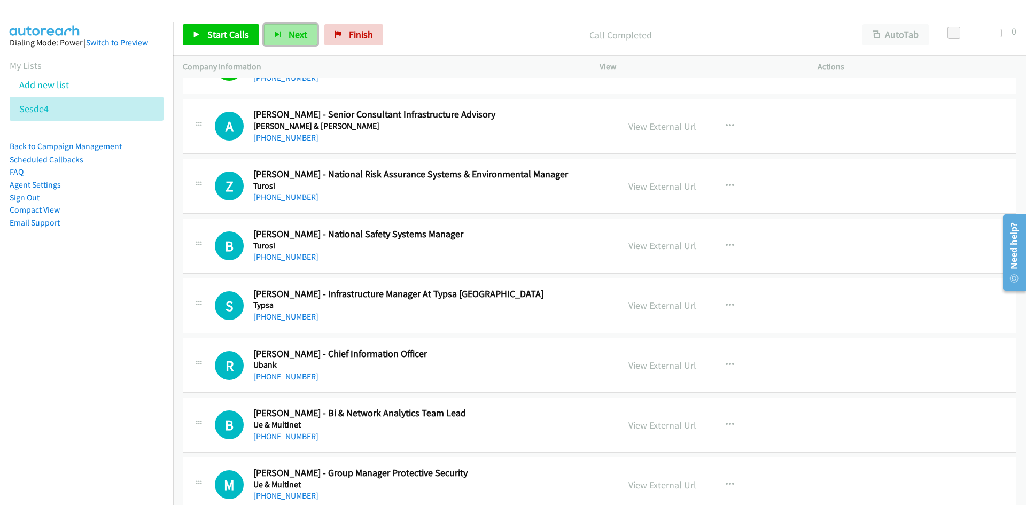
click at [301, 35] on span "Next" at bounding box center [297, 34] width 19 height 12
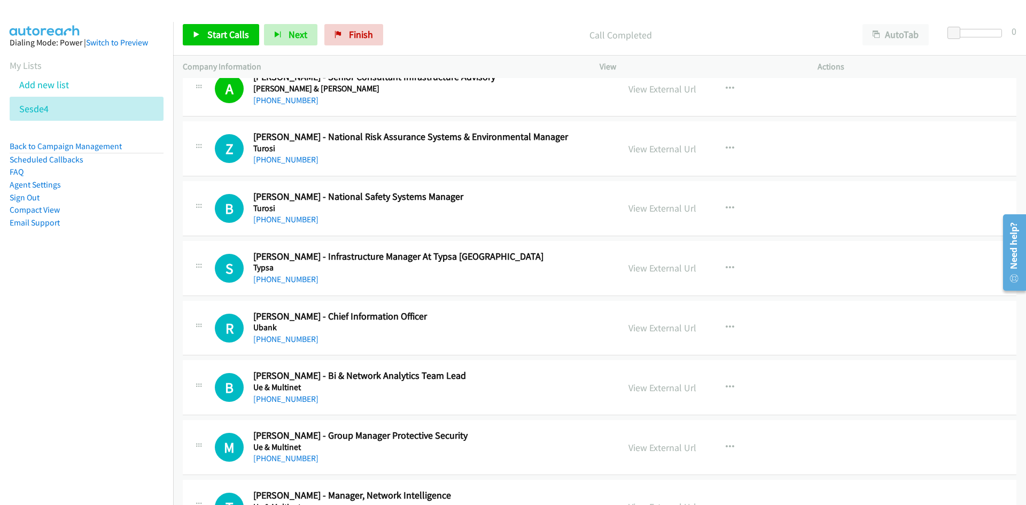
scroll to position [427, 0]
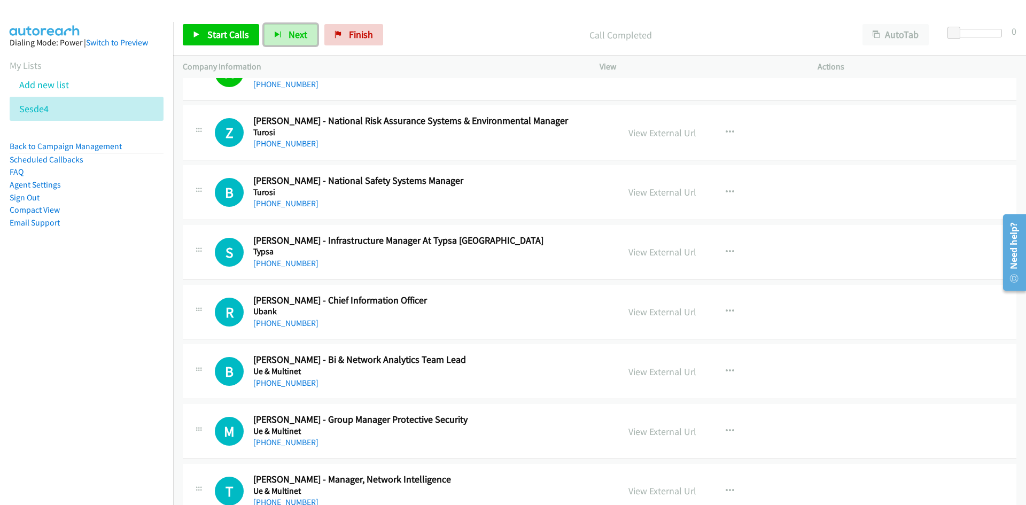
drag, startPoint x: 289, startPoint y: 33, endPoint x: 225, endPoint y: 3, distance: 70.3
click at [289, 33] on span "Next" at bounding box center [297, 34] width 19 height 12
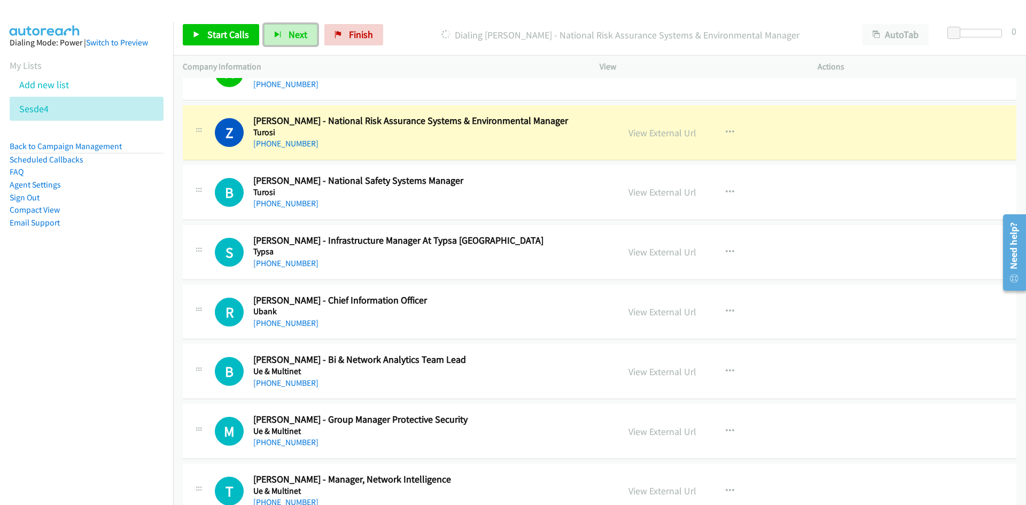
drag, startPoint x: 282, startPoint y: 32, endPoint x: 443, endPoint y: 187, distance: 224.4
click at [282, 32] on button "Next" at bounding box center [290, 34] width 53 height 21
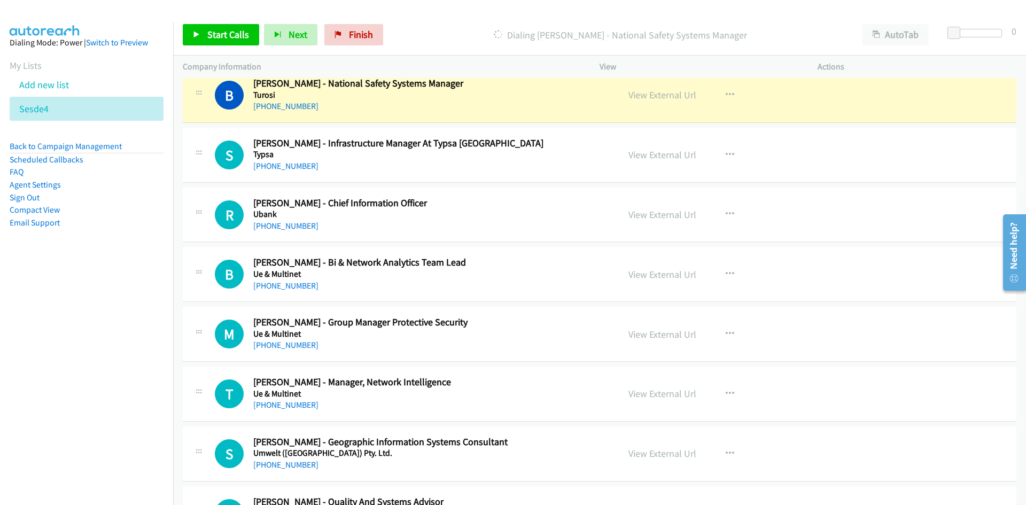
scroll to position [534, 0]
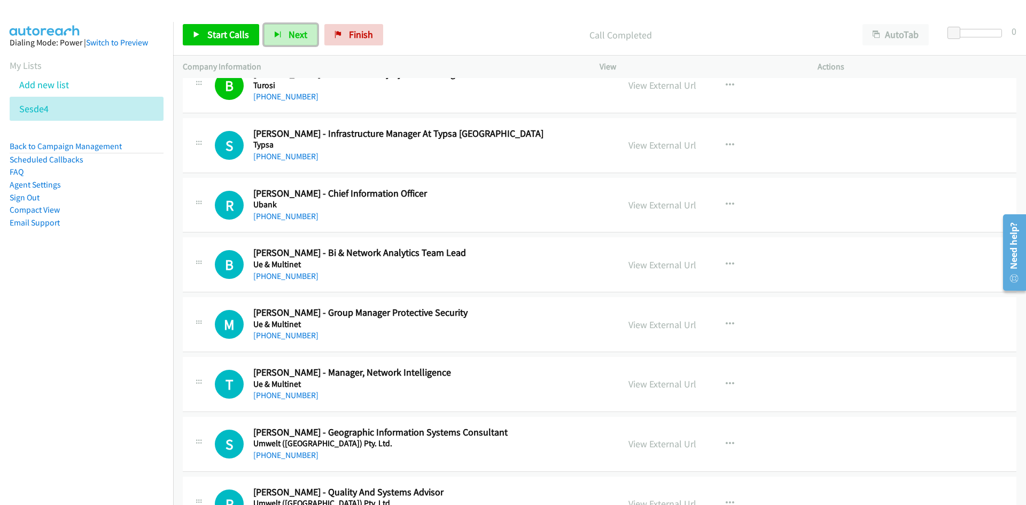
drag, startPoint x: 281, startPoint y: 39, endPoint x: 404, endPoint y: 124, distance: 149.7
click at [281, 39] on button "Next" at bounding box center [290, 34] width 53 height 21
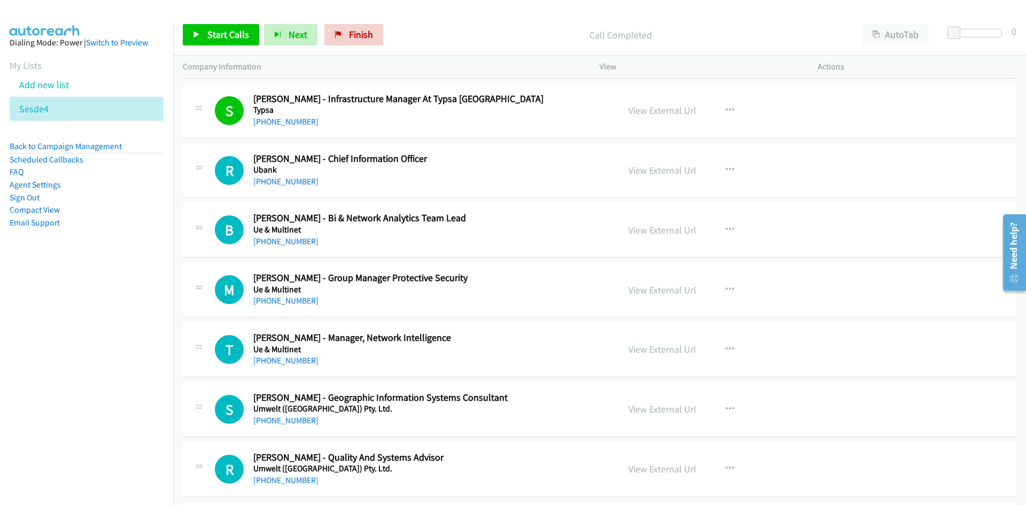
scroll to position [588, 0]
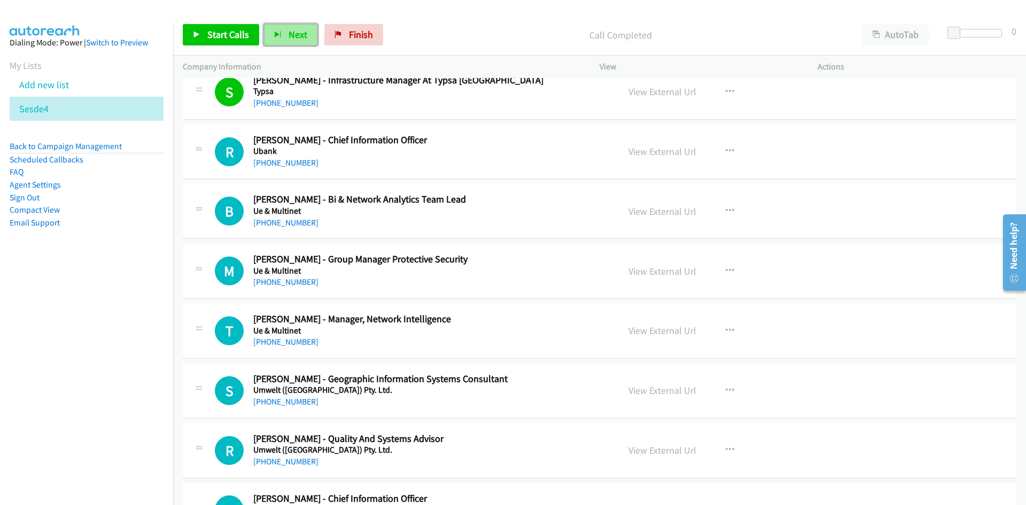
click at [288, 29] on span "Next" at bounding box center [297, 34] width 19 height 12
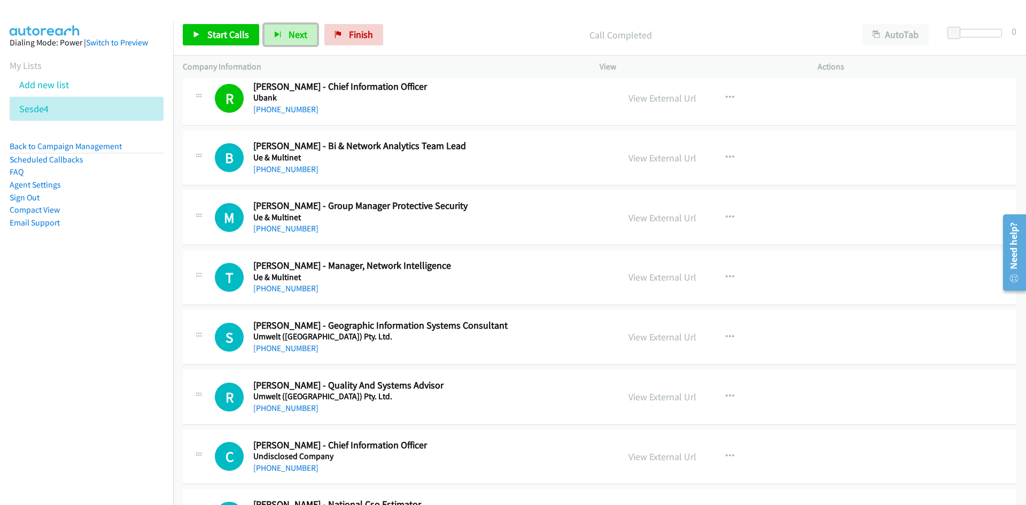
scroll to position [694, 0]
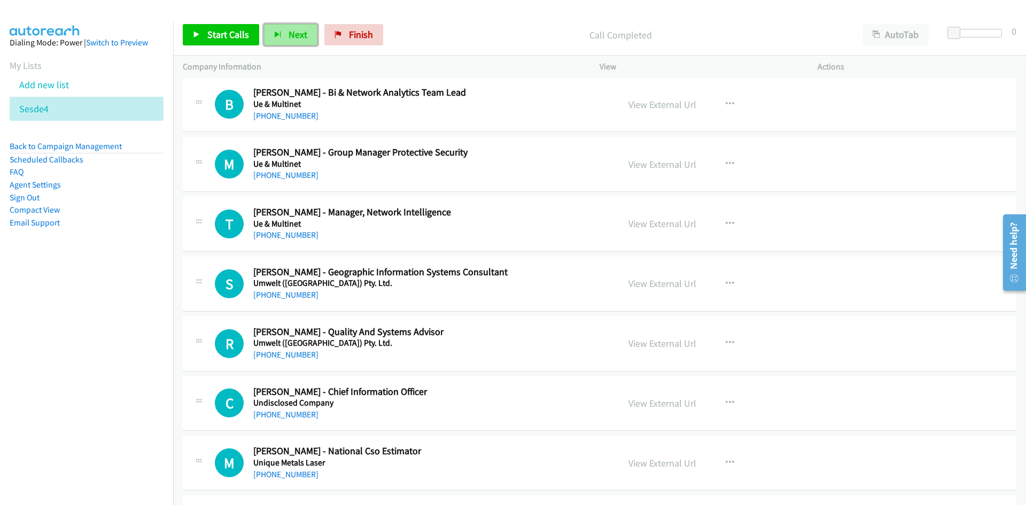
click at [298, 31] on span "Next" at bounding box center [297, 34] width 19 height 12
drag, startPoint x: 282, startPoint y: 33, endPoint x: 611, endPoint y: 212, distance: 374.3
click at [282, 33] on button "Next" at bounding box center [290, 34] width 53 height 21
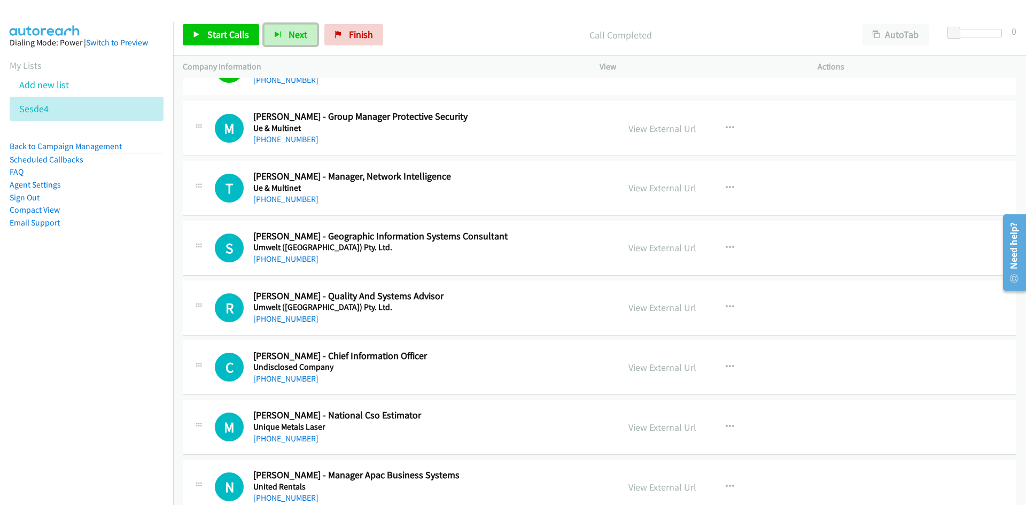
scroll to position [748, 0]
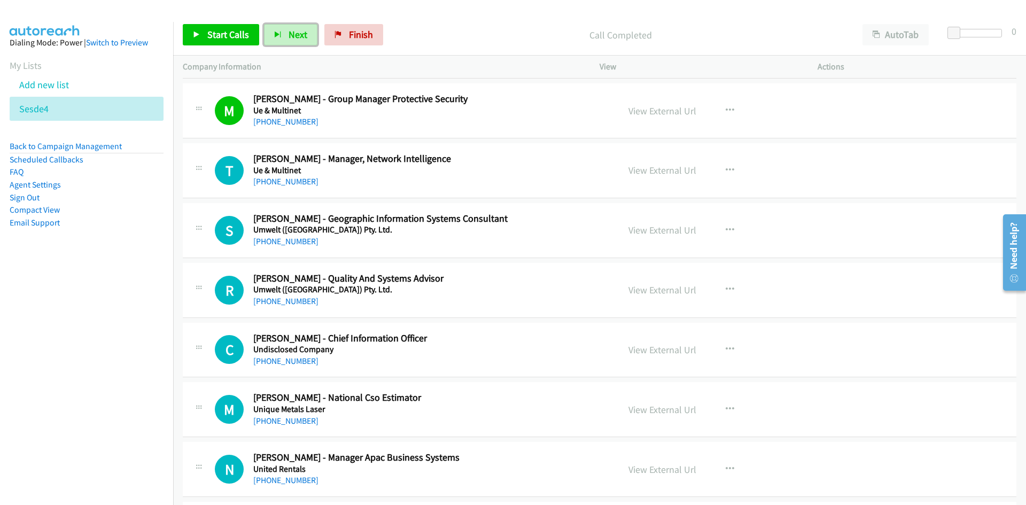
drag, startPoint x: 296, startPoint y: 26, endPoint x: 220, endPoint y: 2, distance: 80.1
click at [296, 26] on button "Next" at bounding box center [290, 34] width 53 height 21
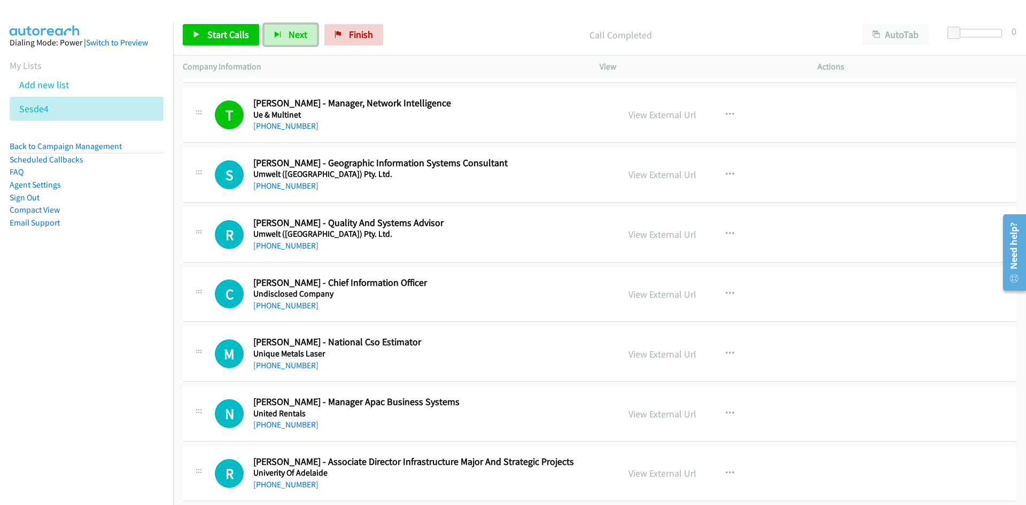
scroll to position [855, 0]
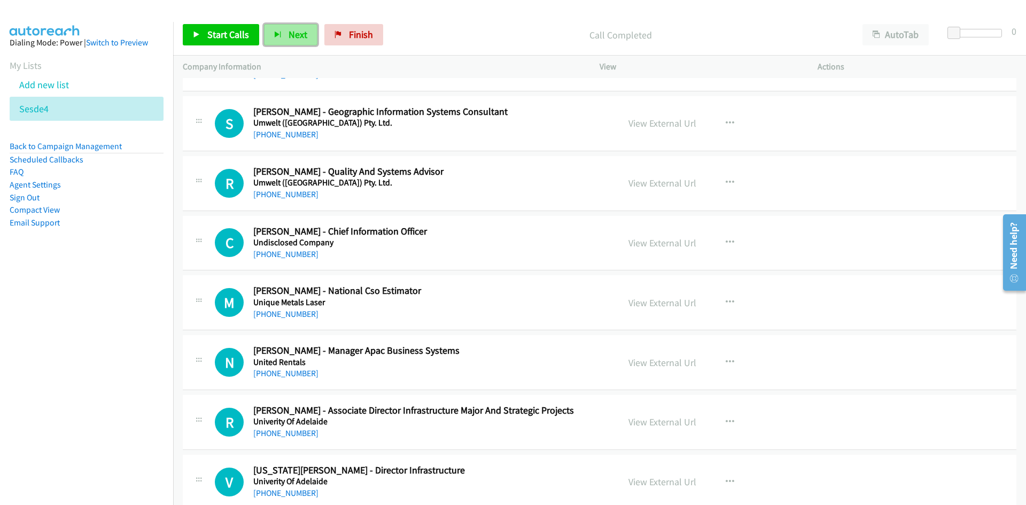
click at [294, 38] on span "Next" at bounding box center [297, 34] width 19 height 12
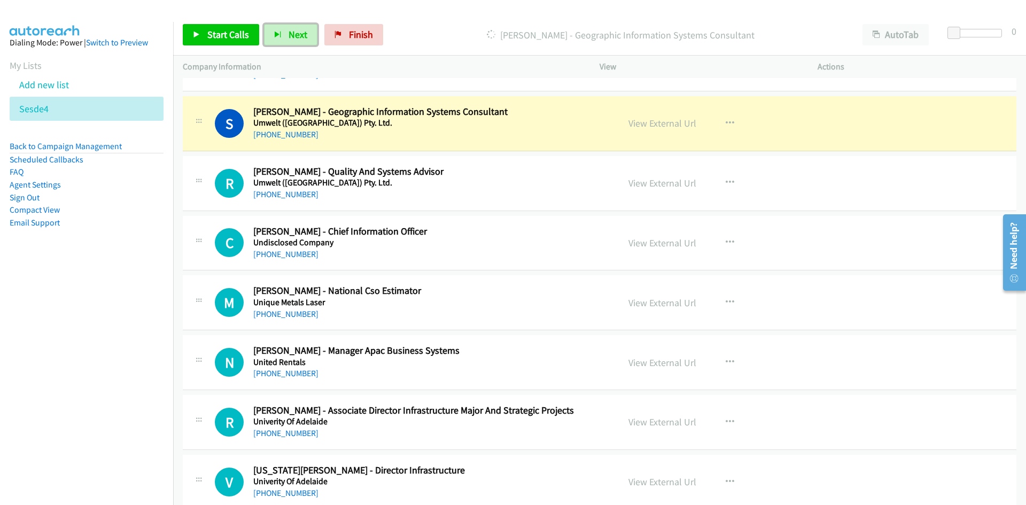
click at [662, 119] on link "View External Url" at bounding box center [662, 123] width 68 height 12
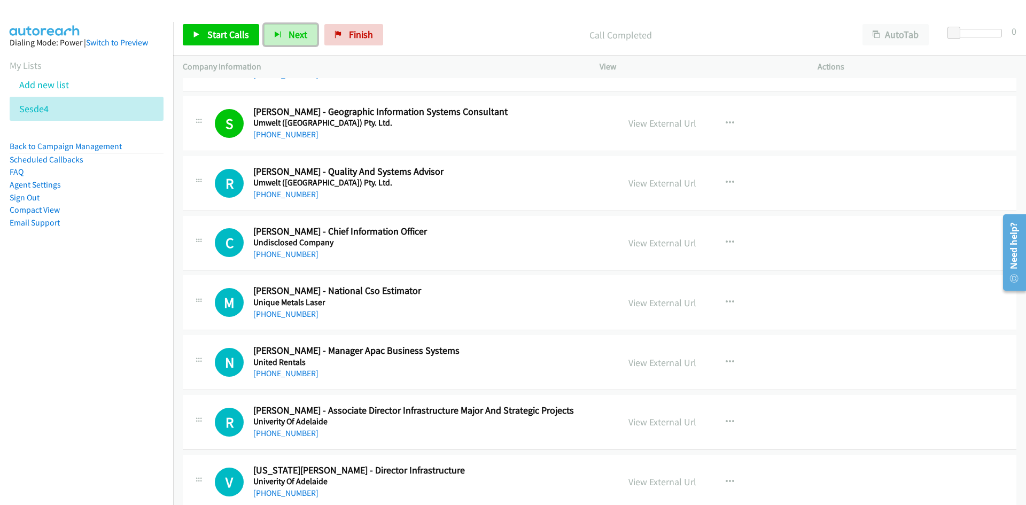
click at [307, 42] on button "Next" at bounding box center [290, 34] width 53 height 21
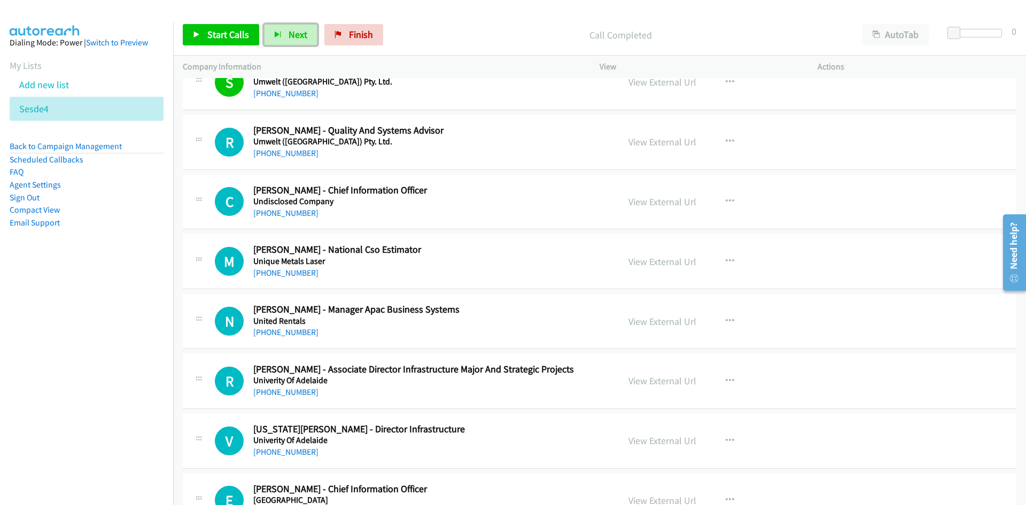
scroll to position [908, 0]
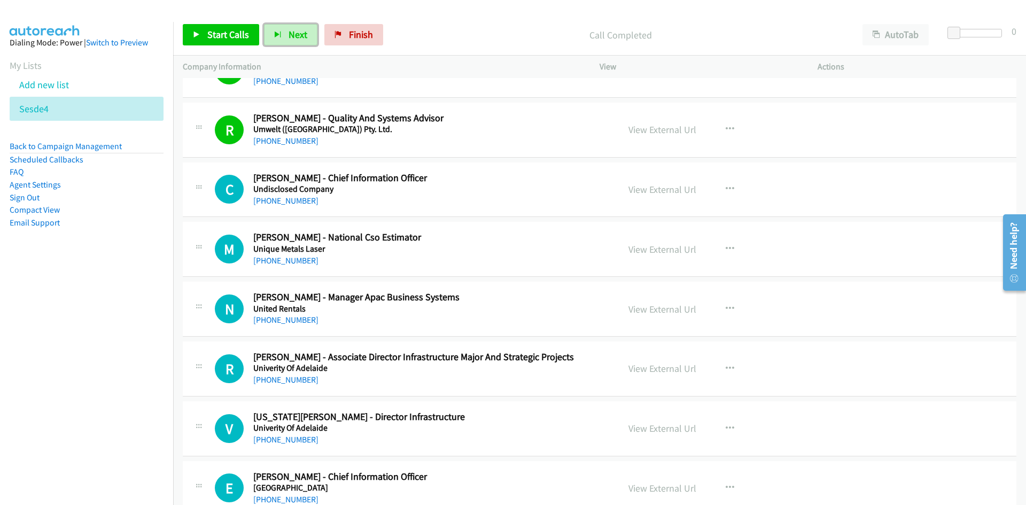
click at [288, 35] on span "Next" at bounding box center [297, 34] width 19 height 12
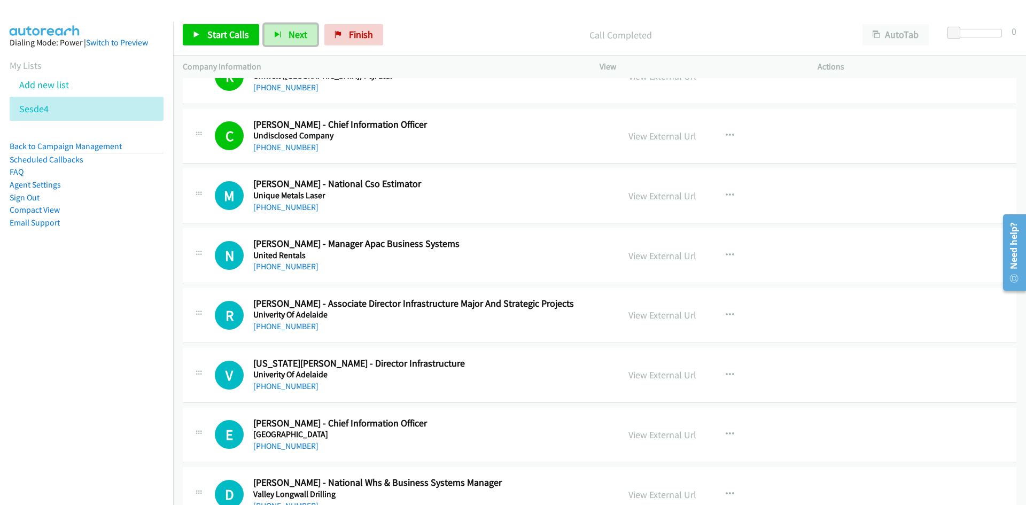
scroll to position [1015, 0]
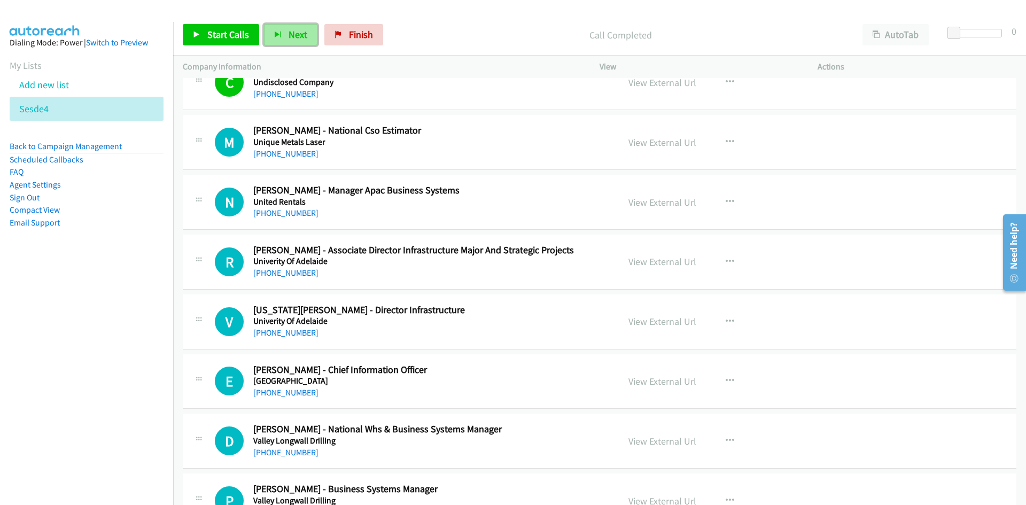
click at [288, 40] on span "Next" at bounding box center [297, 34] width 19 height 12
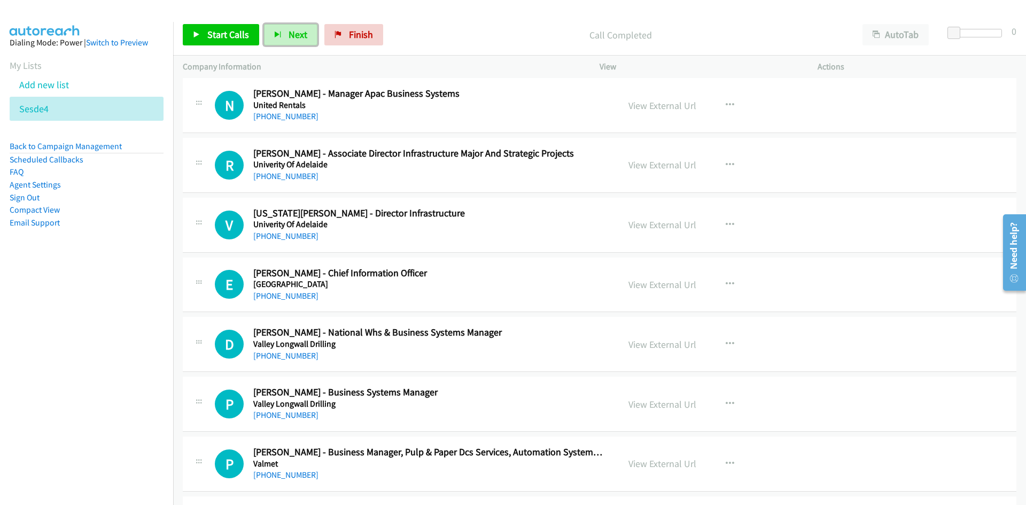
scroll to position [1122, 0]
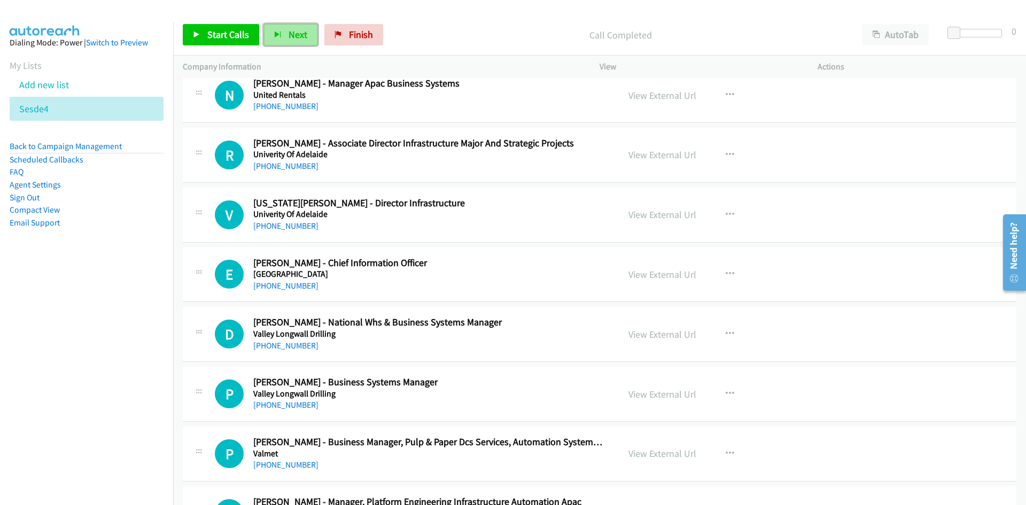
click at [302, 38] on span "Next" at bounding box center [297, 34] width 19 height 12
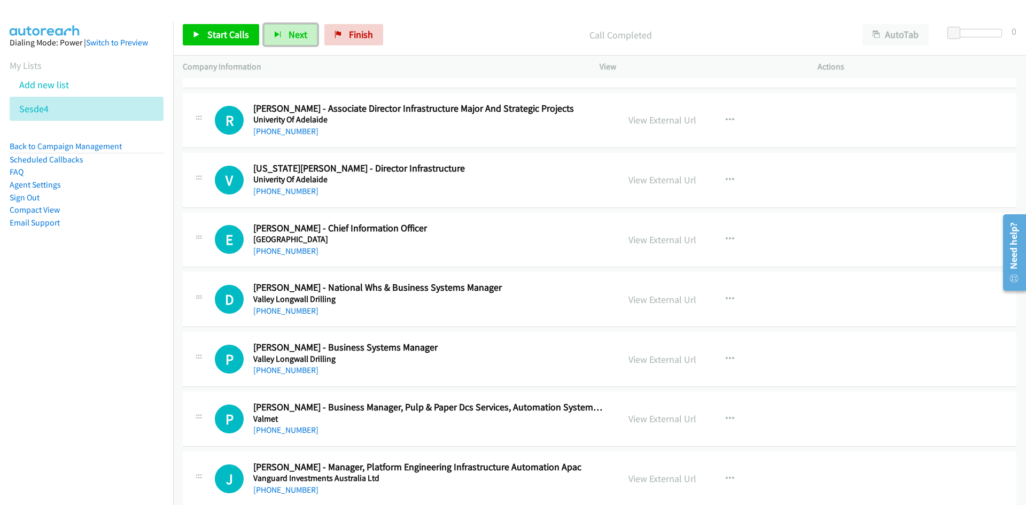
scroll to position [1175, 0]
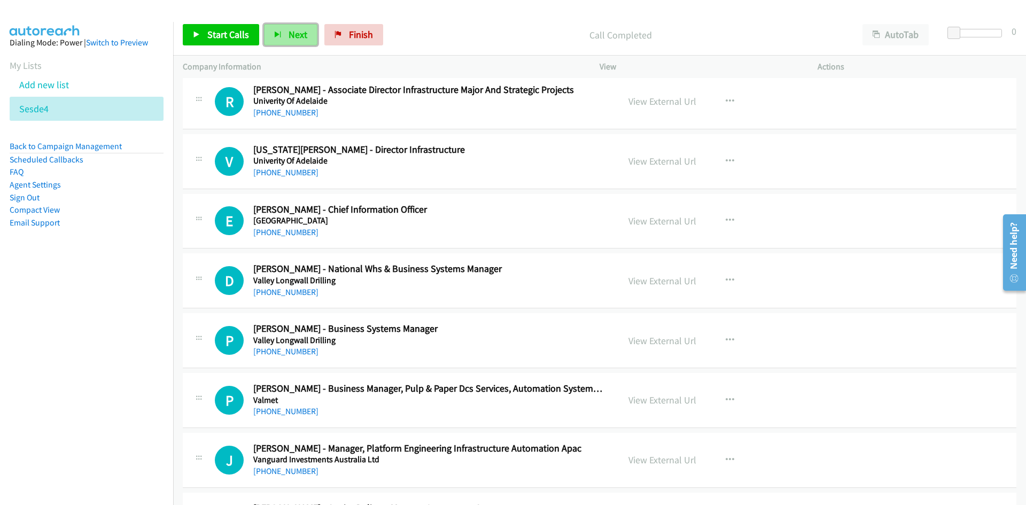
click at [297, 40] on span "Next" at bounding box center [297, 34] width 19 height 12
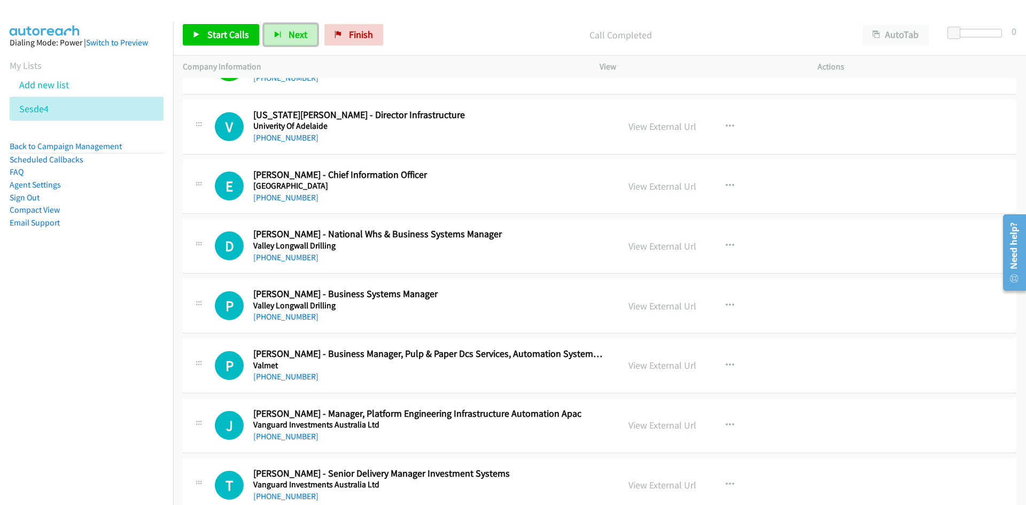
scroll to position [1229, 0]
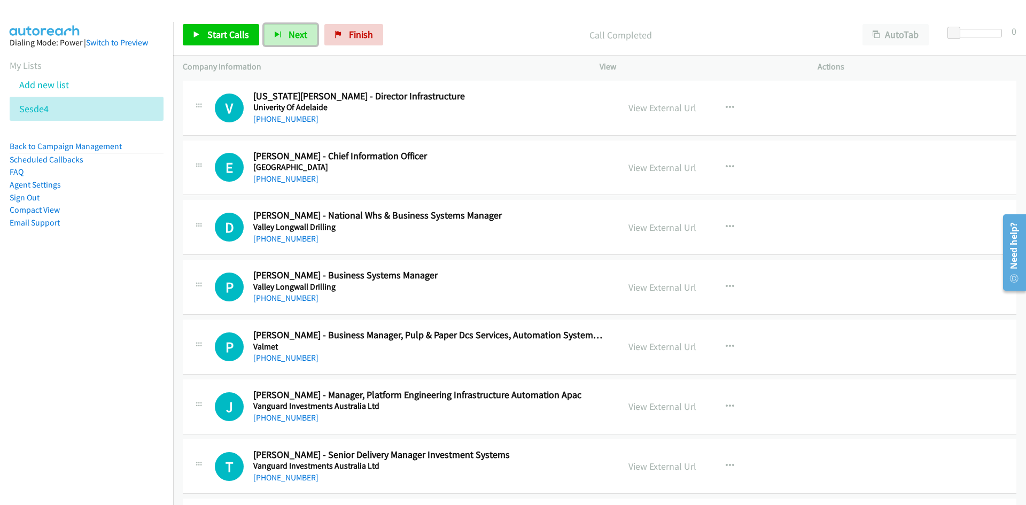
click at [292, 30] on span "Next" at bounding box center [297, 34] width 19 height 12
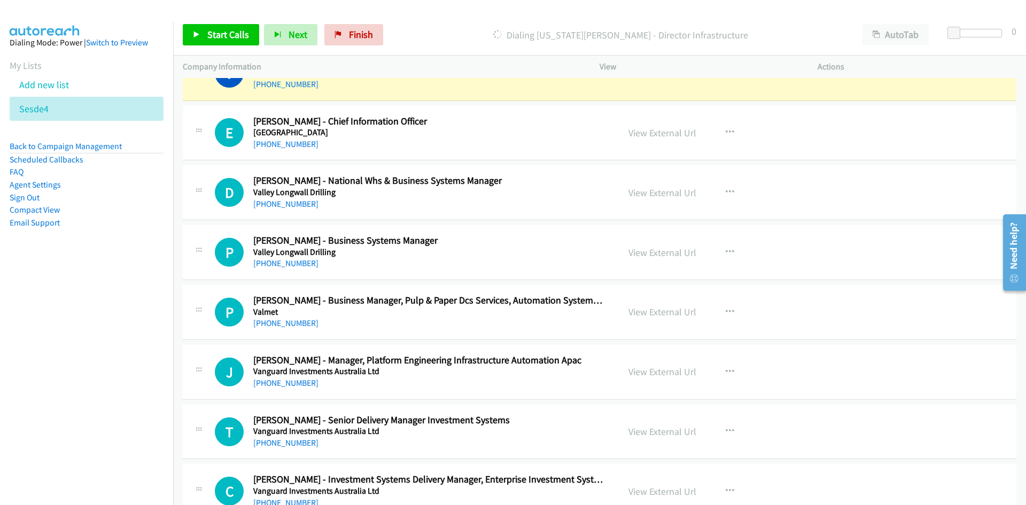
scroll to position [1282, 0]
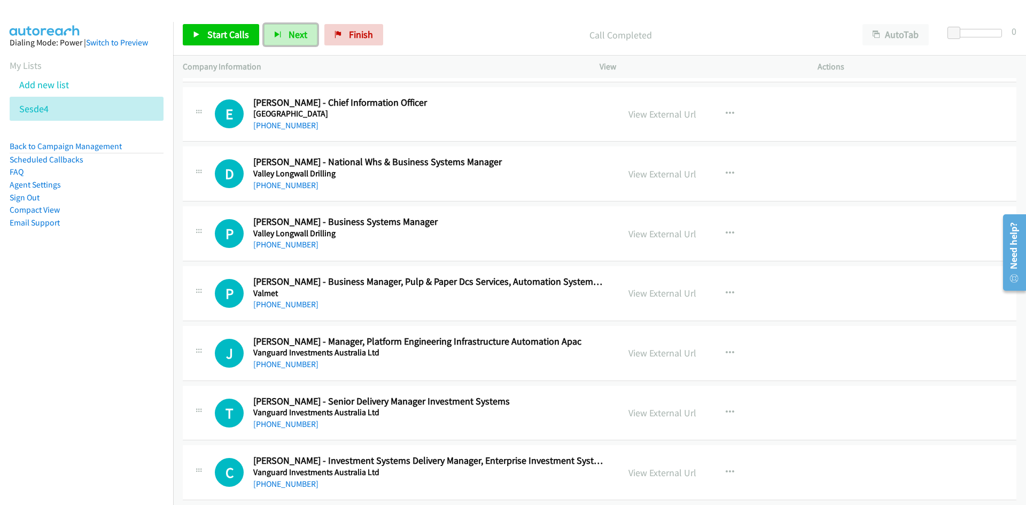
drag, startPoint x: 299, startPoint y: 40, endPoint x: 385, endPoint y: 118, distance: 115.7
click at [299, 40] on span "Next" at bounding box center [297, 34] width 19 height 12
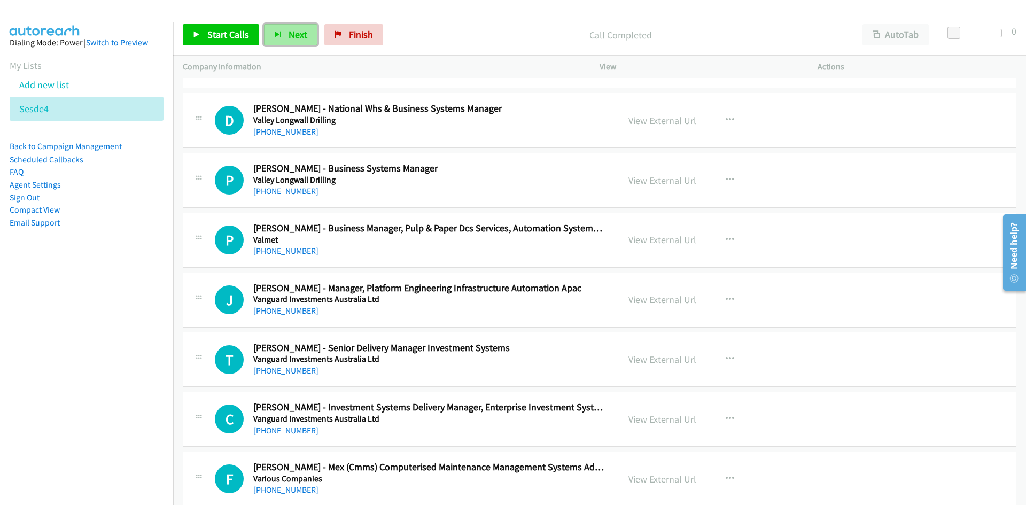
click at [299, 36] on span "Next" at bounding box center [297, 34] width 19 height 12
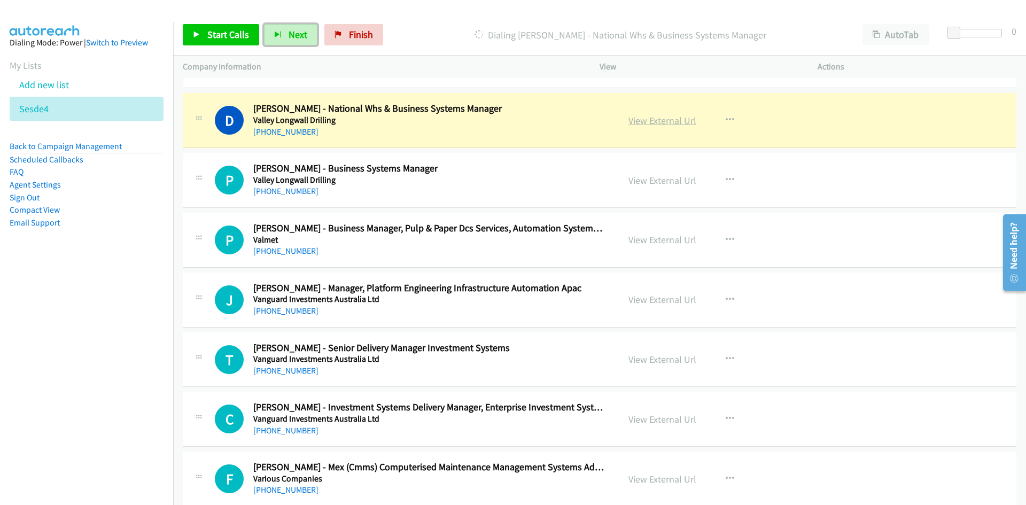
click at [673, 124] on link "View External Url" at bounding box center [662, 120] width 68 height 12
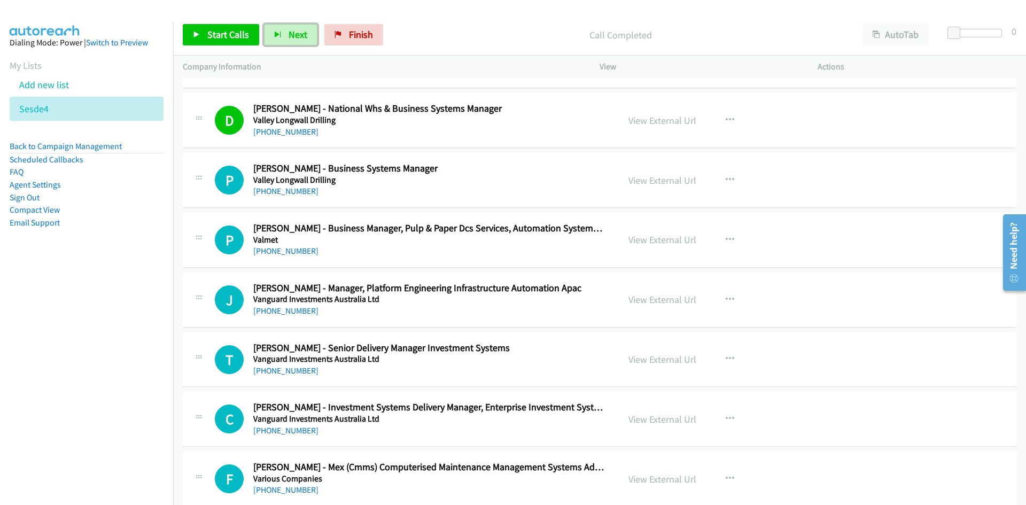
scroll to position [1389, 0]
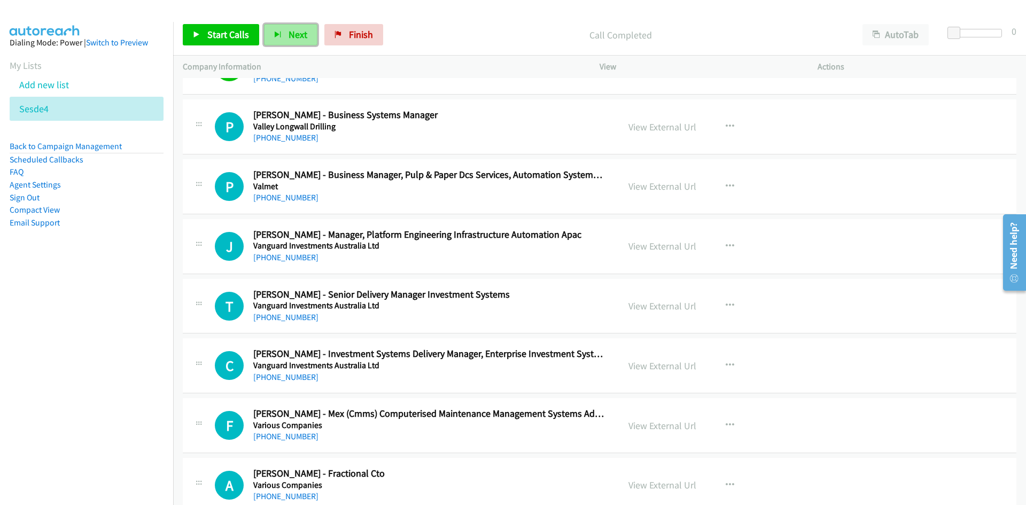
click at [288, 33] on span "Next" at bounding box center [297, 34] width 19 height 12
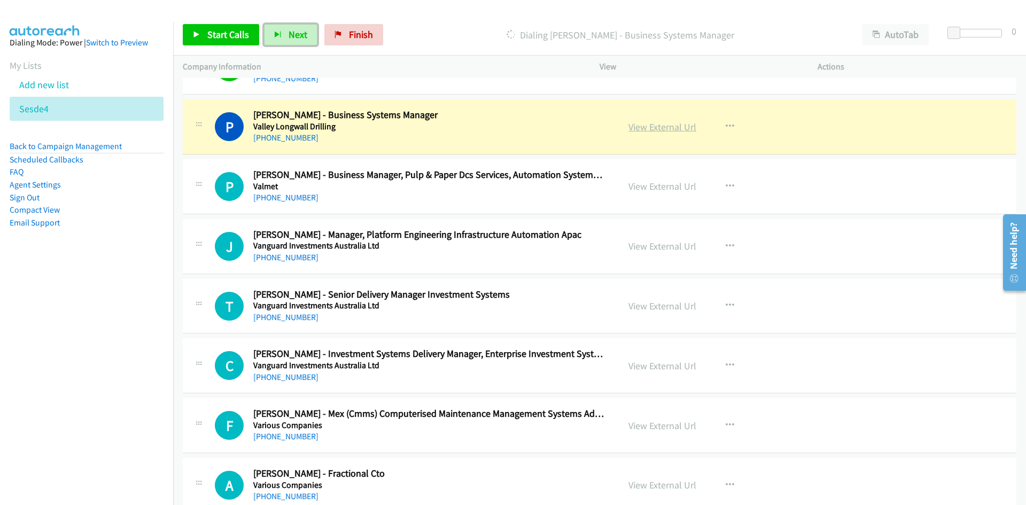
click at [651, 131] on link "View External Url" at bounding box center [662, 127] width 68 height 12
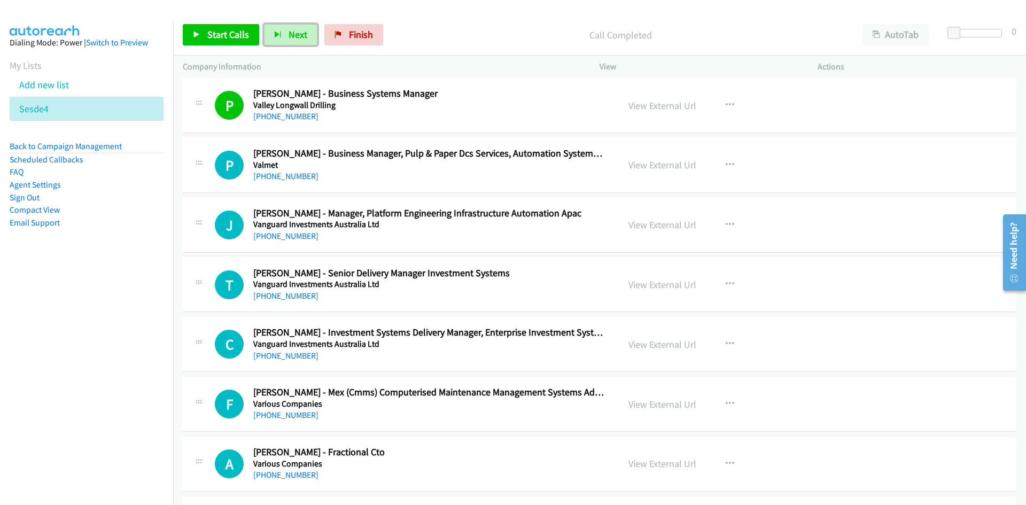
scroll to position [1442, 0]
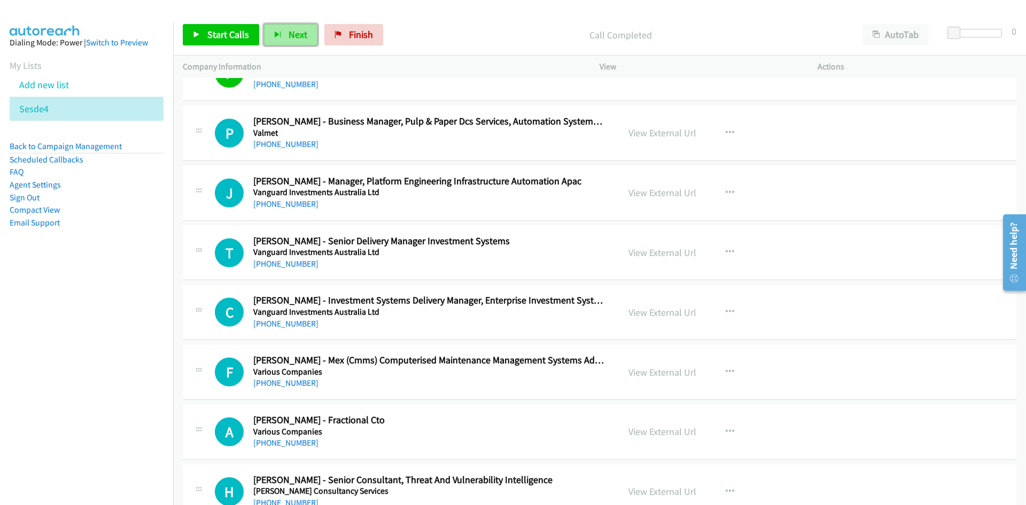
click at [293, 29] on span "Next" at bounding box center [297, 34] width 19 height 12
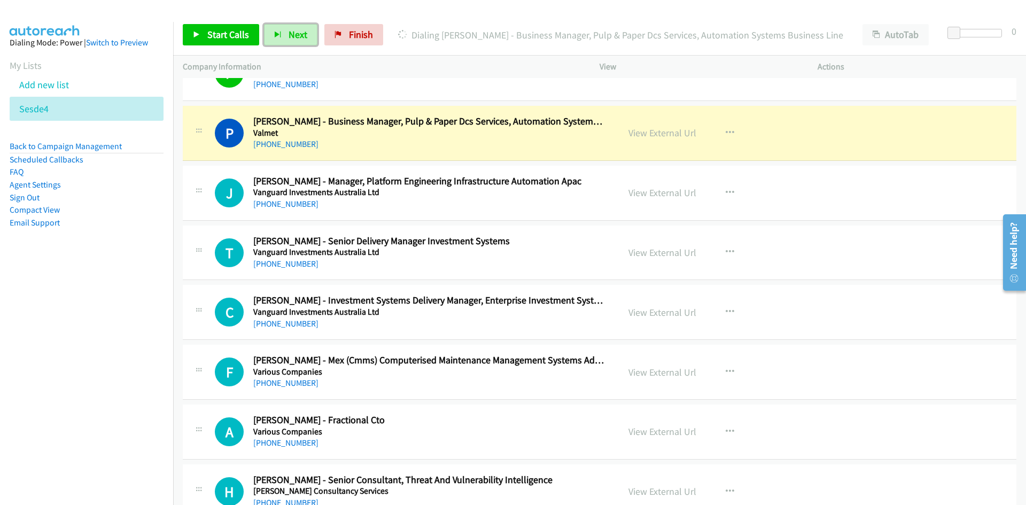
click at [663, 113] on div "P Callback Scheduled [PERSON_NAME] - Business Manager, Pulp & Paper Dcs Service…" at bounding box center [599, 133] width 833 height 55
click at [659, 140] on div "View External Url" at bounding box center [662, 133] width 68 height 14
click at [659, 134] on link "View External Url" at bounding box center [662, 133] width 68 height 12
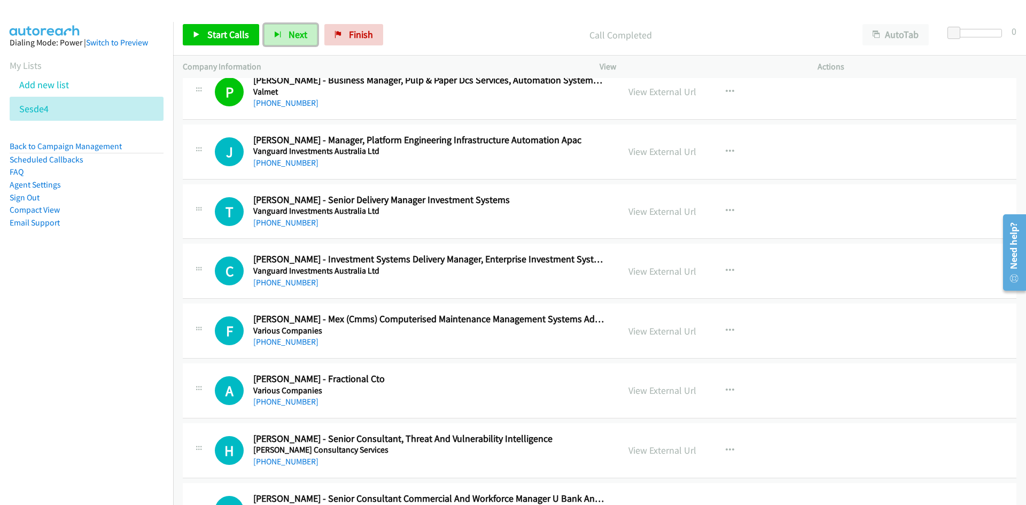
scroll to position [1496, 0]
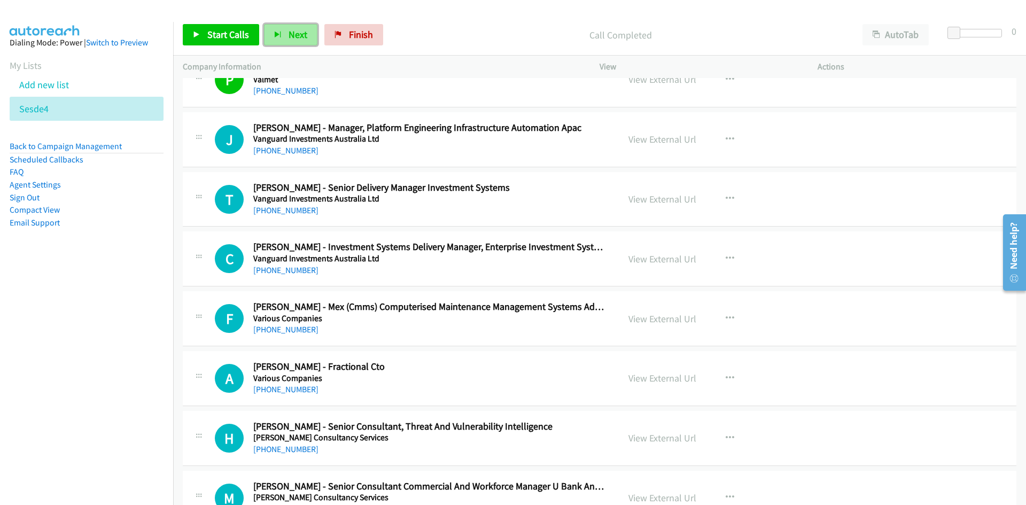
click at [294, 26] on button "Next" at bounding box center [290, 34] width 53 height 21
drag, startPoint x: 283, startPoint y: 32, endPoint x: 499, endPoint y: 186, distance: 265.8
click at [283, 32] on button "Next" at bounding box center [290, 34] width 53 height 21
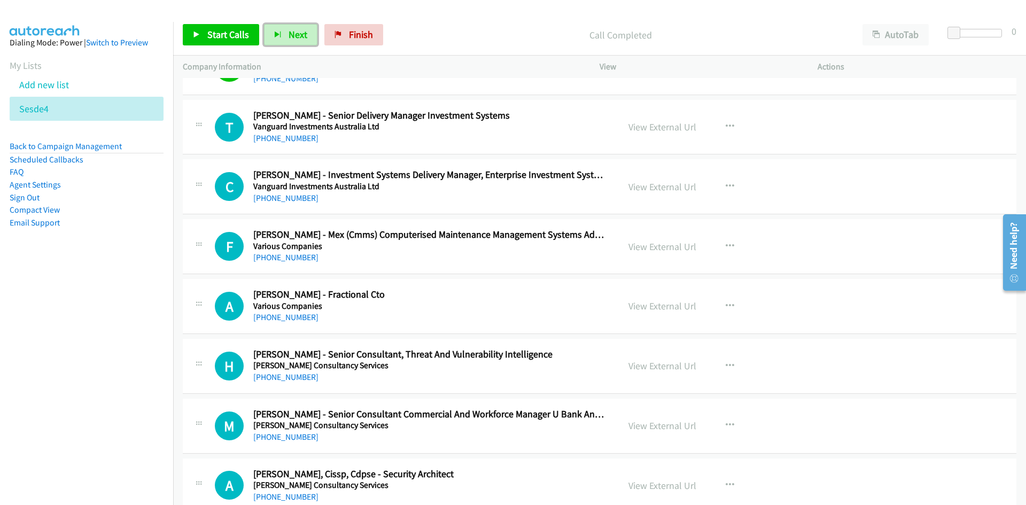
scroll to position [1549, 0]
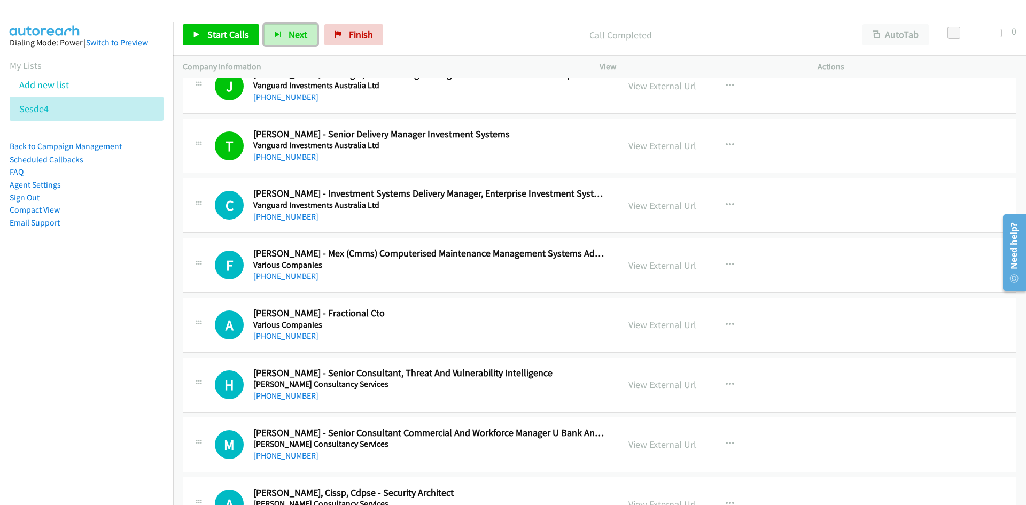
drag, startPoint x: 305, startPoint y: 42, endPoint x: 399, endPoint y: 158, distance: 149.7
click at [305, 42] on button "Next" at bounding box center [290, 34] width 53 height 21
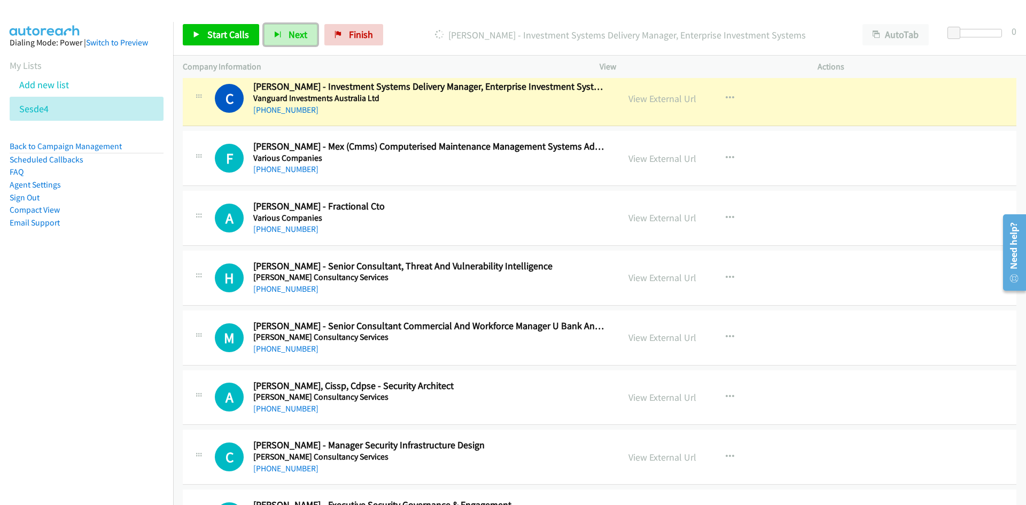
drag, startPoint x: 647, startPoint y: 102, endPoint x: 648, endPoint y: 113, distance: 10.7
click at [647, 102] on link "View External Url" at bounding box center [662, 98] width 68 height 12
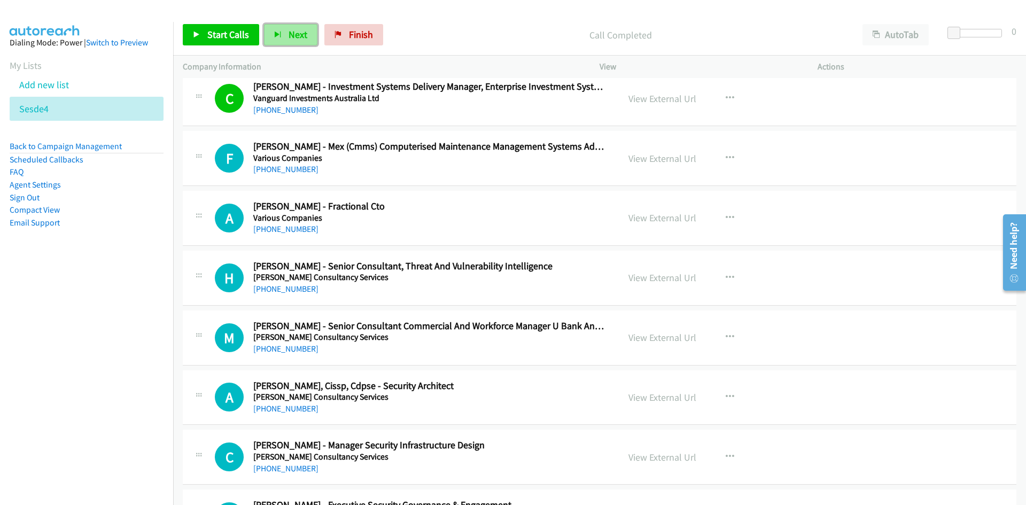
click at [290, 45] on button "Next" at bounding box center [290, 34] width 53 height 21
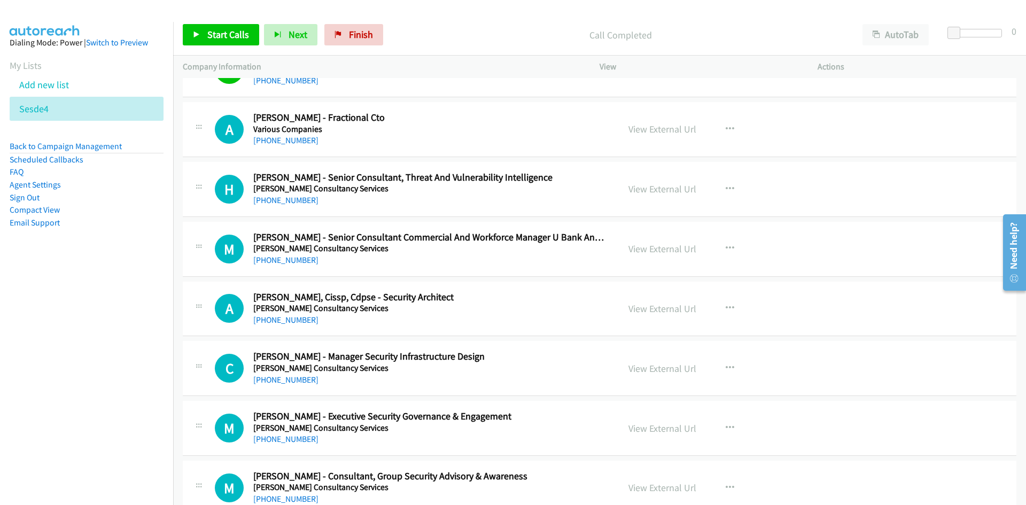
scroll to position [1763, 0]
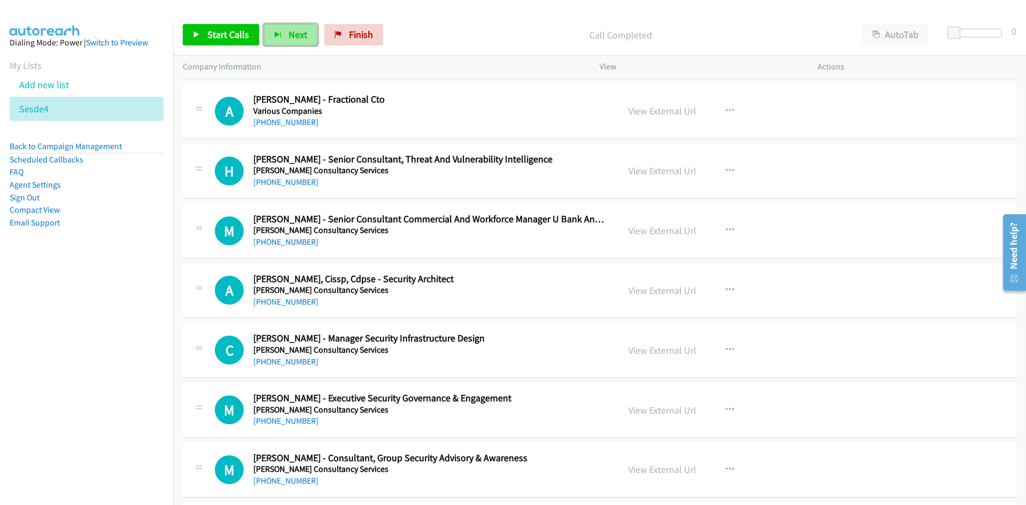
drag, startPoint x: 287, startPoint y: 34, endPoint x: 291, endPoint y: 39, distance: 6.1
click at [288, 34] on span "Next" at bounding box center [297, 34] width 19 height 12
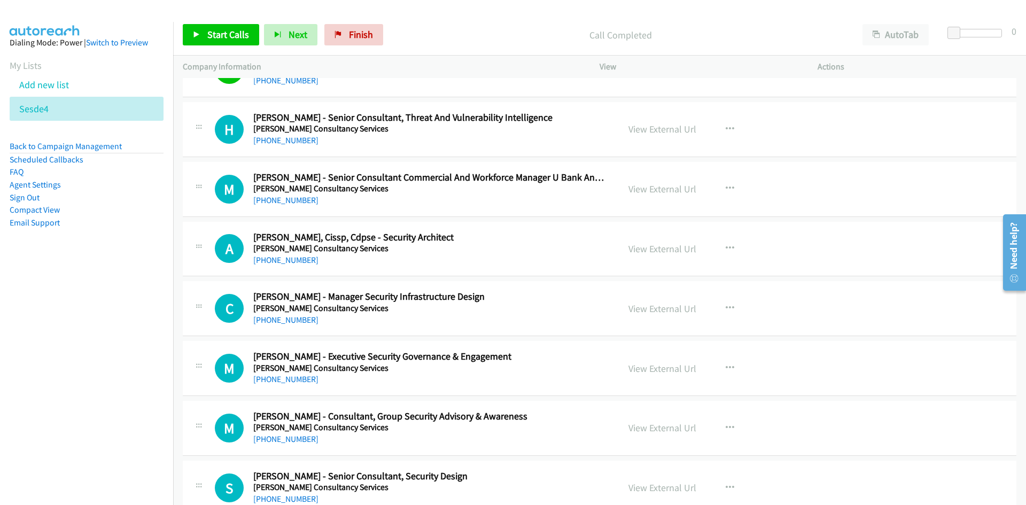
scroll to position [1816, 0]
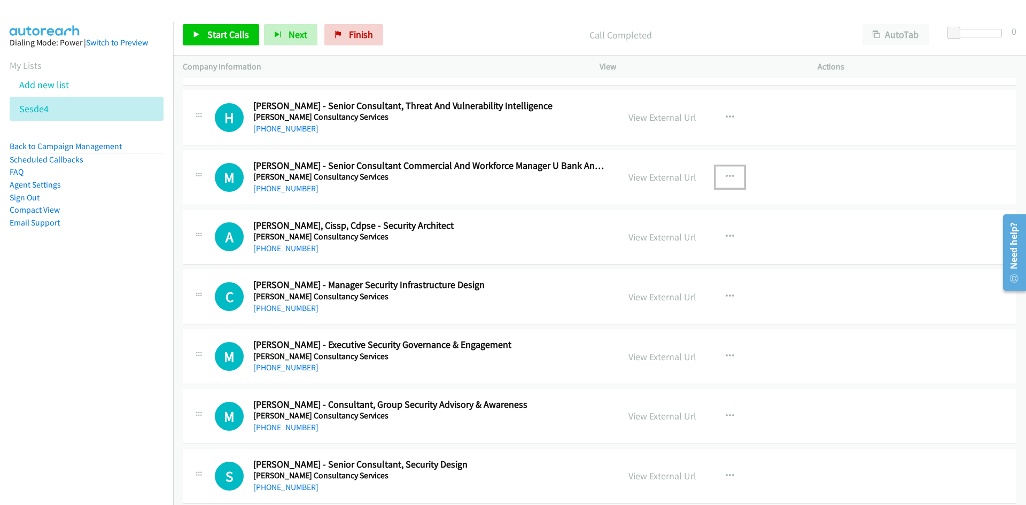
click at [730, 179] on button "button" at bounding box center [729, 176] width 29 height 21
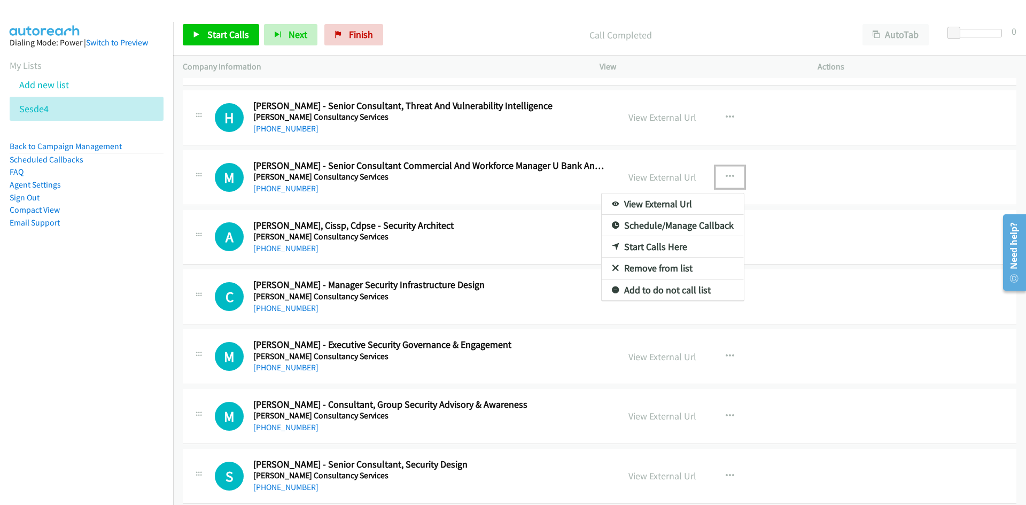
click at [654, 245] on link "Start Calls Here" at bounding box center [672, 246] width 142 height 21
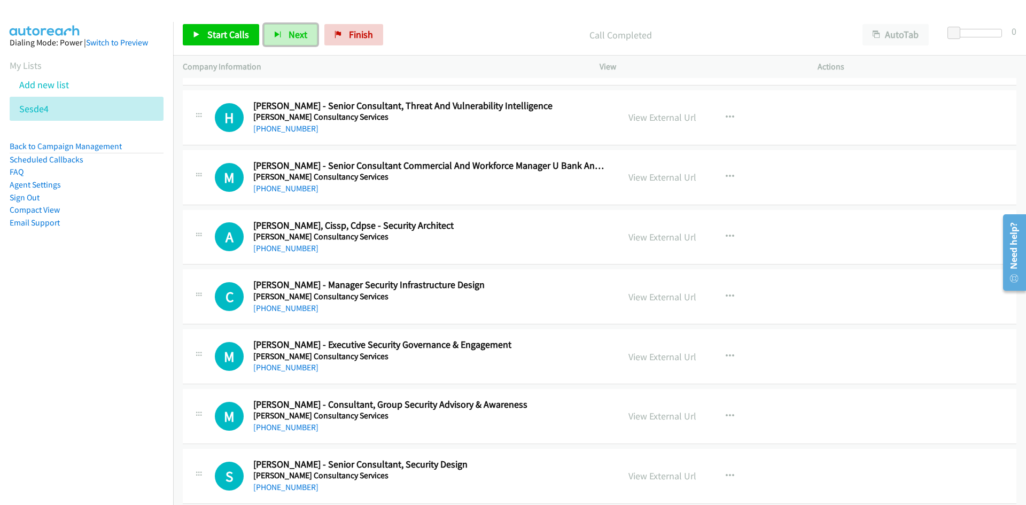
drag, startPoint x: 292, startPoint y: 33, endPoint x: 264, endPoint y: 1, distance: 42.4
click at [292, 33] on span "Next" at bounding box center [297, 34] width 19 height 12
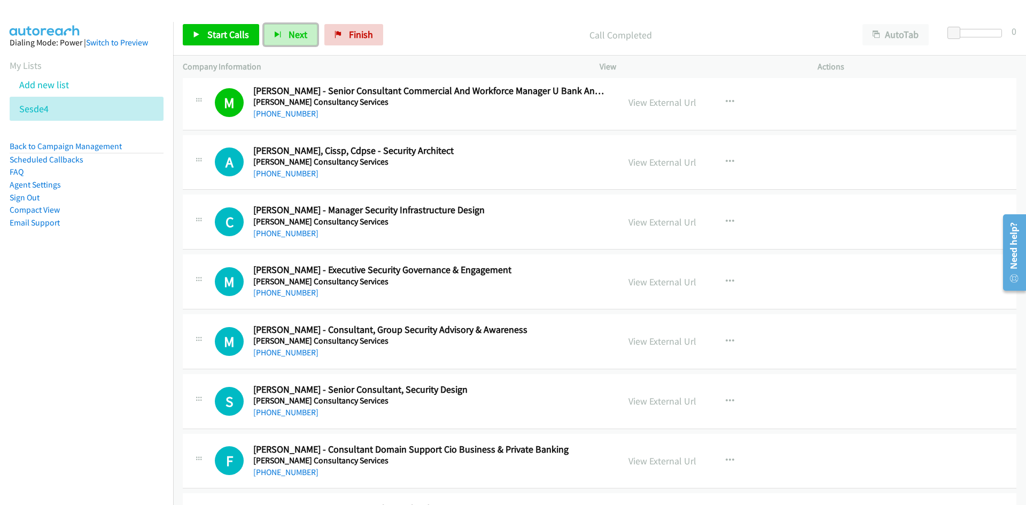
scroll to position [1923, 0]
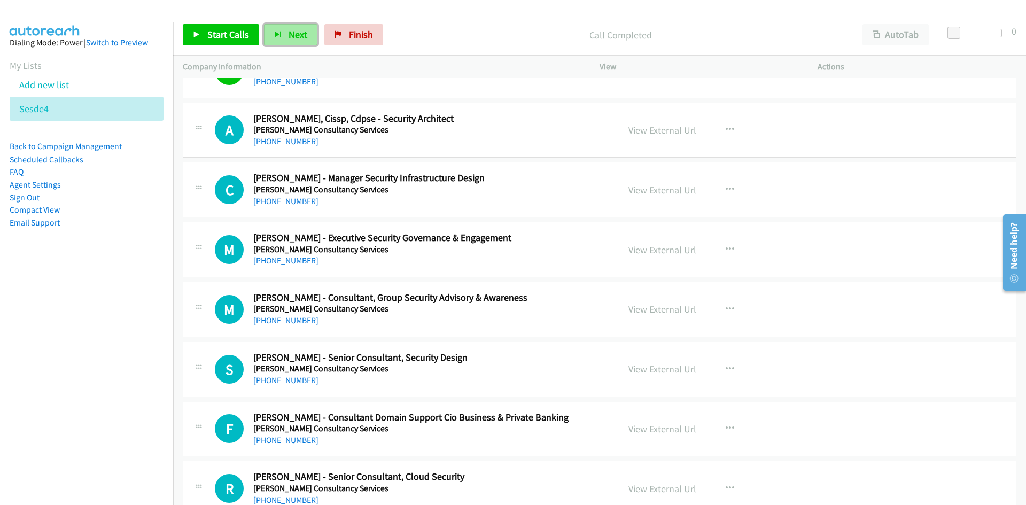
click at [299, 29] on span "Next" at bounding box center [297, 34] width 19 height 12
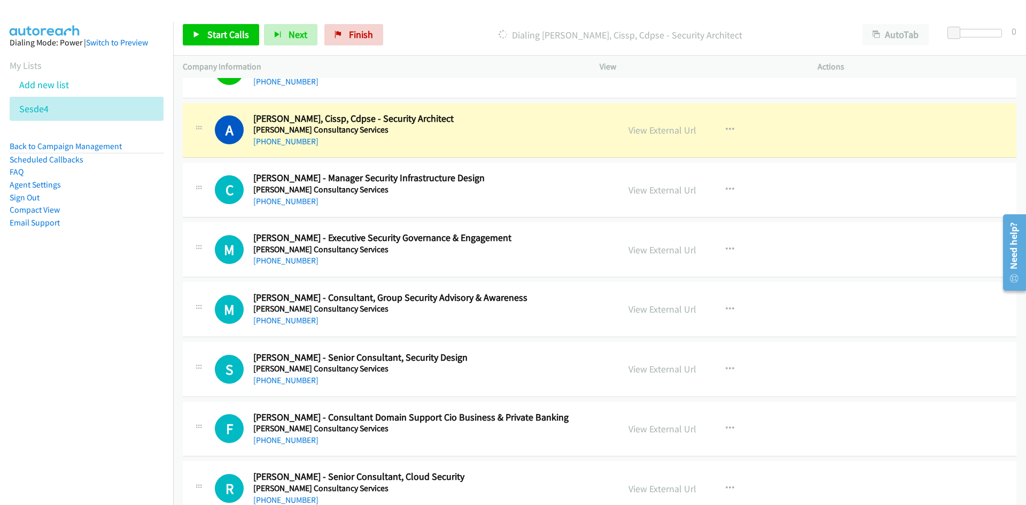
scroll to position [1976, 0]
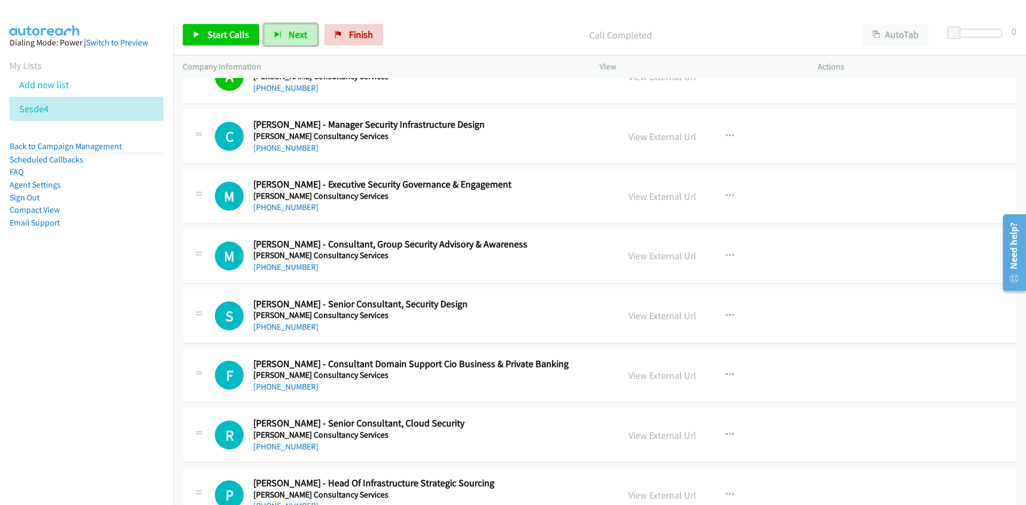
drag, startPoint x: 288, startPoint y: 42, endPoint x: 241, endPoint y: 3, distance: 61.1
click at [288, 42] on button "Next" at bounding box center [290, 34] width 53 height 21
drag, startPoint x: 284, startPoint y: 34, endPoint x: 419, endPoint y: 114, distance: 157.1
click at [284, 34] on button "Next" at bounding box center [290, 34] width 53 height 21
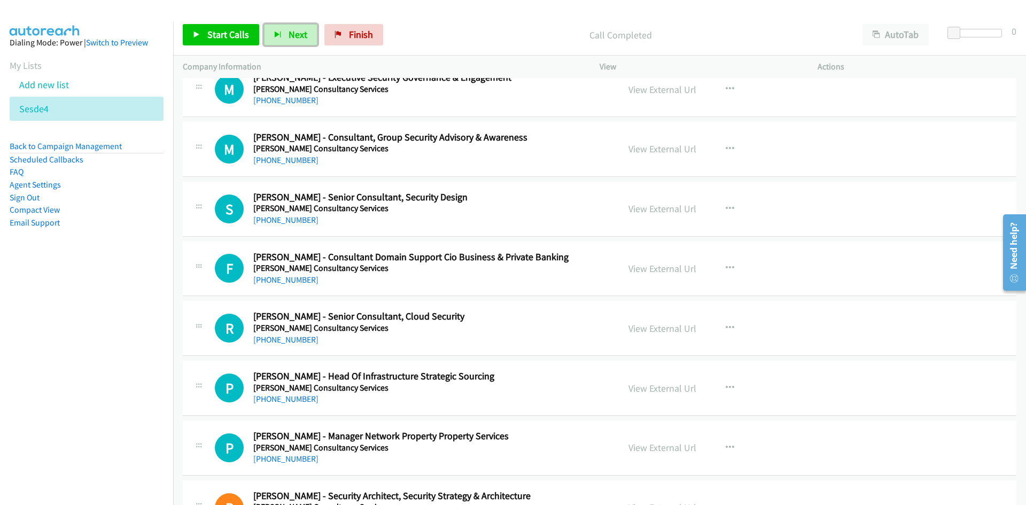
scroll to position [2030, 0]
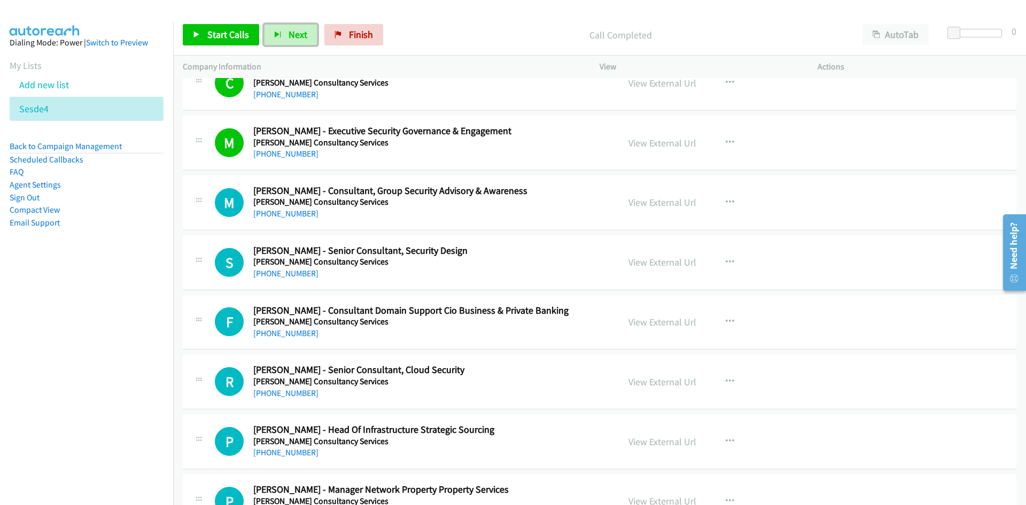
drag, startPoint x: 303, startPoint y: 35, endPoint x: 390, endPoint y: 127, distance: 126.9
click at [303, 35] on span "Next" at bounding box center [297, 34] width 19 height 12
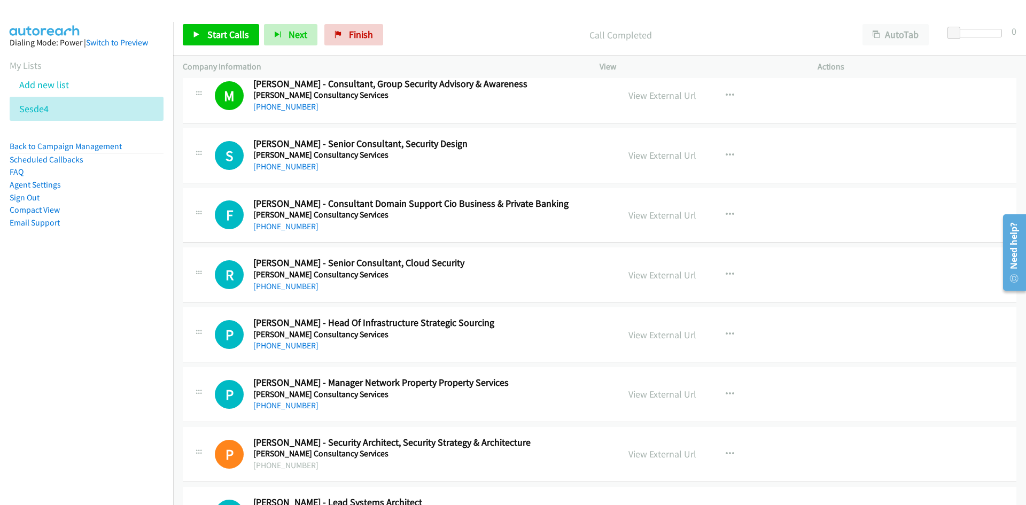
scroll to position [2190, 0]
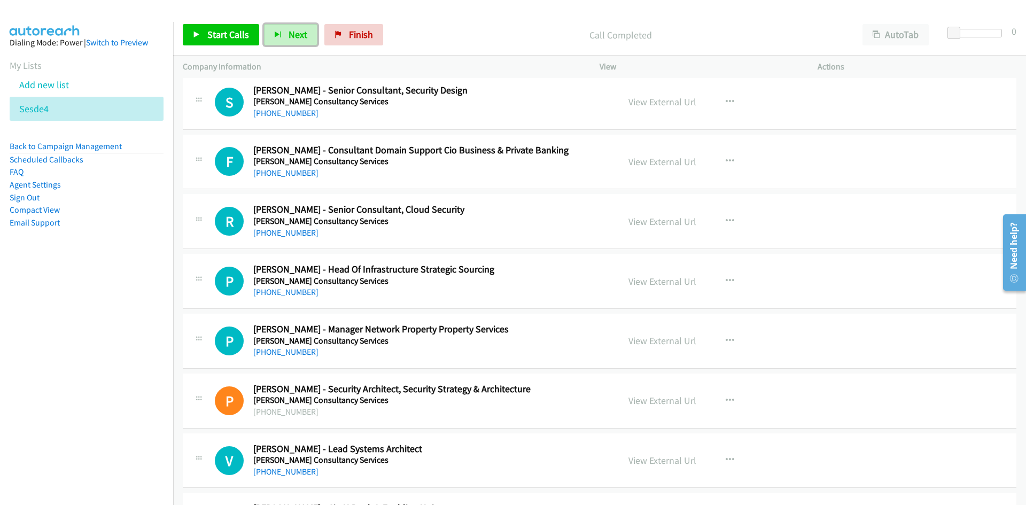
drag, startPoint x: 293, startPoint y: 37, endPoint x: 369, endPoint y: 143, distance: 130.9
click at [293, 37] on span "Next" at bounding box center [297, 34] width 19 height 12
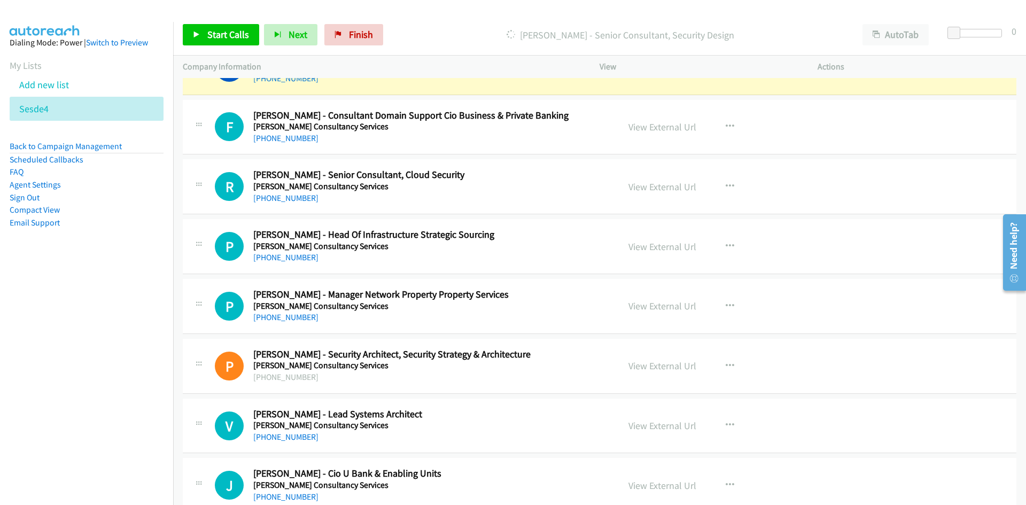
scroll to position [2243, 0]
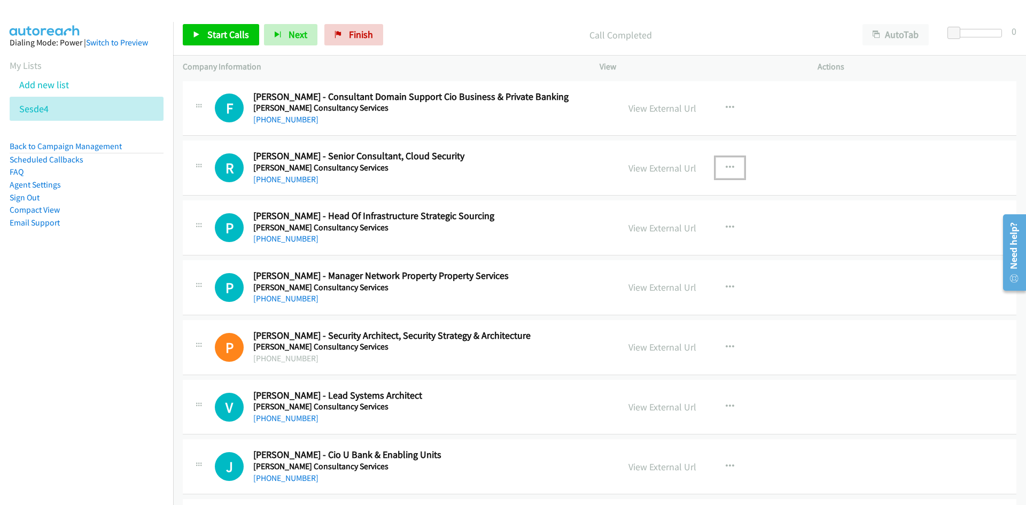
click at [725, 168] on icon "button" at bounding box center [729, 167] width 9 height 9
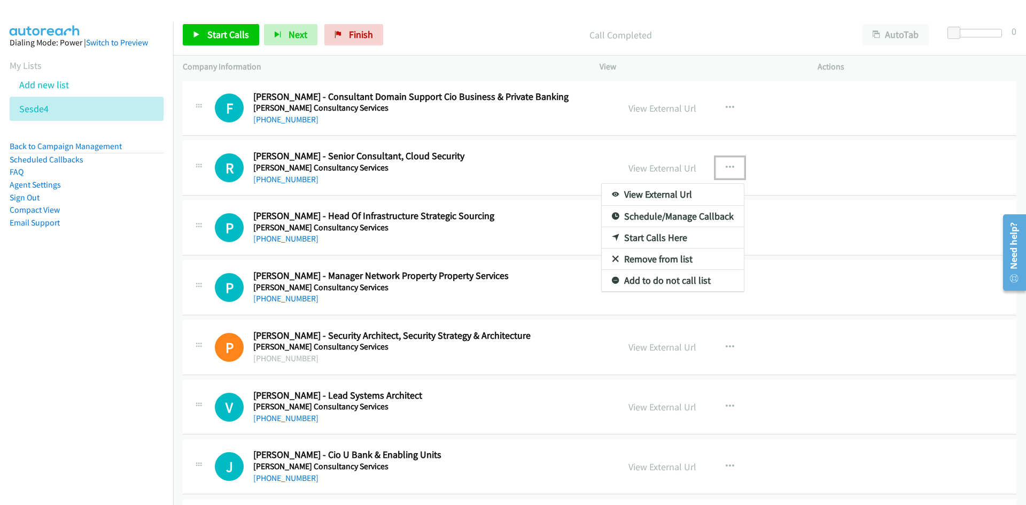
click at [651, 237] on link "Start Calls Here" at bounding box center [672, 237] width 142 height 21
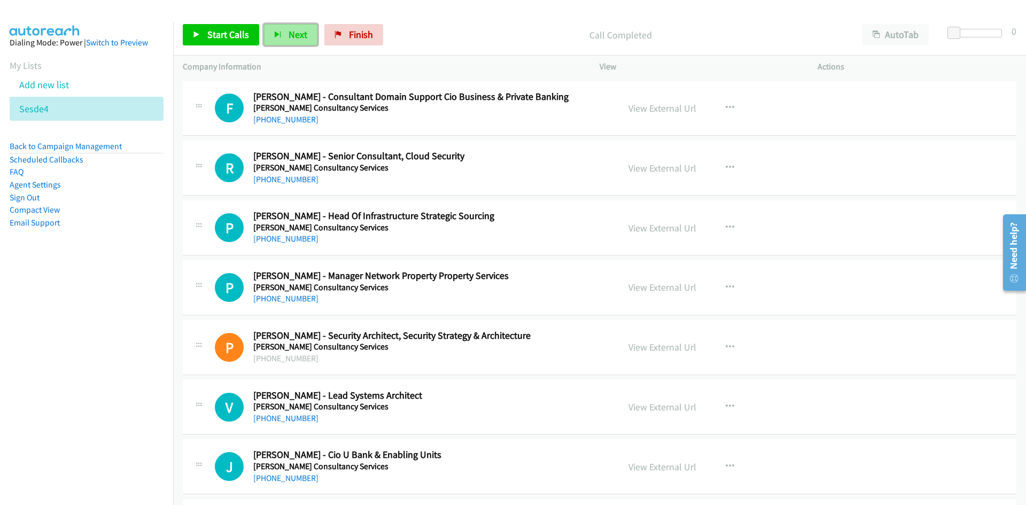
click at [296, 37] on span "Next" at bounding box center [297, 34] width 19 height 12
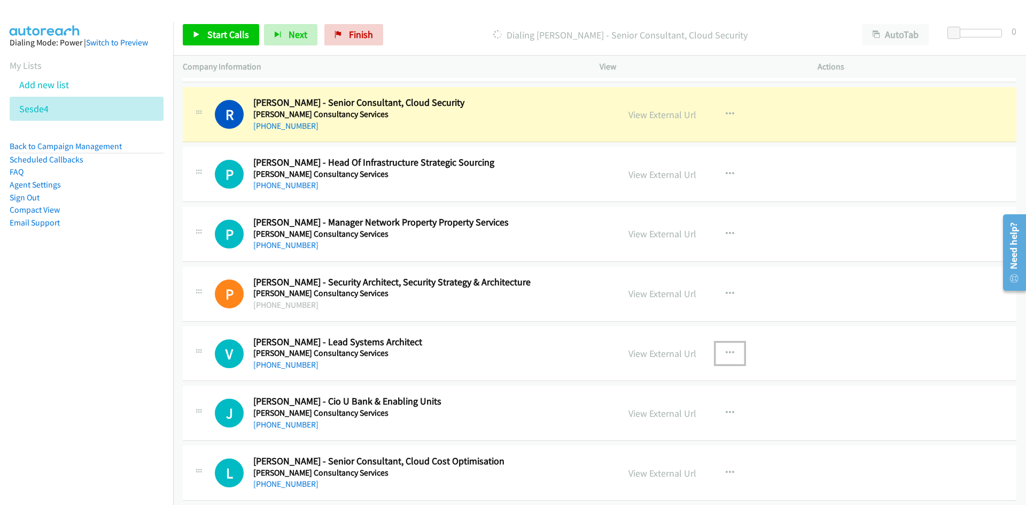
drag, startPoint x: 726, startPoint y: 355, endPoint x: 682, endPoint y: 377, distance: 49.9
click at [726, 355] on icon "button" at bounding box center [729, 353] width 9 height 9
click at [654, 422] on link "Start Calls Here" at bounding box center [672, 422] width 142 height 21
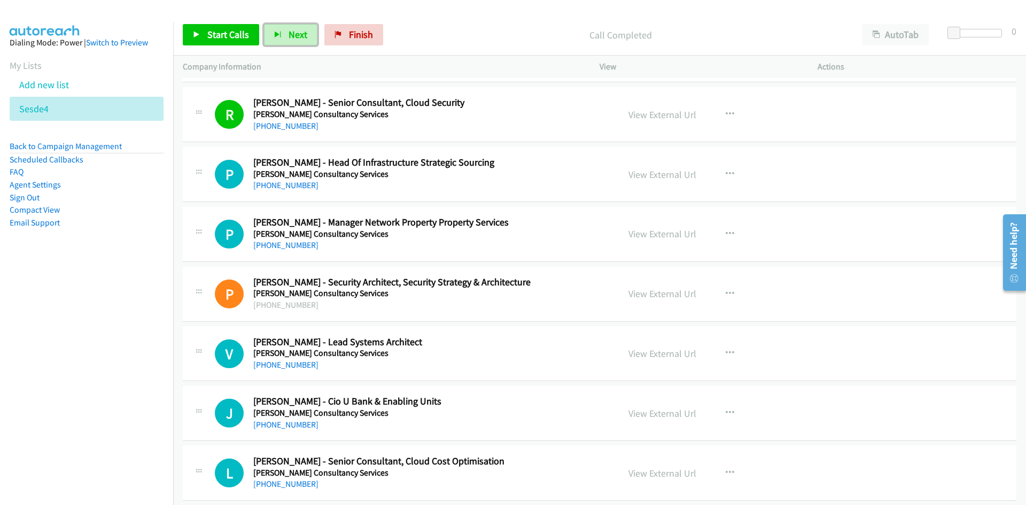
click at [290, 34] on span "Next" at bounding box center [297, 34] width 19 height 12
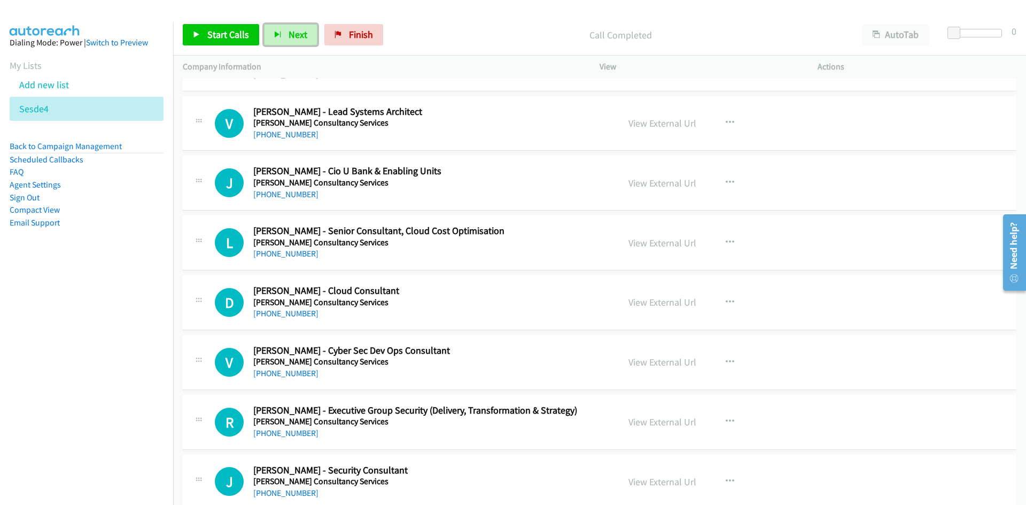
scroll to position [2511, 0]
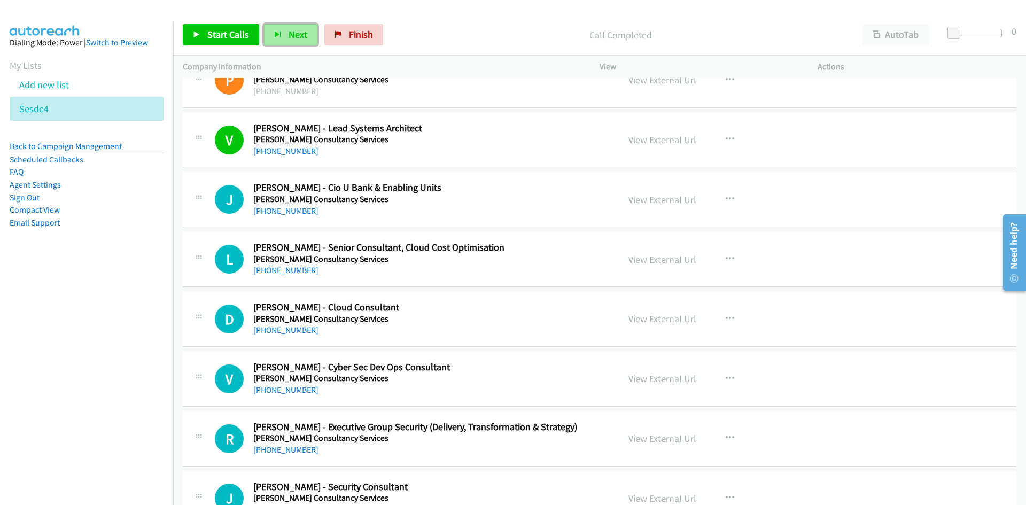
click at [288, 34] on span "Next" at bounding box center [297, 34] width 19 height 12
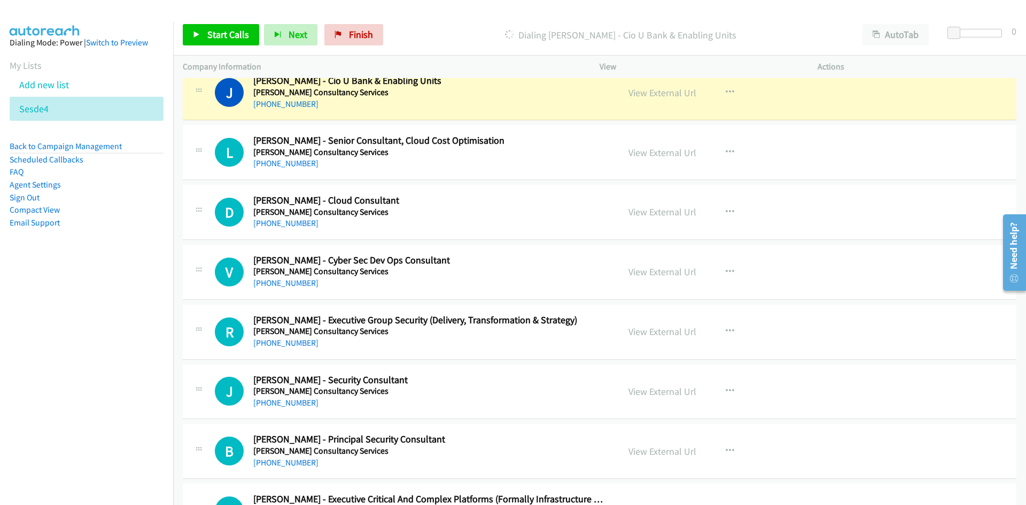
scroll to position [2671, 0]
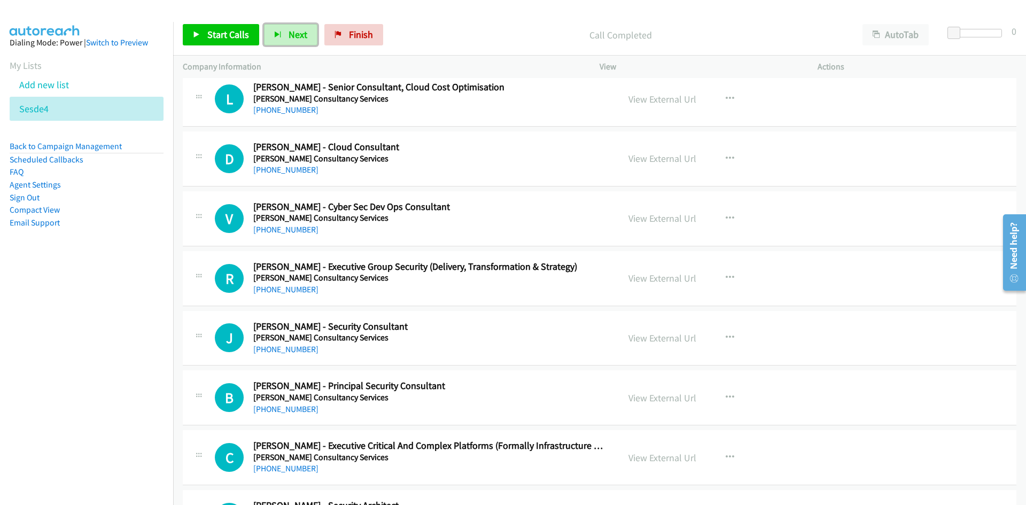
drag, startPoint x: 293, startPoint y: 35, endPoint x: 243, endPoint y: 1, distance: 60.7
click at [293, 35] on span "Next" at bounding box center [297, 34] width 19 height 12
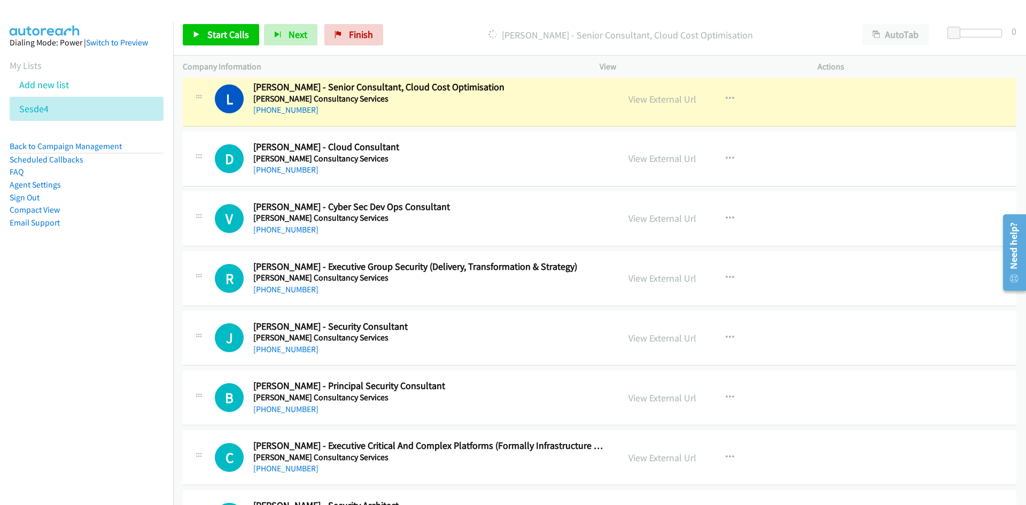
scroll to position [2724, 0]
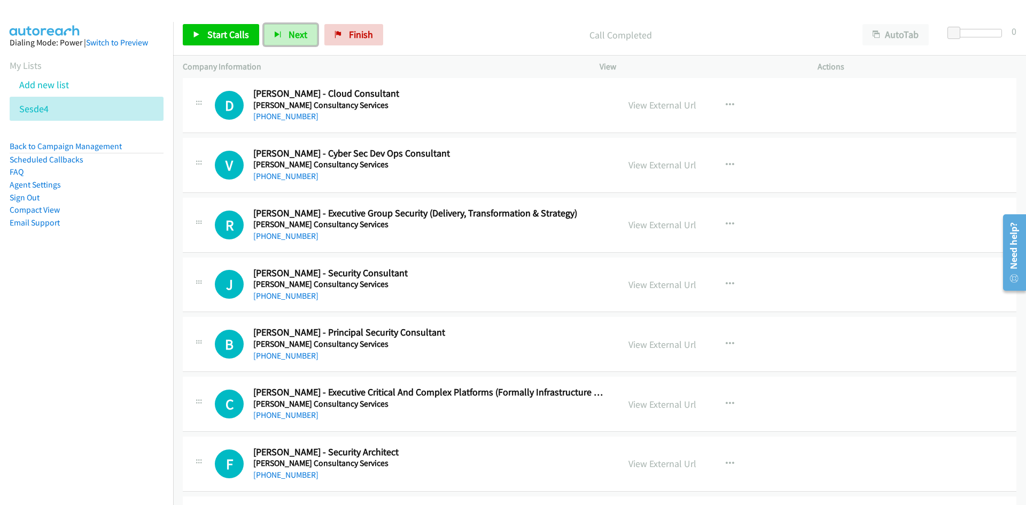
drag, startPoint x: 295, startPoint y: 38, endPoint x: 379, endPoint y: 107, distance: 108.5
click at [295, 38] on span "Next" at bounding box center [297, 34] width 19 height 12
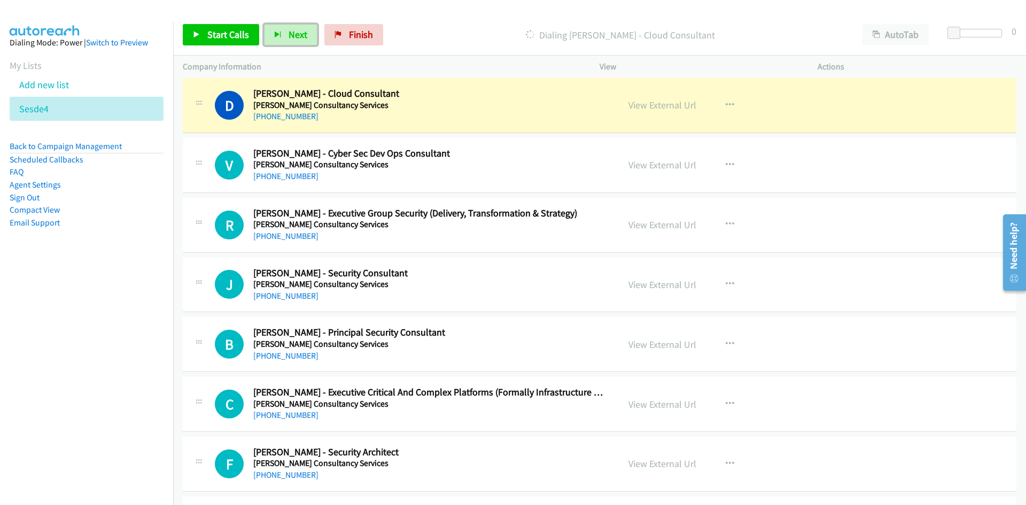
click at [304, 36] on span "Next" at bounding box center [297, 34] width 19 height 12
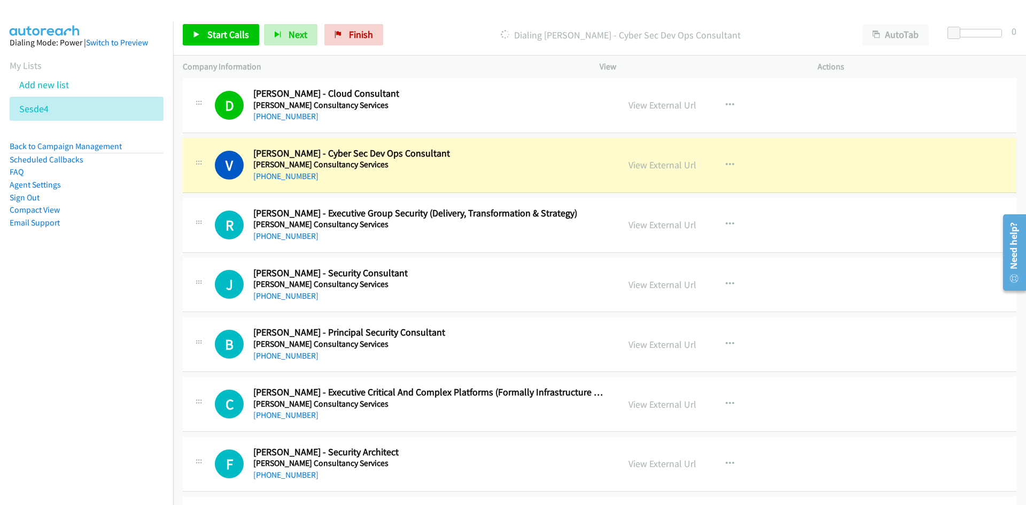
scroll to position [2778, 0]
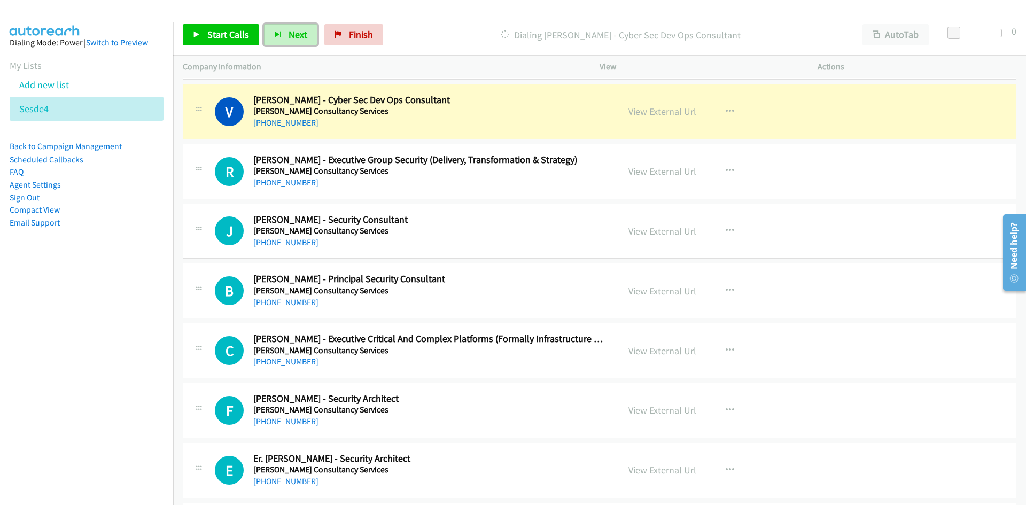
drag, startPoint x: 671, startPoint y: 112, endPoint x: 684, endPoint y: 197, distance: 86.4
click at [671, 112] on link "View External Url" at bounding box center [662, 111] width 68 height 12
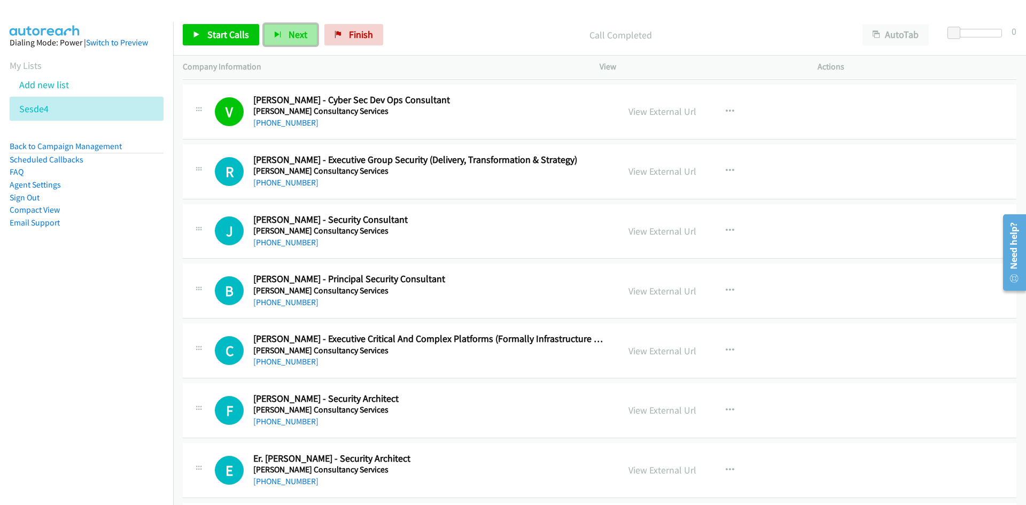
click at [303, 31] on span "Next" at bounding box center [297, 34] width 19 height 12
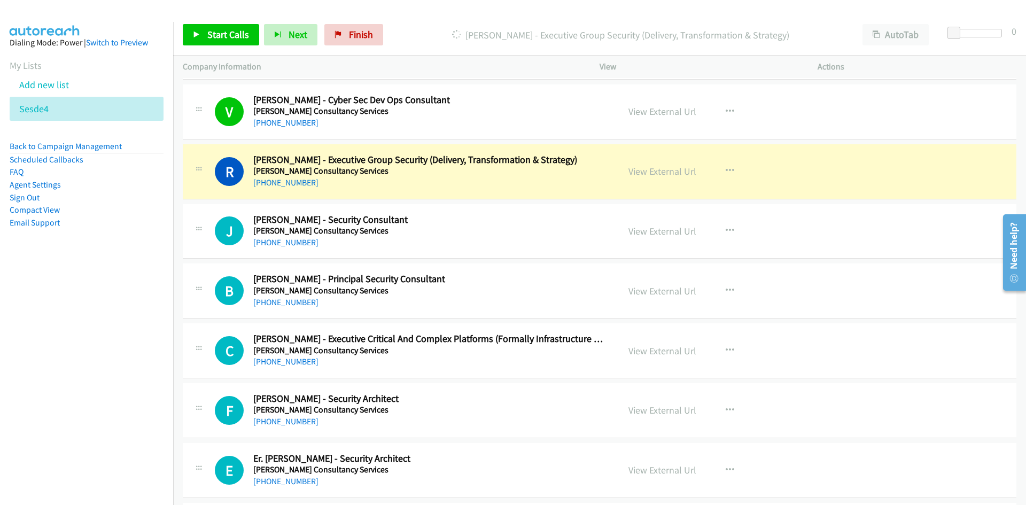
scroll to position [2884, 0]
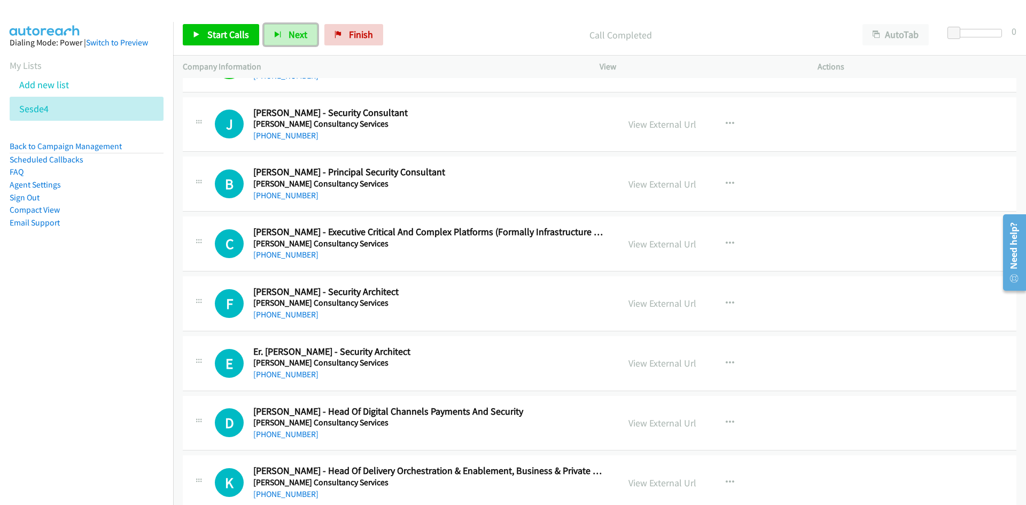
drag, startPoint x: 285, startPoint y: 38, endPoint x: 390, endPoint y: 142, distance: 148.1
click at [285, 38] on button "Next" at bounding box center [290, 34] width 53 height 21
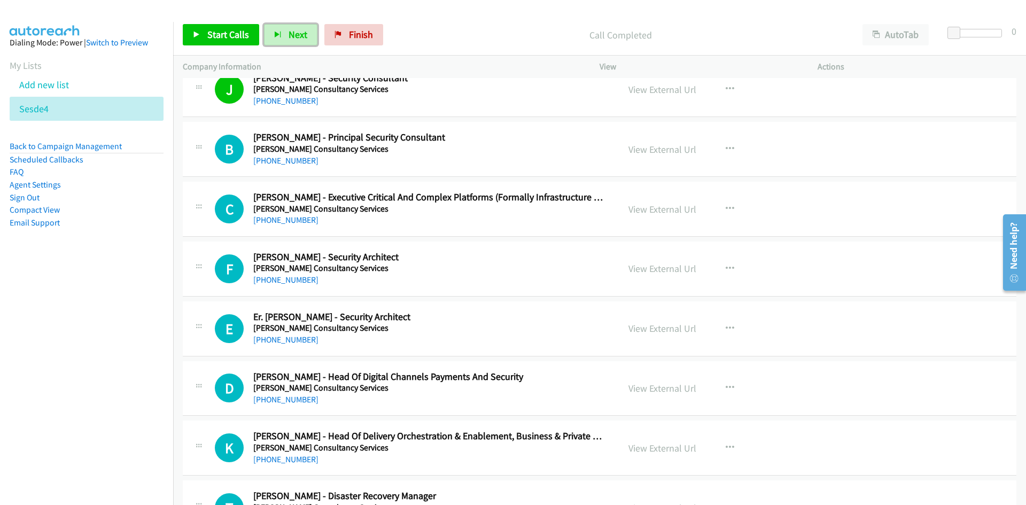
scroll to position [2938, 0]
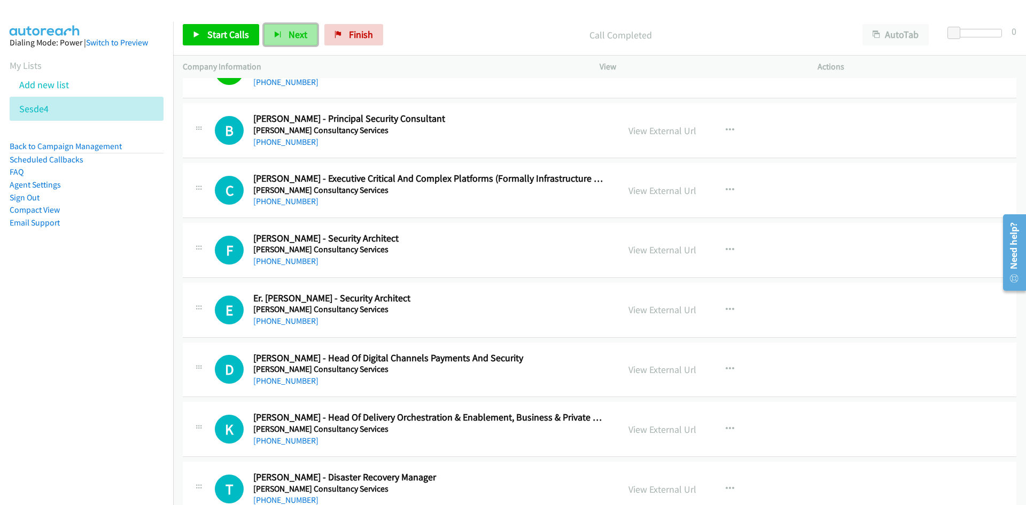
click at [289, 26] on button "Next" at bounding box center [290, 34] width 53 height 21
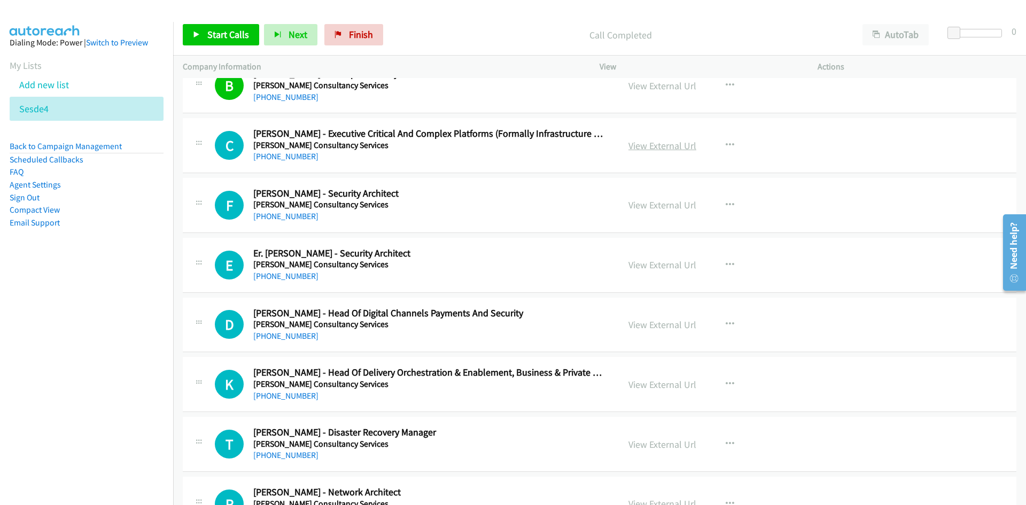
scroll to position [3045, 0]
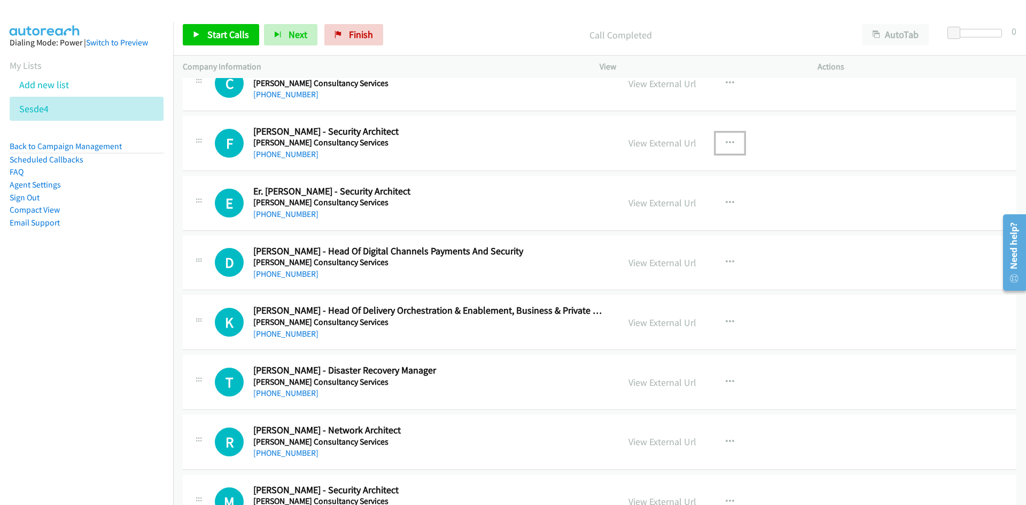
drag, startPoint x: 726, startPoint y: 139, endPoint x: 713, endPoint y: 156, distance: 21.7
click at [726, 139] on icon "button" at bounding box center [729, 143] width 9 height 9
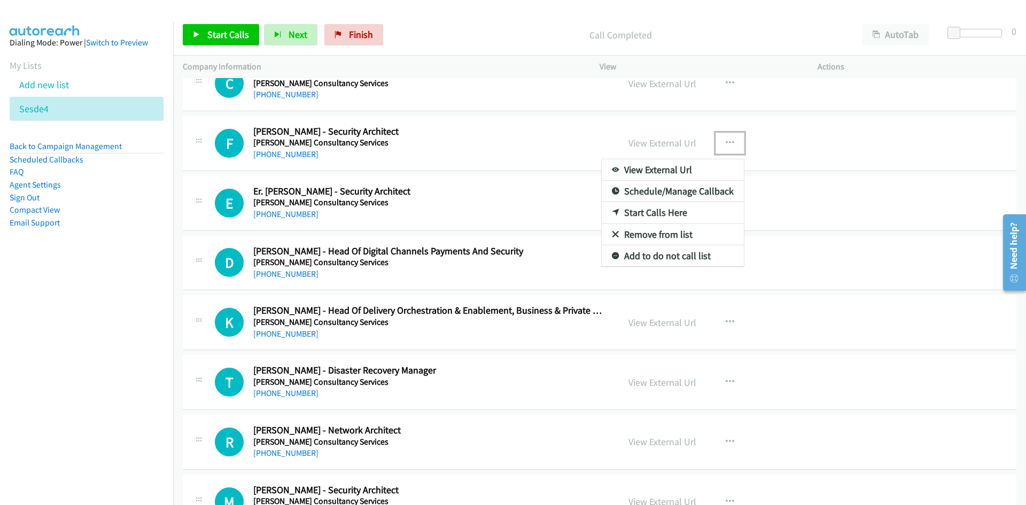
click at [652, 216] on link "Start Calls Here" at bounding box center [672, 212] width 142 height 21
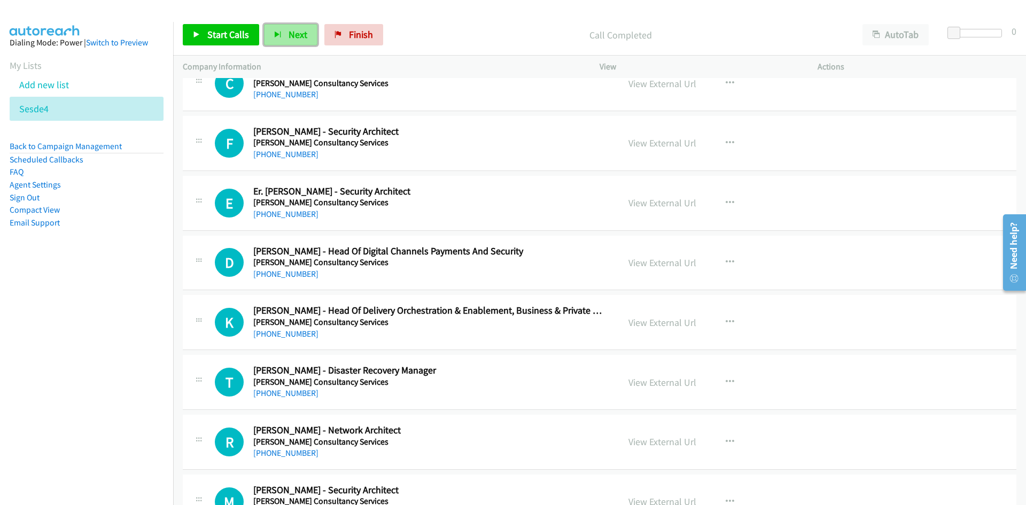
click at [288, 29] on span "Next" at bounding box center [297, 34] width 19 height 12
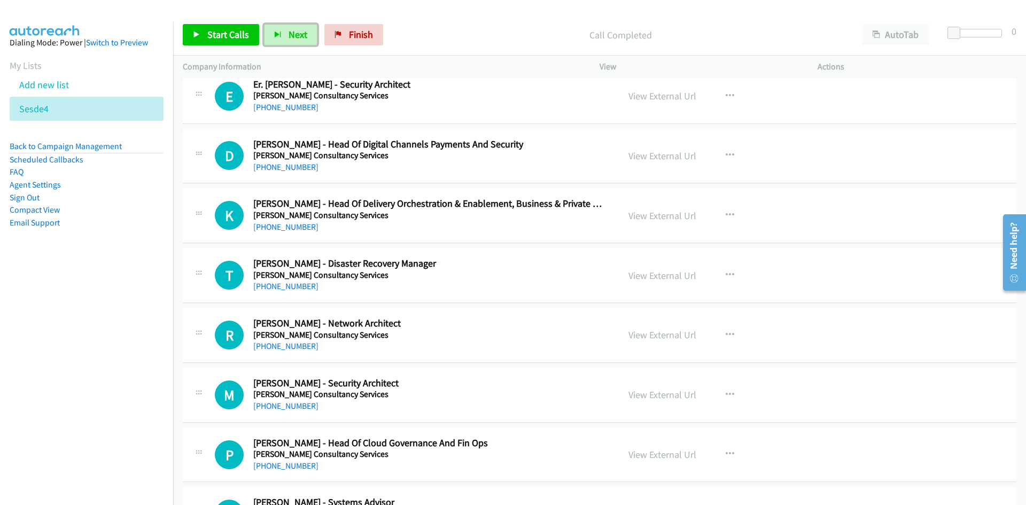
drag, startPoint x: 287, startPoint y: 34, endPoint x: 446, endPoint y: 91, distance: 169.1
click at [288, 34] on span "Next" at bounding box center [297, 34] width 19 height 12
click at [271, 22] on div "Start Calls Pause Next Finish Call Completed AutoTab AutoTab 0" at bounding box center [599, 34] width 853 height 41
click at [294, 31] on span "Next" at bounding box center [297, 34] width 19 height 12
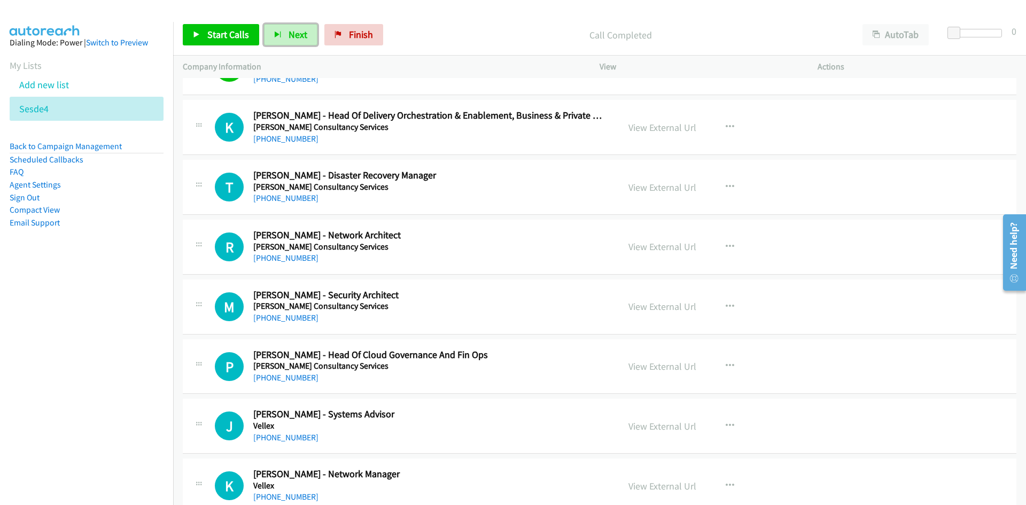
scroll to position [3258, 0]
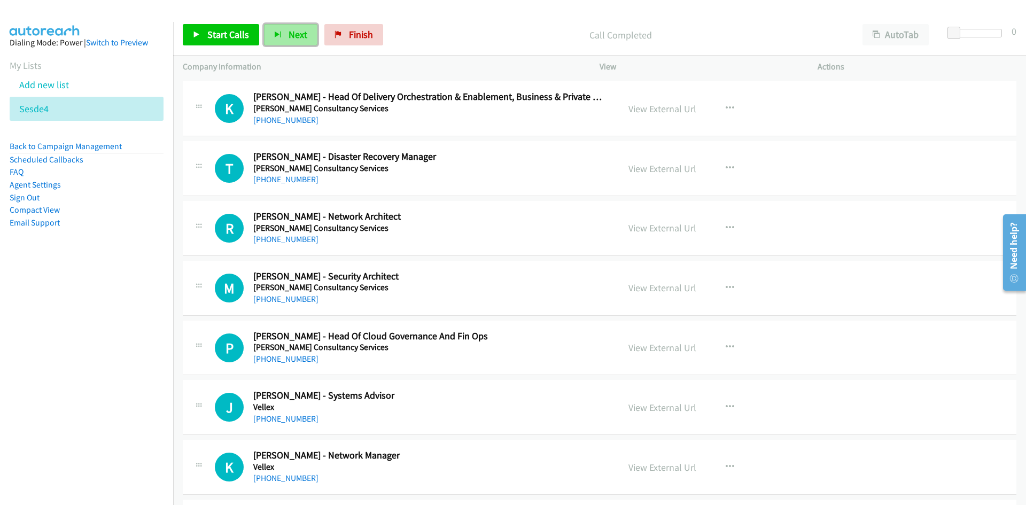
click at [310, 35] on button "Next" at bounding box center [290, 34] width 53 height 21
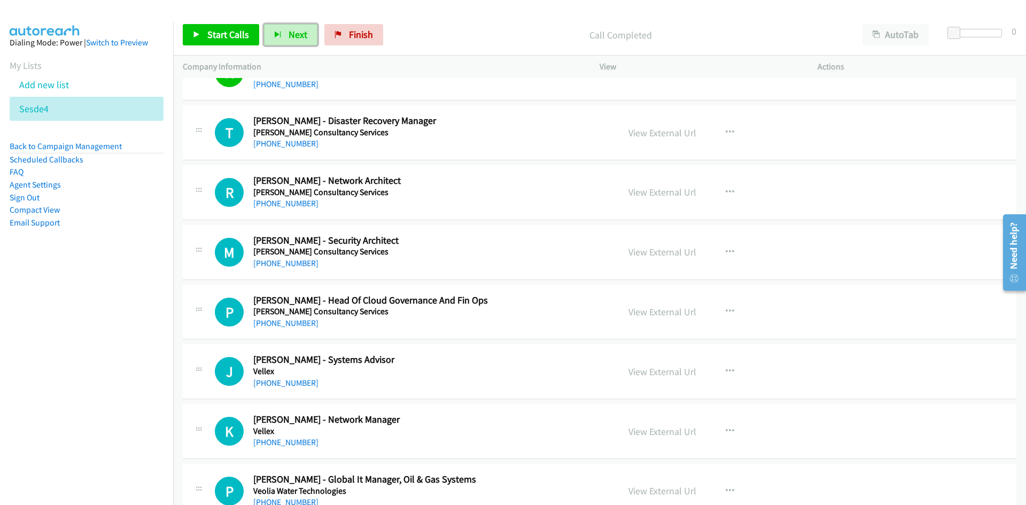
scroll to position [3312, 0]
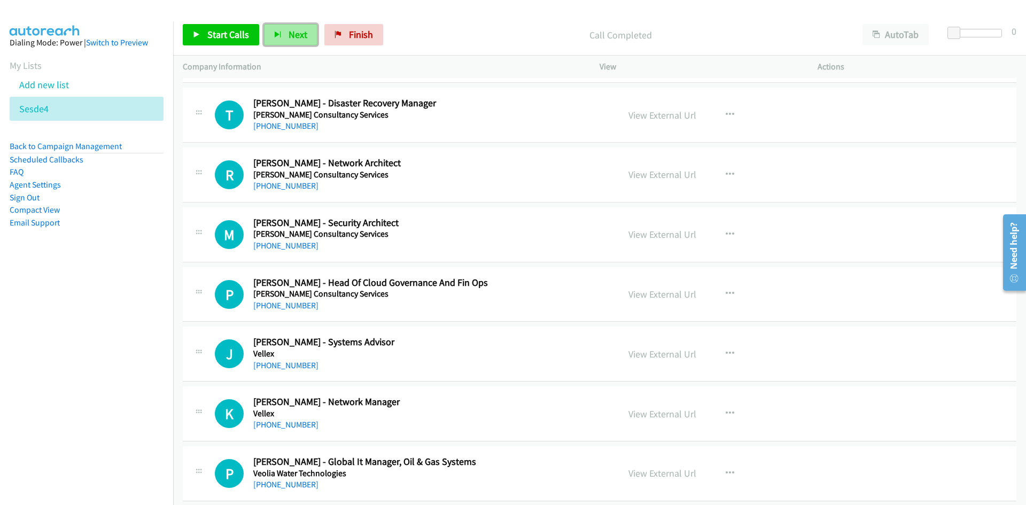
click at [297, 32] on span "Next" at bounding box center [297, 34] width 19 height 12
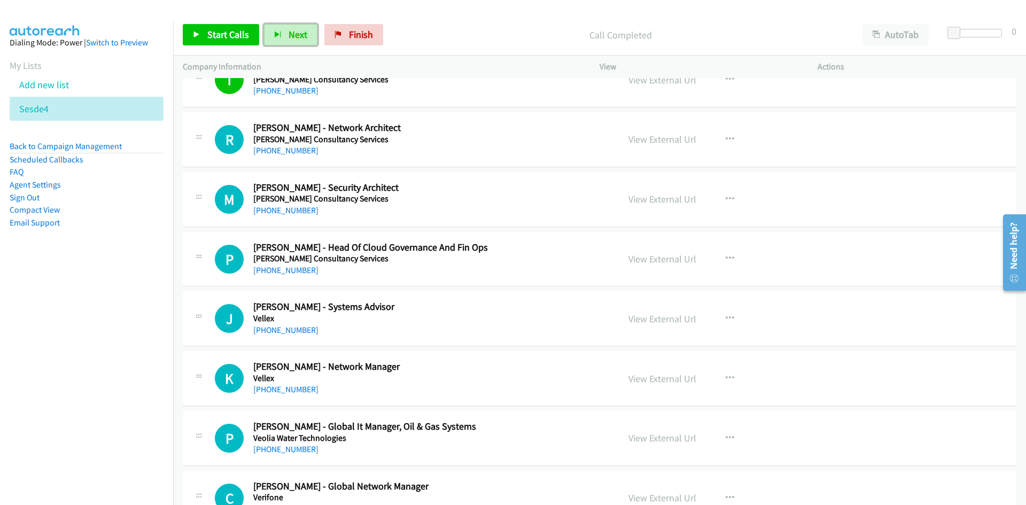
scroll to position [3365, 0]
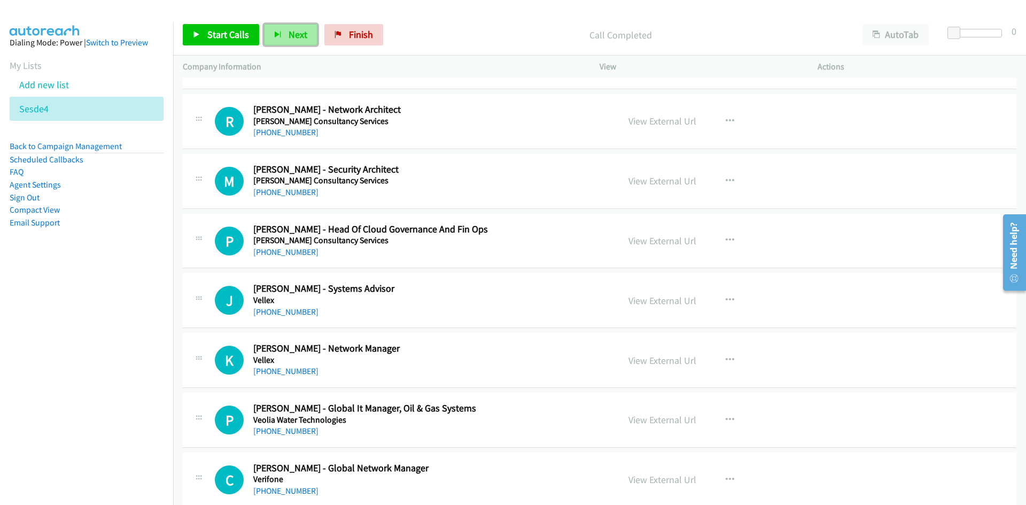
click at [290, 27] on button "Next" at bounding box center [290, 34] width 53 height 21
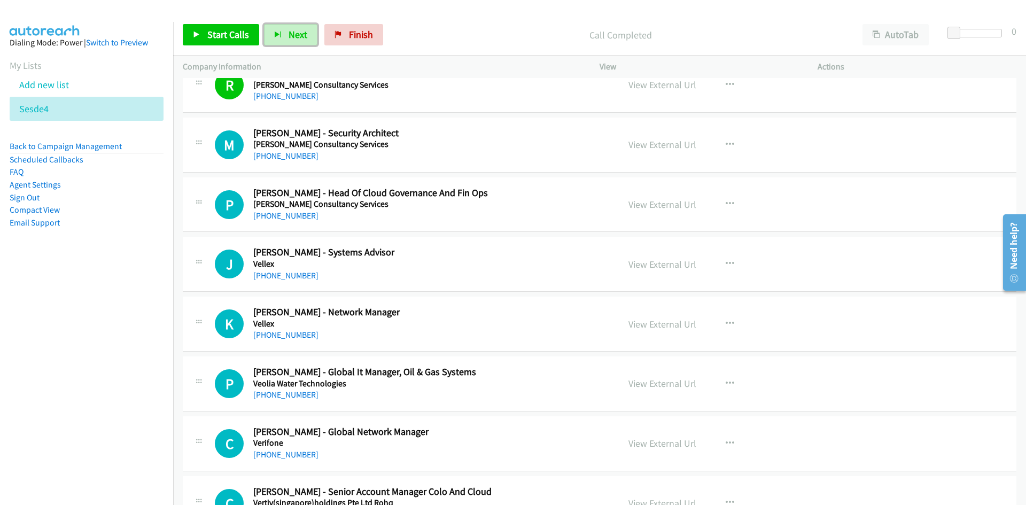
scroll to position [3419, 0]
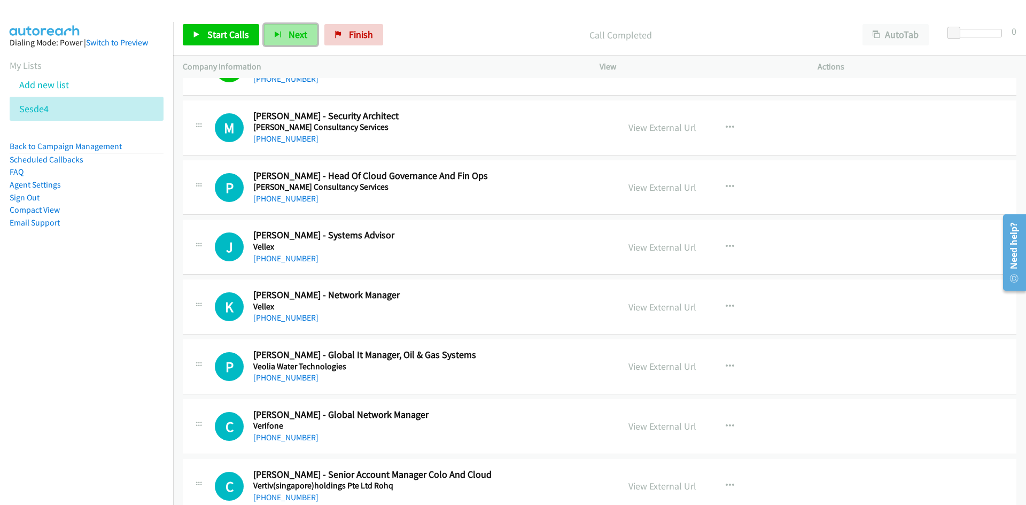
click at [300, 40] on span "Next" at bounding box center [297, 34] width 19 height 12
click at [293, 38] on span "Next" at bounding box center [297, 34] width 19 height 12
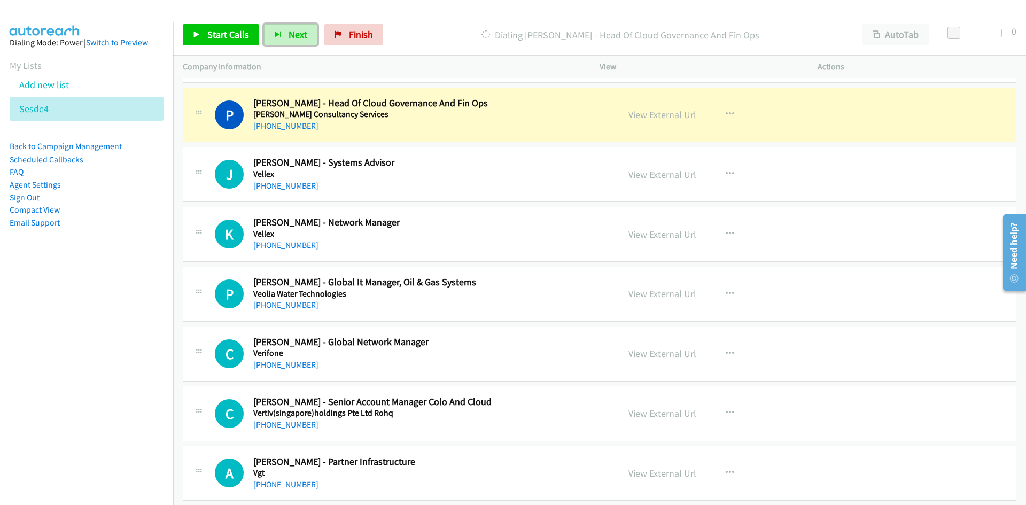
scroll to position [3472, 0]
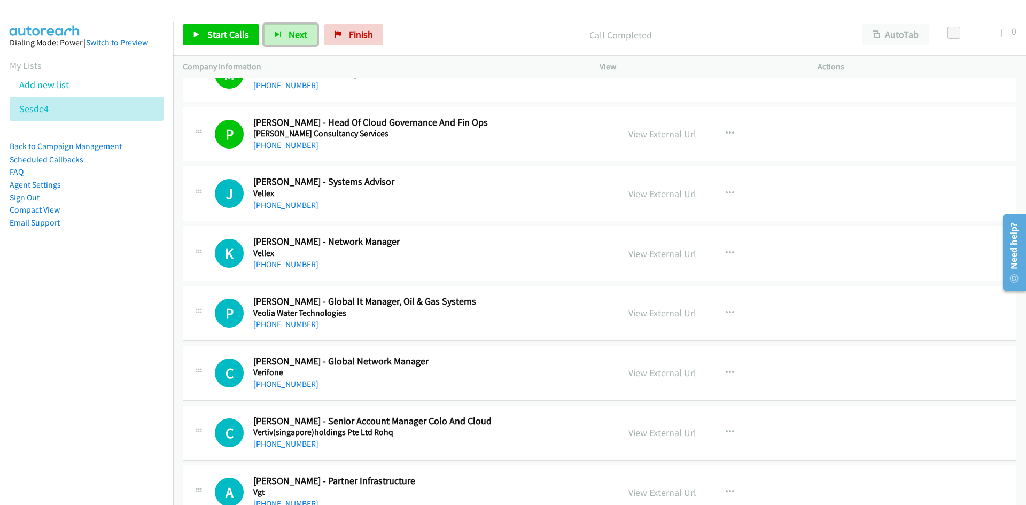
drag, startPoint x: 294, startPoint y: 28, endPoint x: 329, endPoint y: 94, distance: 74.3
click at [294, 28] on span "Next" at bounding box center [297, 34] width 19 height 12
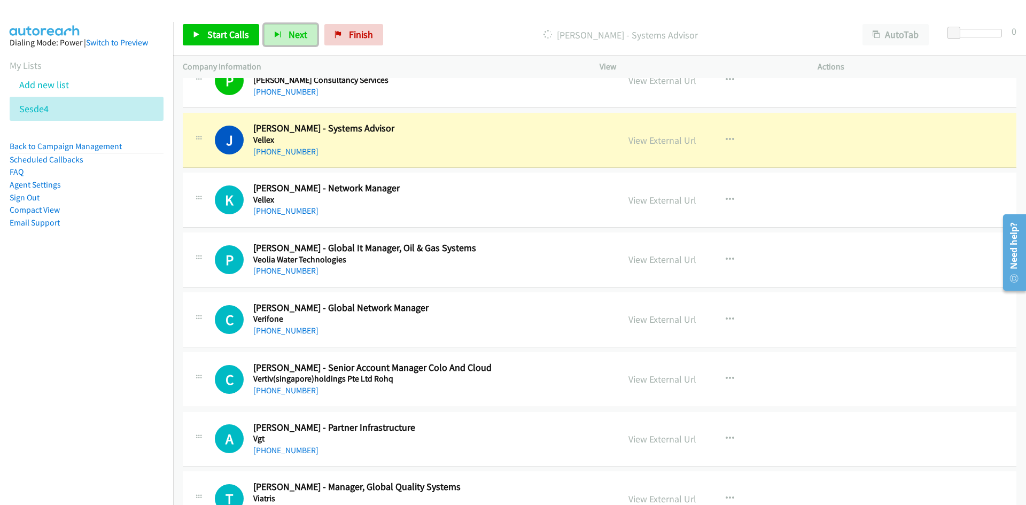
drag, startPoint x: 648, startPoint y: 145, endPoint x: 478, endPoint y: 12, distance: 216.6
click at [648, 145] on link "View External Url" at bounding box center [662, 140] width 68 height 12
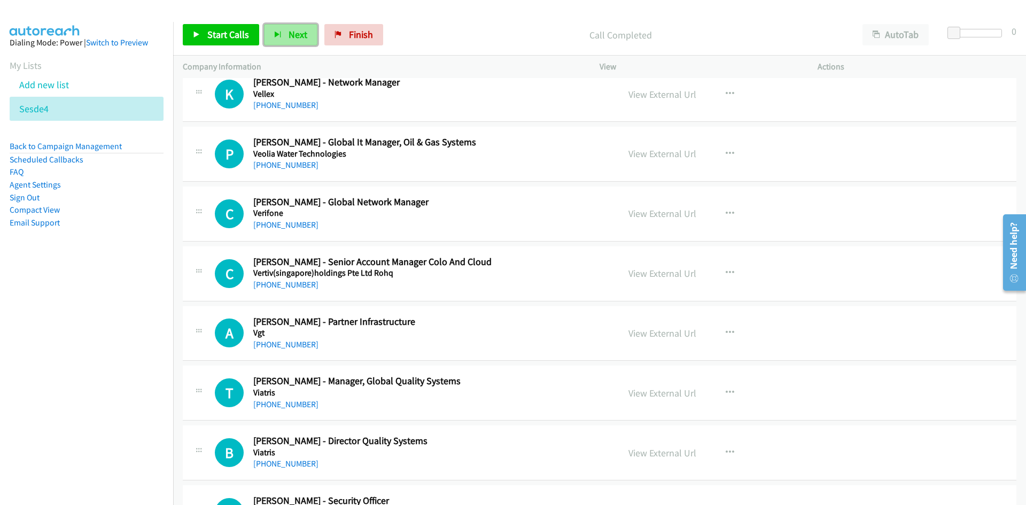
scroll to position [3632, 0]
click at [304, 28] on span "Next" at bounding box center [297, 34] width 19 height 12
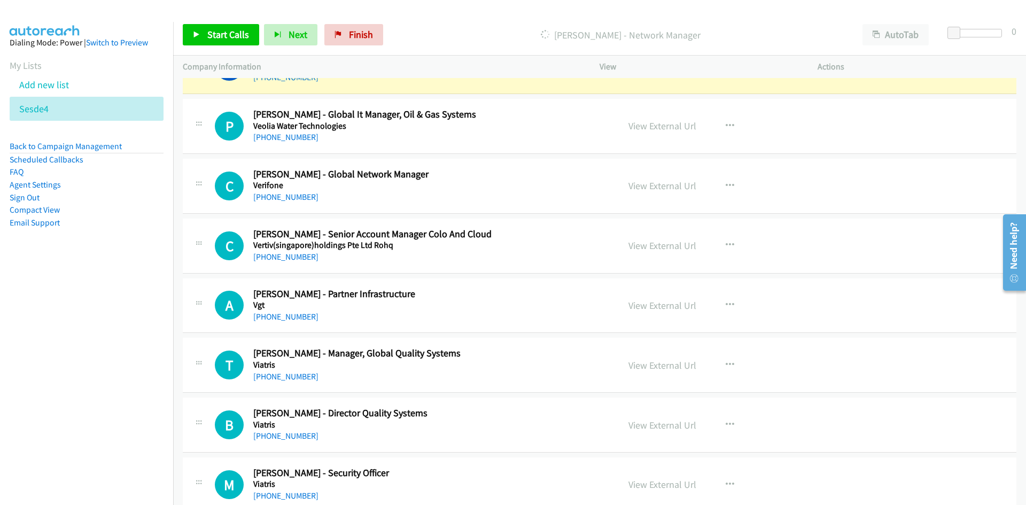
scroll to position [3686, 0]
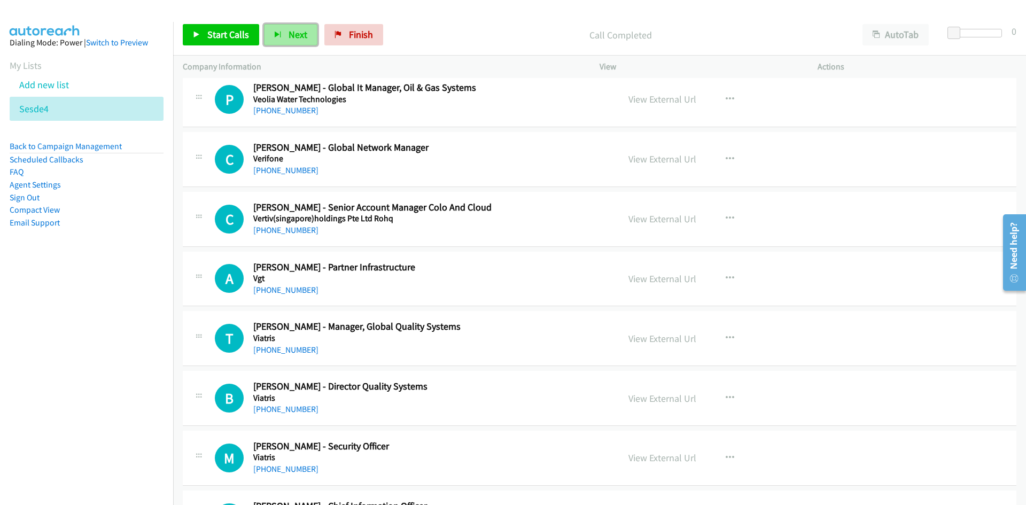
click at [274, 30] on button "Next" at bounding box center [290, 34] width 53 height 21
click at [308, 30] on button "Next" at bounding box center [290, 34] width 53 height 21
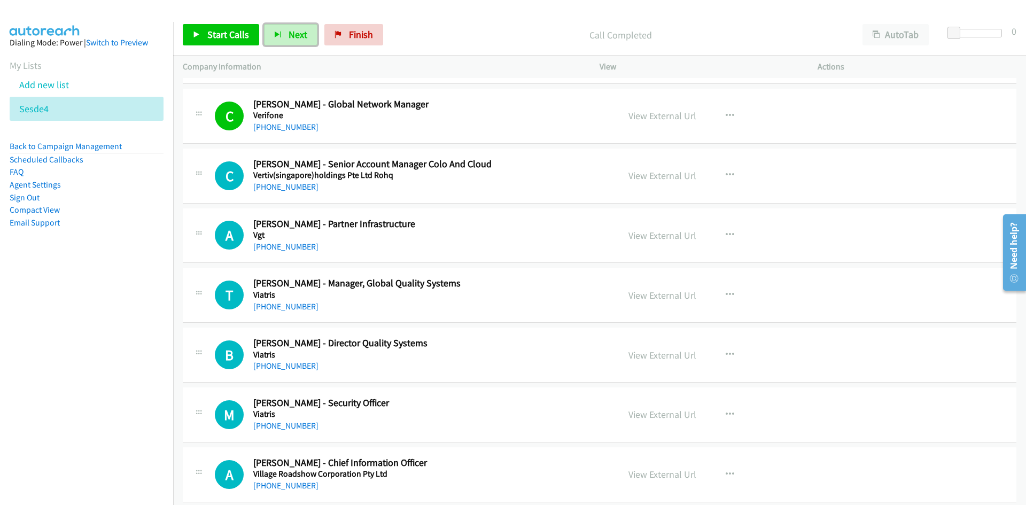
scroll to position [3739, 0]
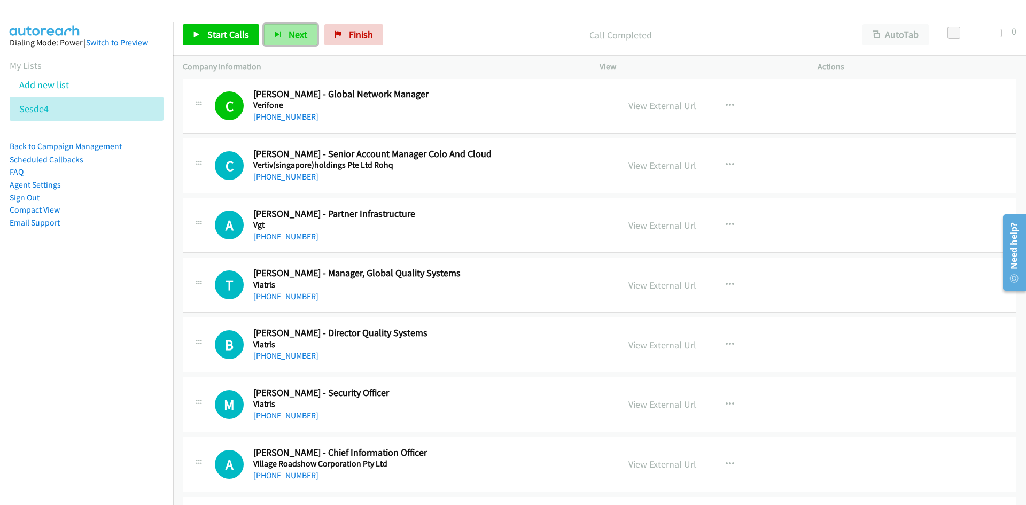
click at [298, 38] on span "Next" at bounding box center [297, 34] width 19 height 12
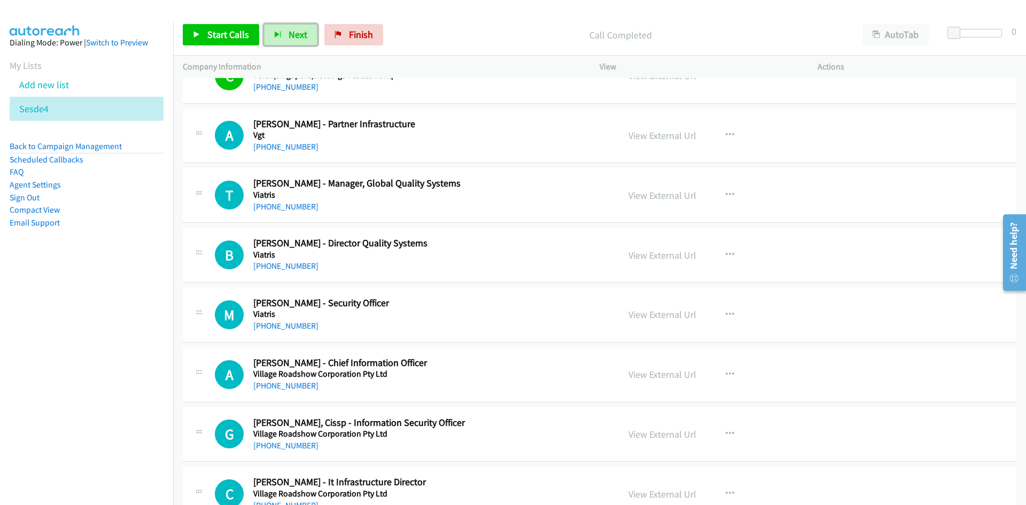
scroll to position [3846, 0]
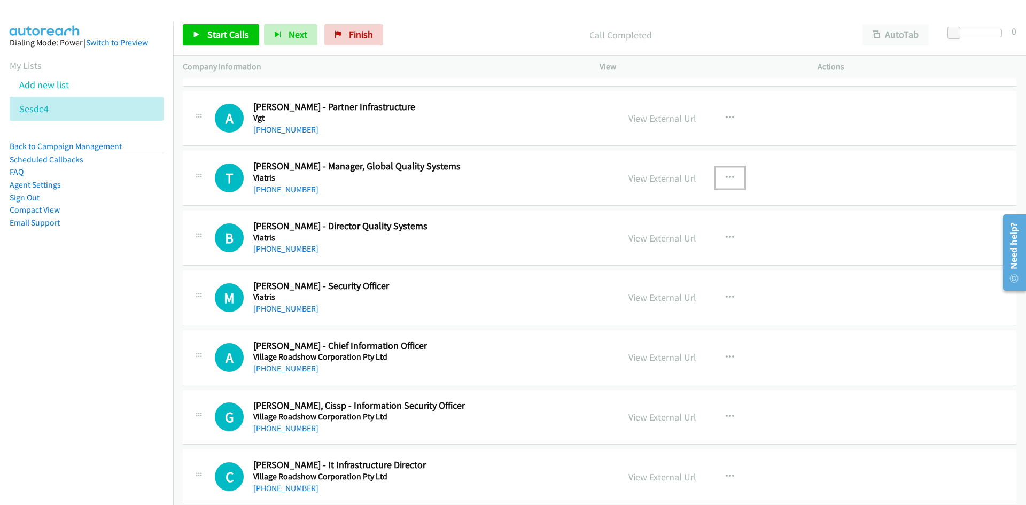
click at [725, 179] on icon "button" at bounding box center [729, 178] width 9 height 9
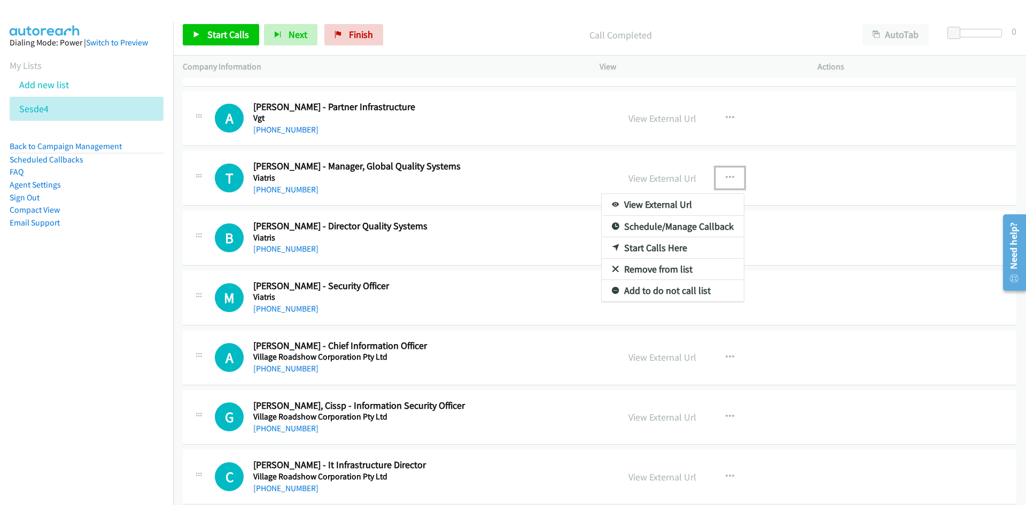
click at [656, 246] on link "Start Calls Here" at bounding box center [672, 247] width 142 height 21
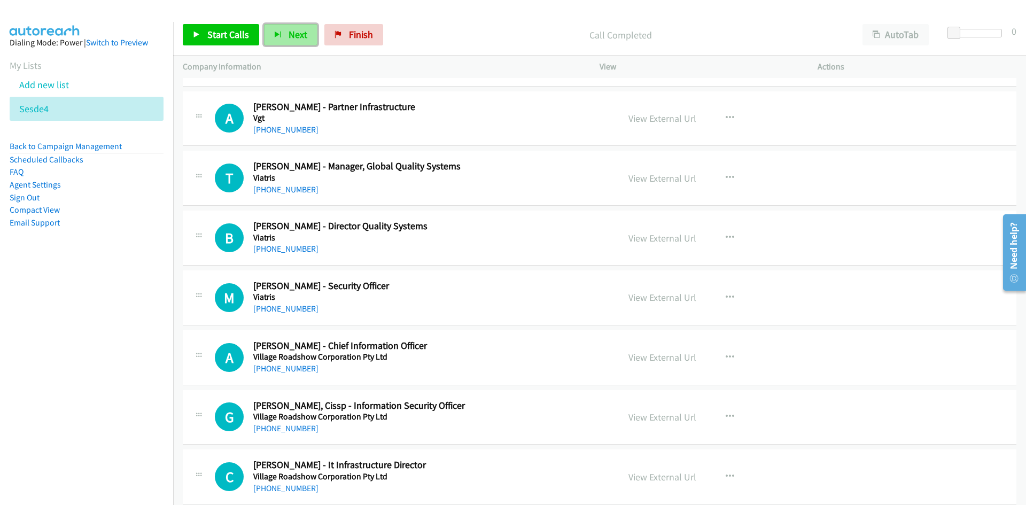
click at [302, 45] on button "Next" at bounding box center [290, 34] width 53 height 21
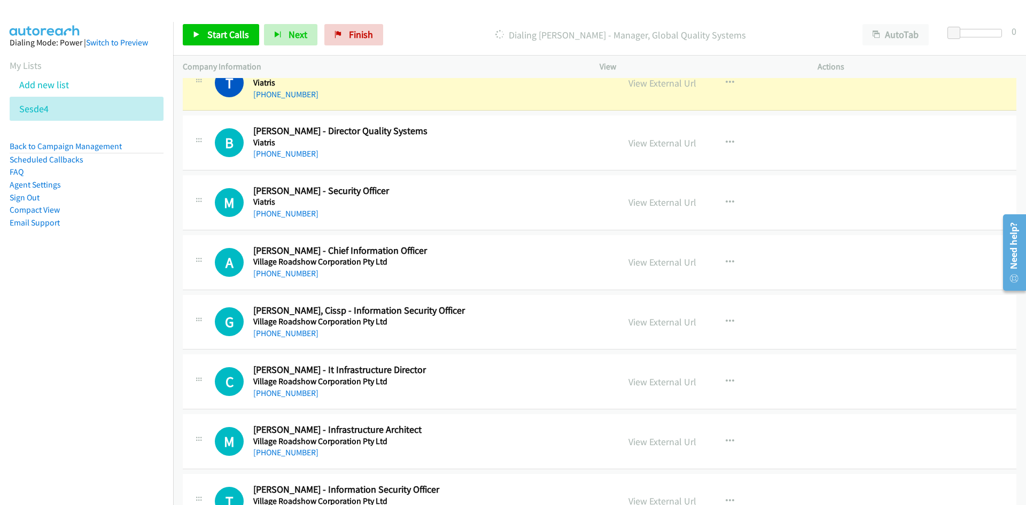
scroll to position [3953, 0]
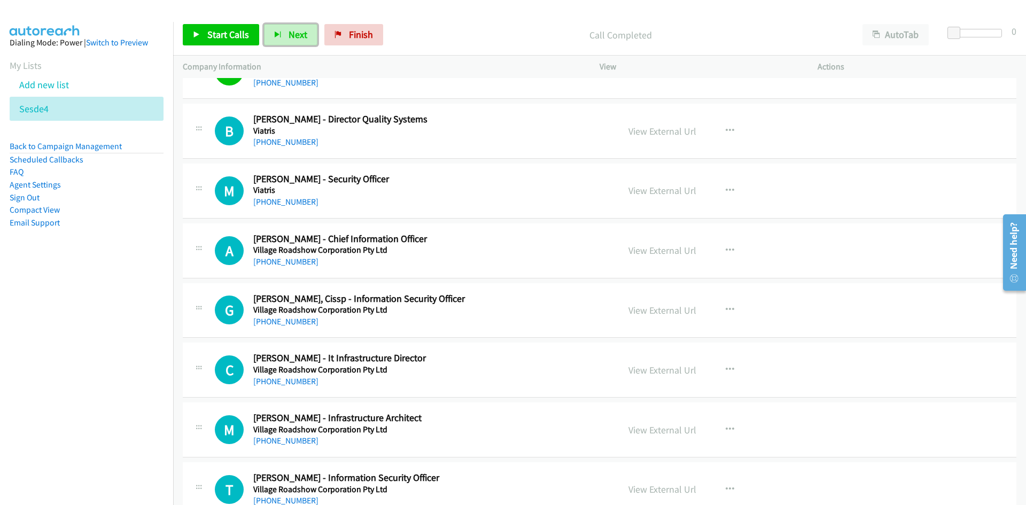
drag, startPoint x: 278, startPoint y: 32, endPoint x: 432, endPoint y: 188, distance: 219.5
click at [278, 32] on icon "button" at bounding box center [277, 35] width 7 height 7
click at [296, 37] on span "Next" at bounding box center [297, 34] width 19 height 12
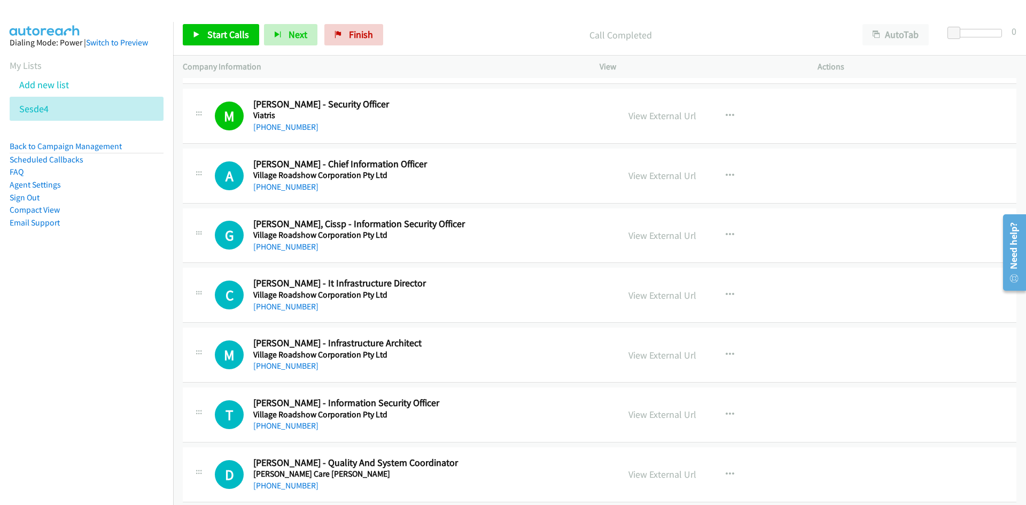
scroll to position [4060, 0]
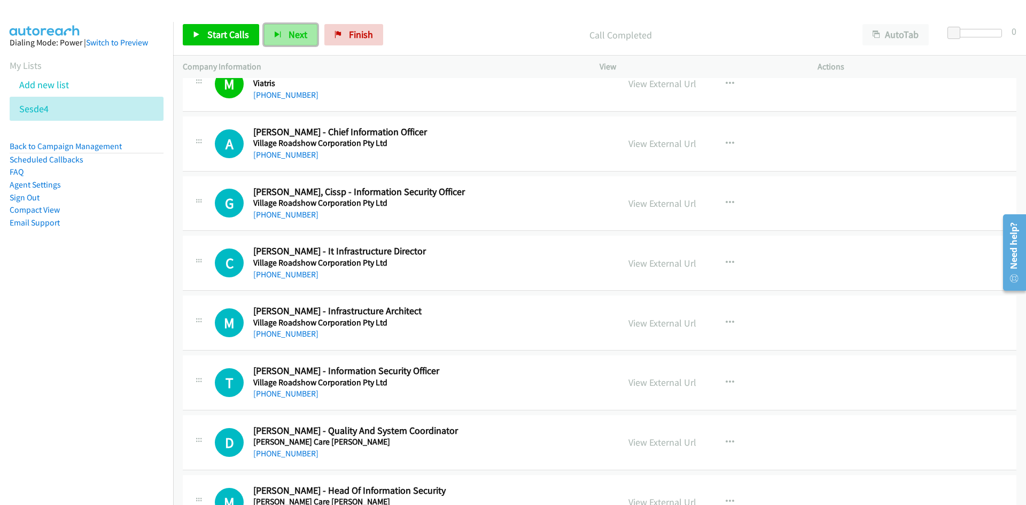
click at [288, 35] on span "Next" at bounding box center [297, 34] width 19 height 12
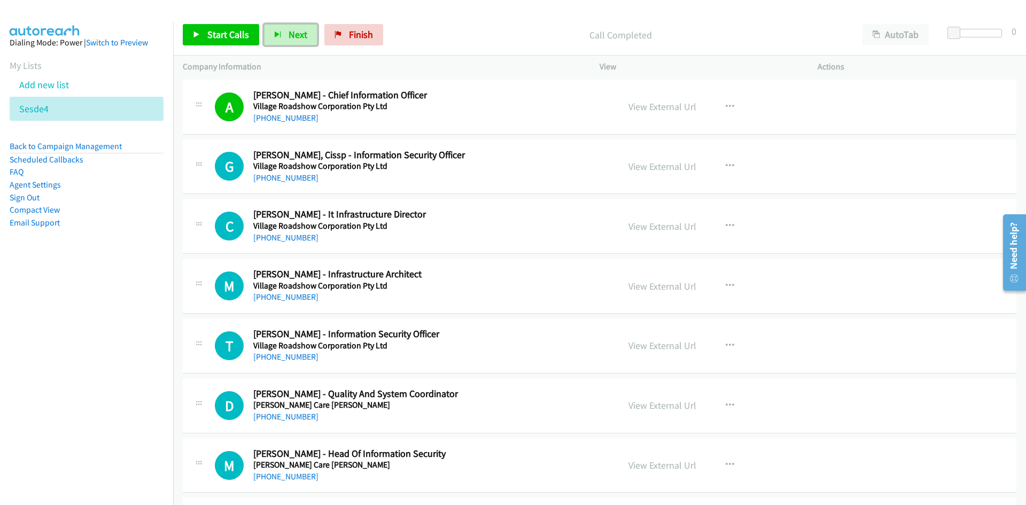
scroll to position [4113, 0]
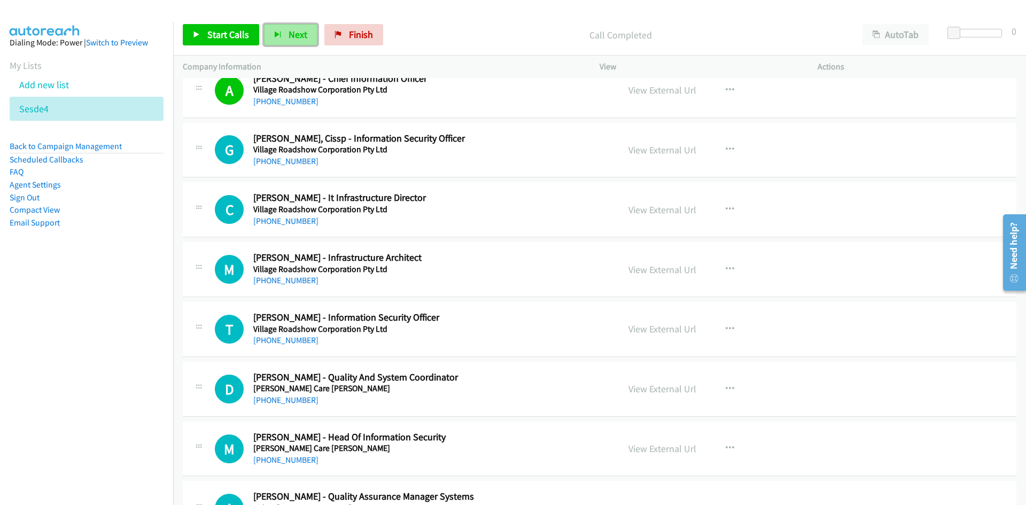
click at [287, 45] on button "Next" at bounding box center [290, 34] width 53 height 21
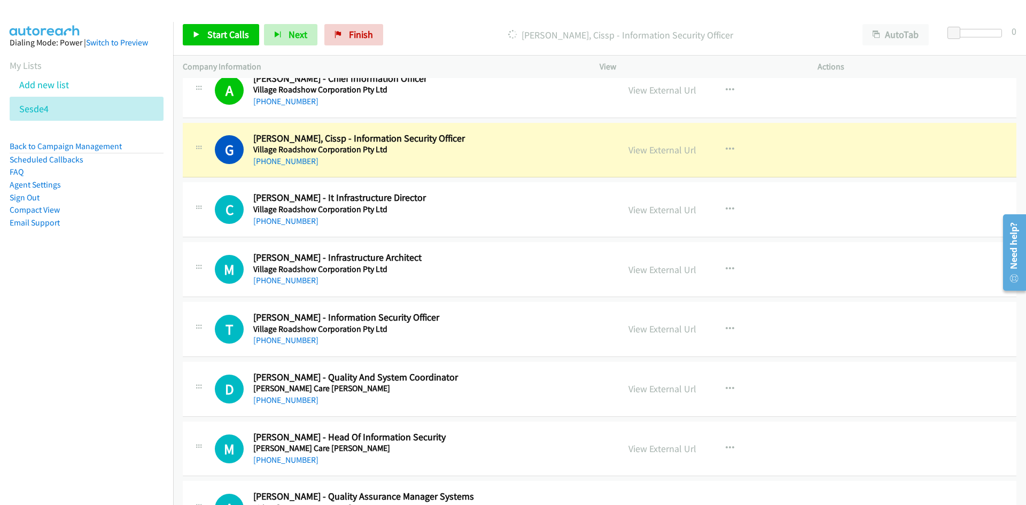
scroll to position [4166, 0]
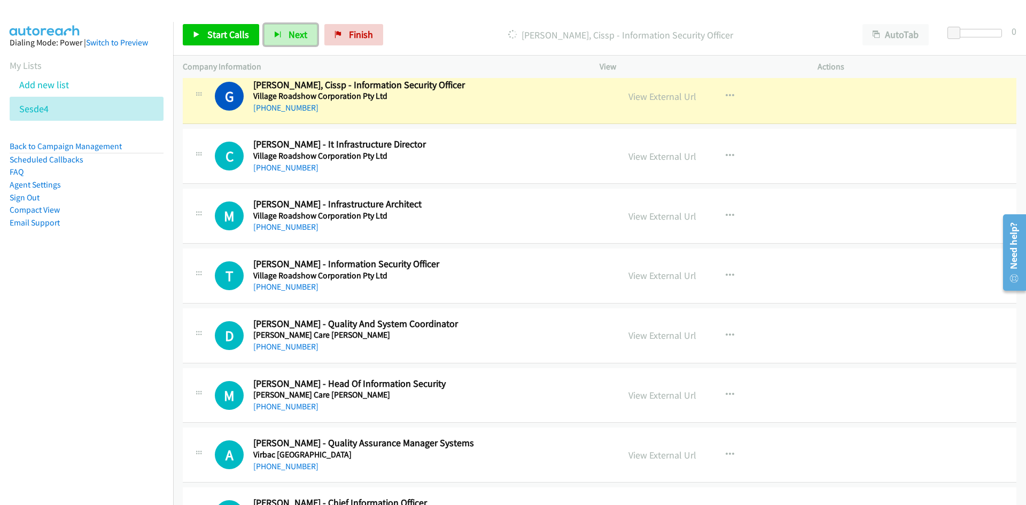
drag, startPoint x: 289, startPoint y: 35, endPoint x: 236, endPoint y: 3, distance: 61.8
click at [289, 35] on span "Next" at bounding box center [297, 34] width 19 height 12
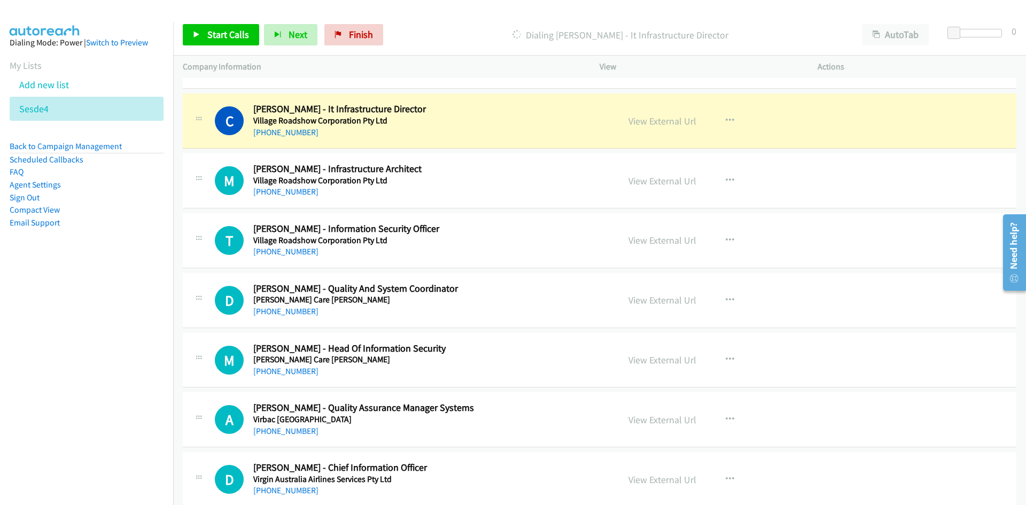
scroll to position [4220, 0]
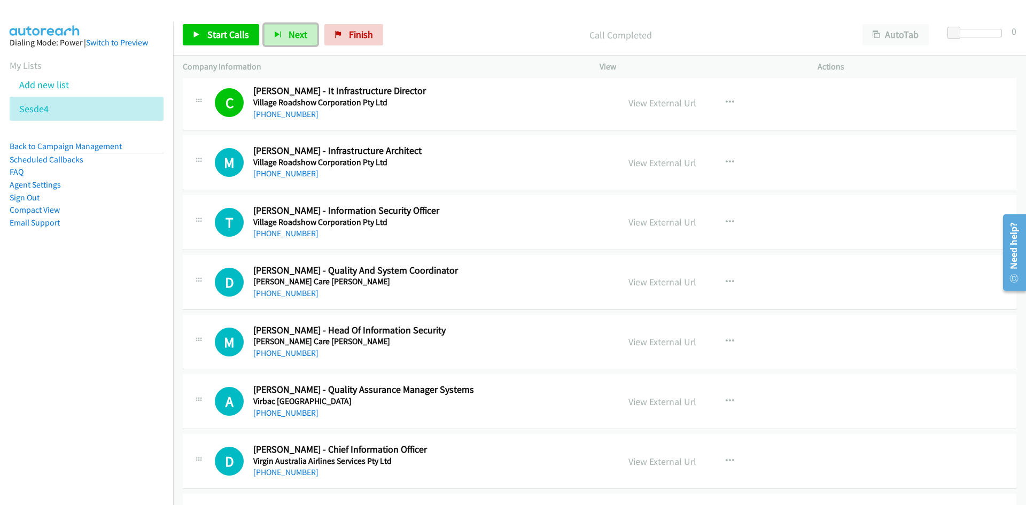
drag, startPoint x: 294, startPoint y: 34, endPoint x: 335, endPoint y: 83, distance: 64.1
click at [294, 34] on span "Next" at bounding box center [297, 34] width 19 height 12
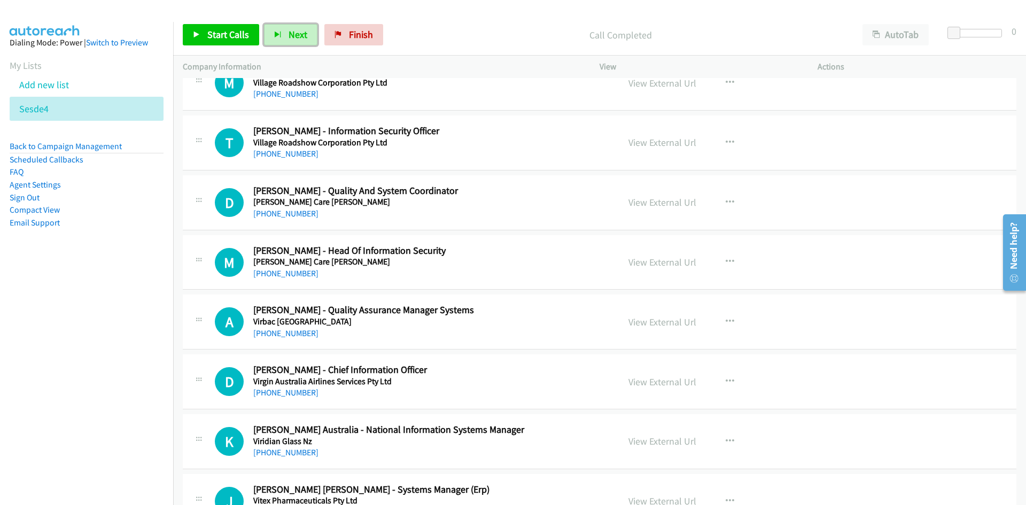
scroll to position [4273, 0]
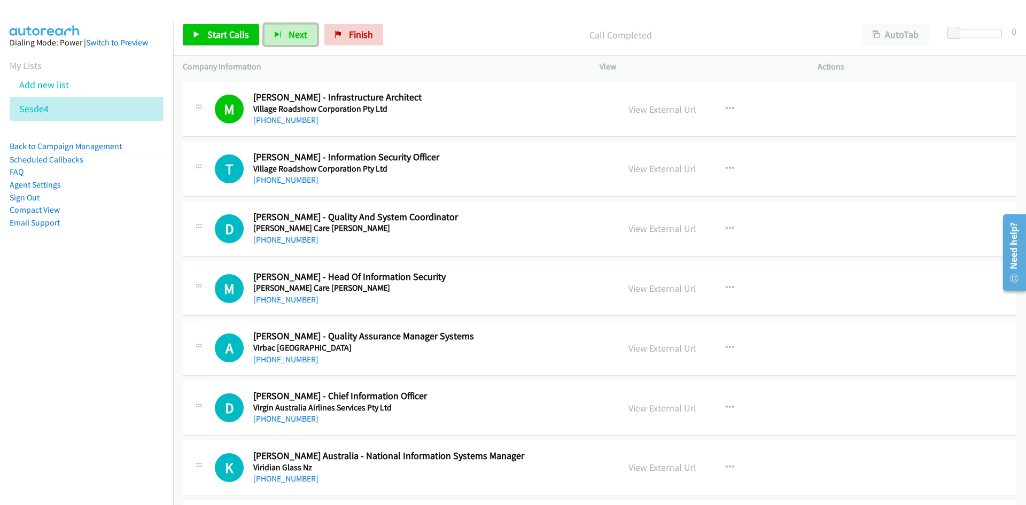
drag, startPoint x: 295, startPoint y: 36, endPoint x: 364, endPoint y: 176, distance: 156.5
click at [295, 36] on span "Next" at bounding box center [297, 34] width 19 height 12
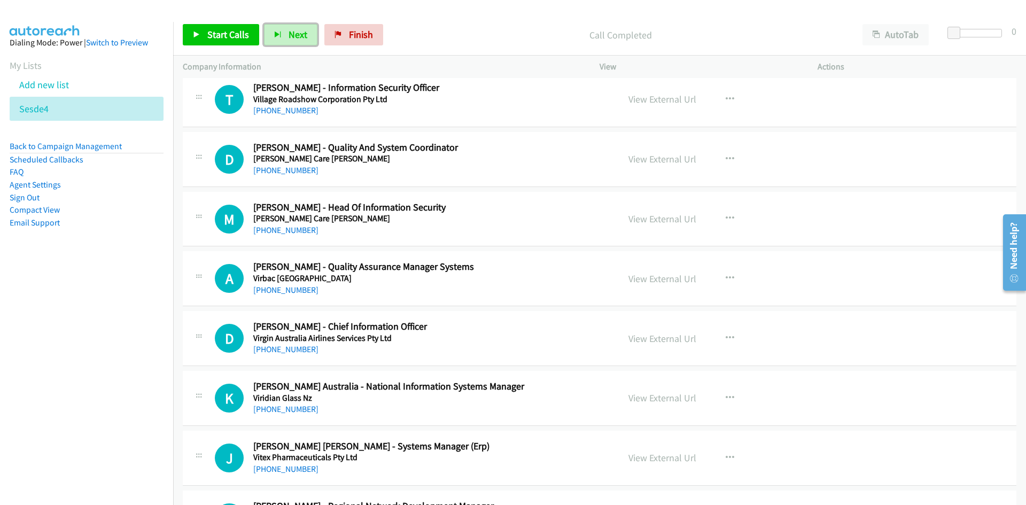
scroll to position [4327, 0]
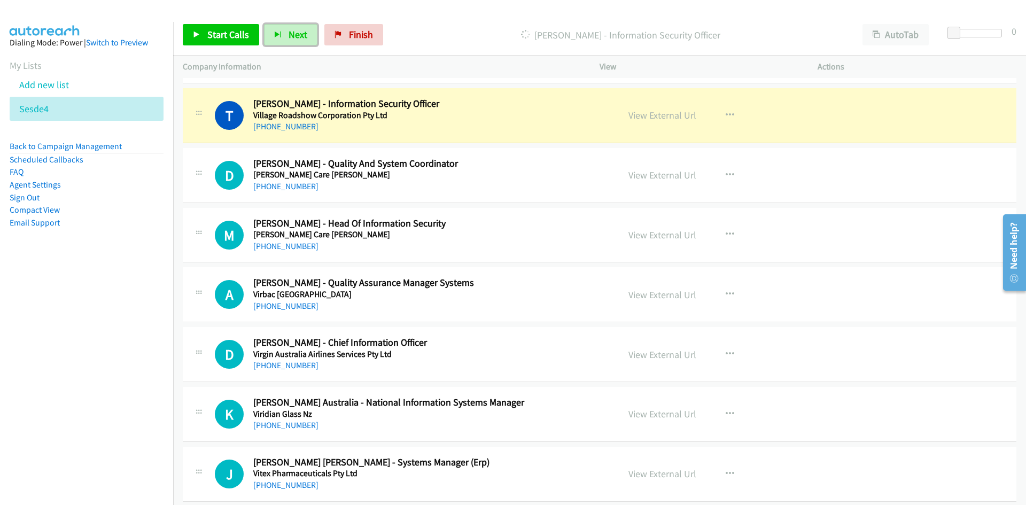
click at [655, 115] on link "View External Url" at bounding box center [662, 115] width 68 height 12
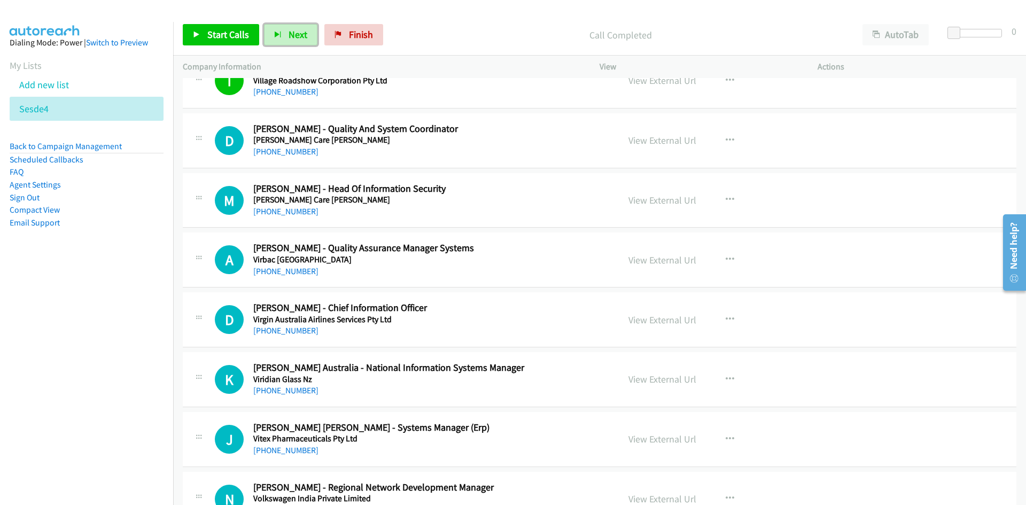
scroll to position [4380, 0]
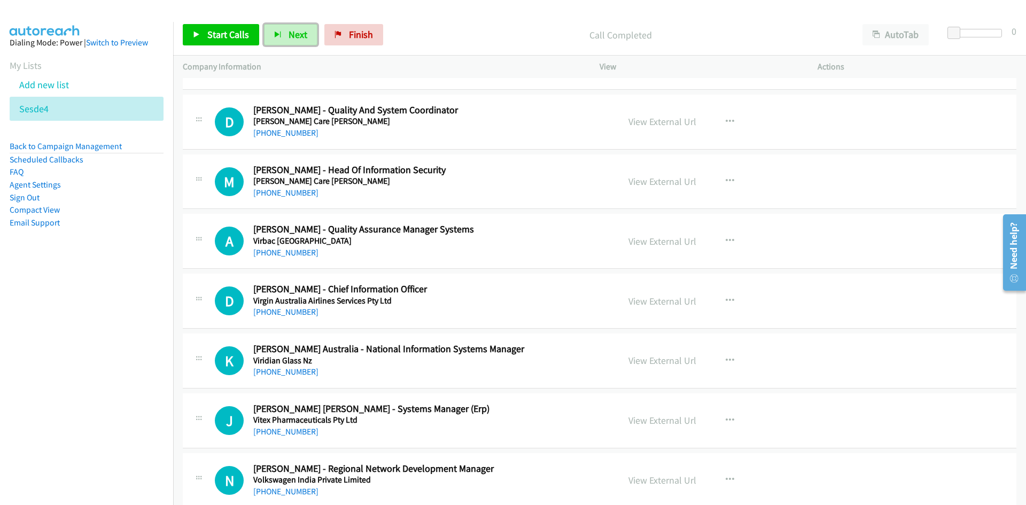
drag, startPoint x: 297, startPoint y: 40, endPoint x: 101, endPoint y: 84, distance: 201.0
click at [297, 40] on span "Next" at bounding box center [297, 34] width 19 height 12
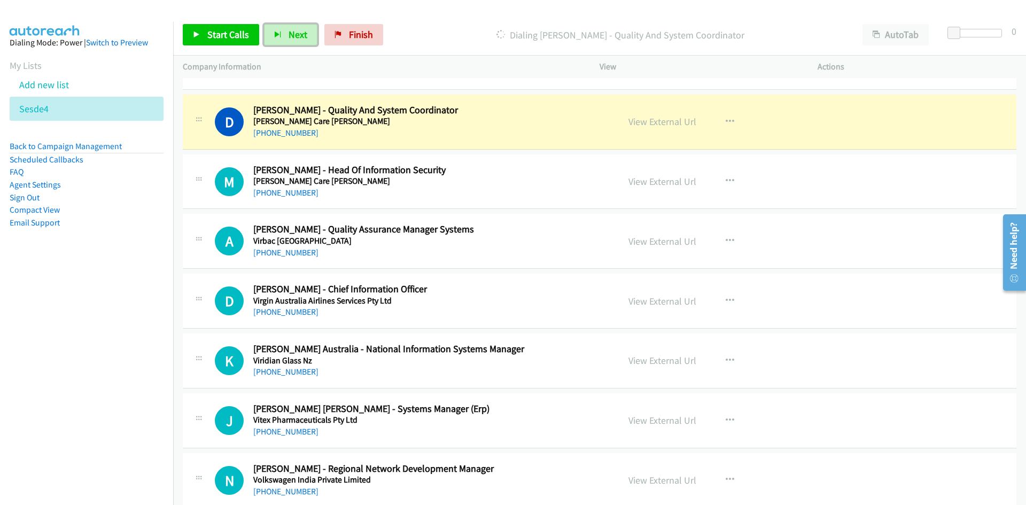
click at [669, 124] on link "View External Url" at bounding box center [662, 121] width 68 height 12
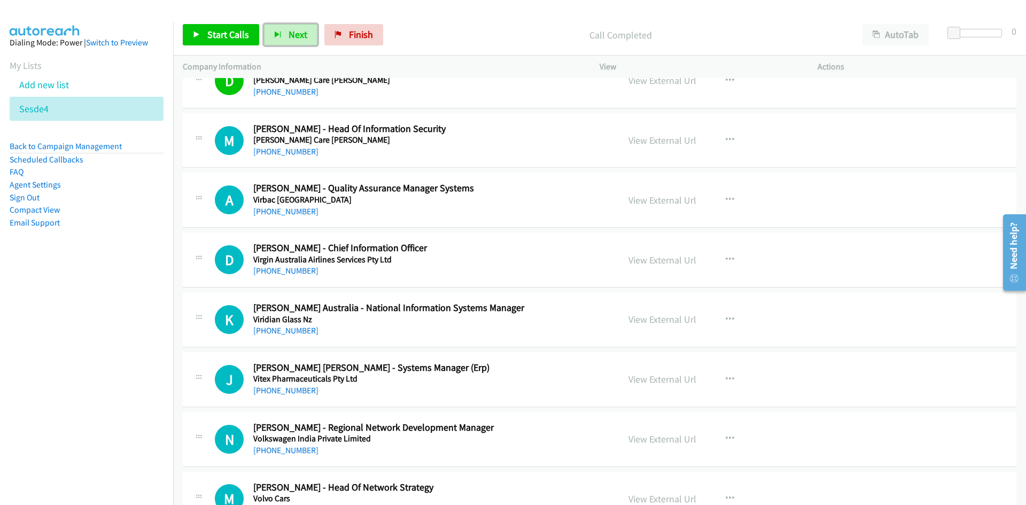
scroll to position [4434, 0]
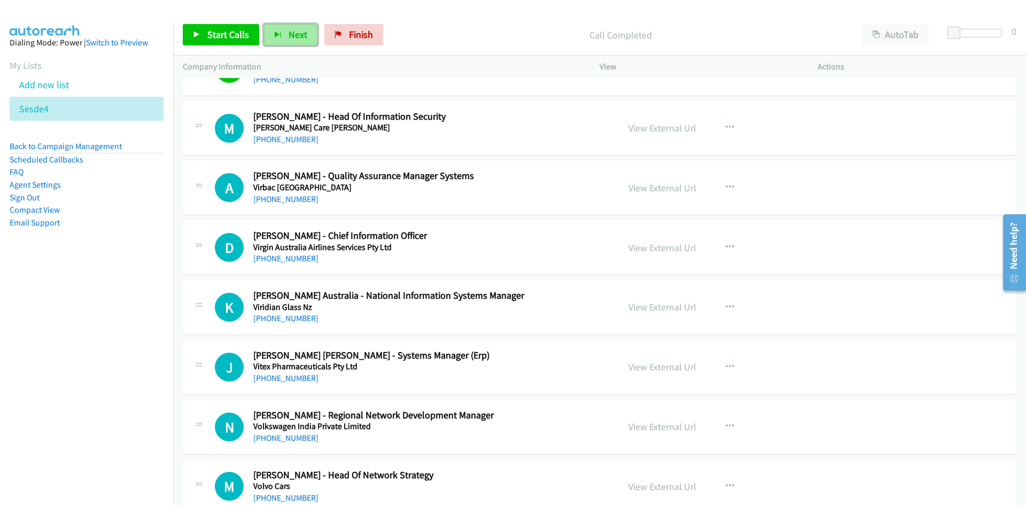
click at [302, 30] on span "Next" at bounding box center [297, 34] width 19 height 12
drag, startPoint x: 295, startPoint y: 40, endPoint x: 561, endPoint y: 196, distance: 308.6
click at [295, 40] on span "Next" at bounding box center [297, 34] width 19 height 12
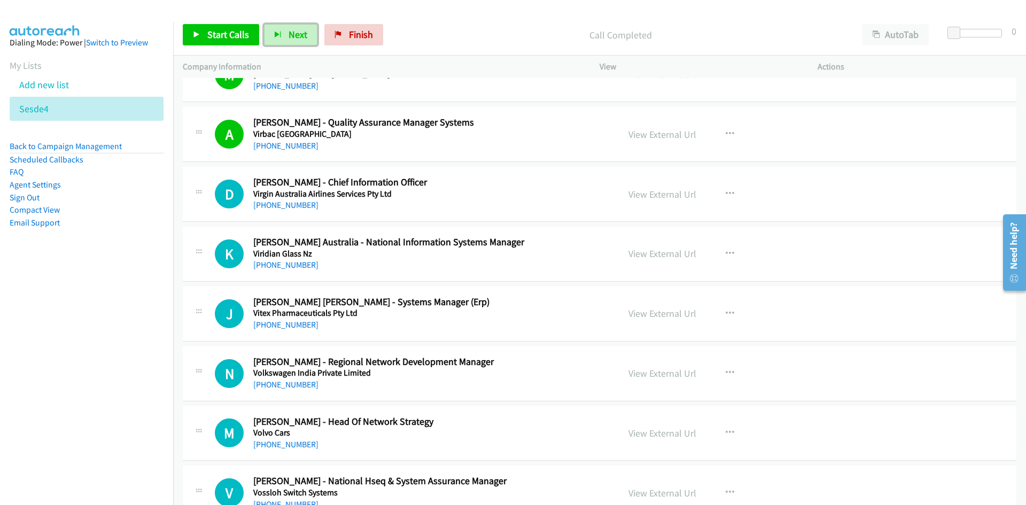
click at [298, 30] on span "Next" at bounding box center [297, 34] width 19 height 12
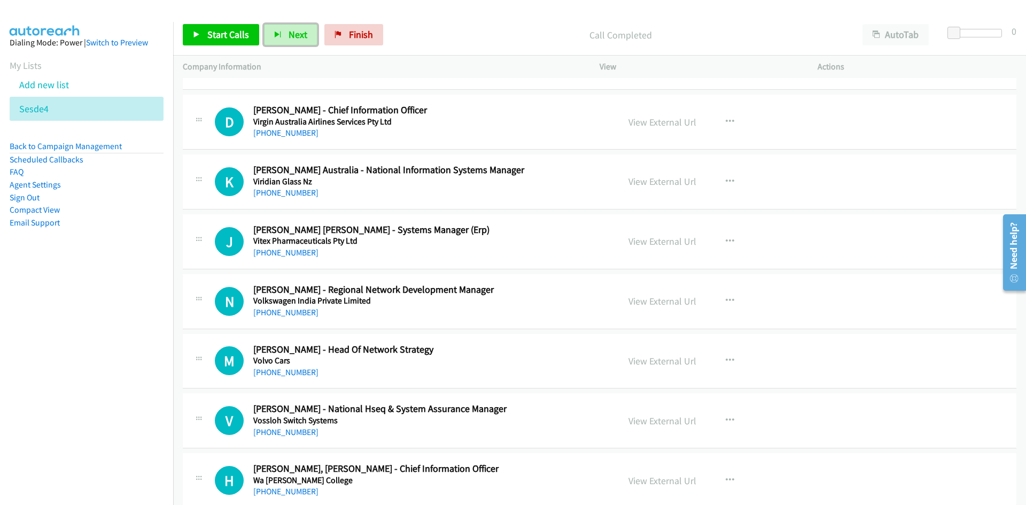
scroll to position [4540, 0]
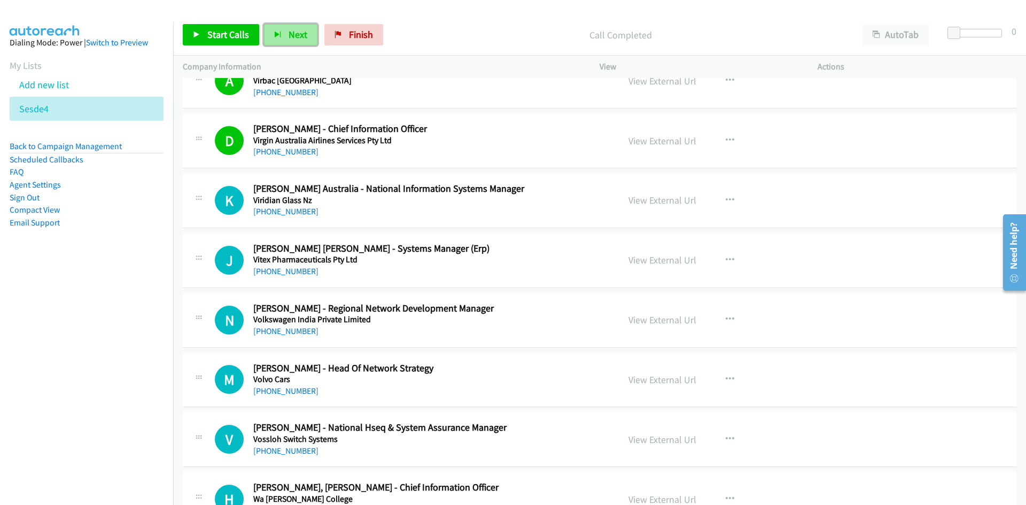
drag, startPoint x: 278, startPoint y: 35, endPoint x: 362, endPoint y: 143, distance: 137.0
click at [278, 35] on icon "button" at bounding box center [277, 35] width 7 height 7
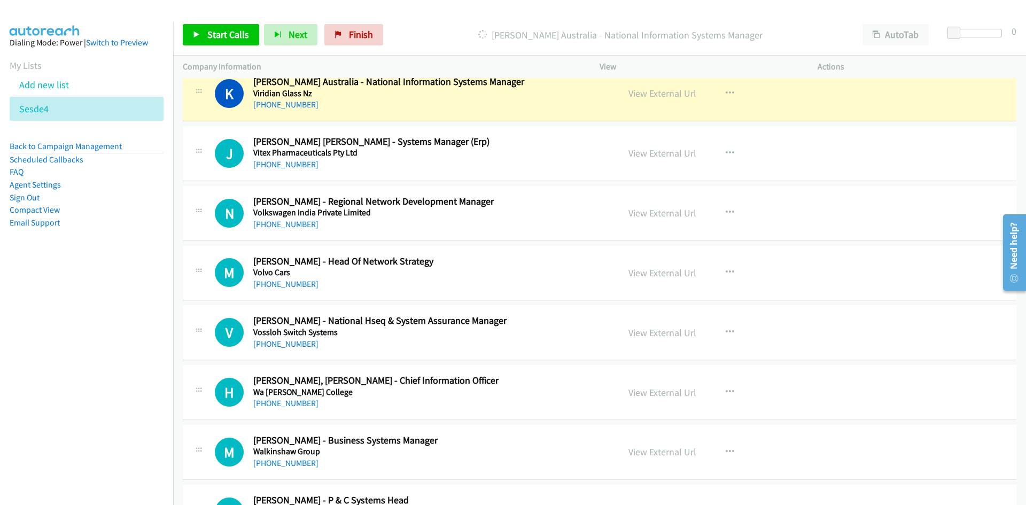
scroll to position [4701, 0]
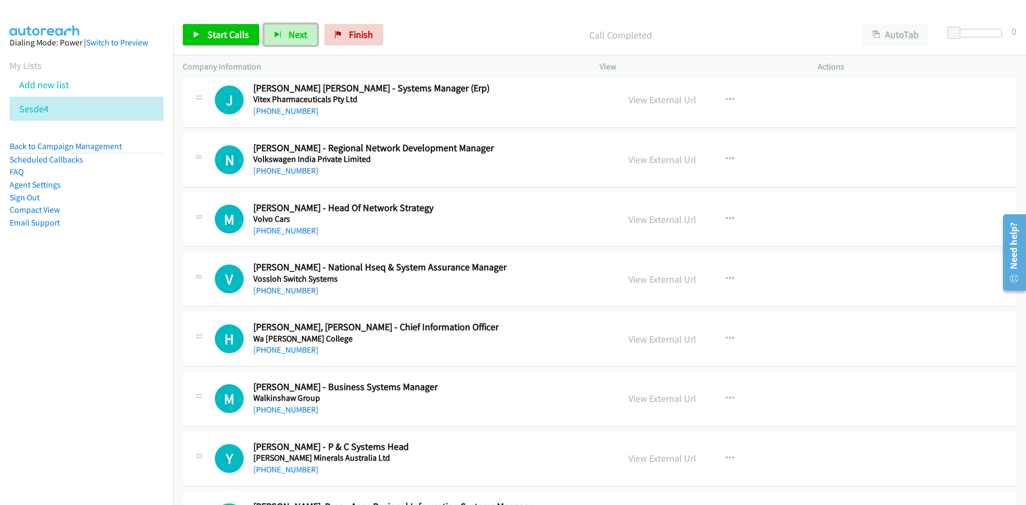
drag, startPoint x: 294, startPoint y: 34, endPoint x: 523, endPoint y: 172, distance: 267.7
click at [294, 34] on span "Next" at bounding box center [297, 34] width 19 height 12
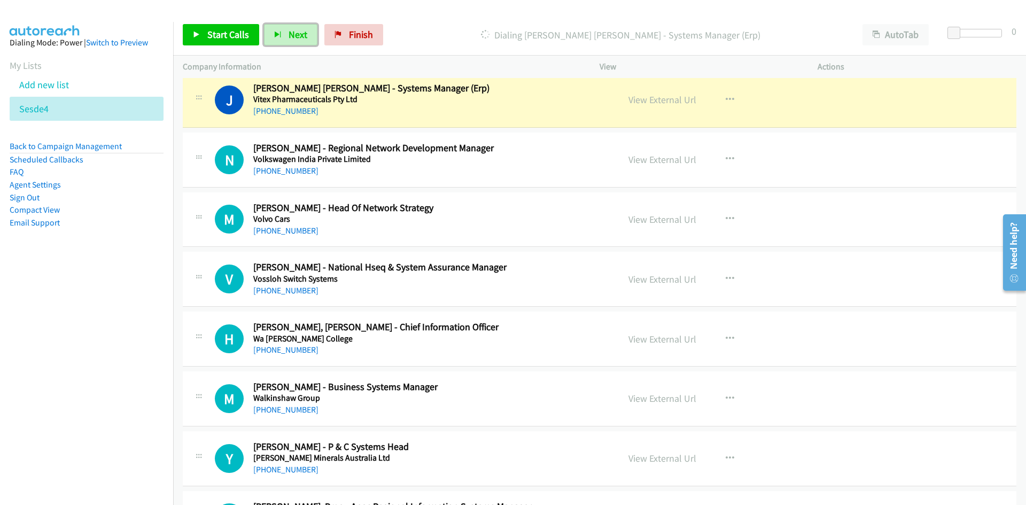
drag, startPoint x: 665, startPoint y: 100, endPoint x: 678, endPoint y: 173, distance: 73.8
click at [665, 100] on link "View External Url" at bounding box center [662, 99] width 68 height 12
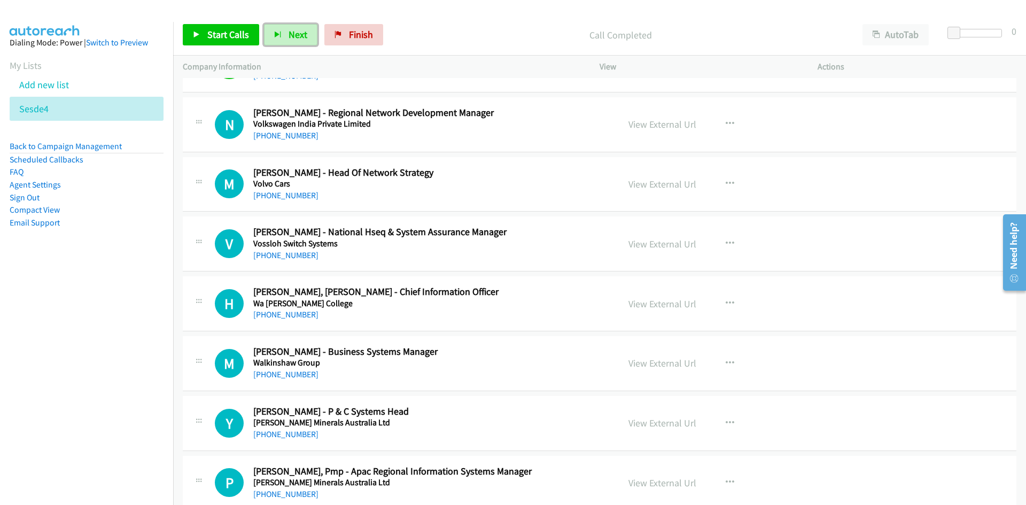
scroll to position [4754, 0]
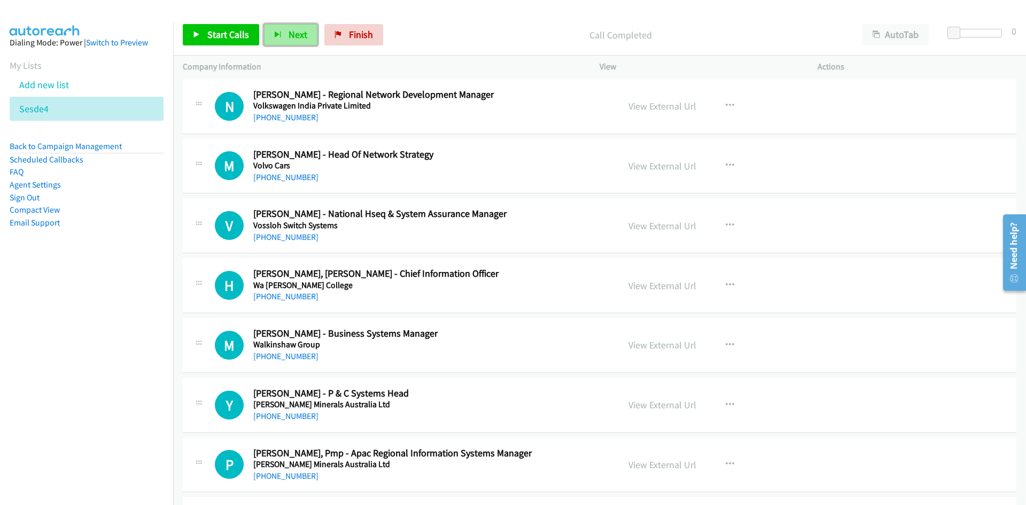
click at [304, 38] on span "Next" at bounding box center [297, 34] width 19 height 12
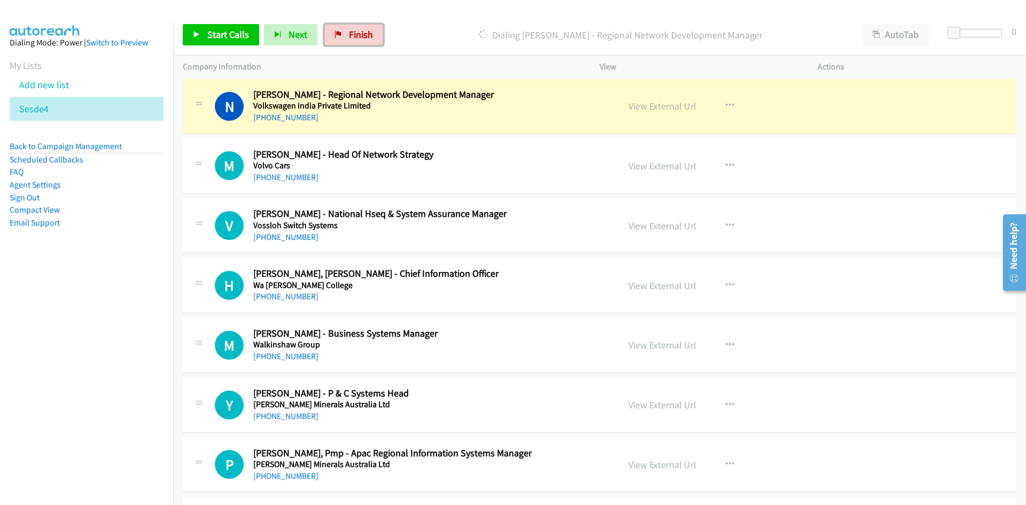
drag, startPoint x: 371, startPoint y: 40, endPoint x: 557, endPoint y: 62, distance: 187.2
click at [371, 40] on link "Finish" at bounding box center [353, 34] width 59 height 21
